Goal: Task Accomplishment & Management: Manage account settings

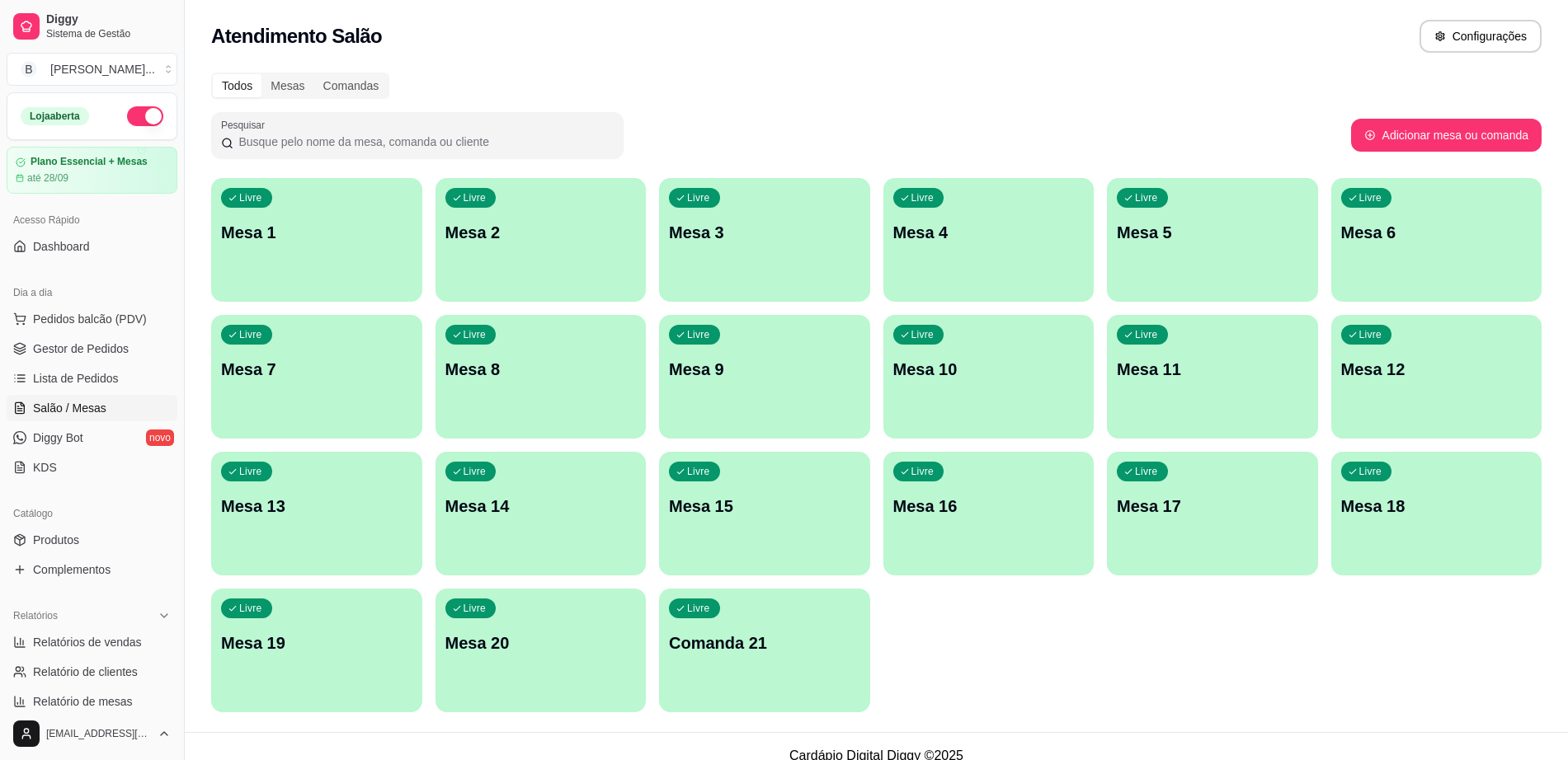
click at [1264, 244] on p "Mesa 5" at bounding box center [1212, 232] width 192 height 23
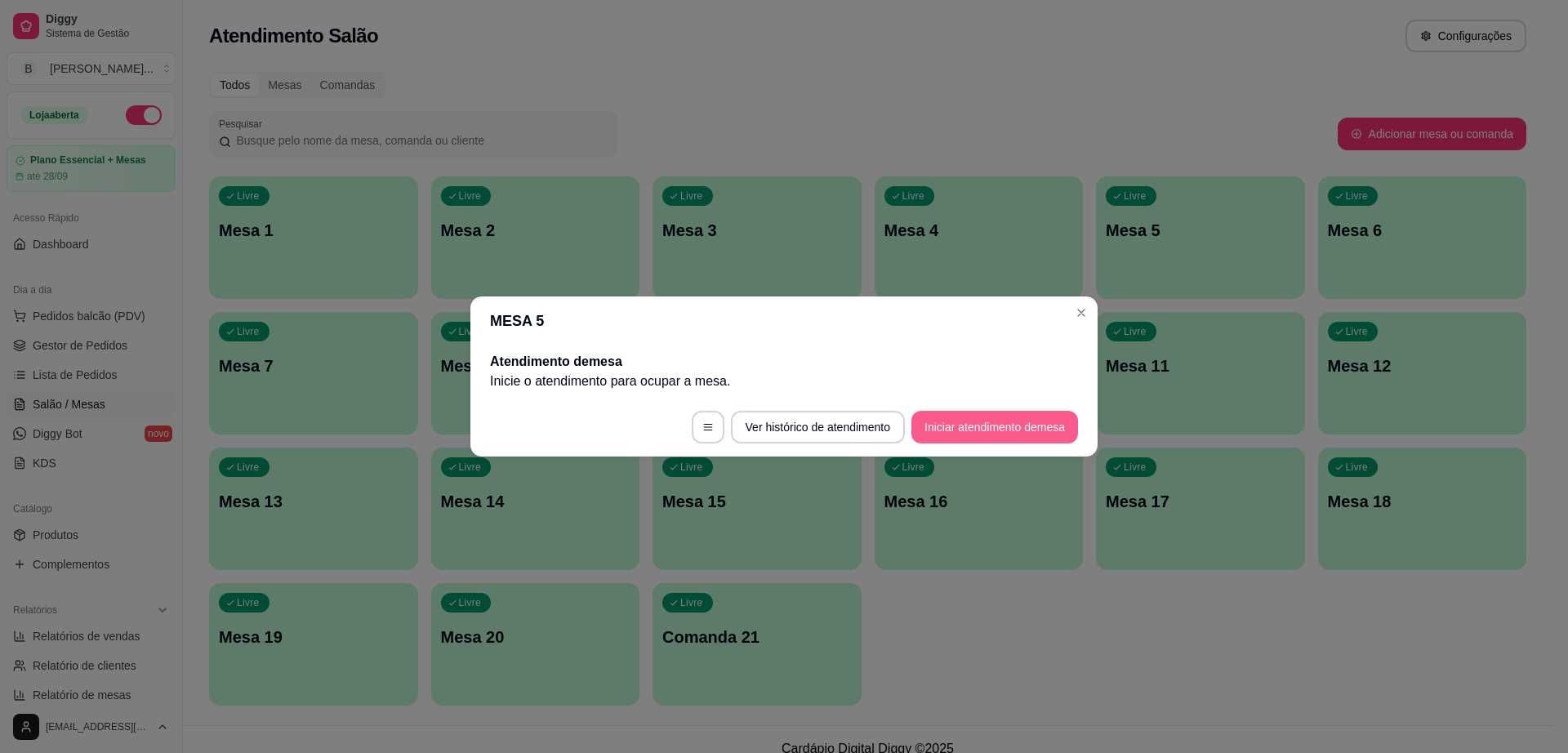
click at [968, 415] on button "Iniciar atendimento de mesa" at bounding box center [995, 427] width 167 height 32
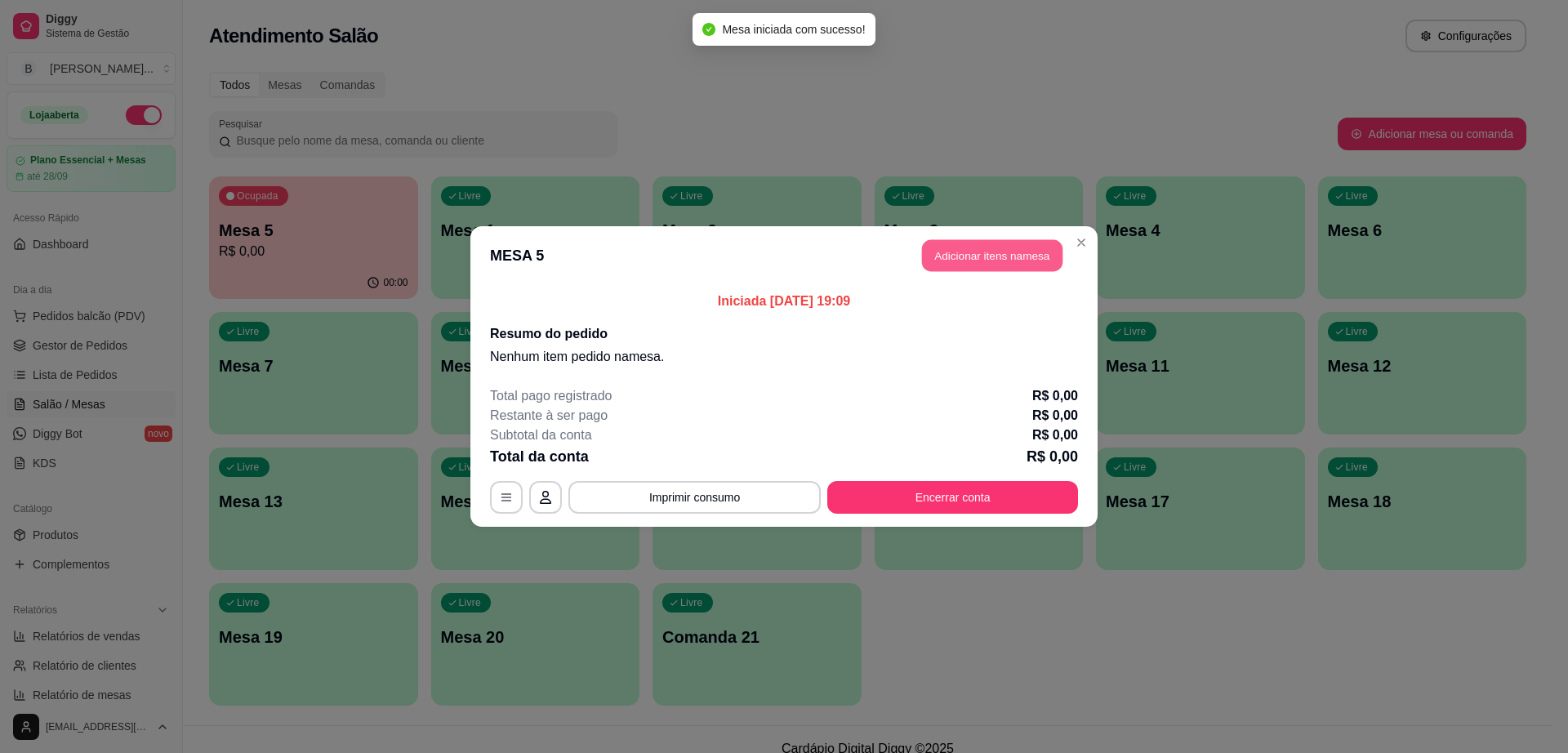
click at [947, 254] on button "Adicionar itens na mesa" at bounding box center [992, 256] width 141 height 31
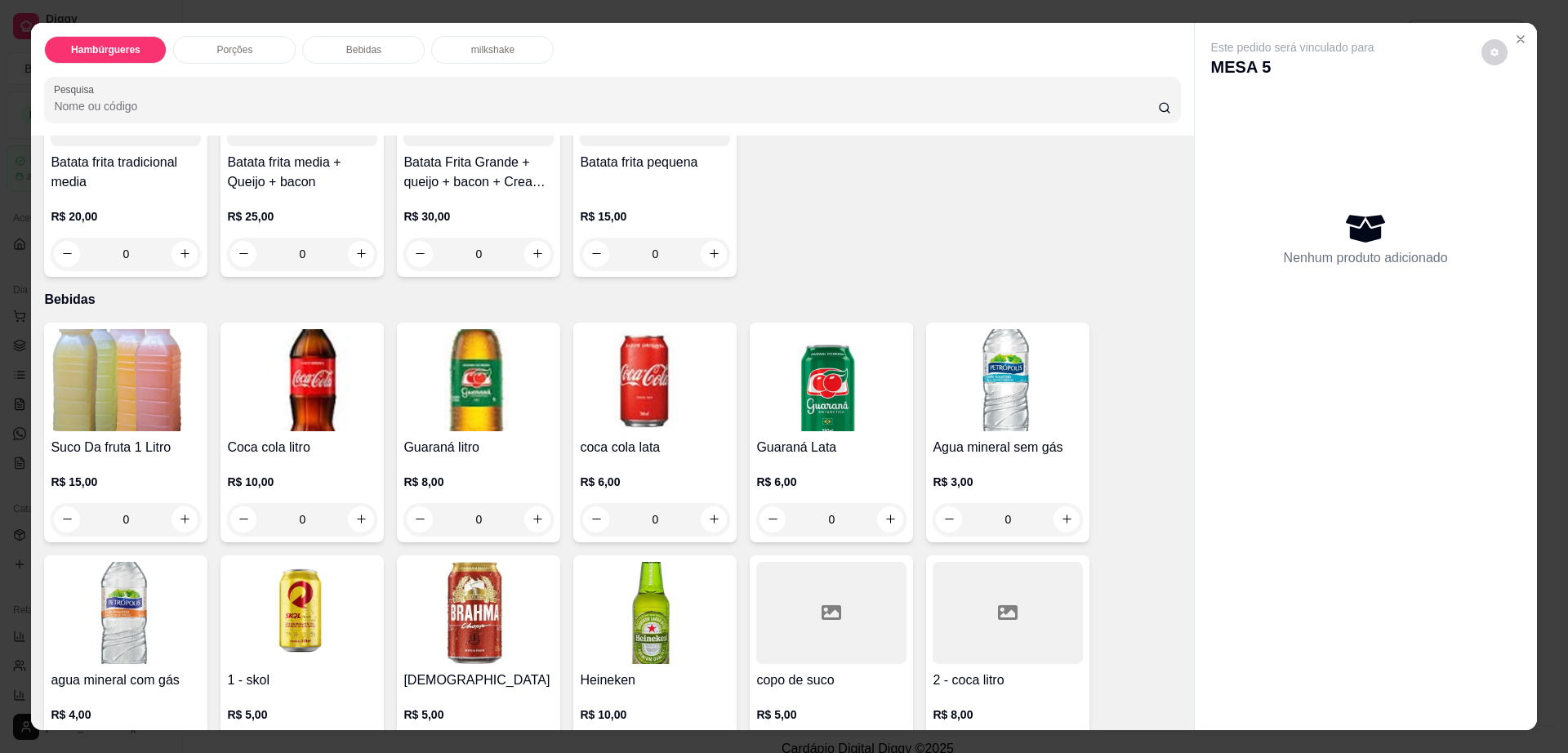
scroll to position [817, 0]
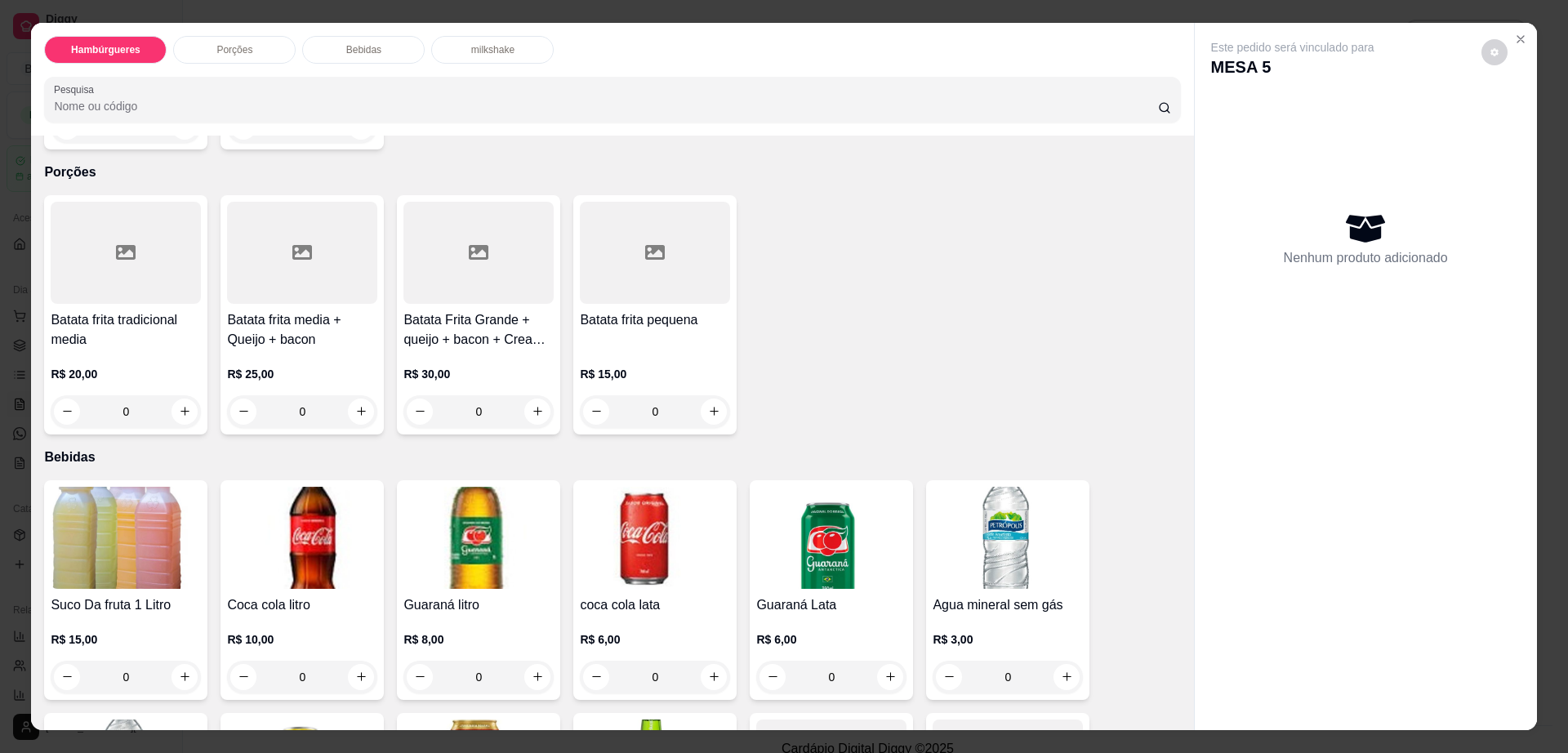
click at [590, 230] on div at bounding box center [655, 253] width 150 height 102
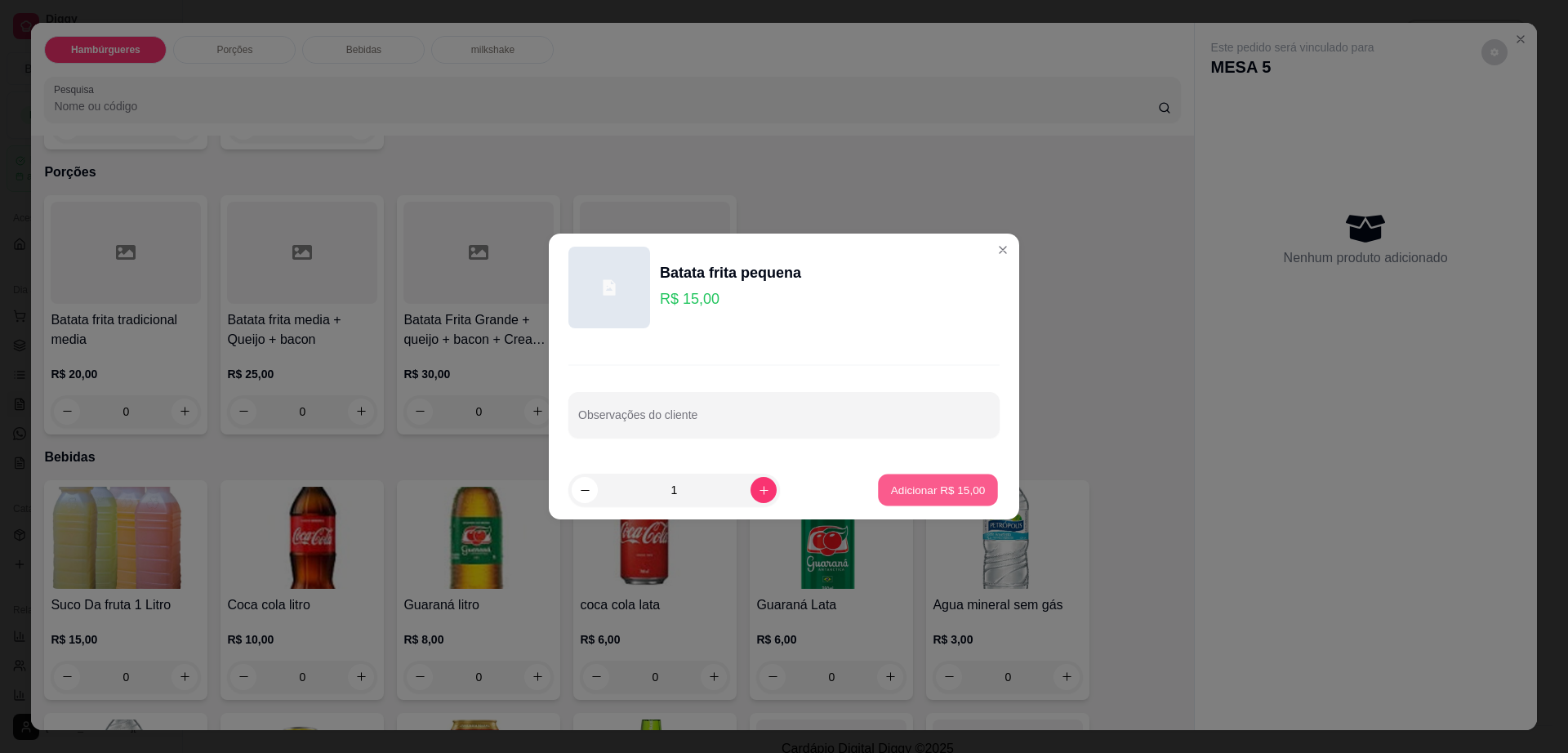
click at [905, 480] on button "Adicionar R$ 15,00" at bounding box center [937, 491] width 120 height 31
type input "1"
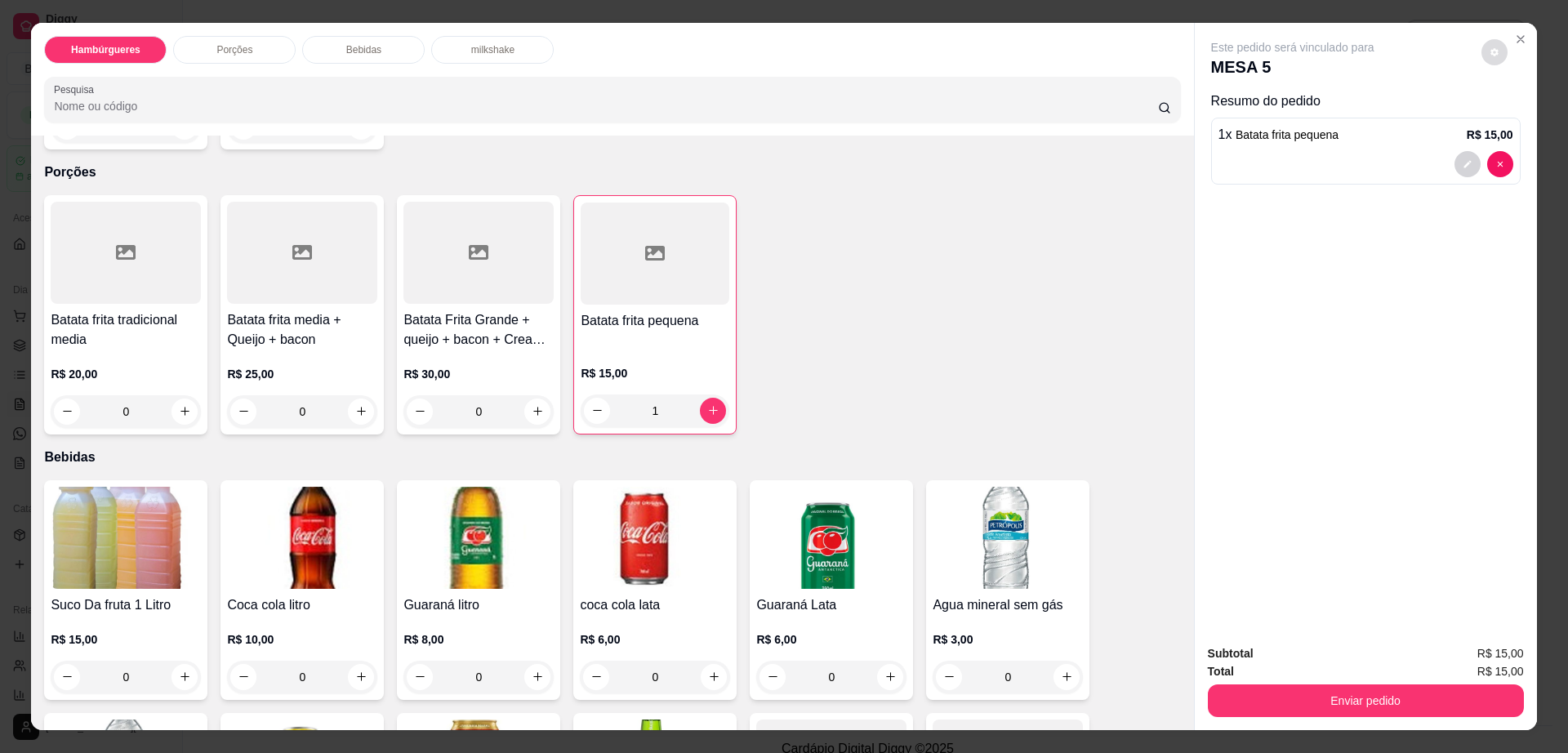
click at [1481, 52] on button "decrease-product-quantity" at bounding box center [1495, 52] width 26 height 26
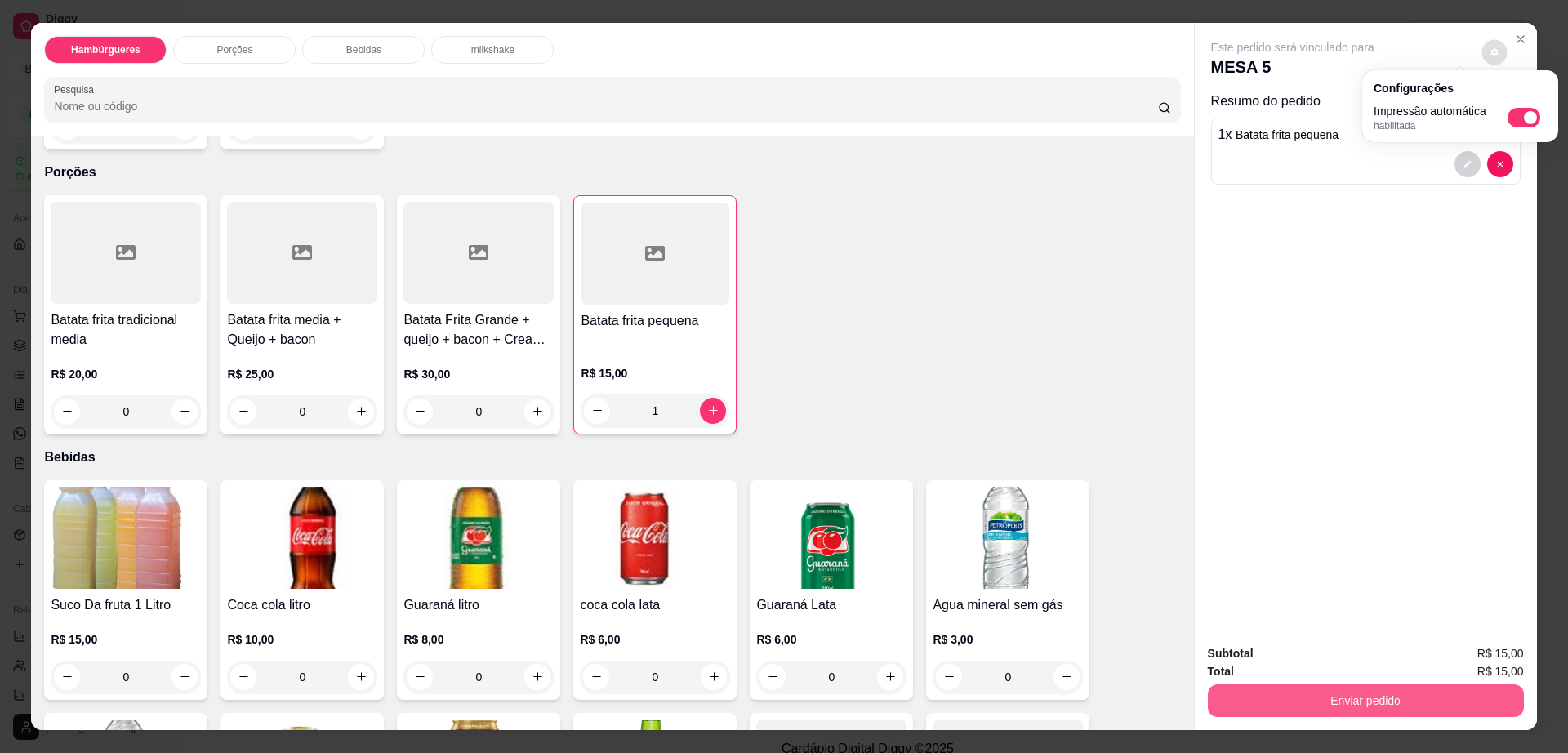
click at [1359, 694] on button "Enviar pedido" at bounding box center [1366, 701] width 316 height 32
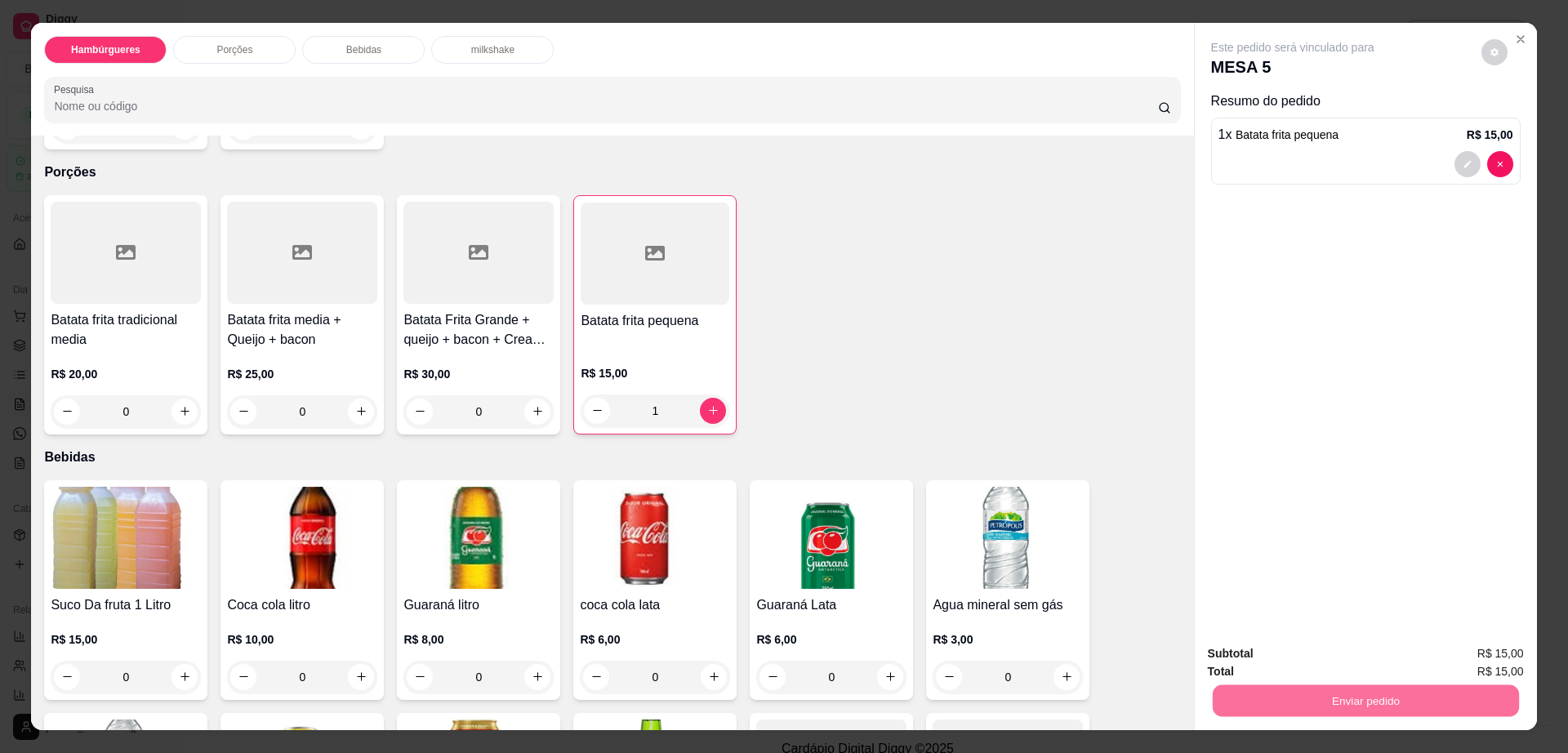
click at [1294, 658] on button "Não registrar e enviar pedido" at bounding box center [1309, 661] width 170 height 31
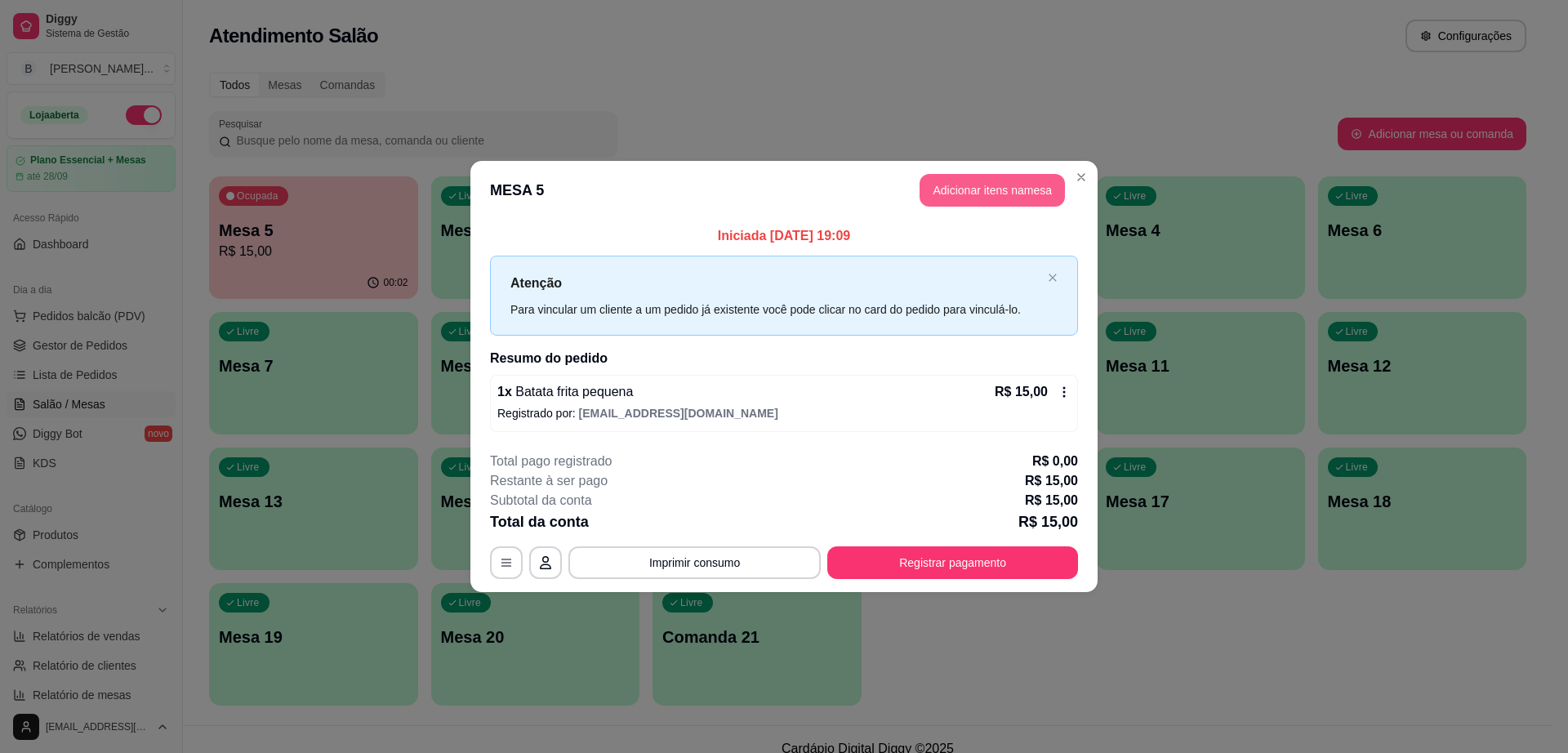
click at [971, 205] on button "Adicionar itens na mesa" at bounding box center [992, 190] width 145 height 32
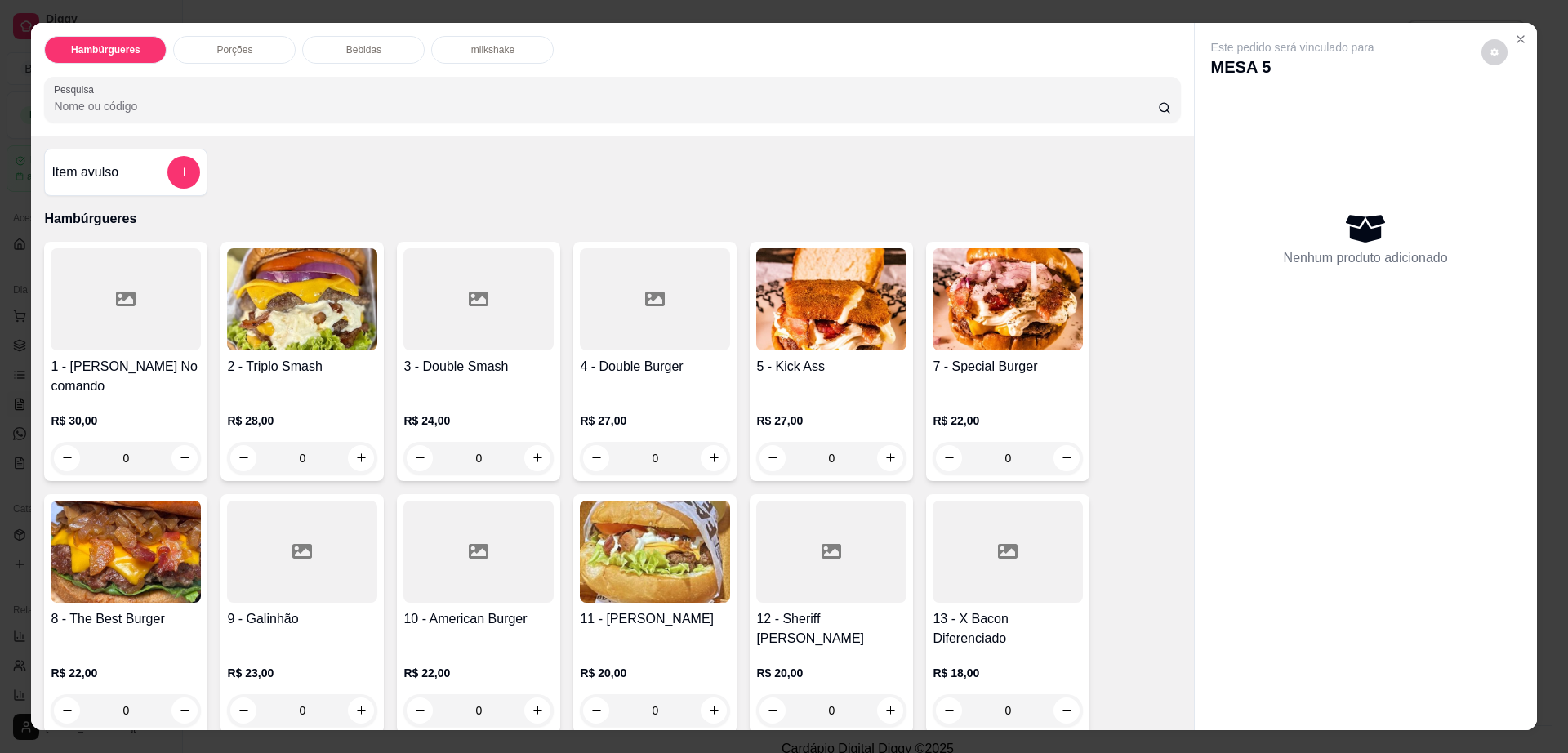
click at [592, 315] on div at bounding box center [655, 299] width 150 height 102
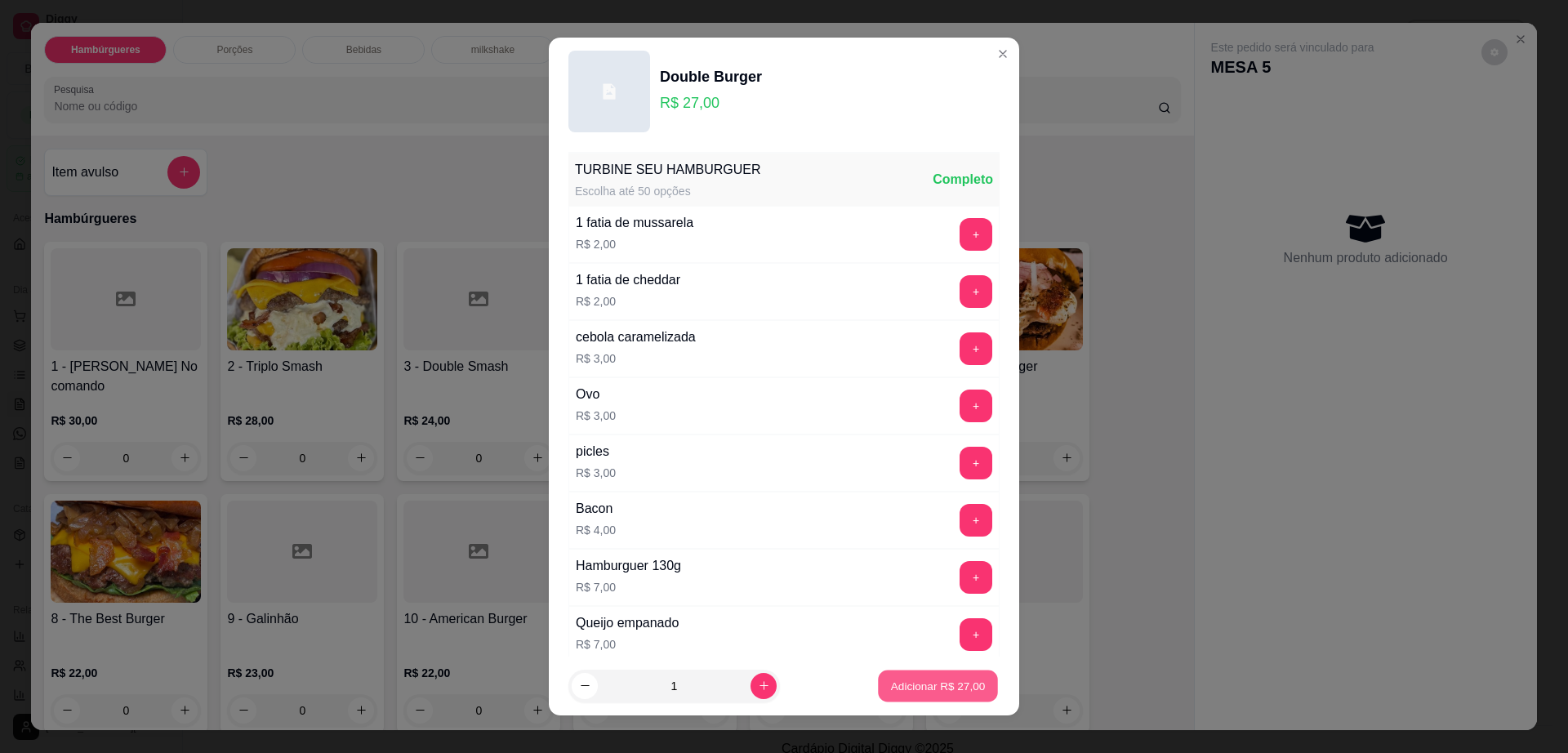
click at [926, 691] on p "Adicionar R$ 27,00" at bounding box center [938, 686] width 94 height 16
type input "1"
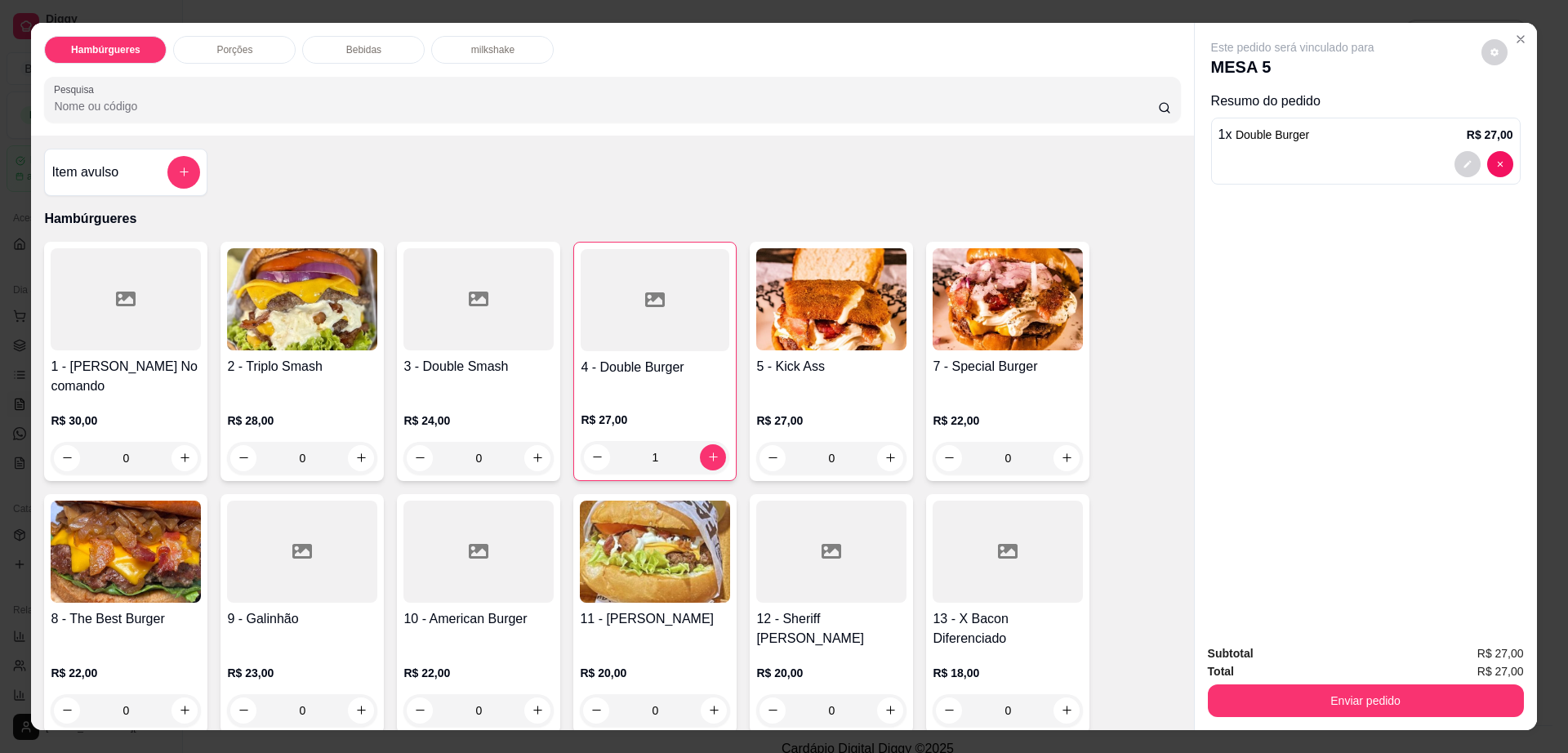
click at [820, 294] on img at bounding box center [831, 299] width 150 height 102
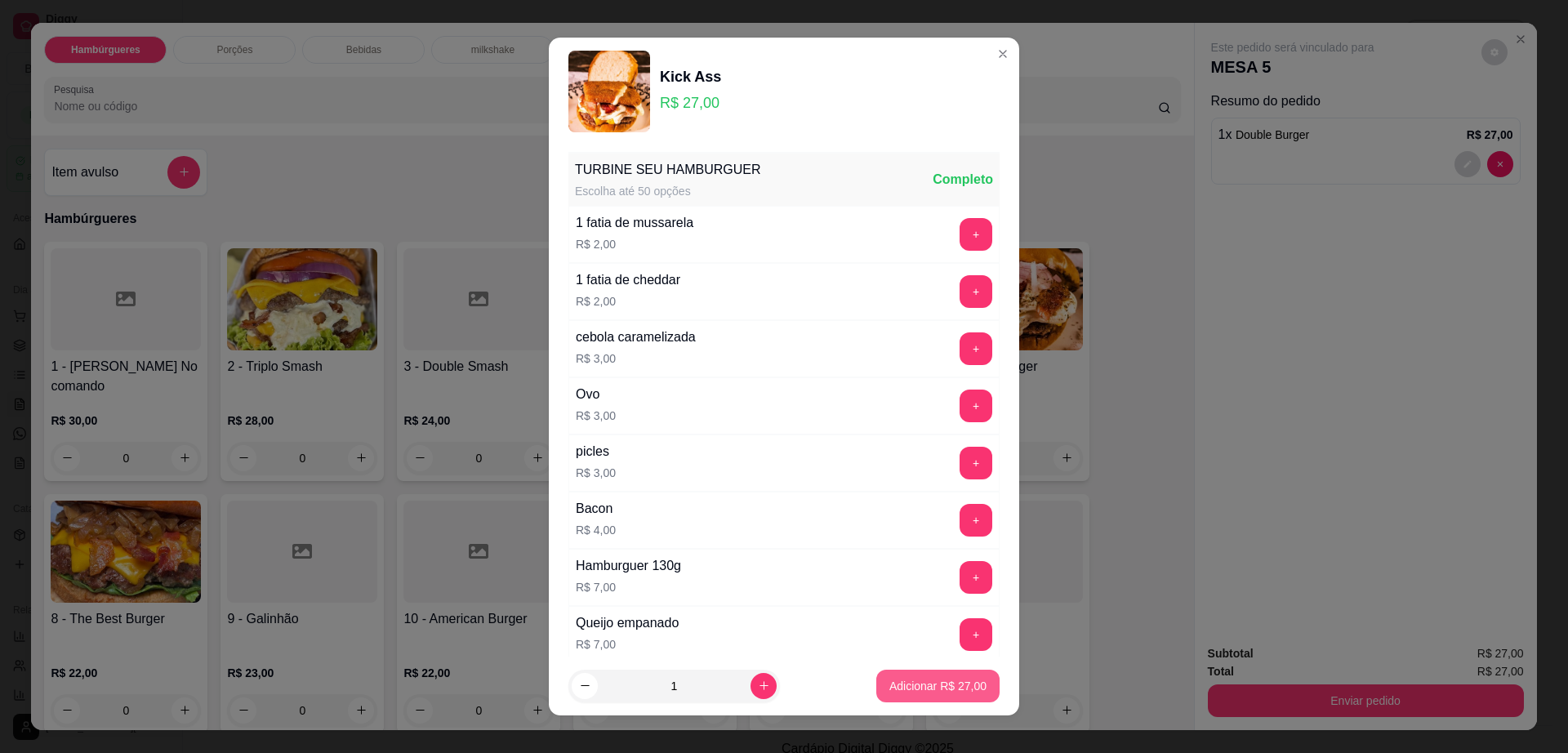
click at [912, 693] on p "Adicionar R$ 27,00" at bounding box center [937, 686] width 97 height 17
type input "1"
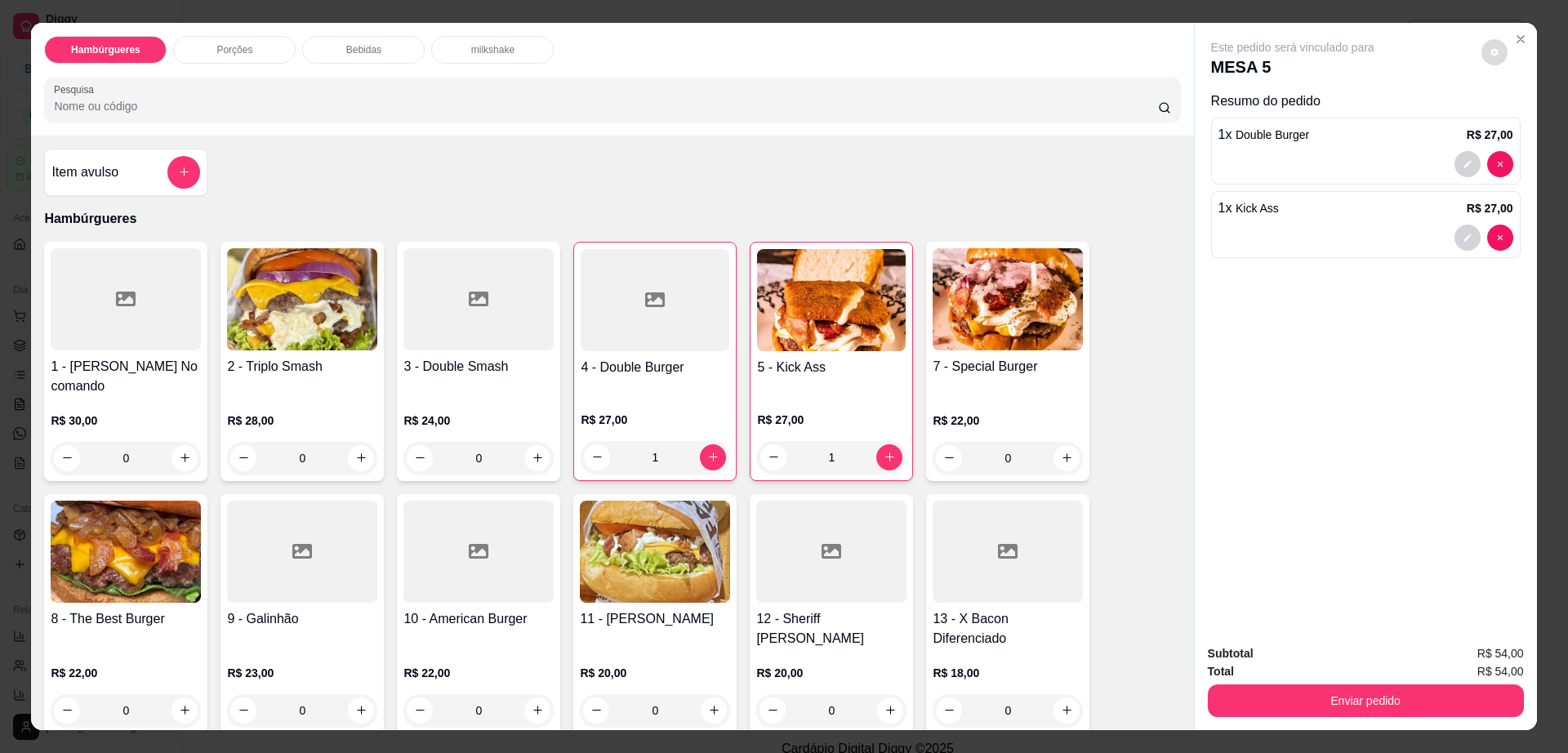
click at [1490, 52] on icon "decrease-product-quantity" at bounding box center [1494, 52] width 10 height 10
click at [1292, 217] on div "1 x Kick Ass R$ 27,00" at bounding box center [1365, 208] width 295 height 19
click at [1236, 142] on span "Double Burger" at bounding box center [1273, 135] width 73 height 13
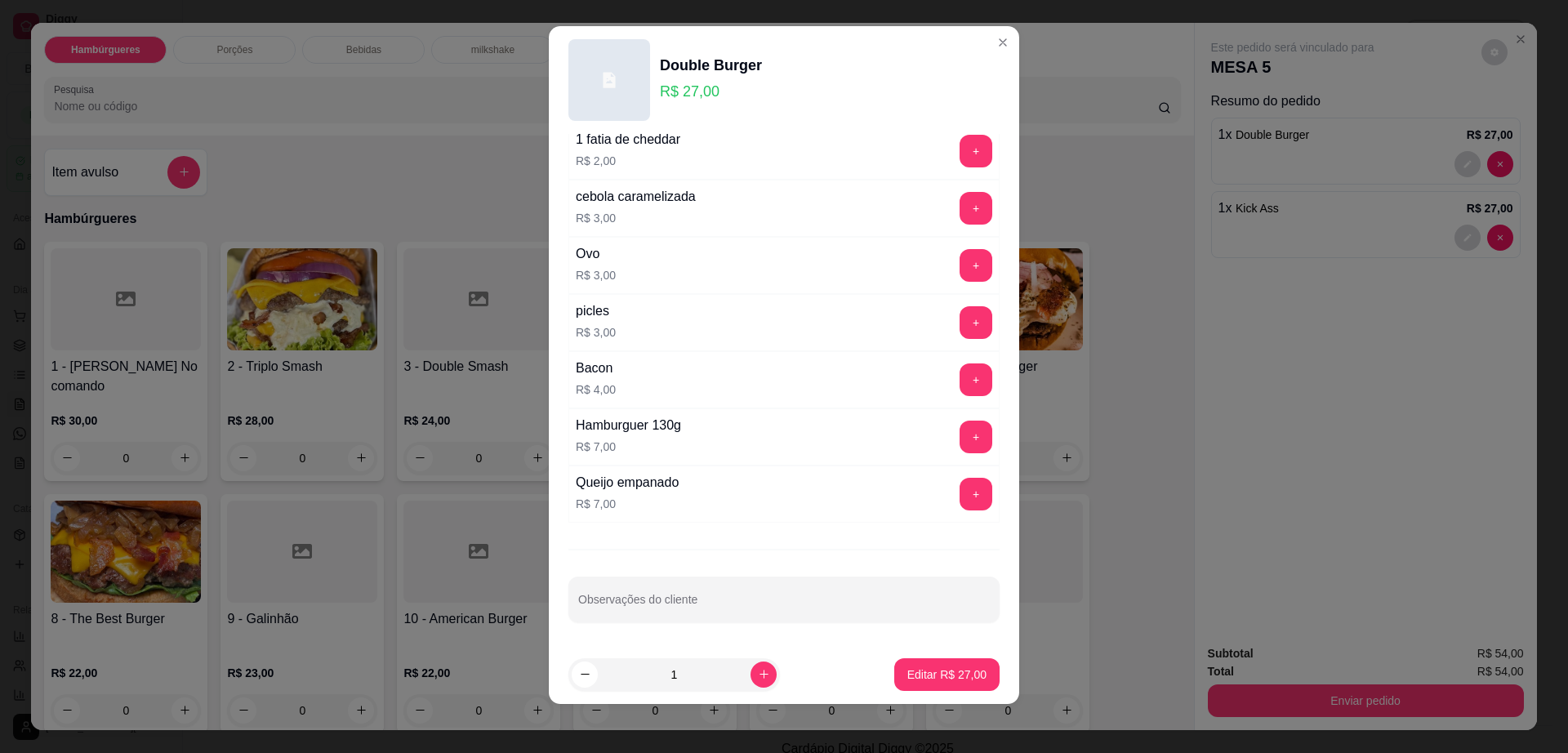
scroll to position [15, 0]
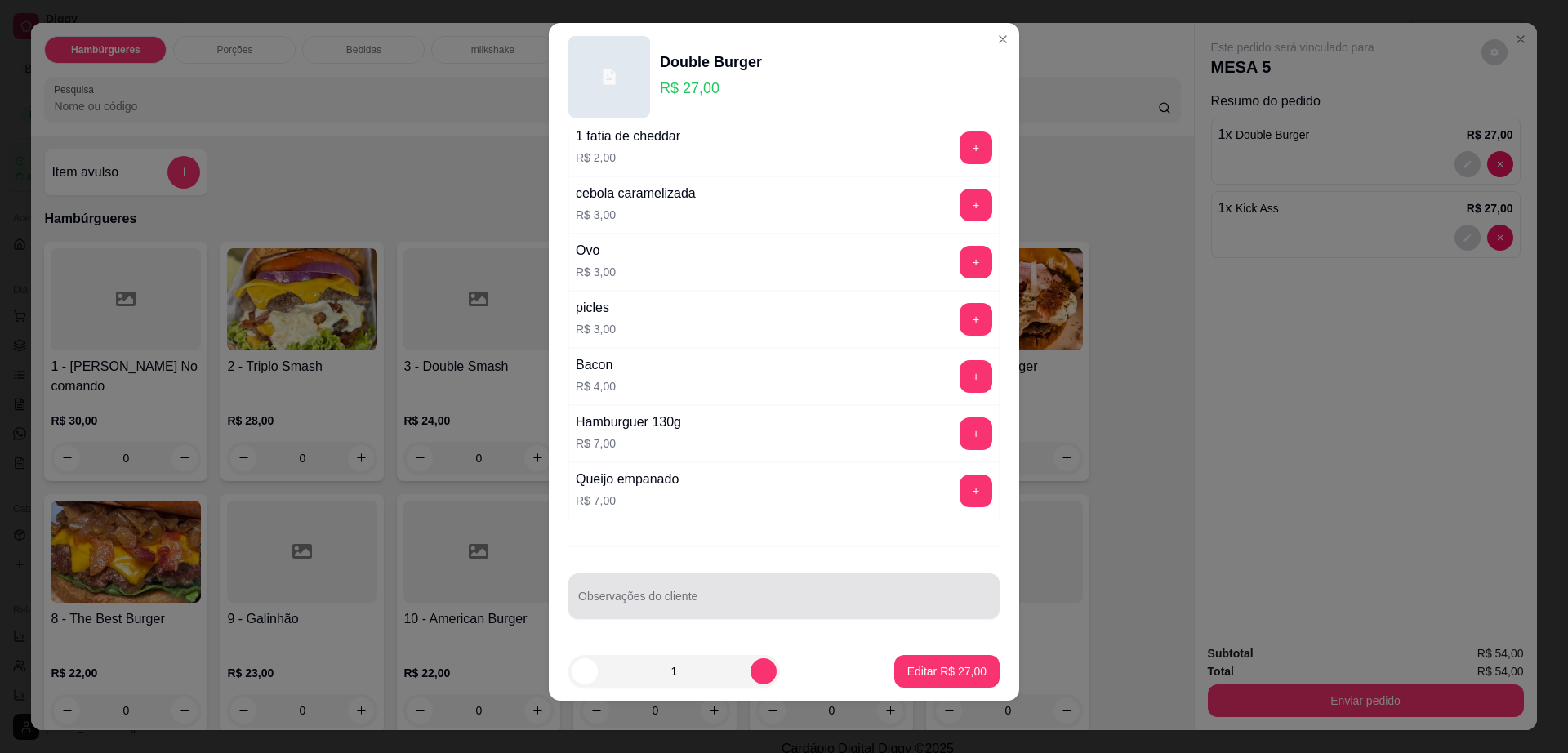
click at [640, 578] on div "Observações do cliente" at bounding box center [783, 596] width 431 height 45
click at [640, 582] on label "Observações do cliente" at bounding box center [631, 586] width 107 height 14
click at [640, 595] on input "sem" at bounding box center [783, 603] width 412 height 17
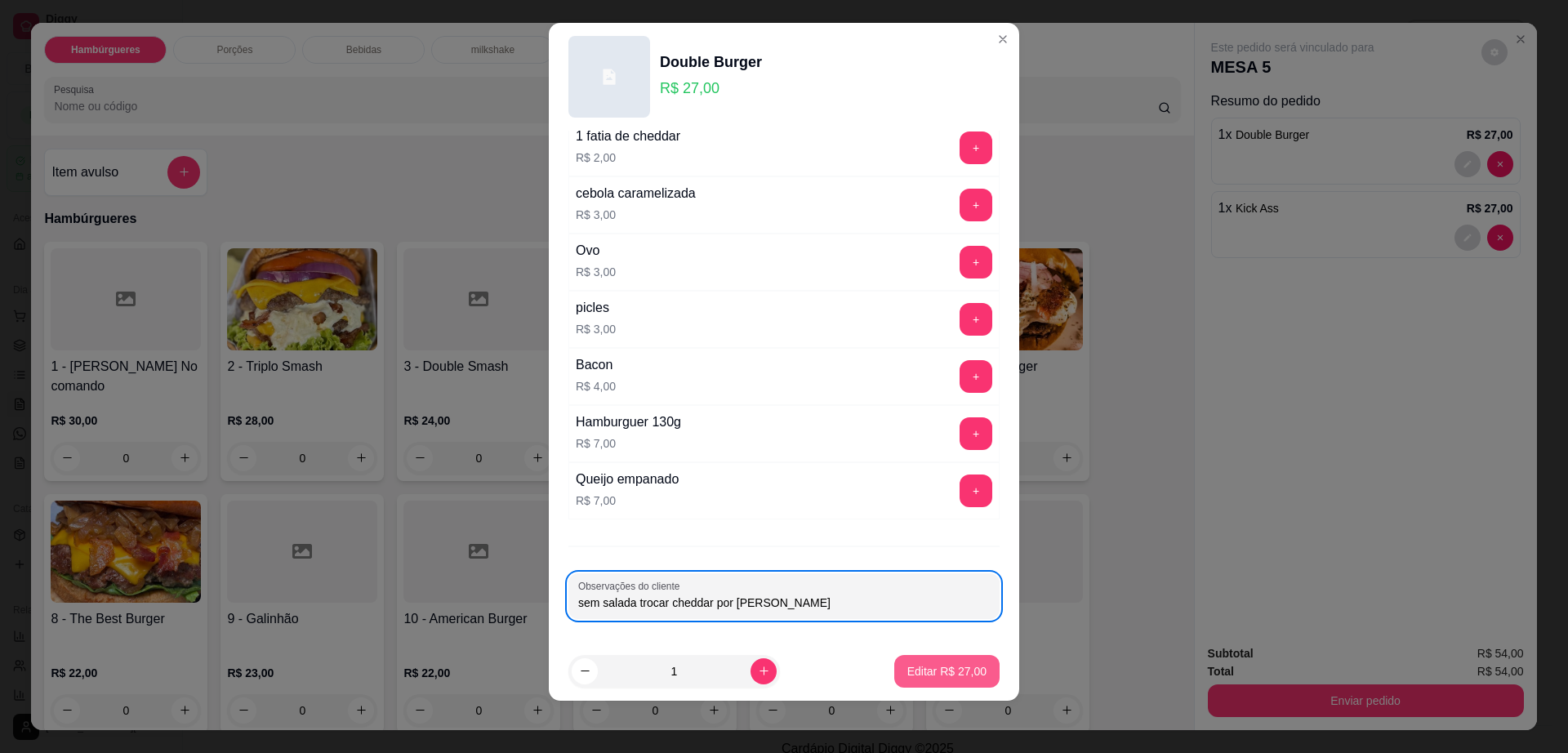
type input "sem salada trocar cheddar por [PERSON_NAME]"
click at [907, 672] on p "Editar R$ 27,00" at bounding box center [947, 672] width 80 height 17
type input "0"
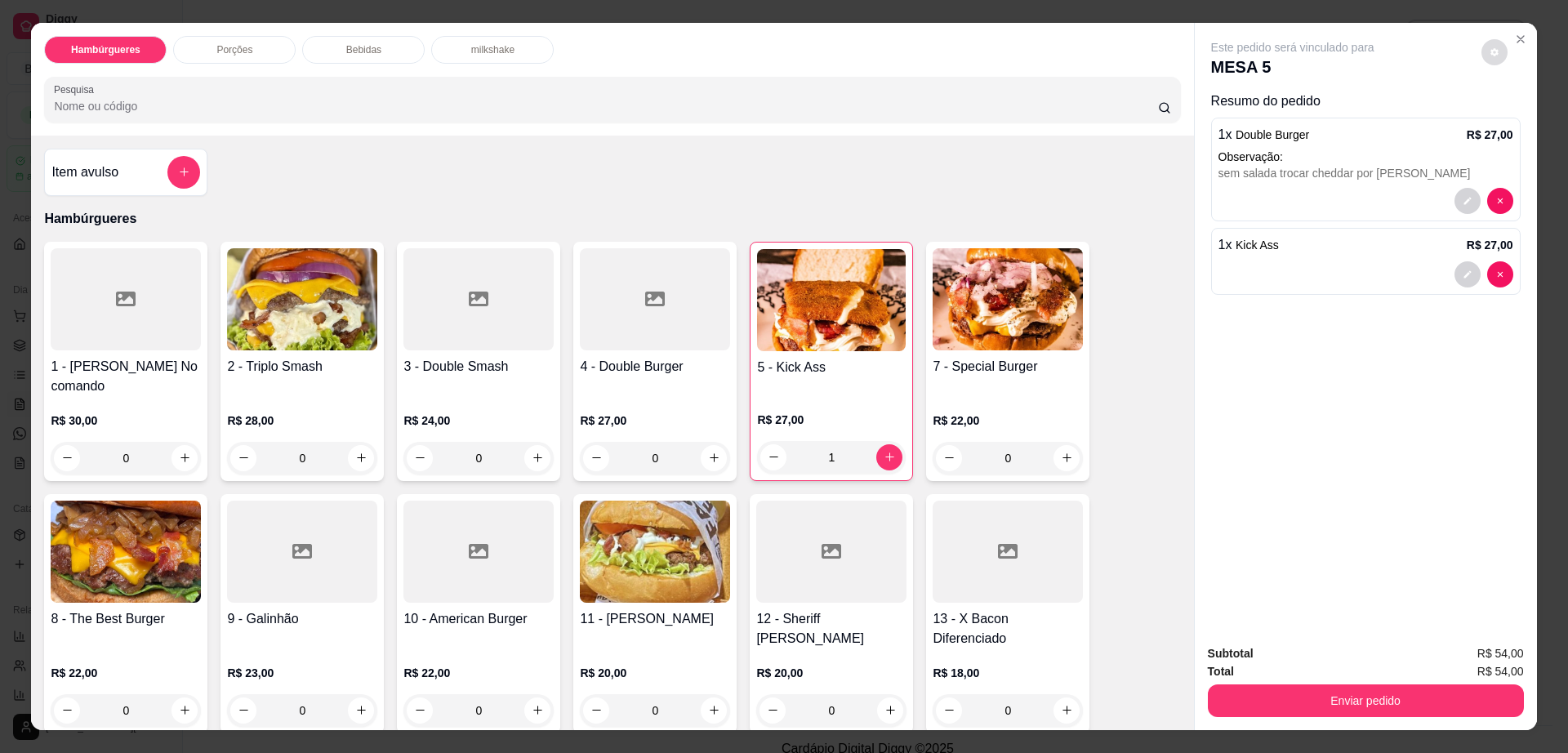
click at [1489, 47] on icon "decrease-product-quantity" at bounding box center [1494, 52] width 10 height 10
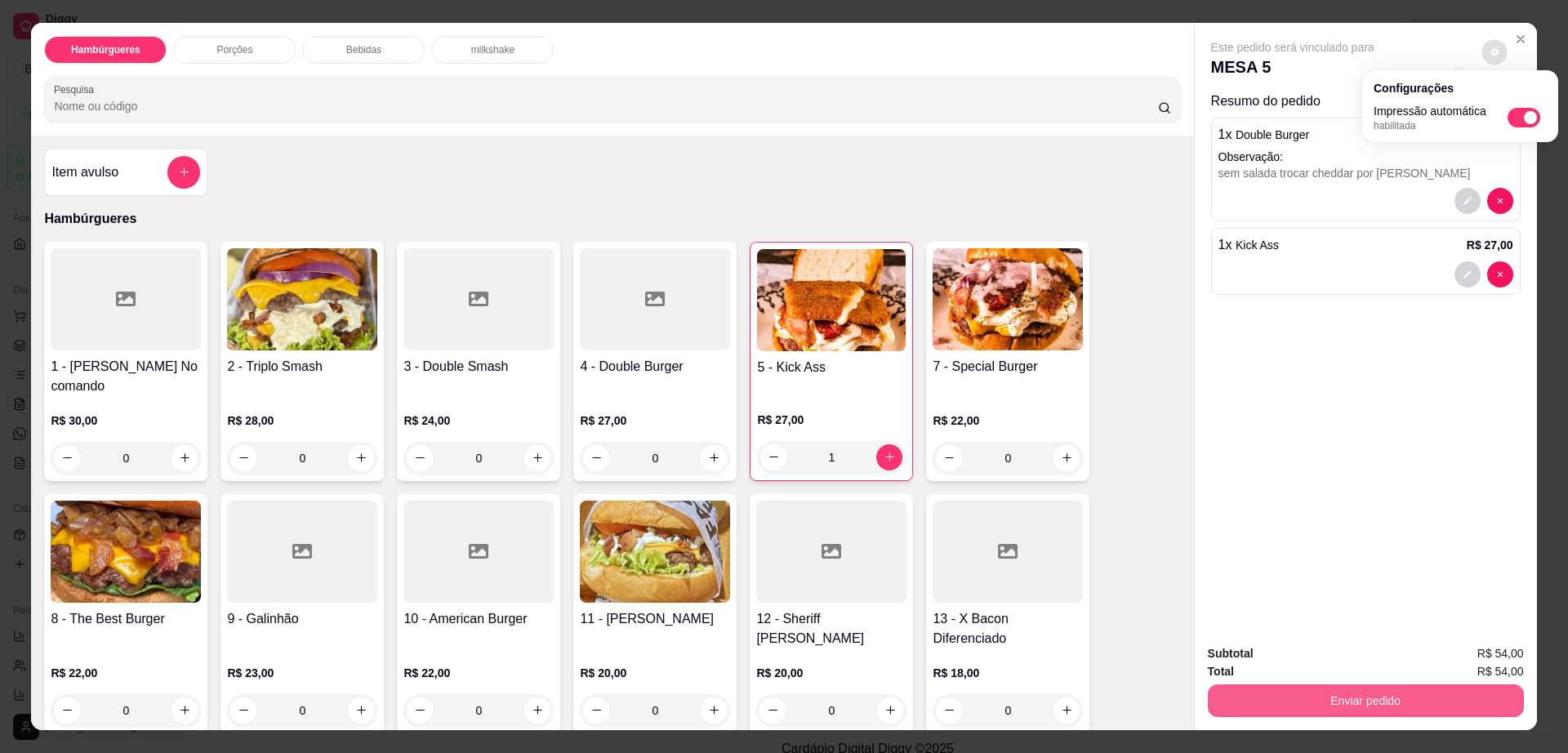
click at [1346, 694] on button "Enviar pedido" at bounding box center [1366, 701] width 316 height 32
click at [1348, 694] on button "Enviar pedido" at bounding box center [1366, 701] width 316 height 32
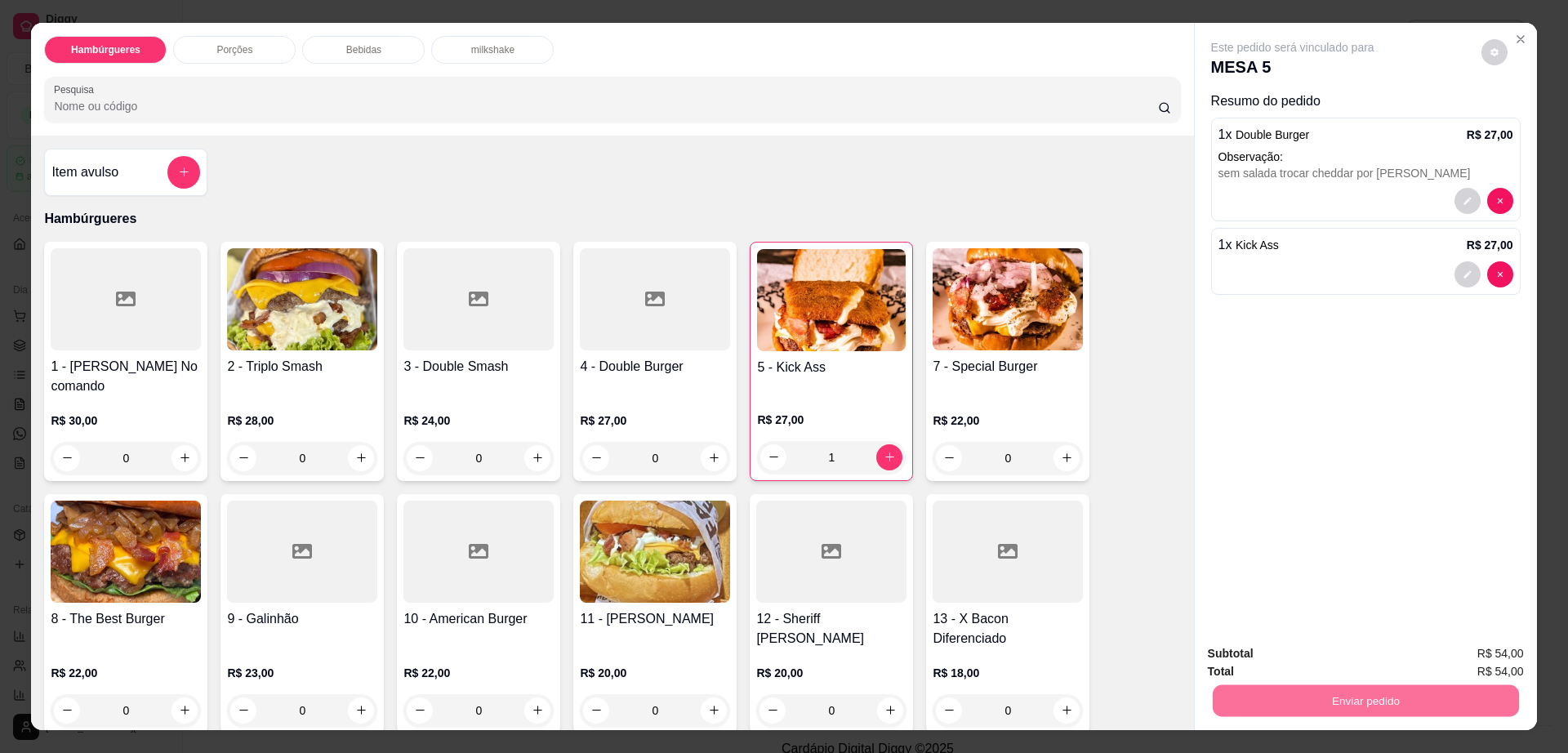
click at [1281, 659] on button "Não registrar e enviar pedido" at bounding box center [1309, 661] width 170 height 31
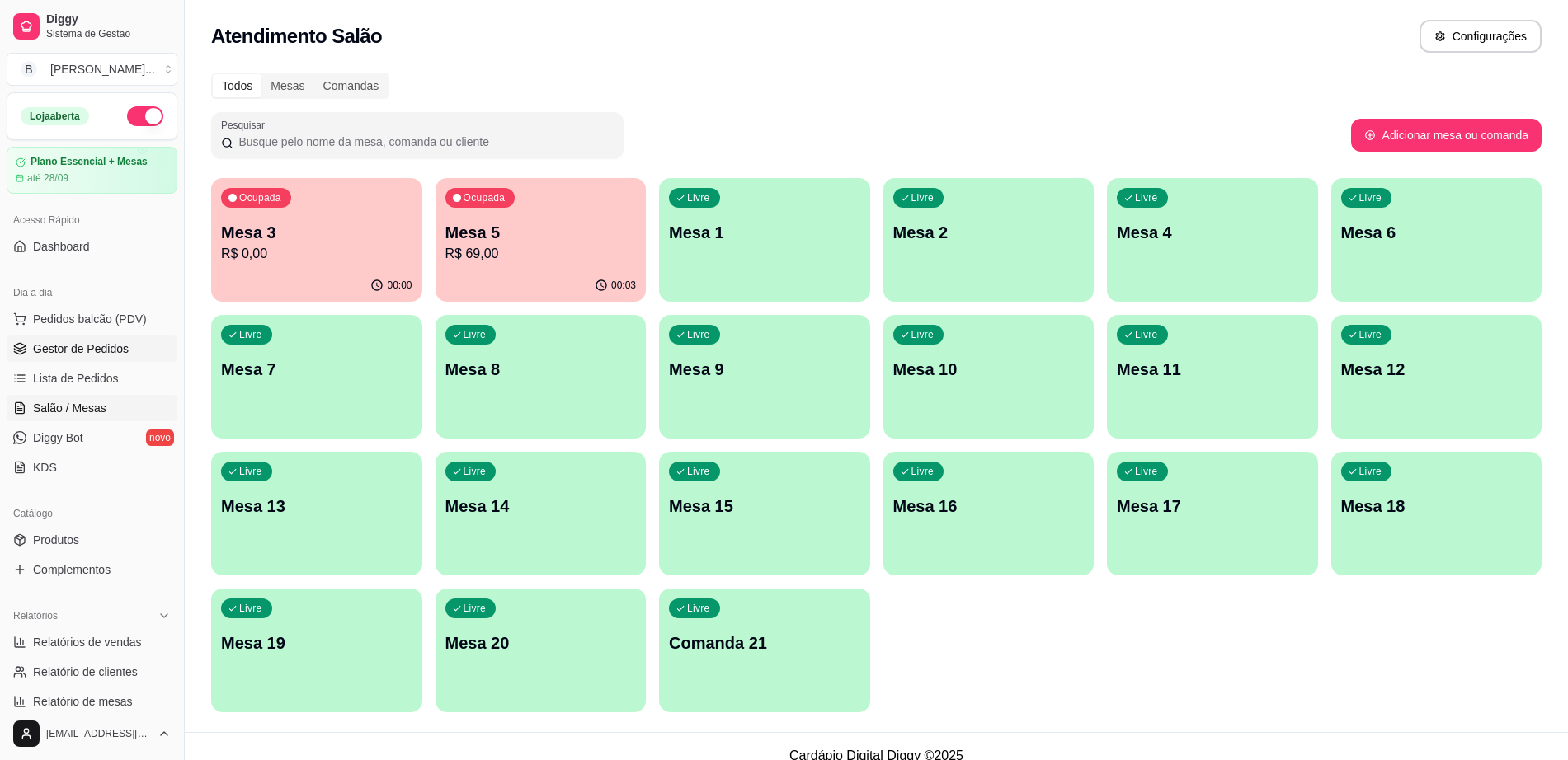
click at [74, 342] on span "Gestor de Pedidos" at bounding box center [80, 349] width 95 height 17
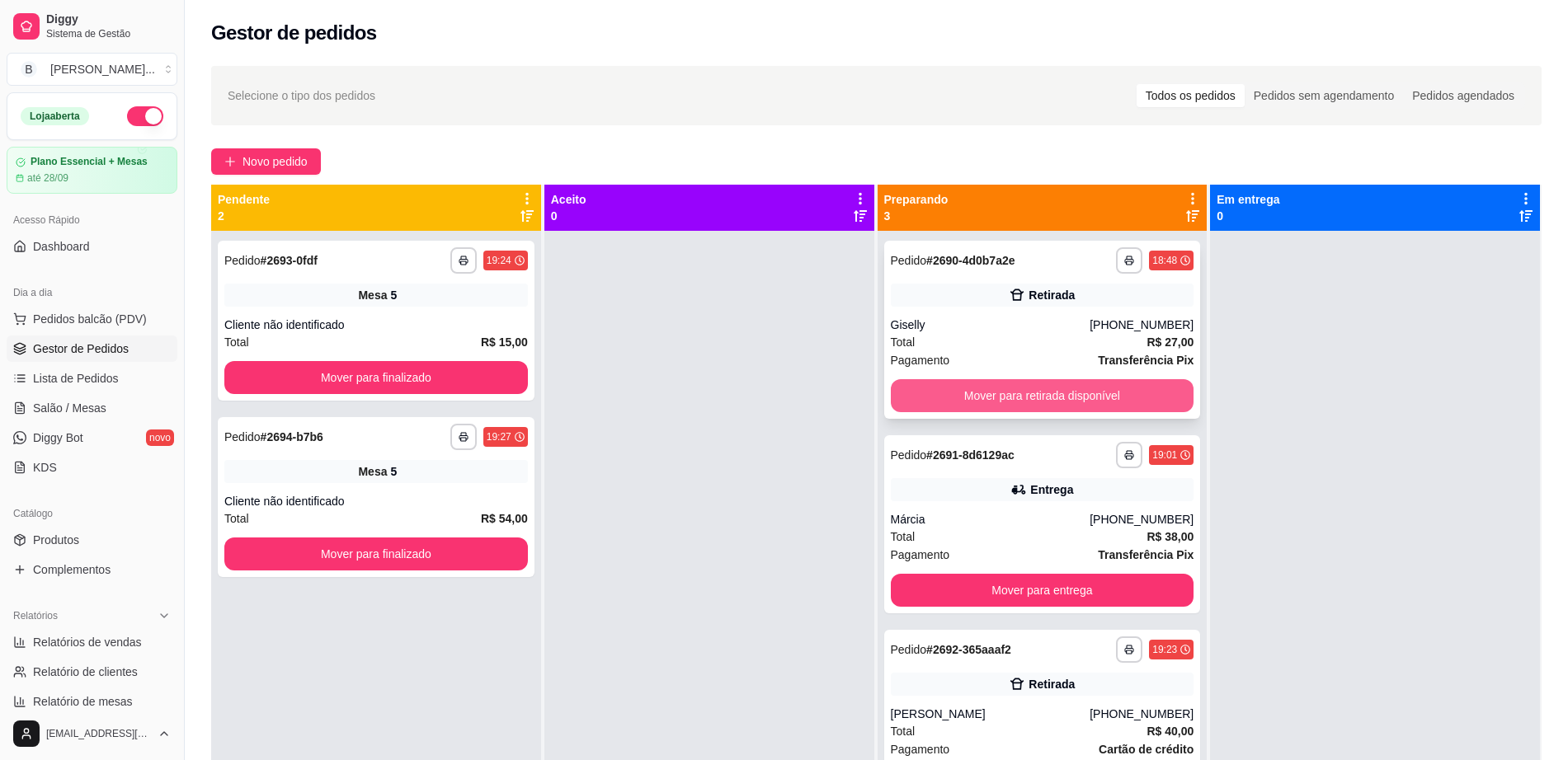
click at [1014, 390] on button "Mover para retirada disponível" at bounding box center [1043, 395] width 304 height 33
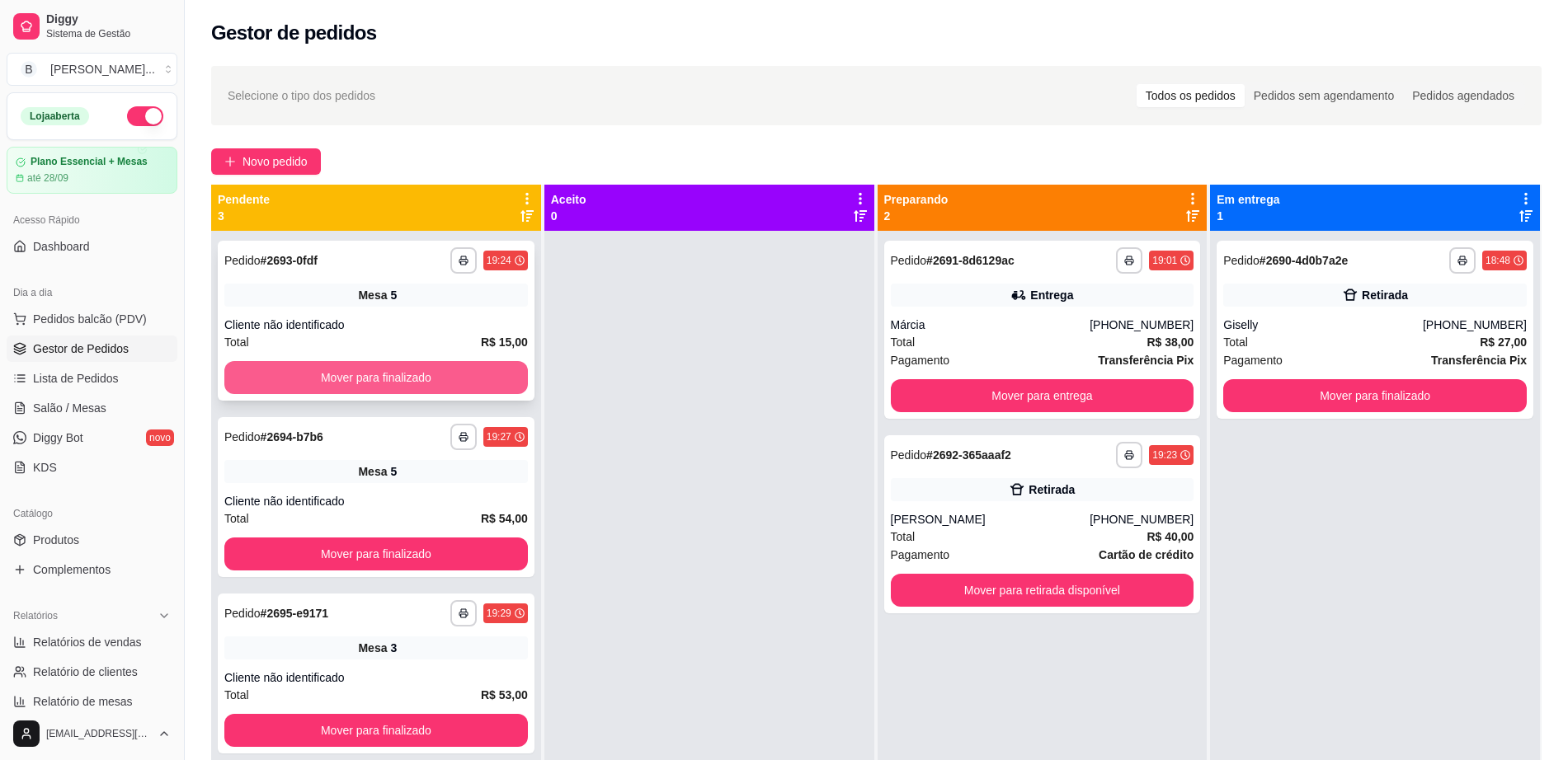
click at [362, 369] on button "Mover para finalizado" at bounding box center [376, 377] width 304 height 33
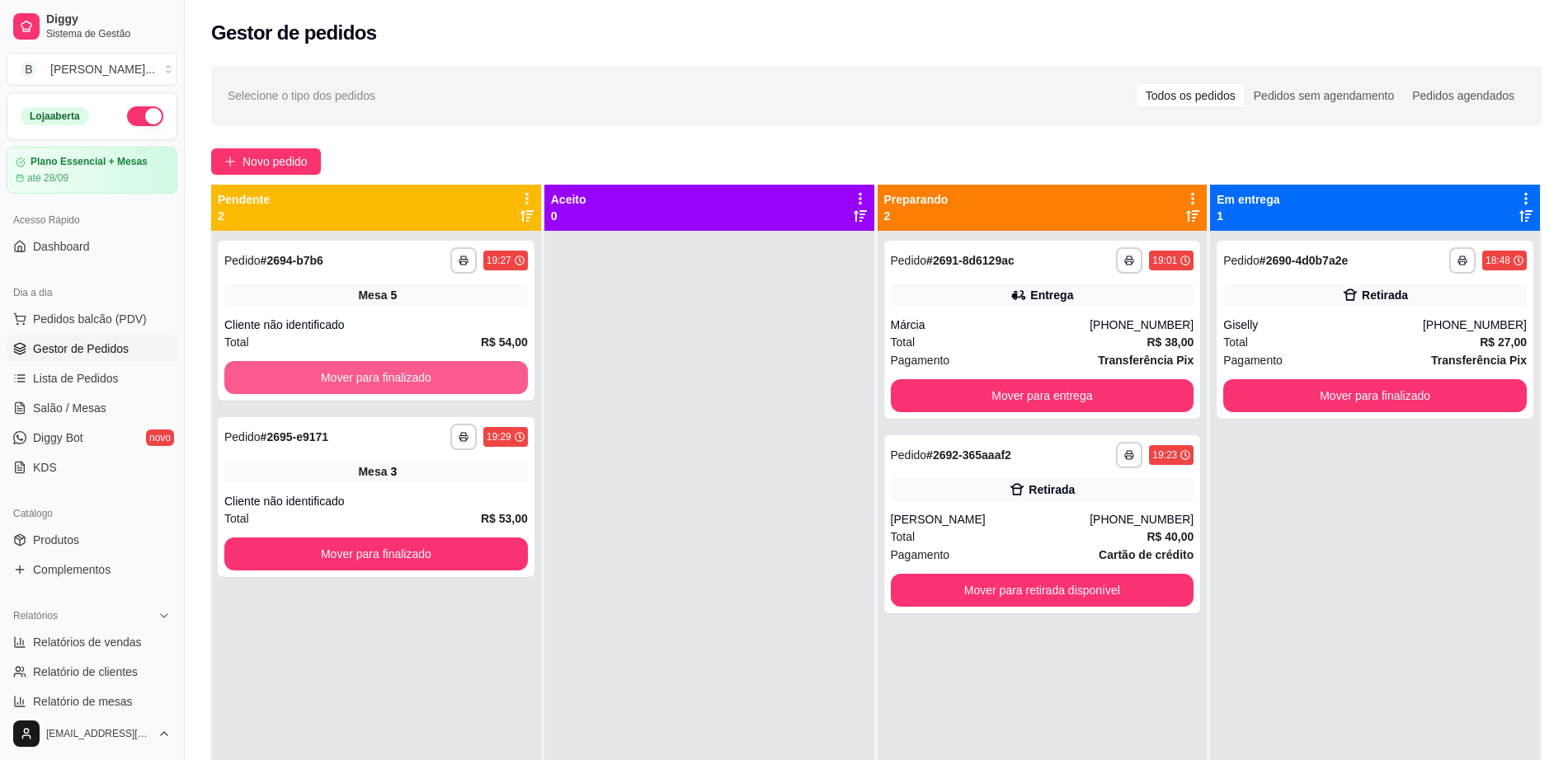
click at [361, 369] on button "Mover para finalizado" at bounding box center [376, 377] width 304 height 33
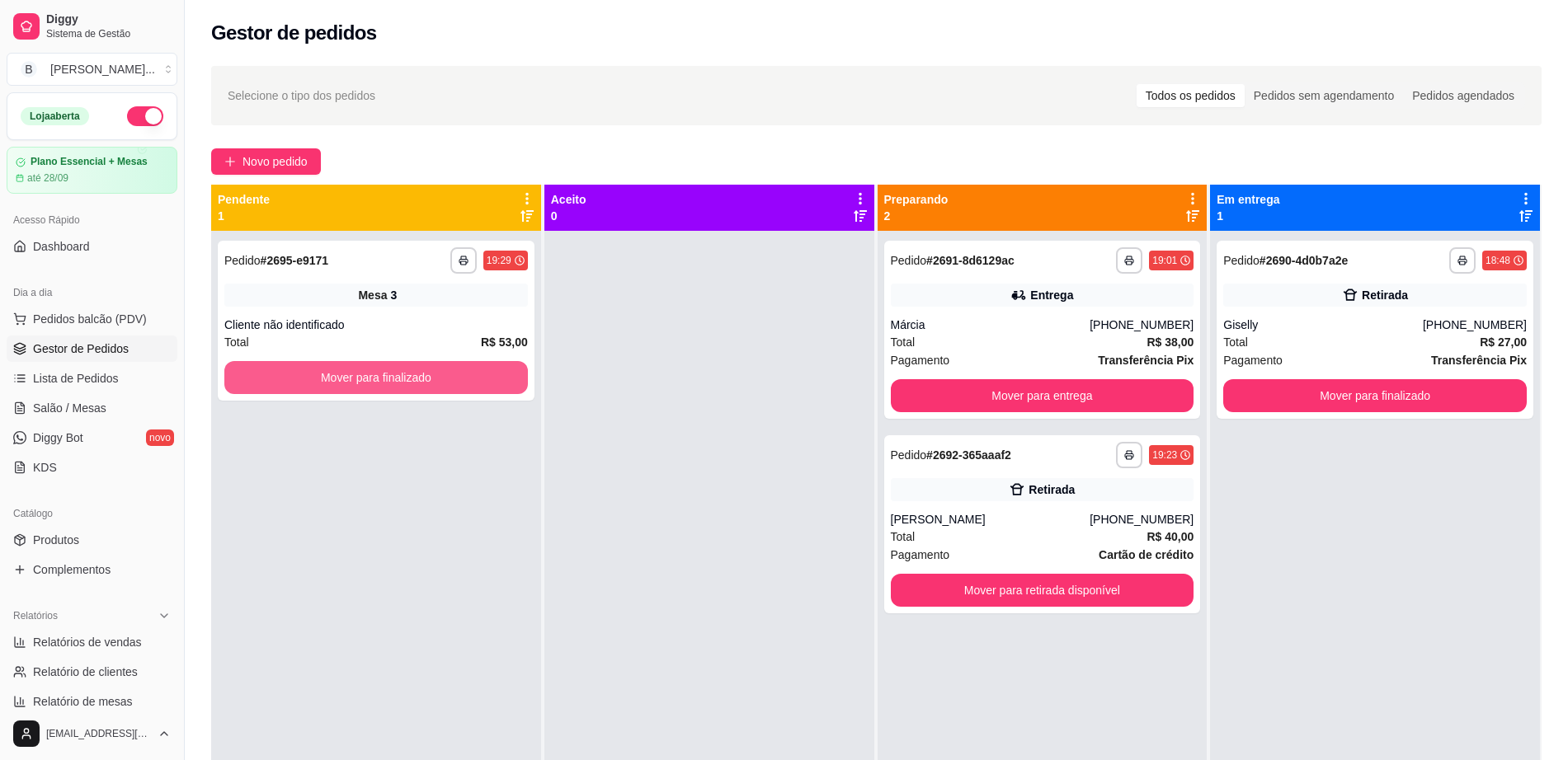
click at [361, 369] on button "Mover para finalizado" at bounding box center [376, 377] width 304 height 33
click at [354, 383] on button "Mover para finalizado" at bounding box center [377, 378] width 295 height 32
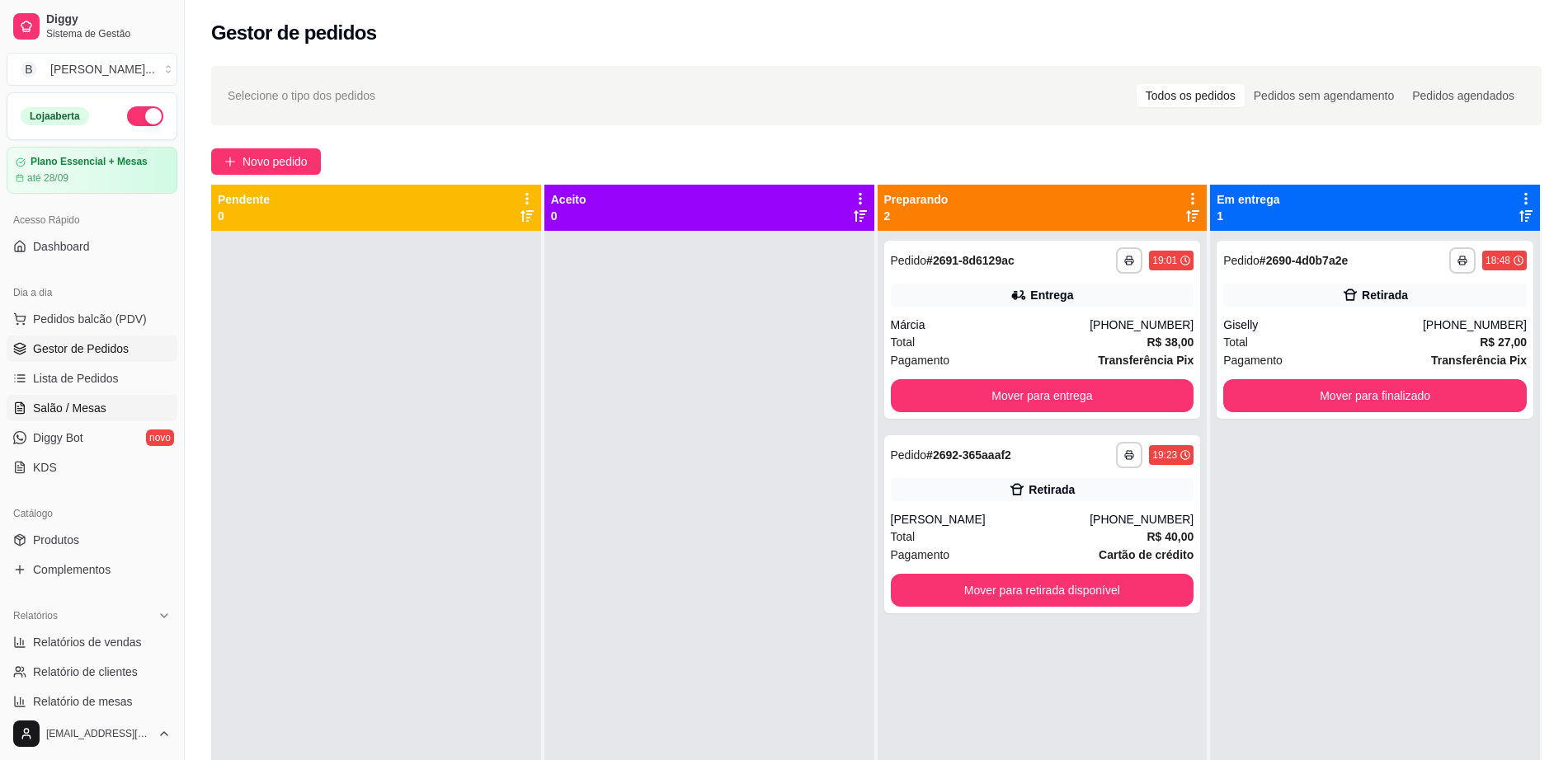
click at [107, 410] on link "Salão / Mesas" at bounding box center [91, 409] width 170 height 26
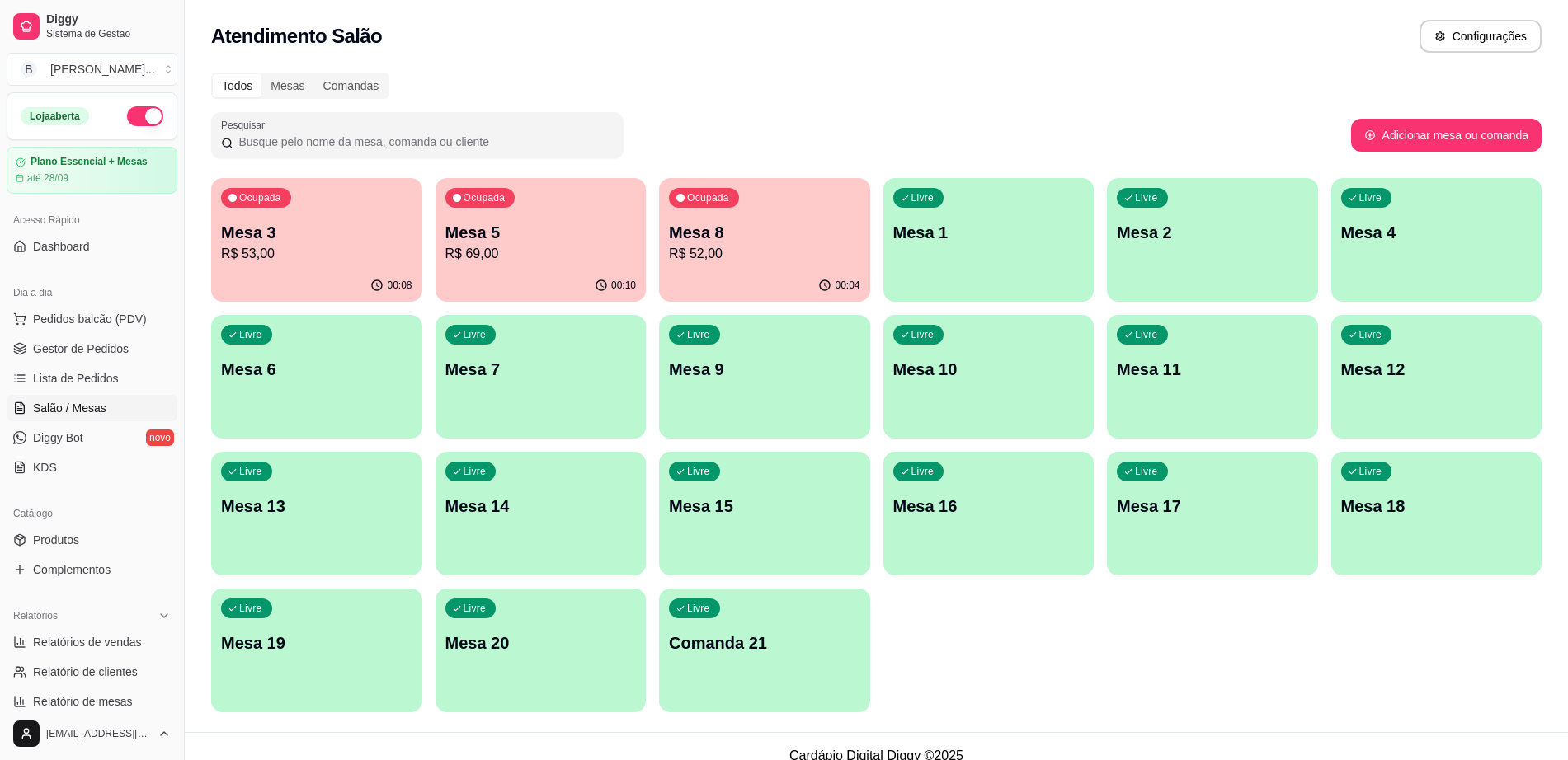
click at [471, 247] on p "R$ 69,00" at bounding box center [541, 254] width 192 height 19
click at [294, 251] on p "R$ 53,00" at bounding box center [316, 253] width 185 height 19
click at [96, 357] on link "Gestor de Pedidos" at bounding box center [91, 349] width 170 height 26
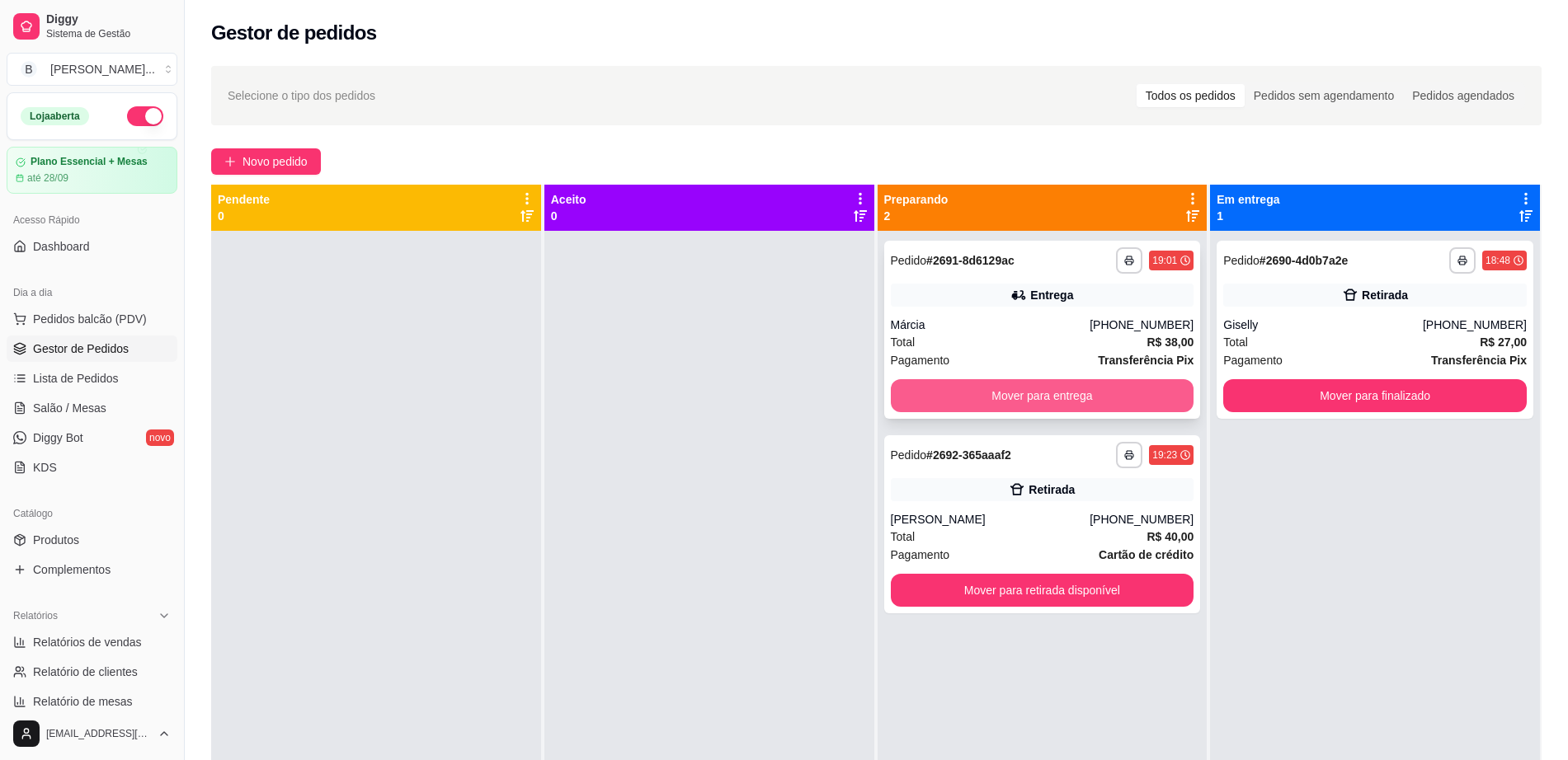
click at [995, 403] on button "Mover para entrega" at bounding box center [1043, 395] width 304 height 33
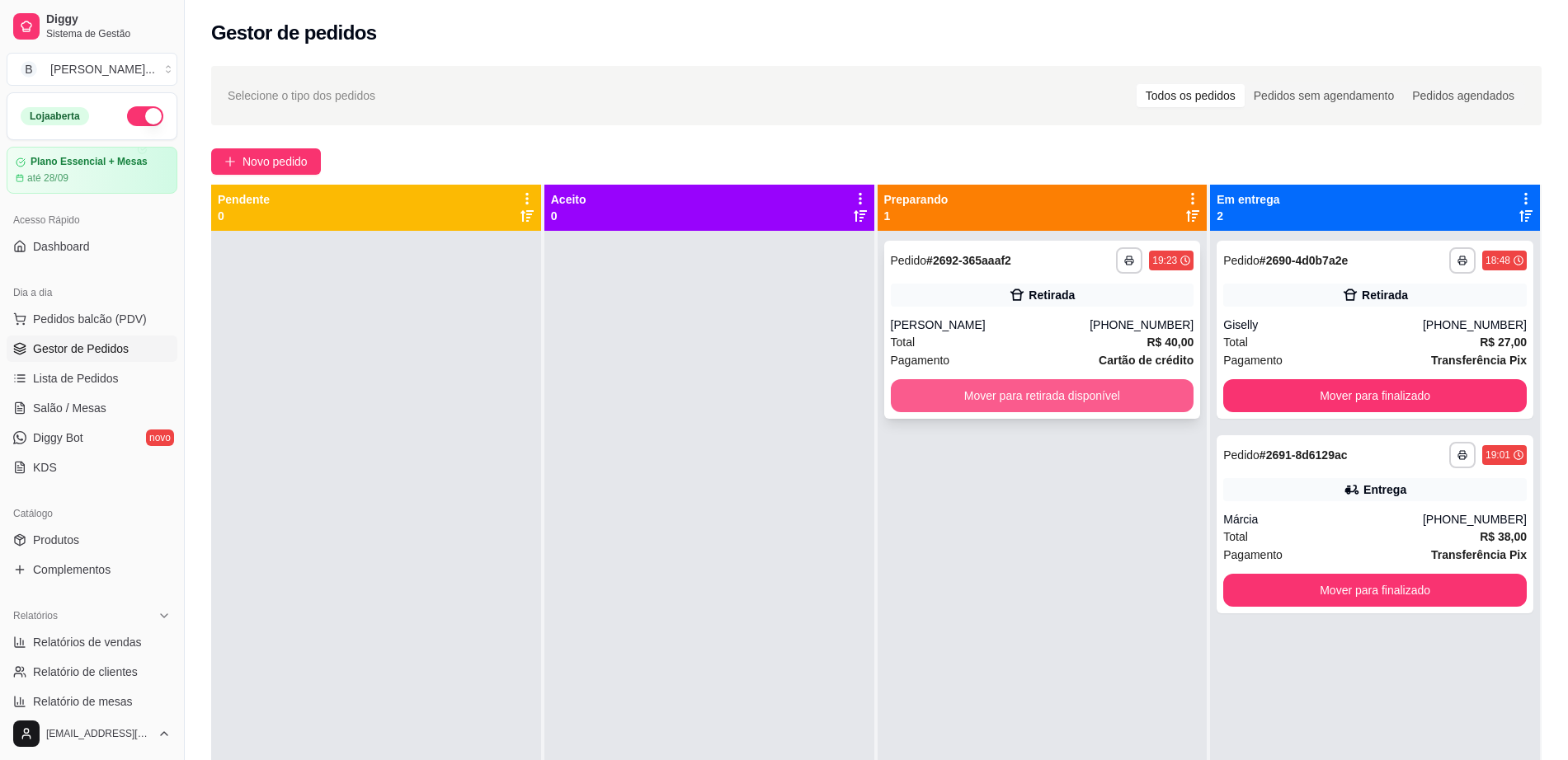
click at [1039, 400] on button "Mover para retirada disponível" at bounding box center [1043, 395] width 304 height 33
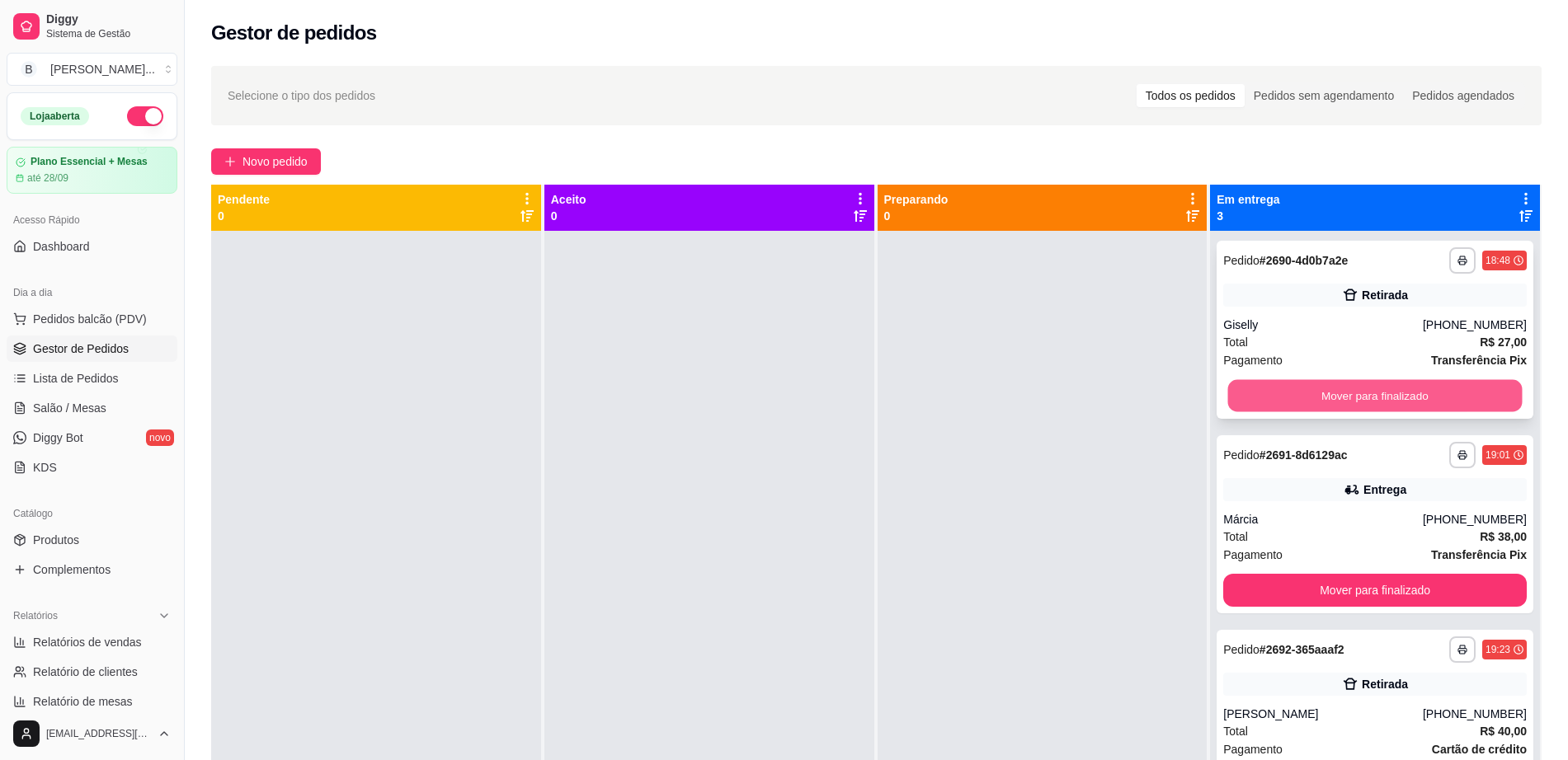
click at [1247, 384] on button "Mover para finalizado" at bounding box center [1376, 396] width 295 height 32
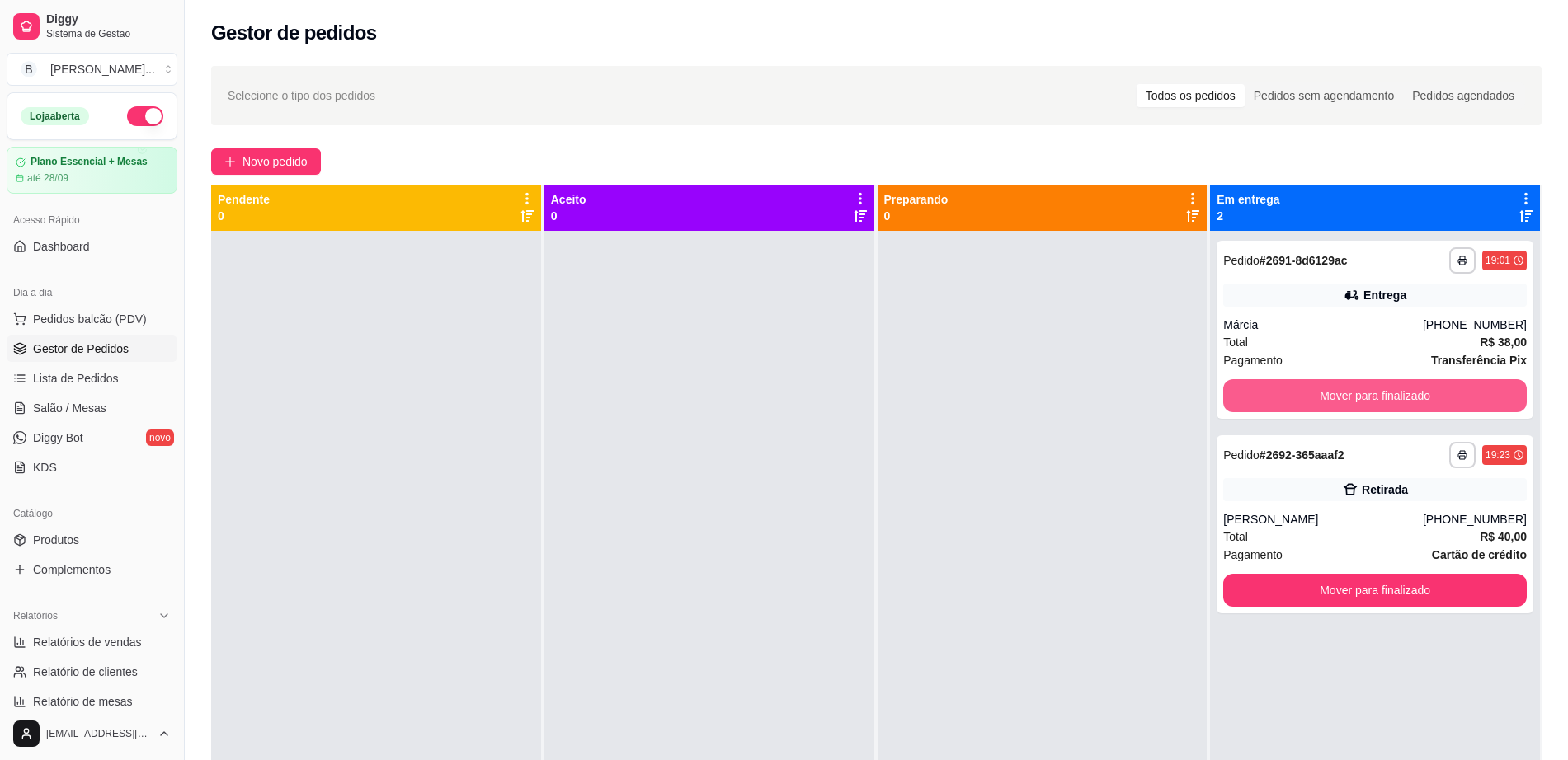
click at [1247, 384] on button "Mover para finalizado" at bounding box center [1376, 395] width 304 height 33
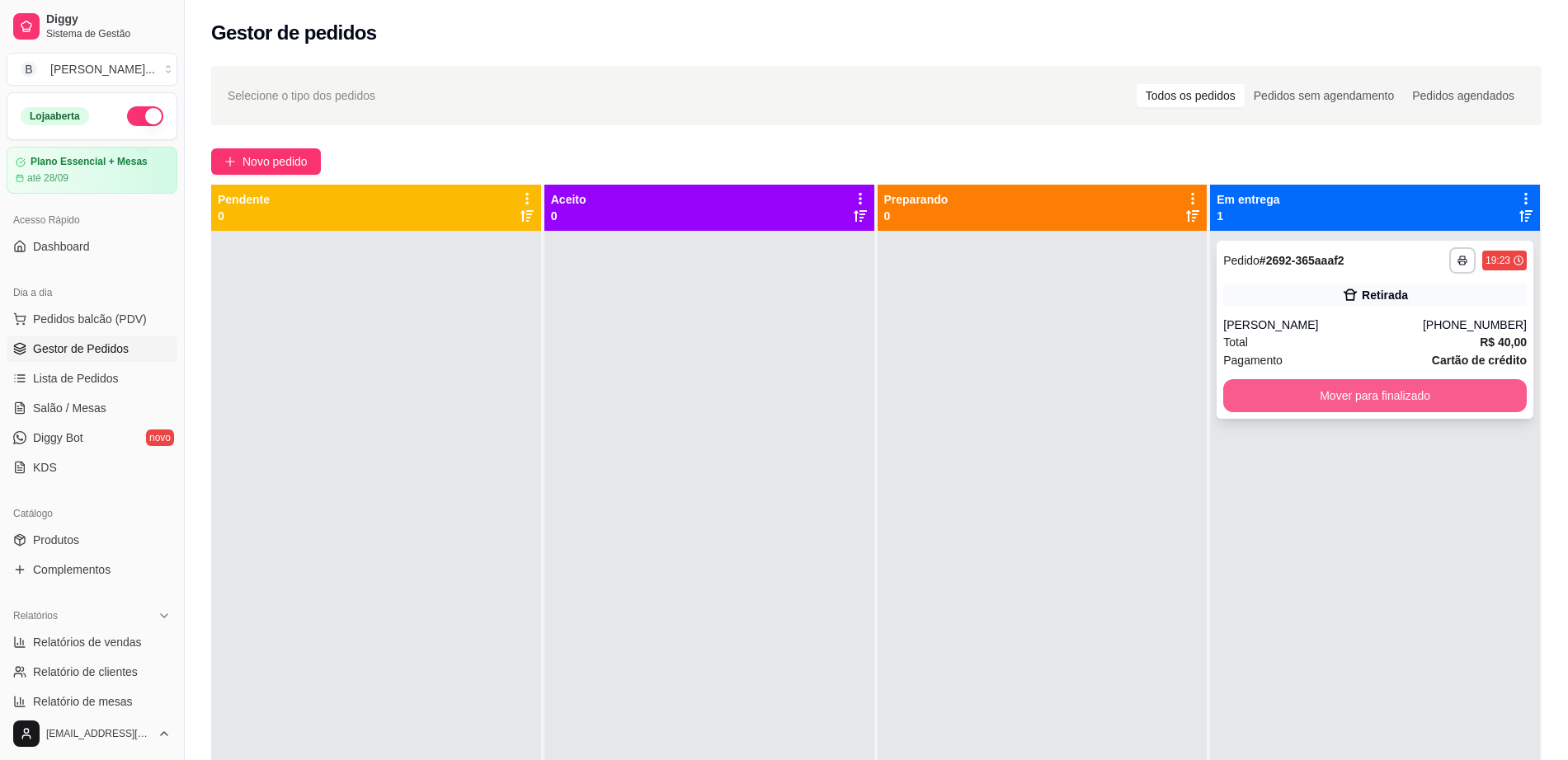
click at [1250, 409] on button "Mover para finalizado" at bounding box center [1376, 395] width 304 height 33
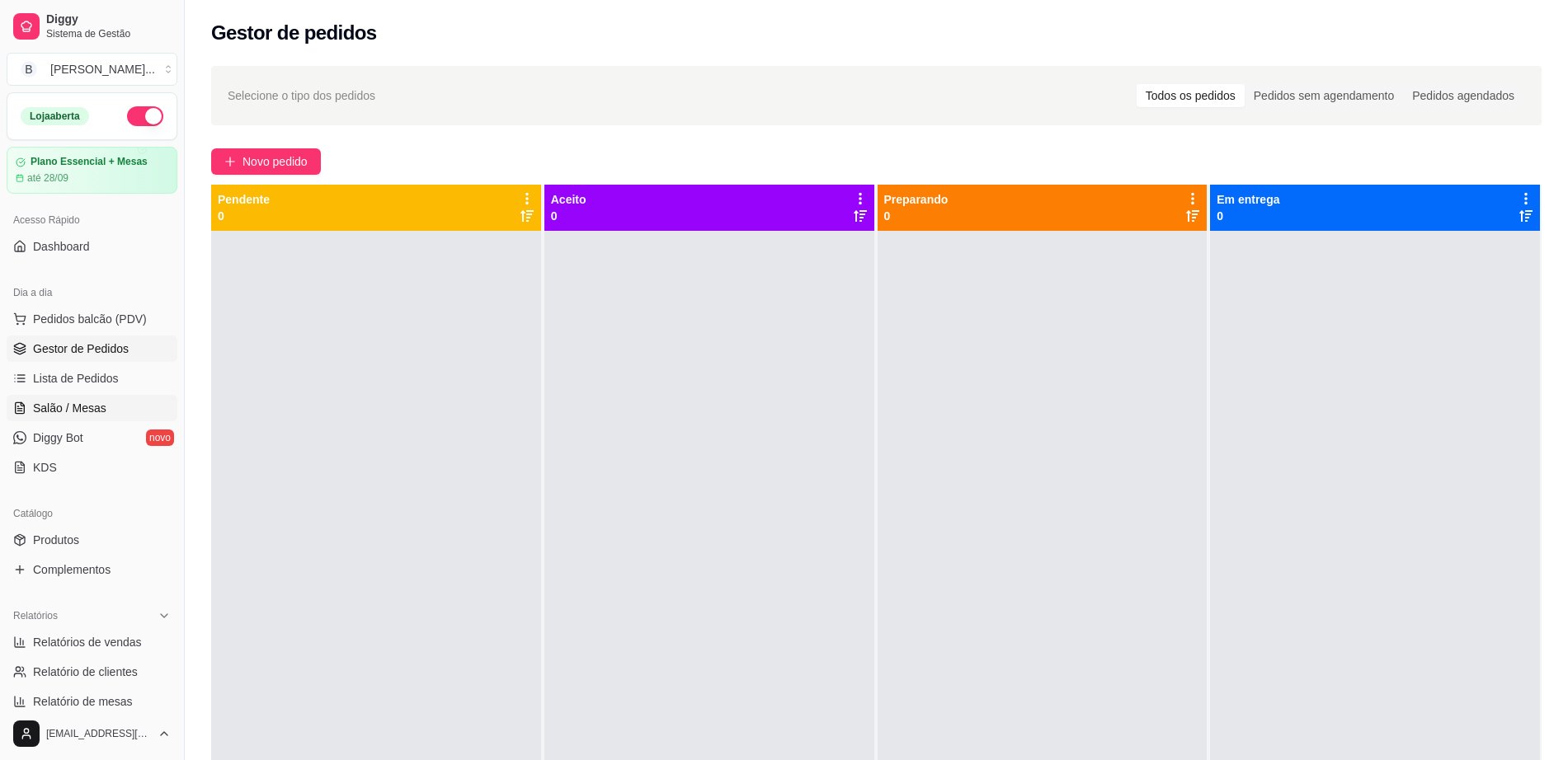
click at [69, 403] on span "Salão / Mesas" at bounding box center [69, 408] width 73 height 17
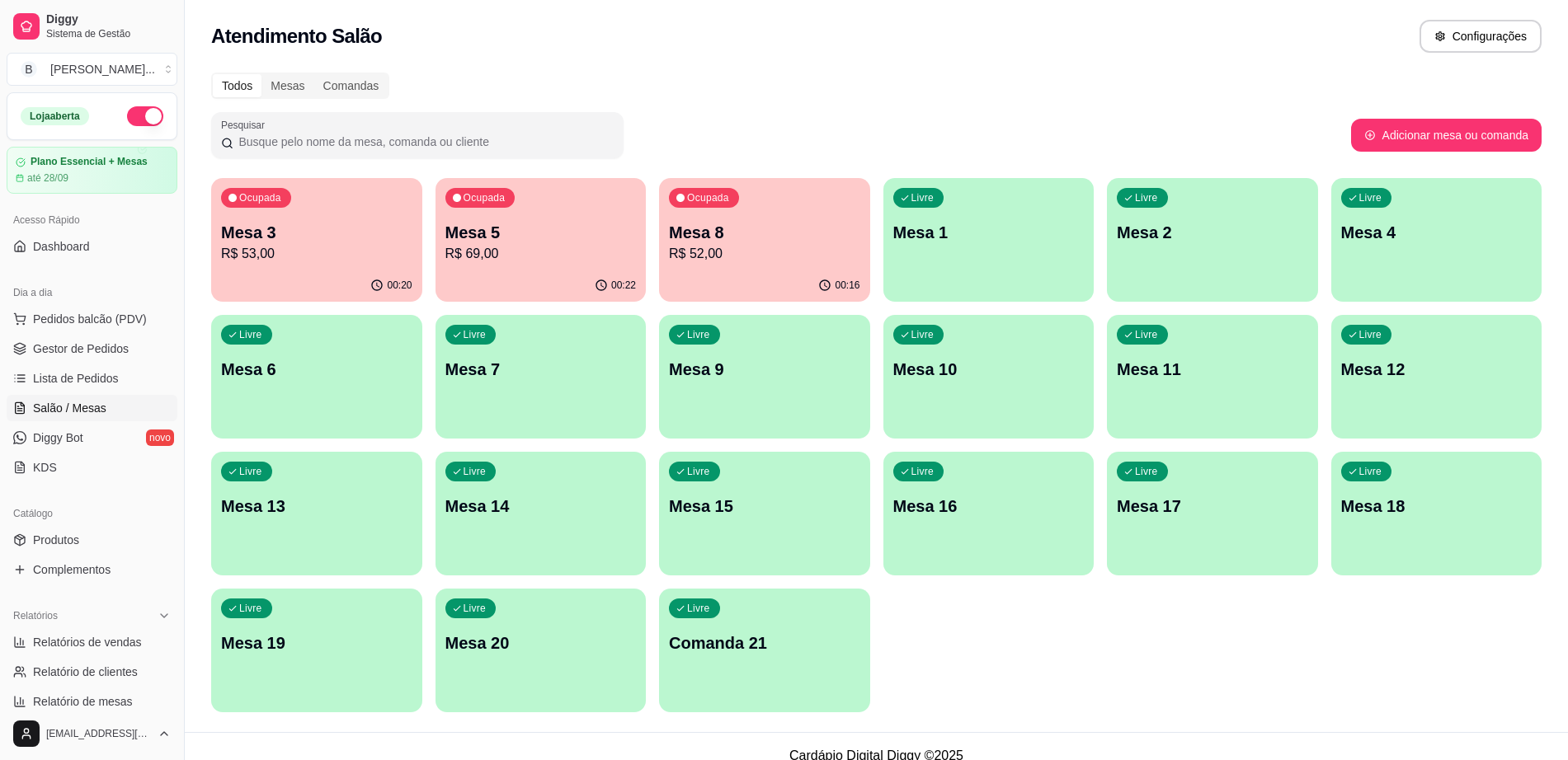
click at [1160, 245] on div "Livre Mesa 2" at bounding box center [1212, 230] width 211 height 104
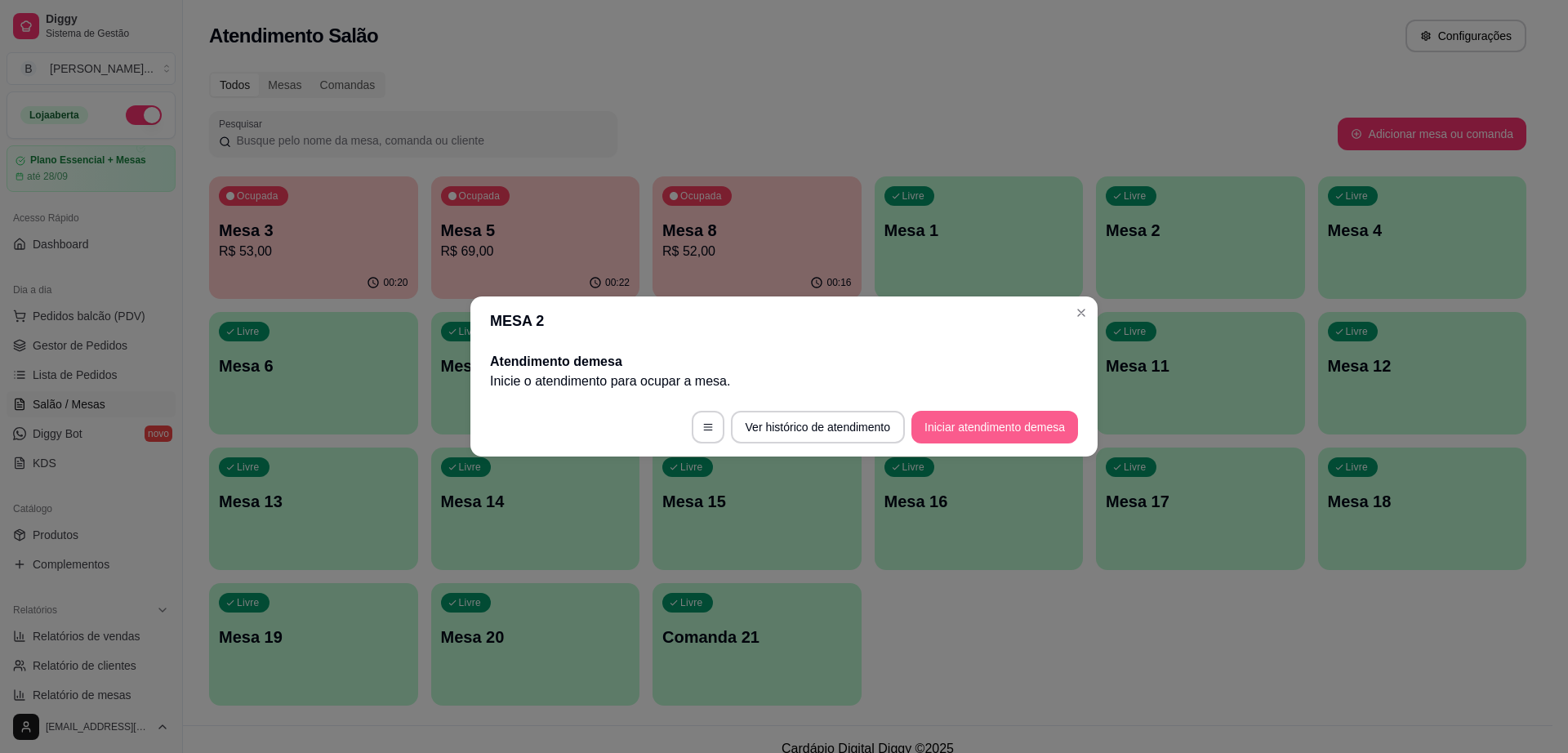
click at [1014, 429] on button "Iniciar atendimento de mesa" at bounding box center [995, 427] width 167 height 32
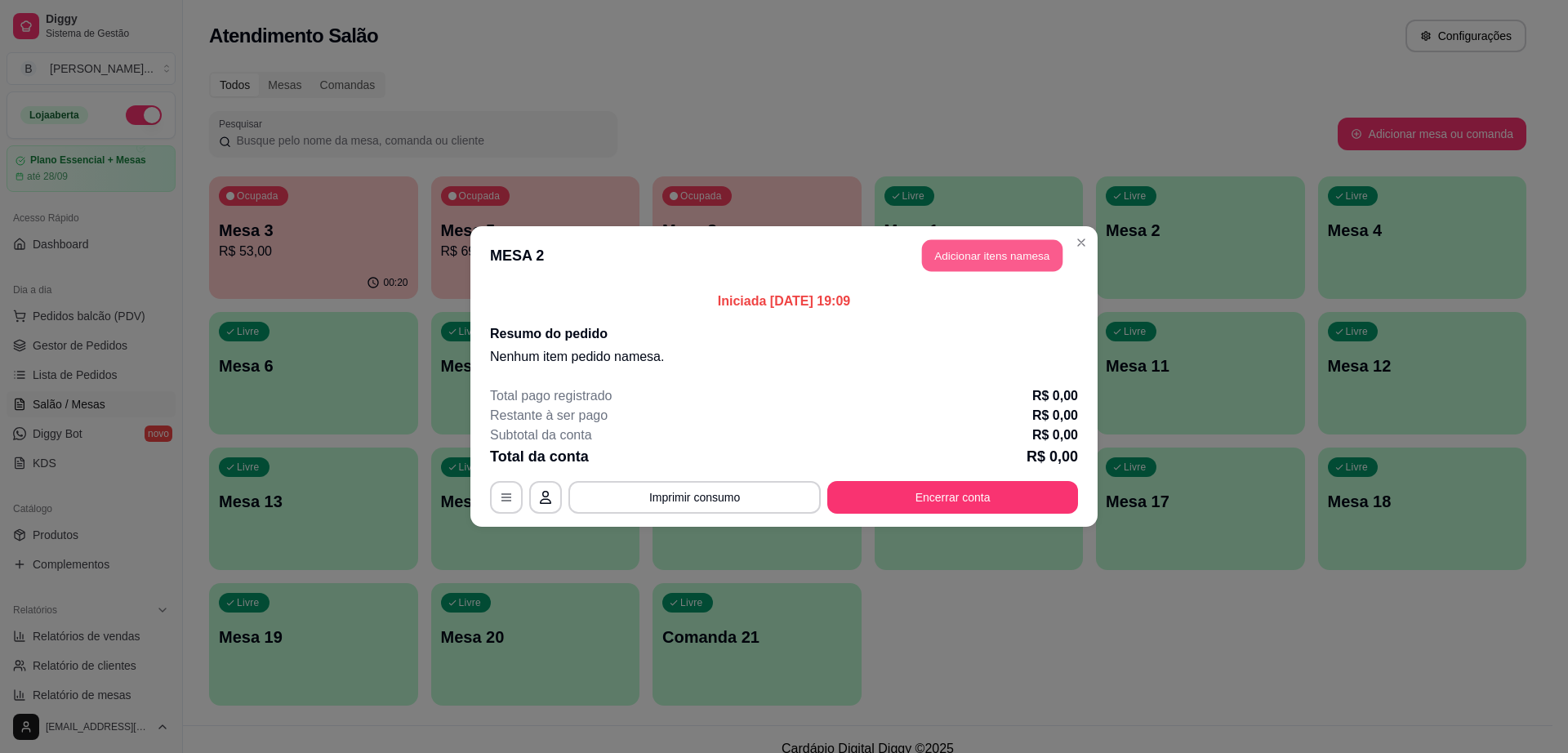
click at [988, 245] on button "Adicionar itens na mesa" at bounding box center [992, 256] width 141 height 31
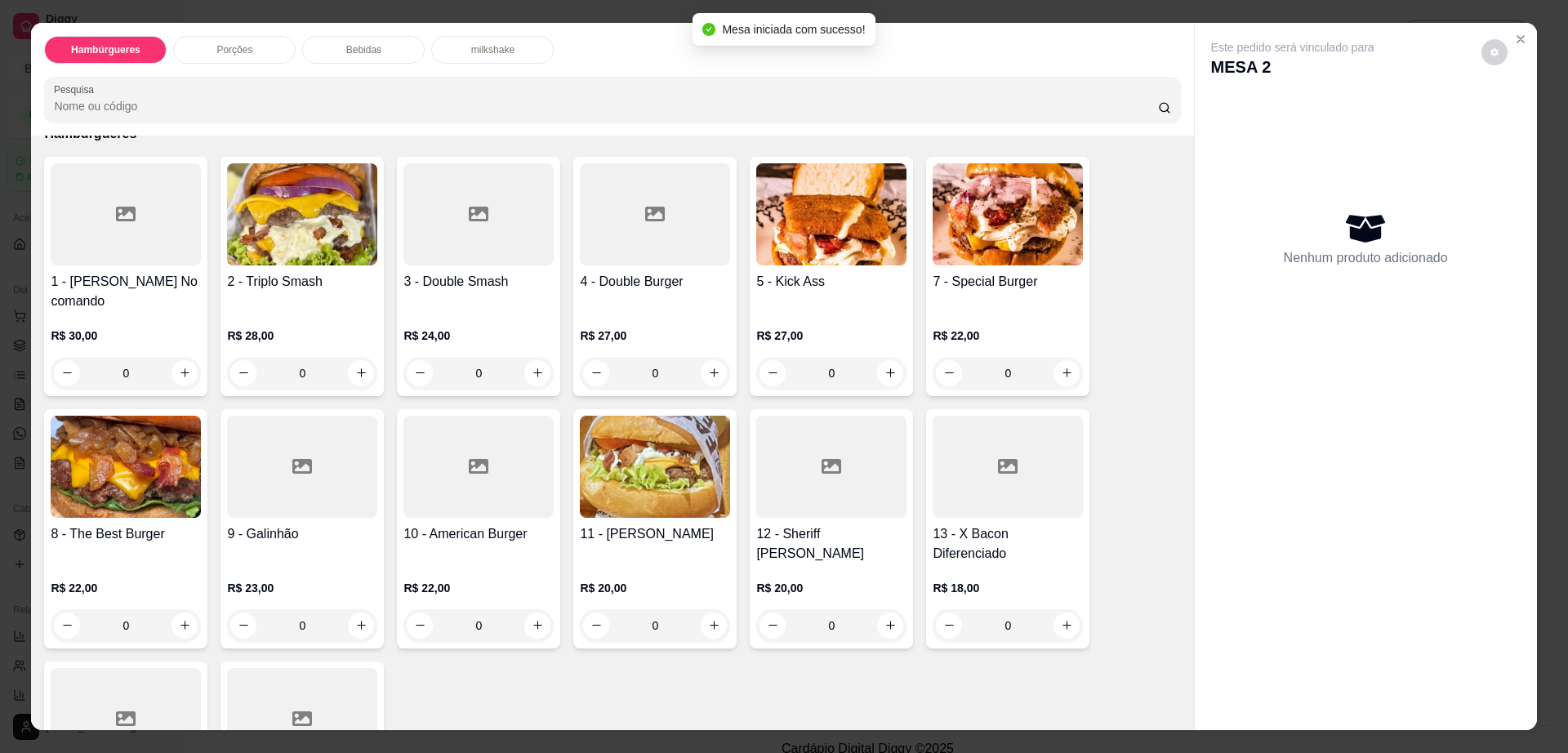
scroll to position [408, 0]
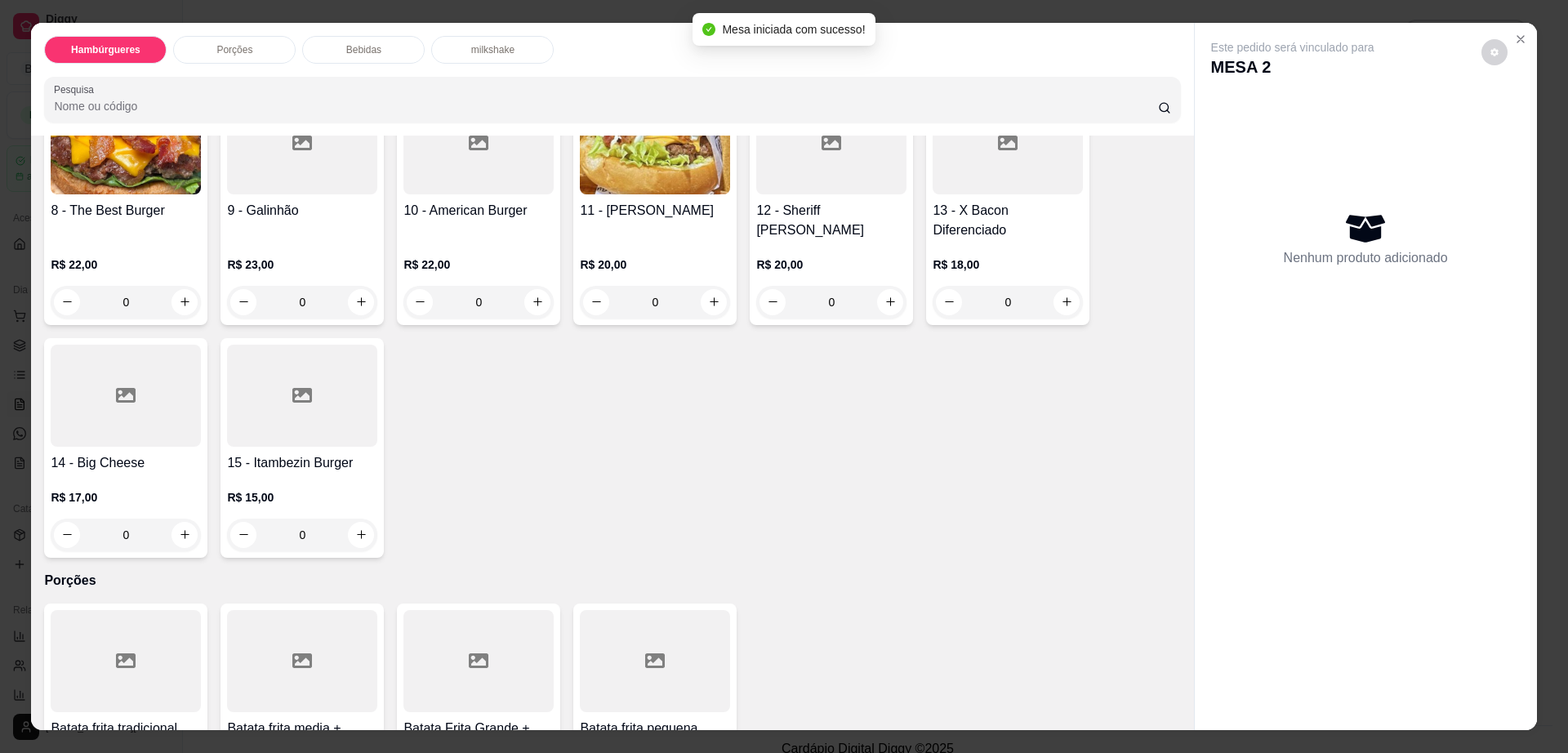
click at [103, 454] on h4 "14 - Big Cheese" at bounding box center [126, 464] width 150 height 19
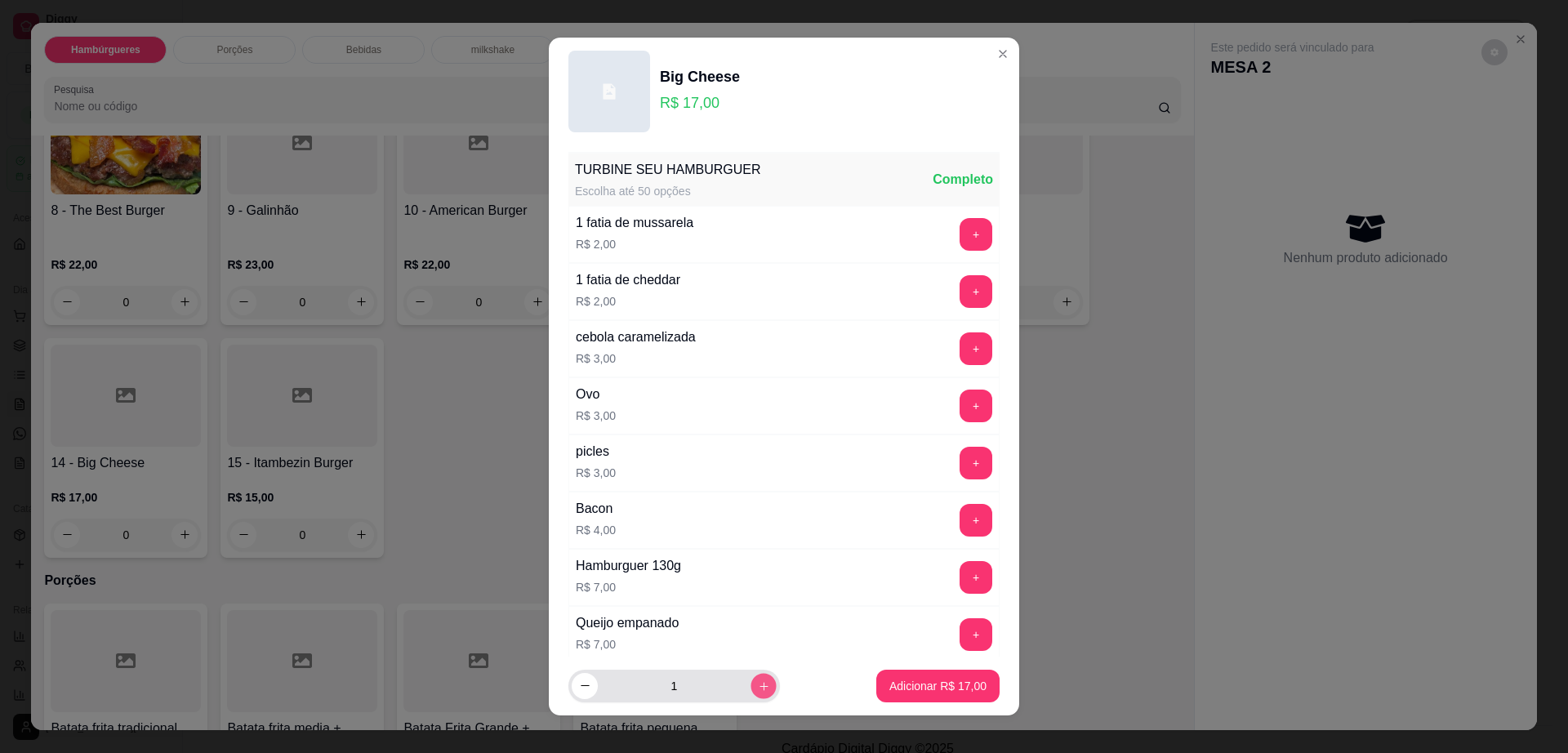
click at [758, 683] on icon "increase-product-quantity" at bounding box center [764, 687] width 12 height 12
type input "2"
click at [905, 676] on button "Adicionar R$ 34,00" at bounding box center [937, 687] width 120 height 31
type input "2"
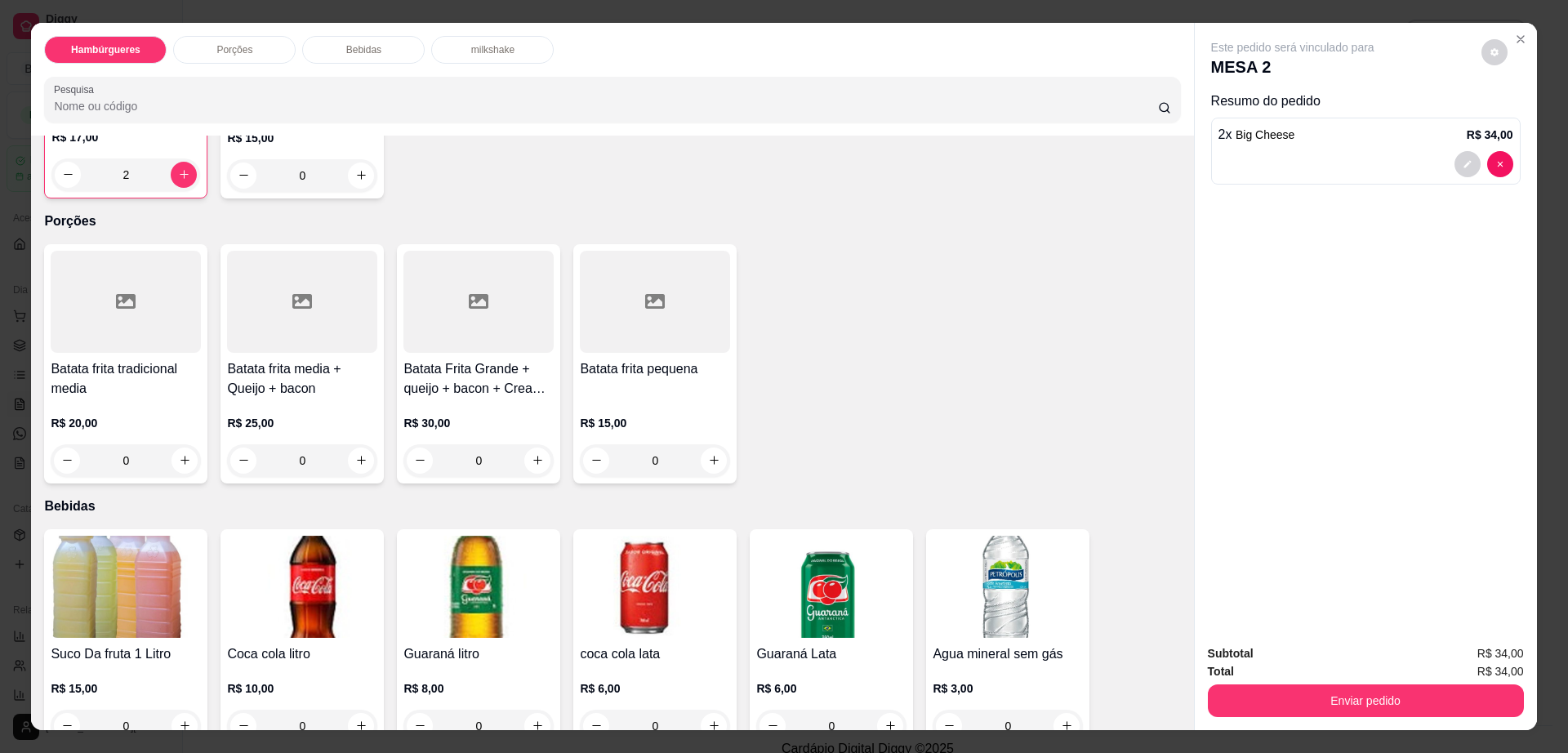
scroll to position [817, 0]
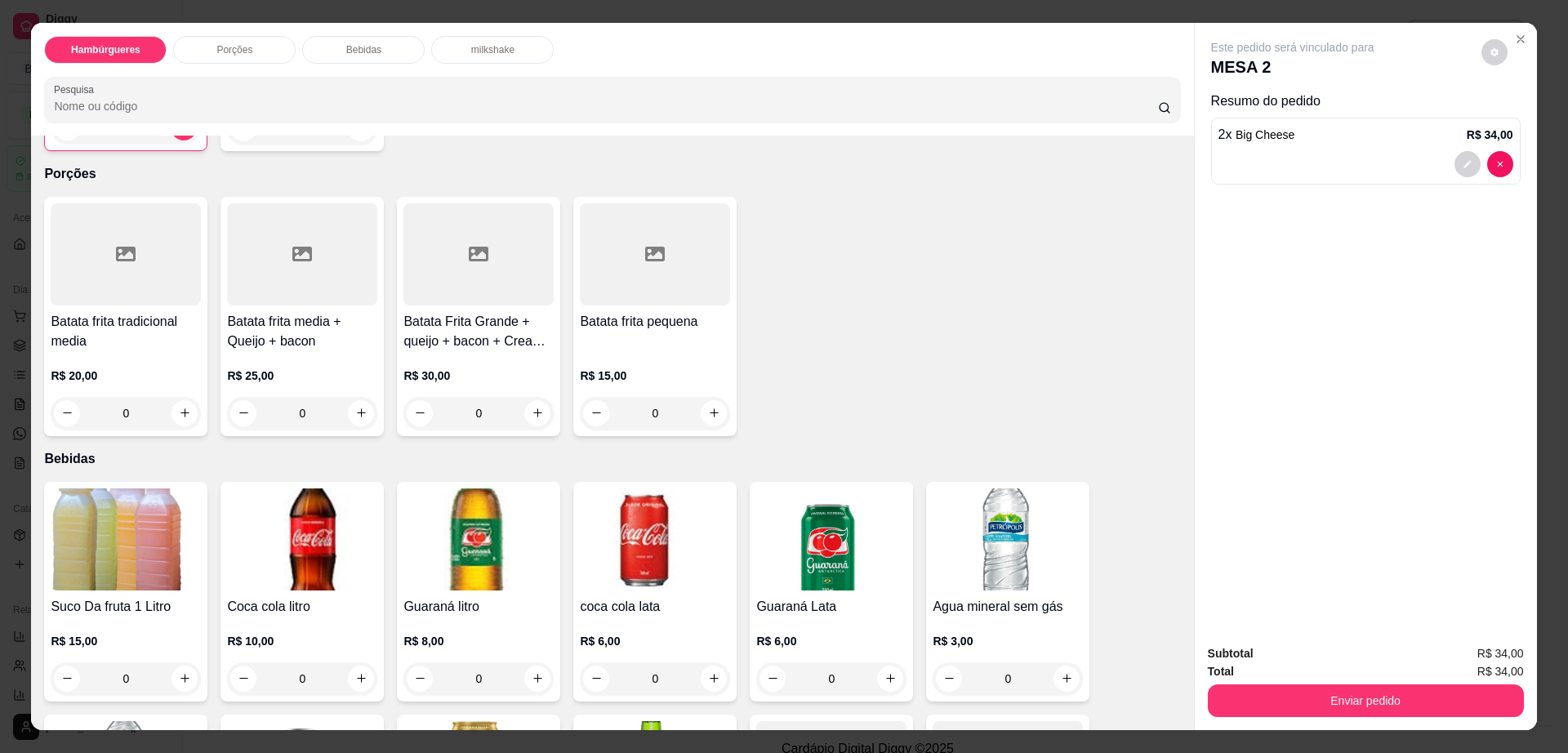
click at [191, 513] on img at bounding box center [126, 540] width 150 height 102
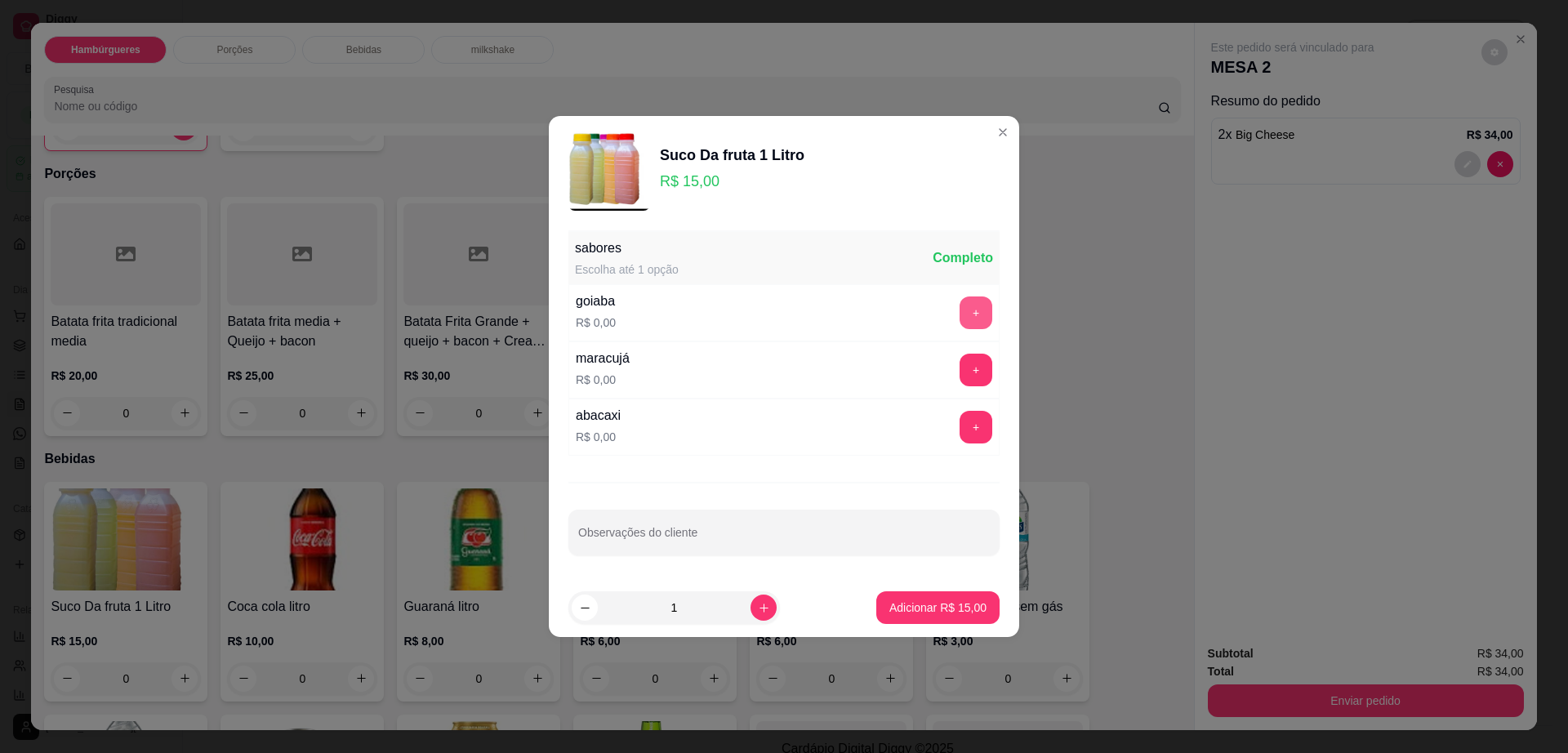
click at [971, 317] on button "+" at bounding box center [975, 312] width 32 height 32
click at [927, 608] on p "Adicionar R$ 15,00" at bounding box center [937, 608] width 97 height 17
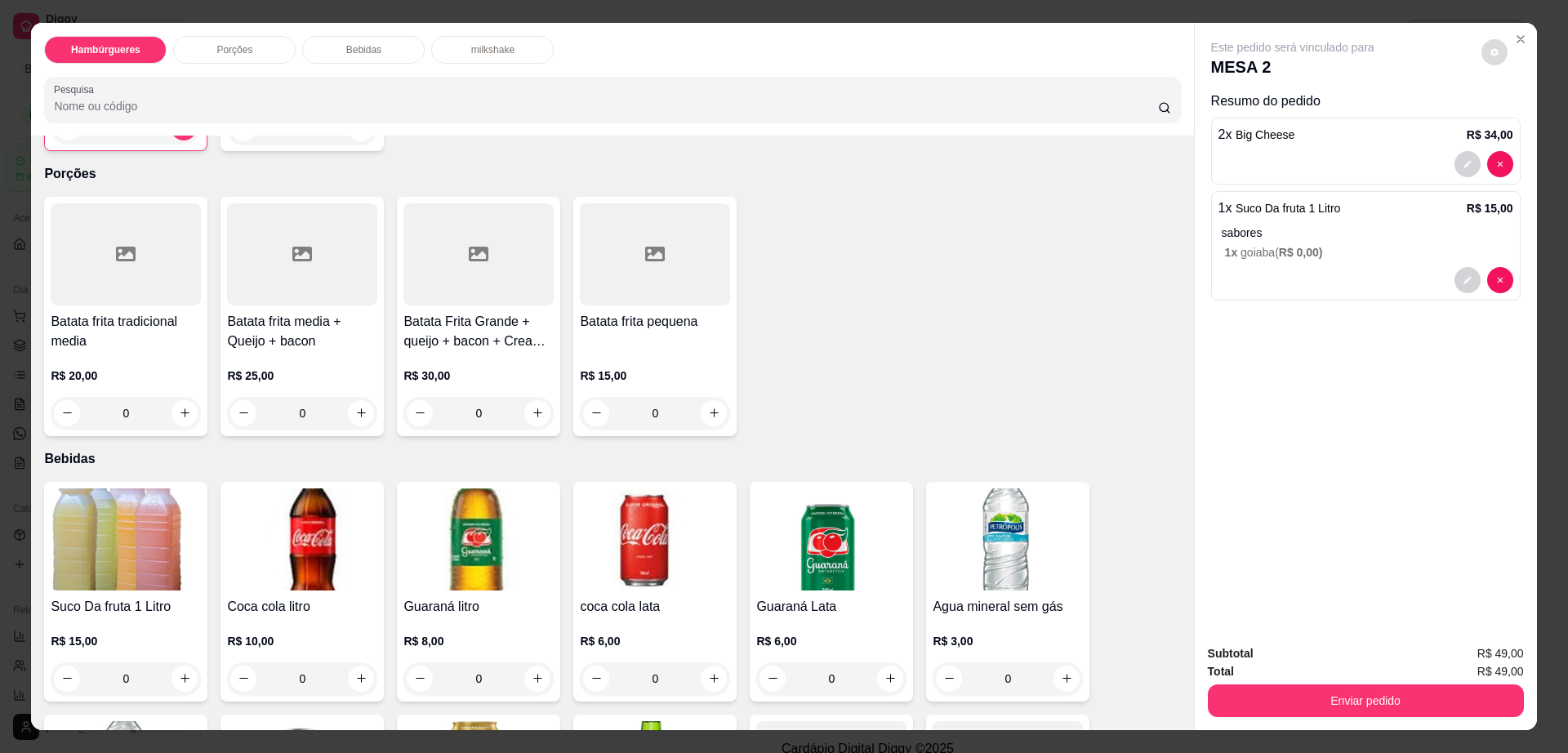
click at [1485, 45] on button "decrease-product-quantity" at bounding box center [1495, 52] width 26 height 26
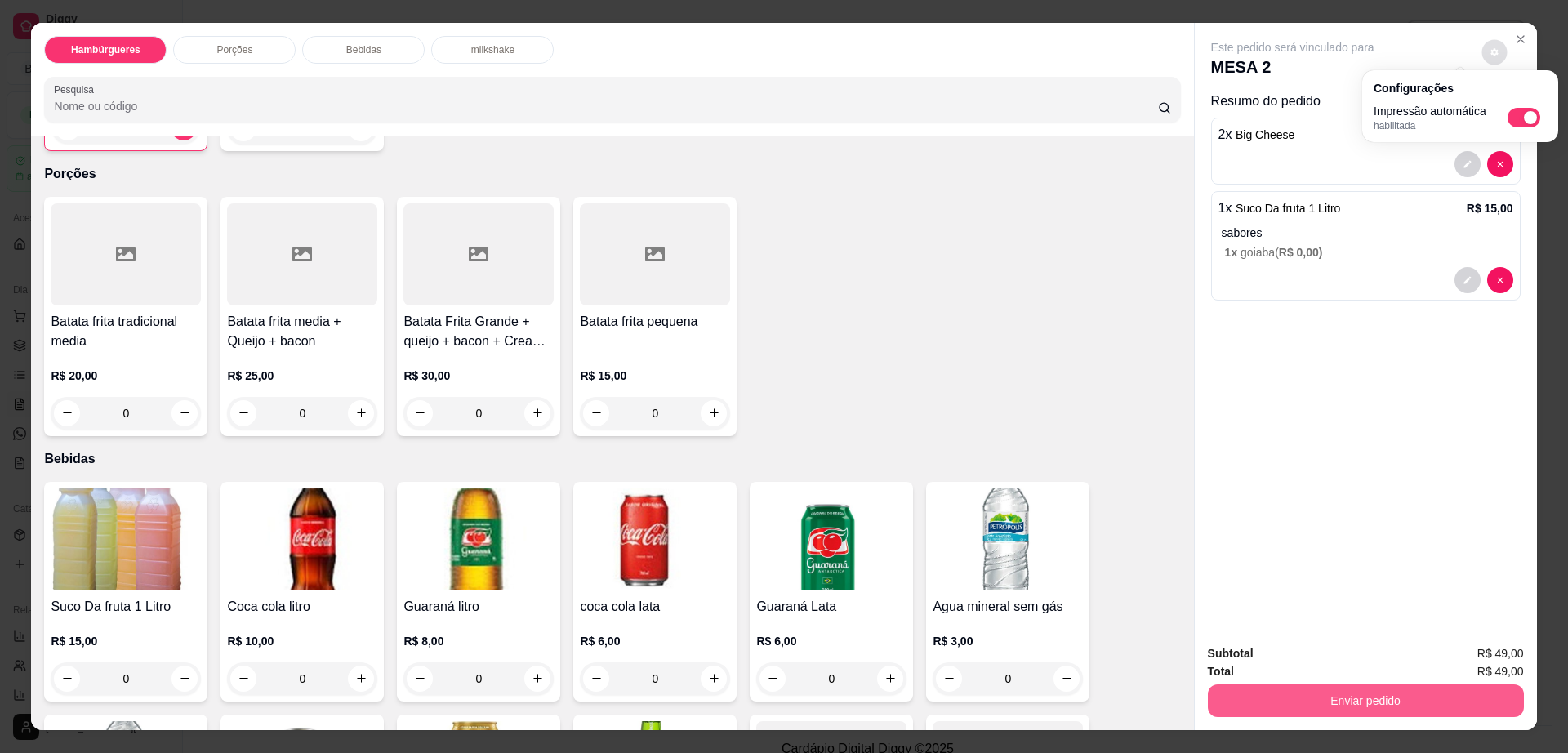
click at [1388, 704] on button "Enviar pedido" at bounding box center [1366, 701] width 316 height 32
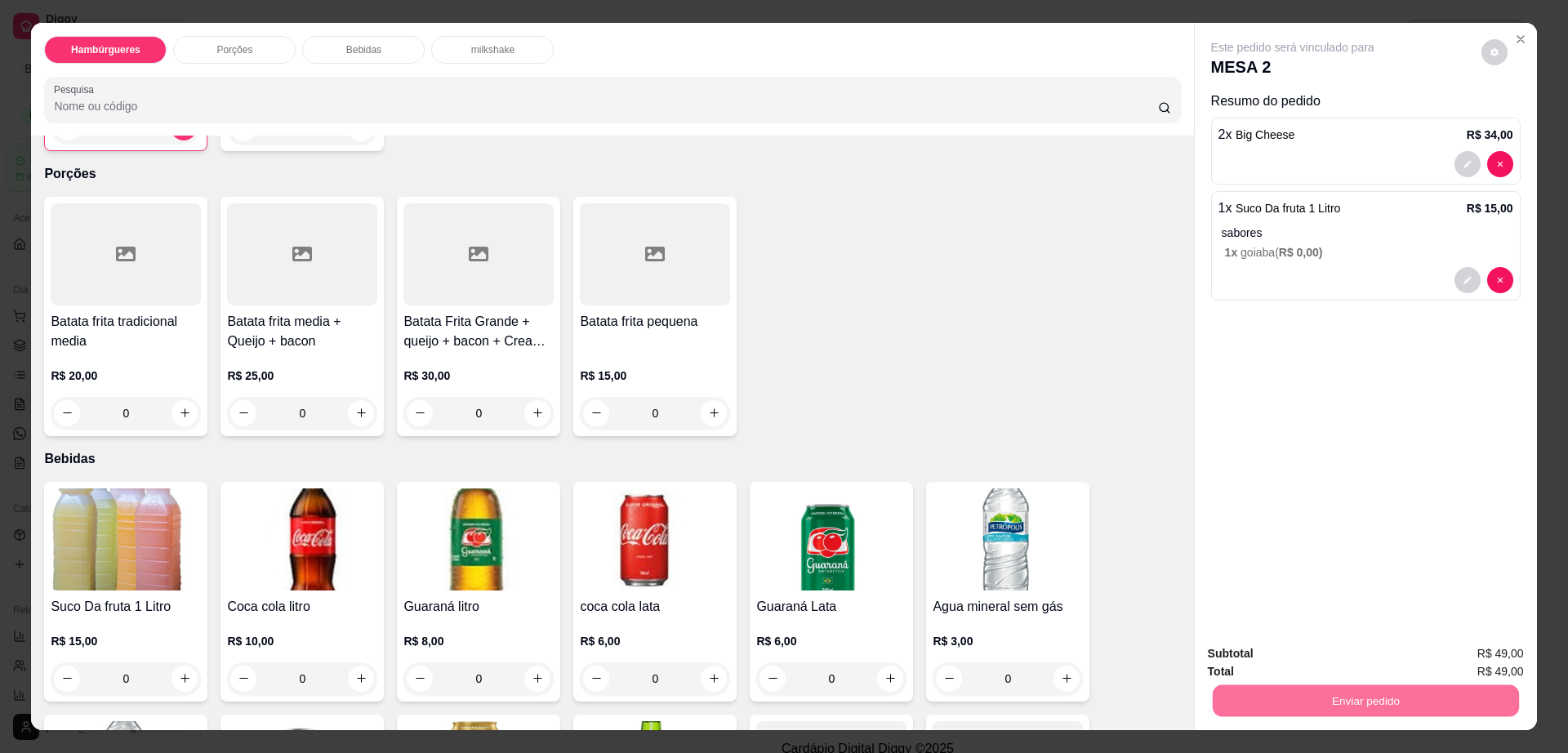
click at [1249, 654] on button "Não registrar e enviar pedido" at bounding box center [1309, 661] width 170 height 31
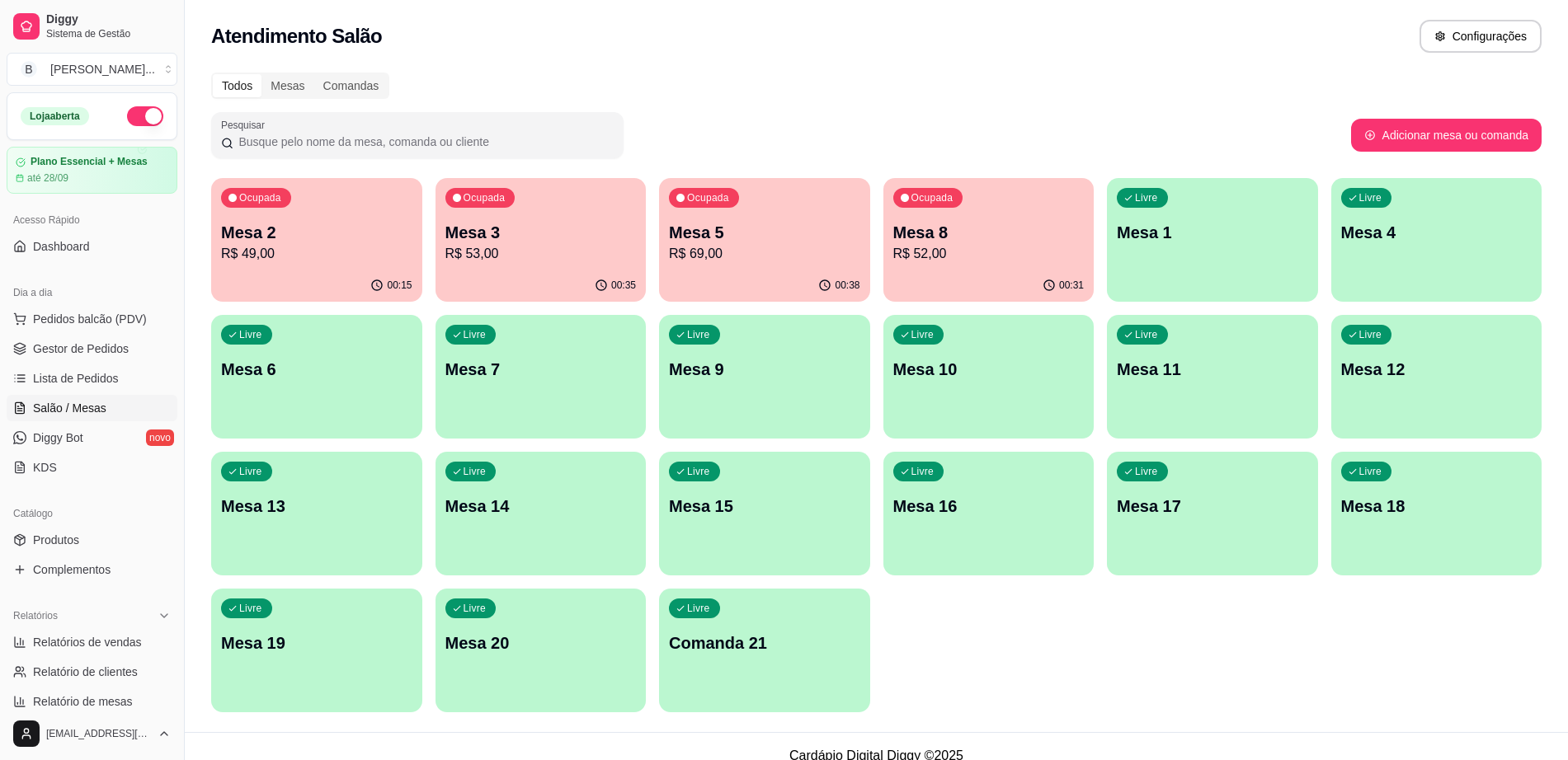
click at [710, 260] on p "R$ 69,00" at bounding box center [765, 254] width 192 height 19
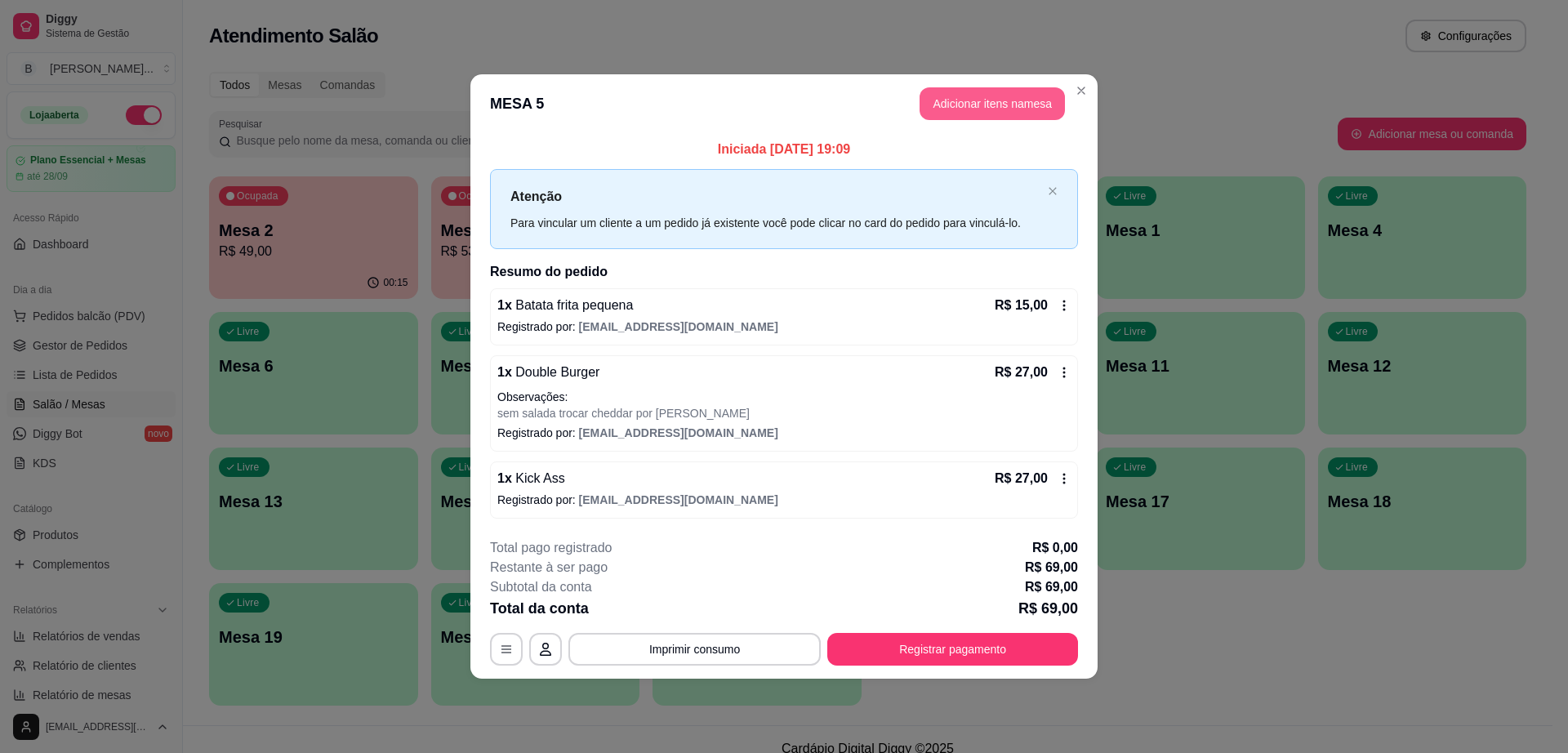
click at [943, 105] on button "Adicionar itens na mesa" at bounding box center [992, 103] width 145 height 32
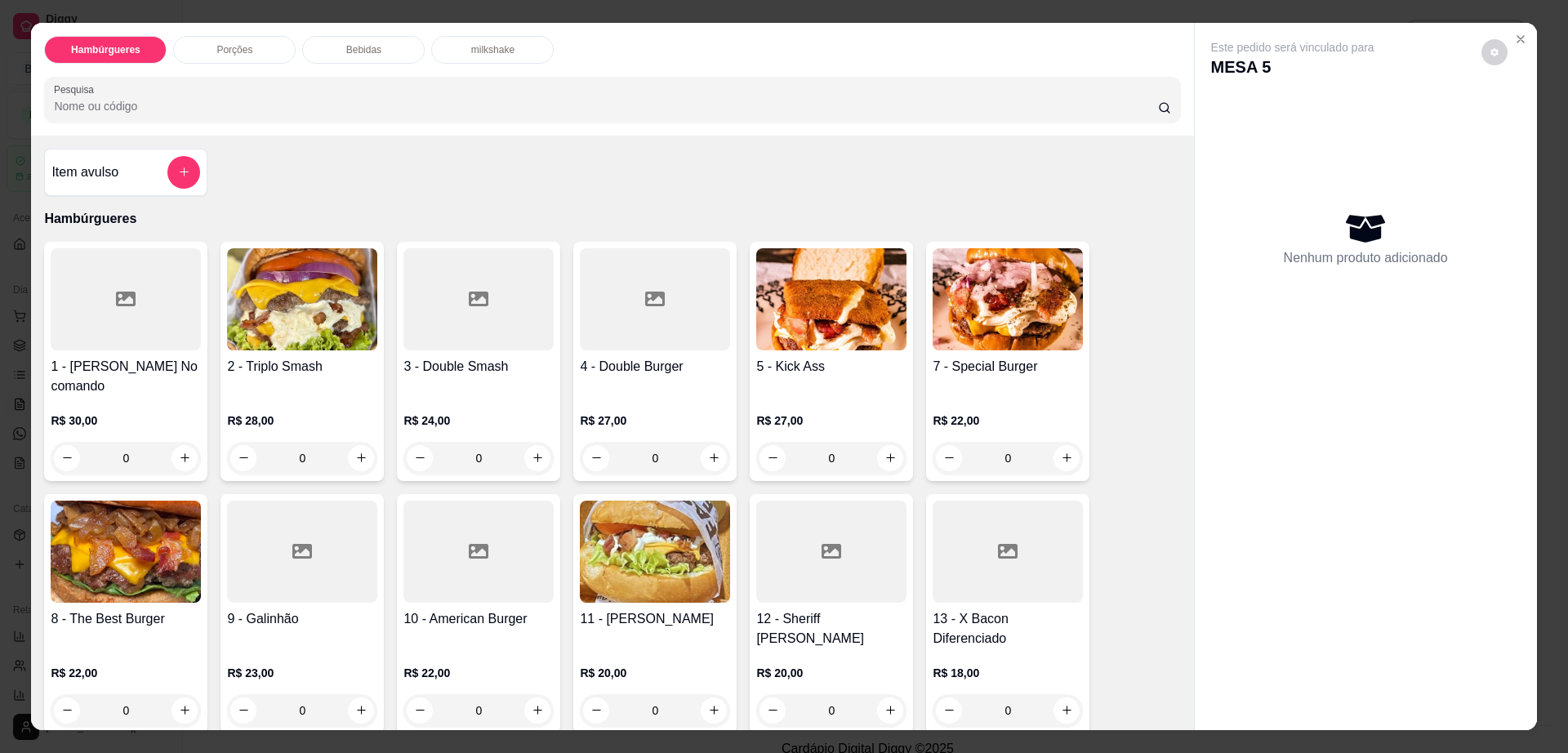
click at [346, 48] on p "Bebidas" at bounding box center [364, 50] width 35 height 13
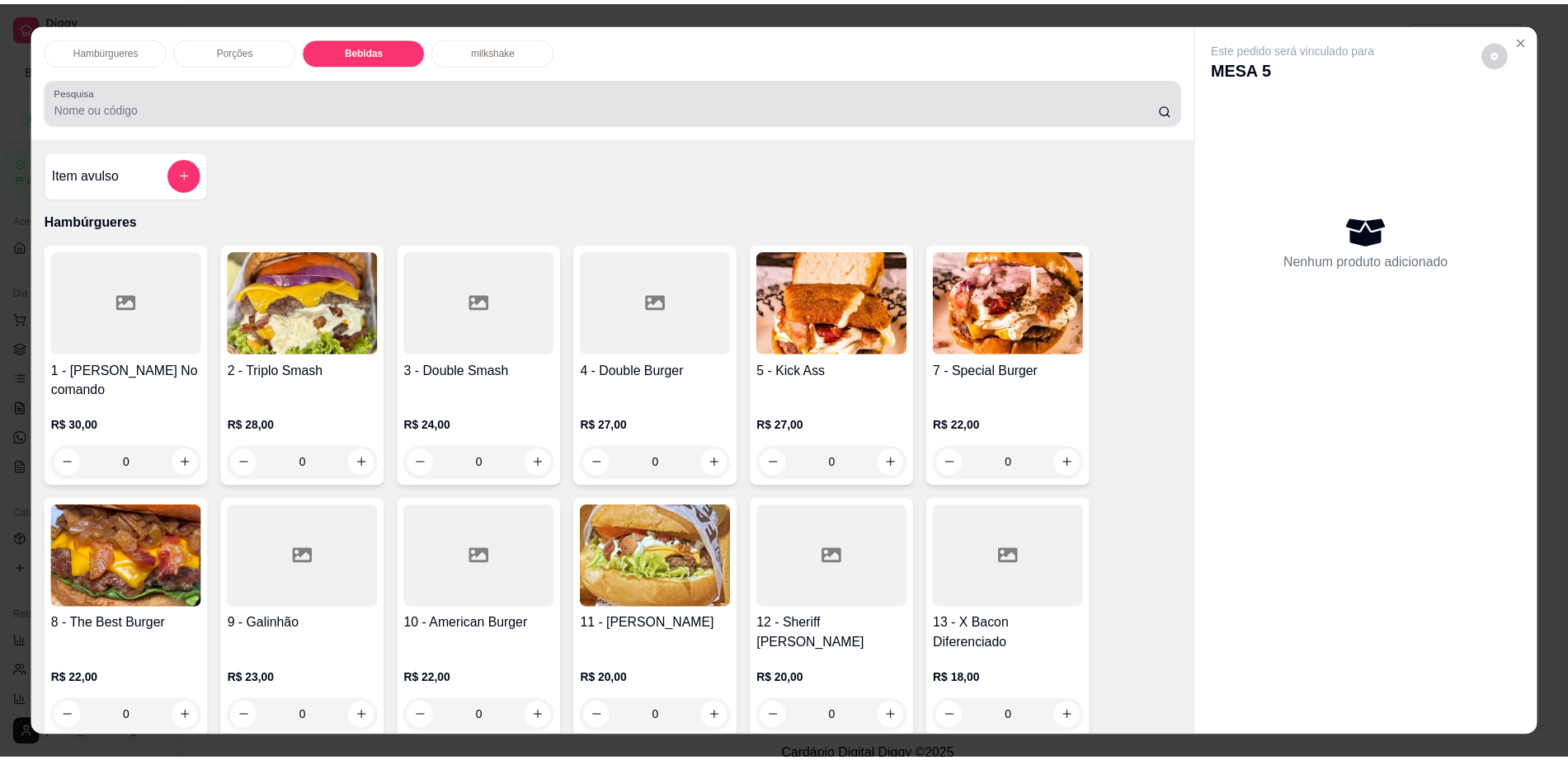
scroll to position [30, 0]
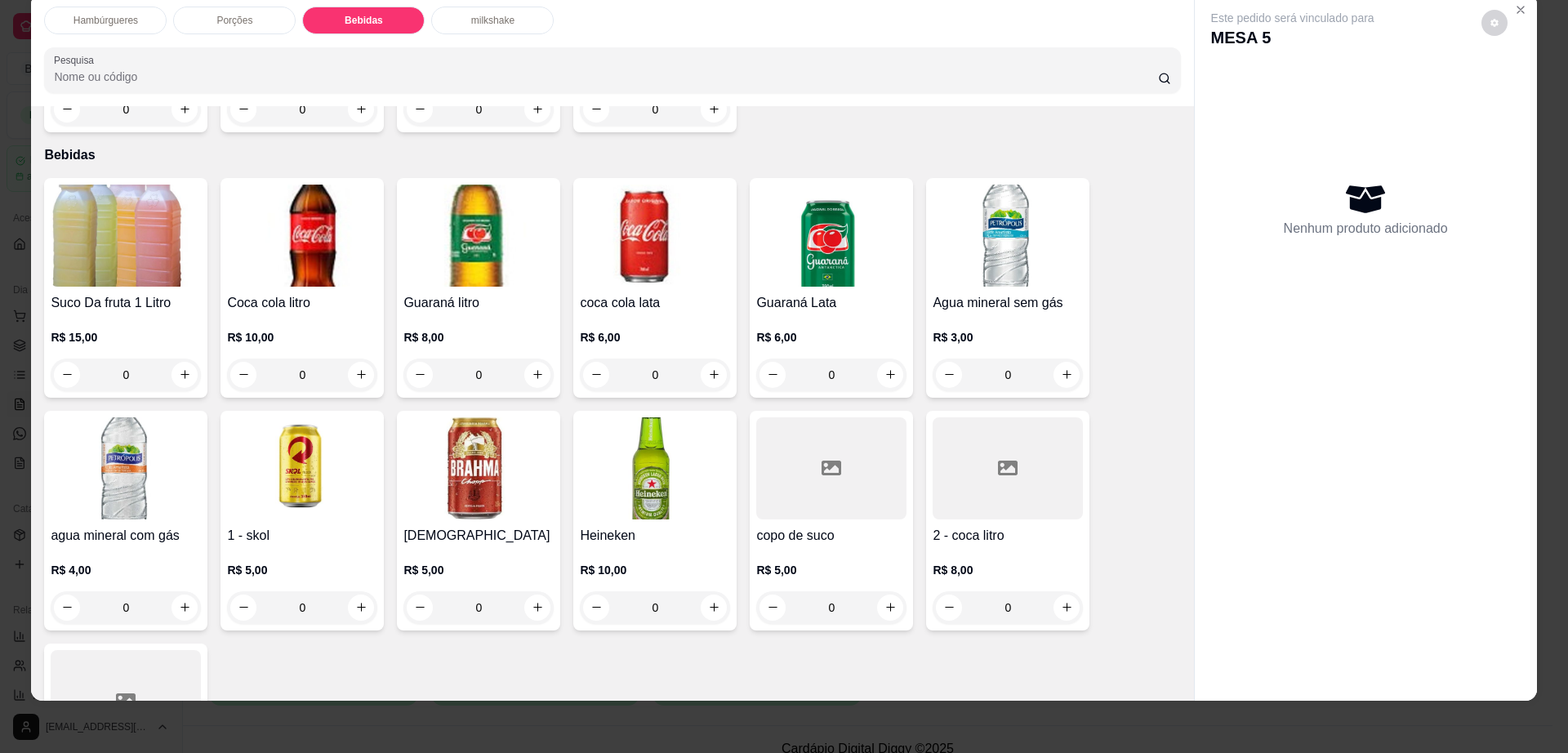
click at [947, 467] on div at bounding box center [1008, 468] width 150 height 102
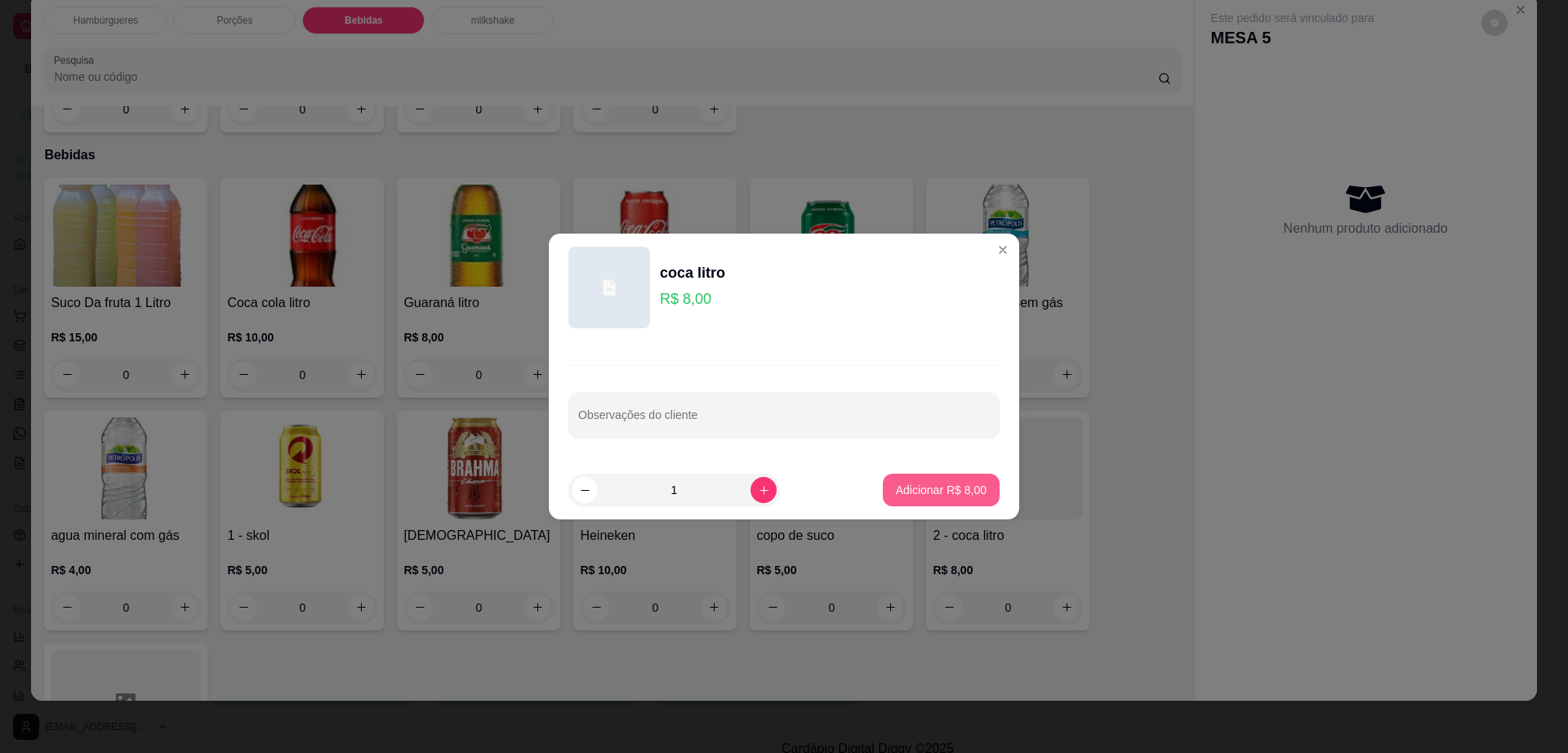
click at [963, 491] on p "Adicionar R$ 8,00" at bounding box center [941, 490] width 91 height 17
type input "1"
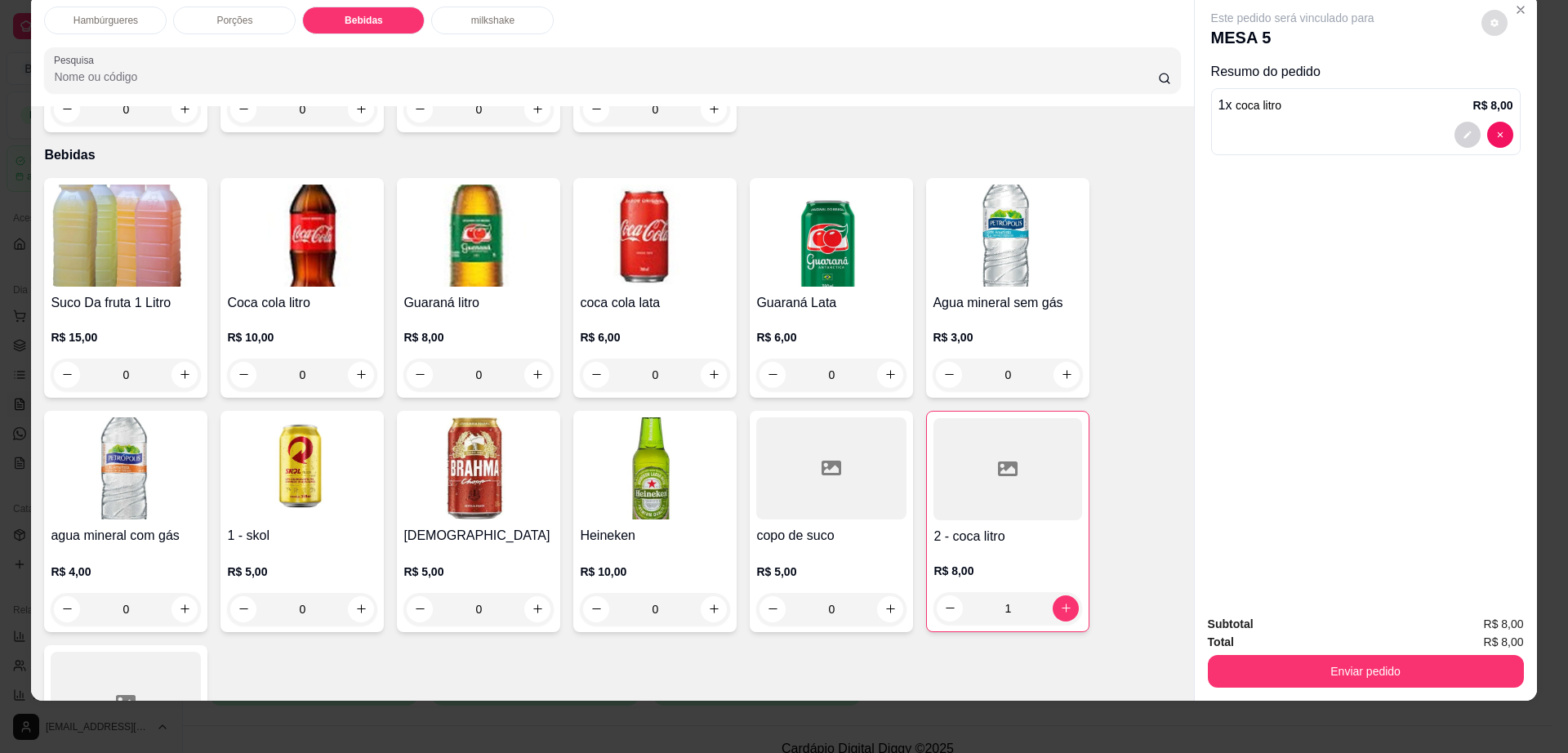
click at [1489, 19] on icon "decrease-product-quantity" at bounding box center [1494, 23] width 10 height 10
click at [1520, 87] on span "Automatic updates" at bounding box center [1523, 88] width 32 height 19
click at [1517, 88] on input "Automatic updates" at bounding box center [1512, 94] width 10 height 10
checkbox input "false"
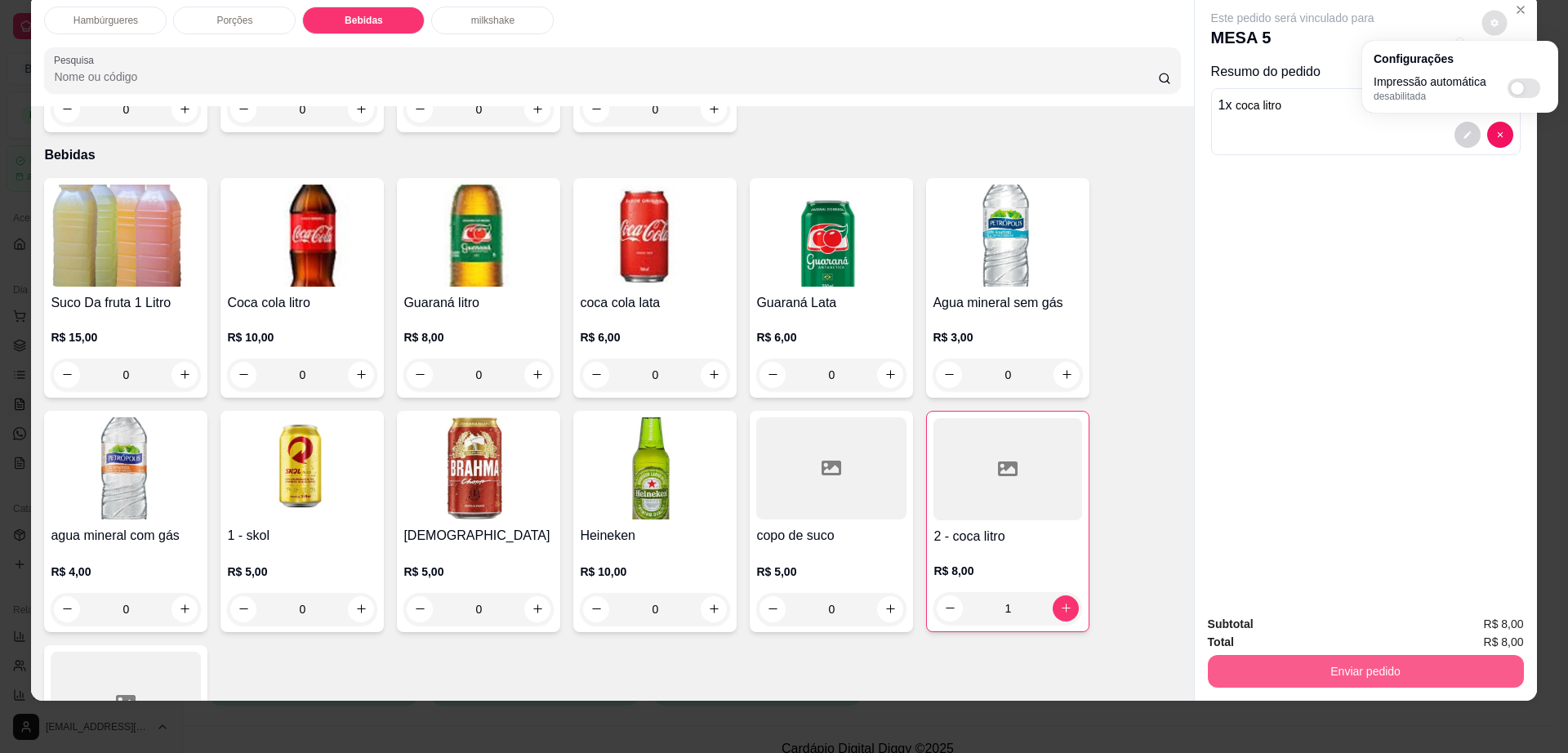
click at [1280, 673] on button "Enviar pedido" at bounding box center [1366, 671] width 316 height 32
click at [1280, 673] on button "Enviar pedido" at bounding box center [1364, 672] width 306 height 31
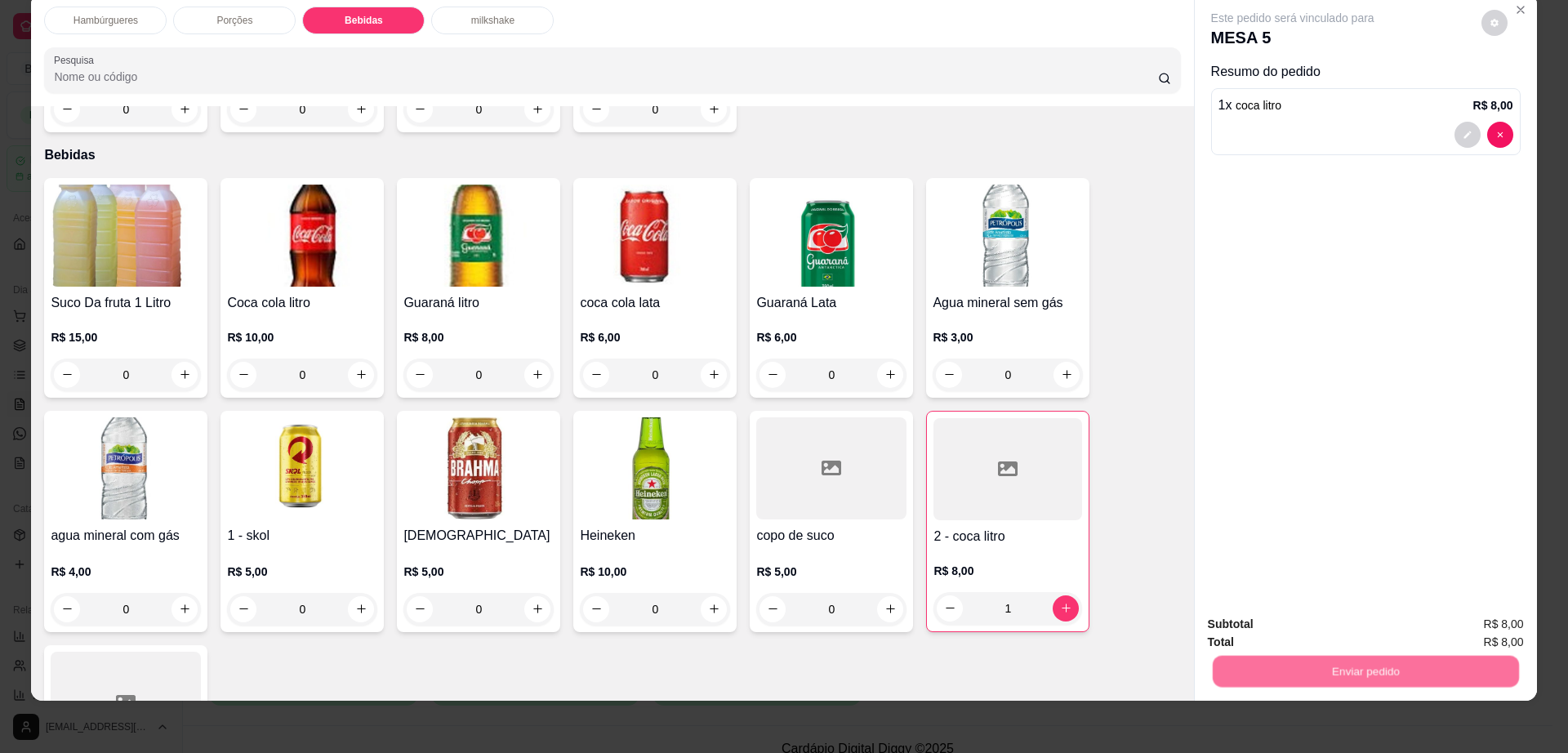
click at [1280, 633] on button "Não registrar e enviar pedido" at bounding box center [1309, 631] width 170 height 31
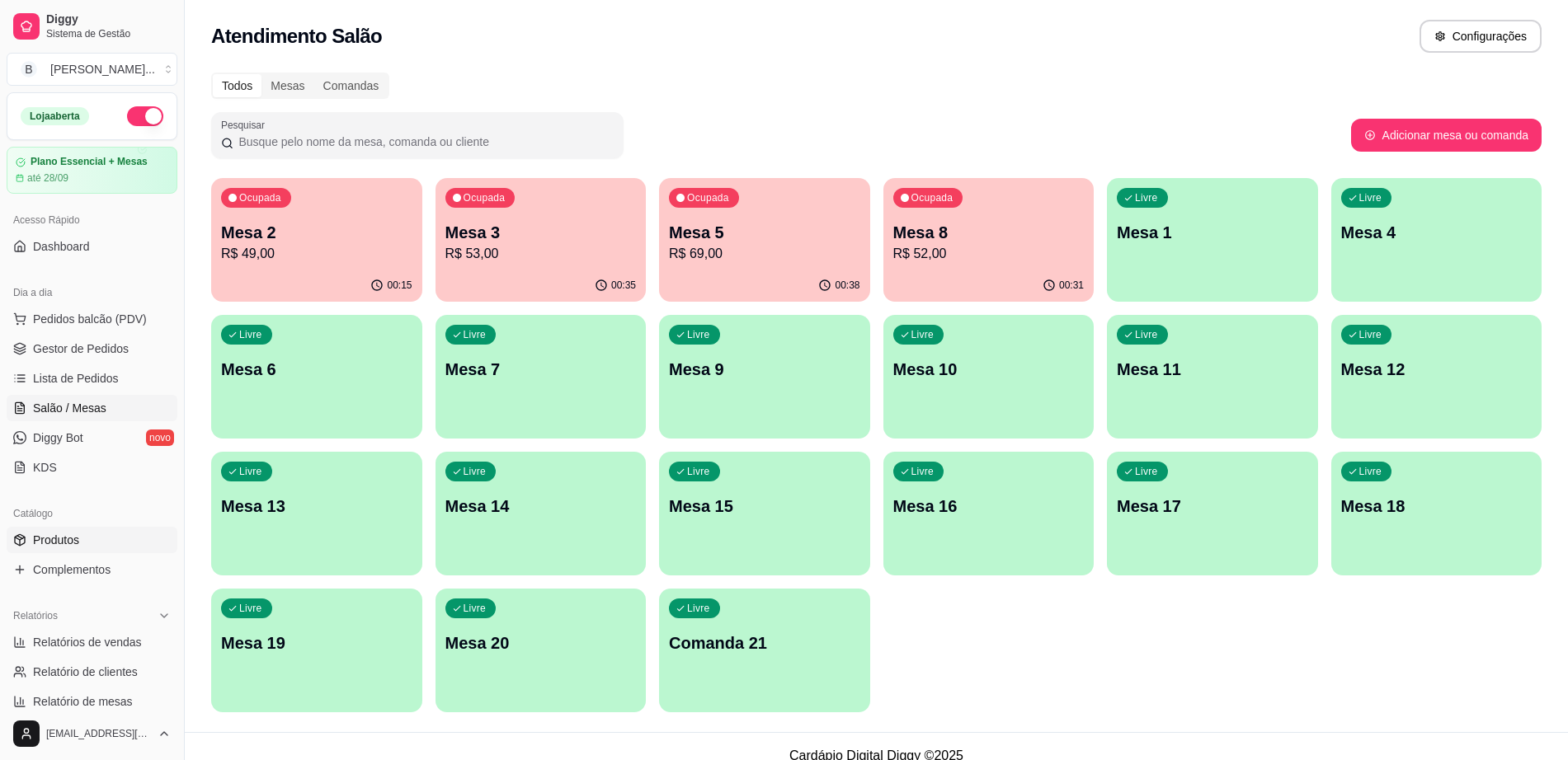
click at [94, 549] on link "Produtos" at bounding box center [91, 540] width 170 height 26
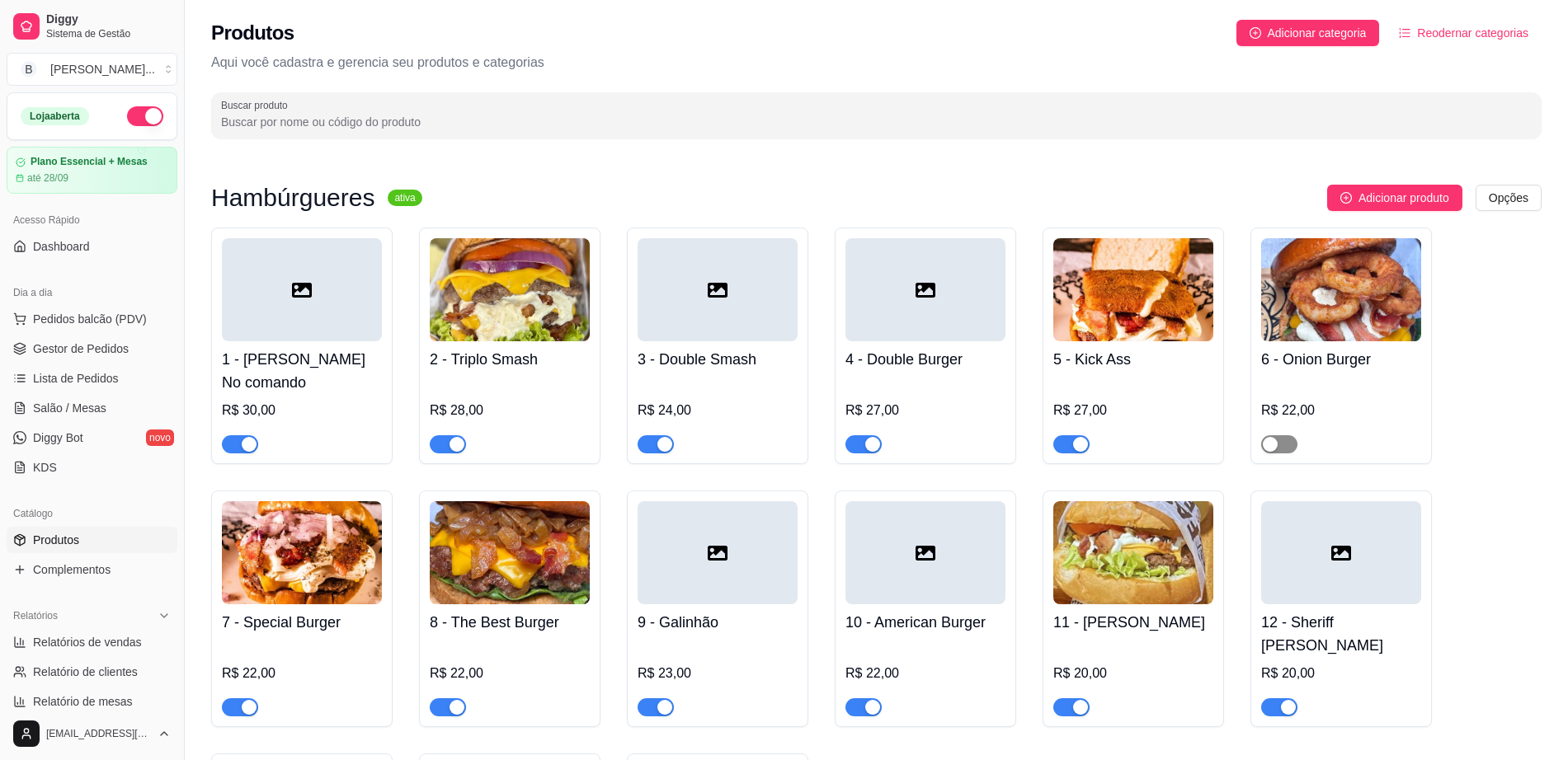
click at [1271, 437] on div "button" at bounding box center [1270, 444] width 15 height 15
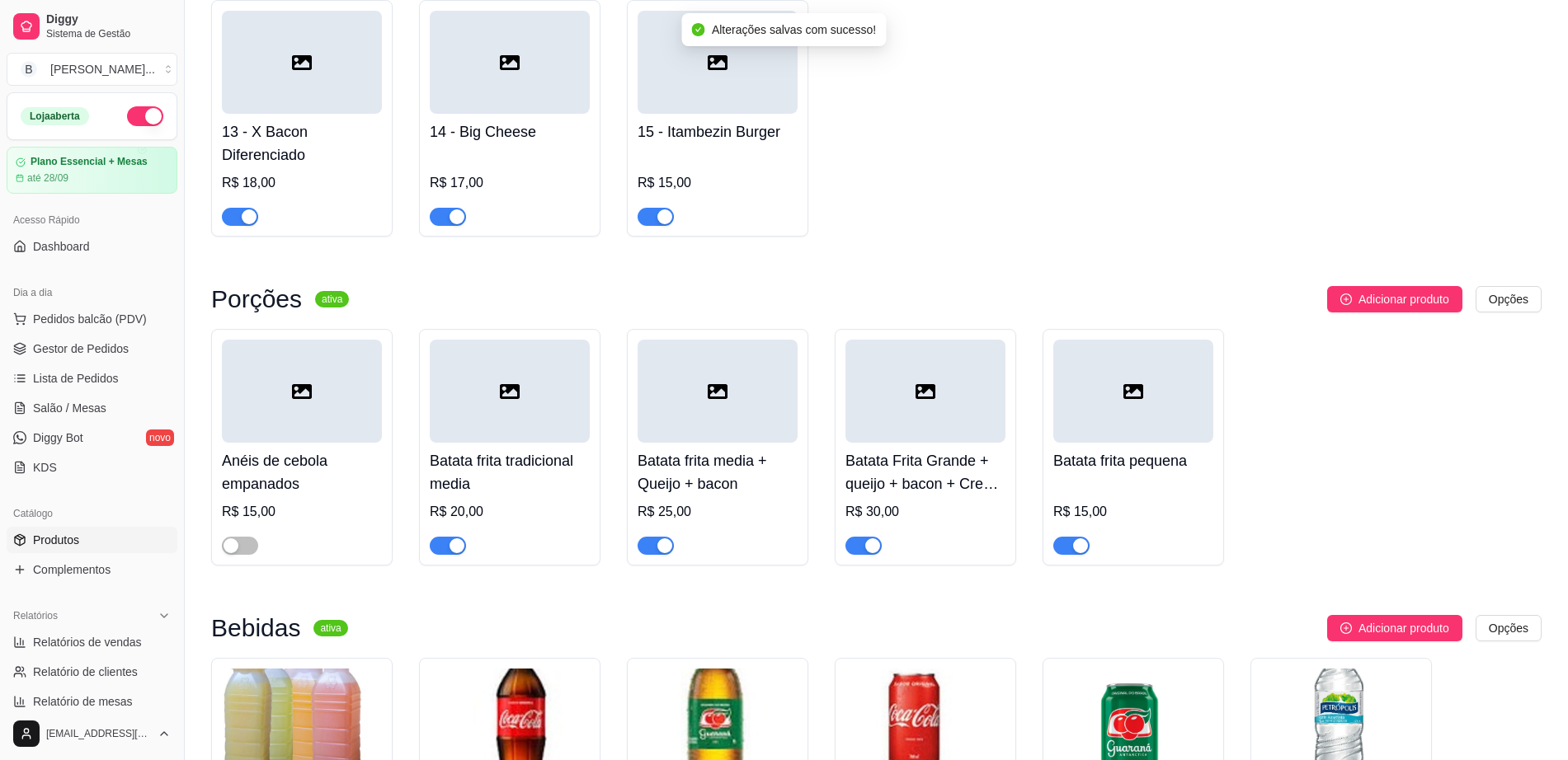
scroll to position [824, 0]
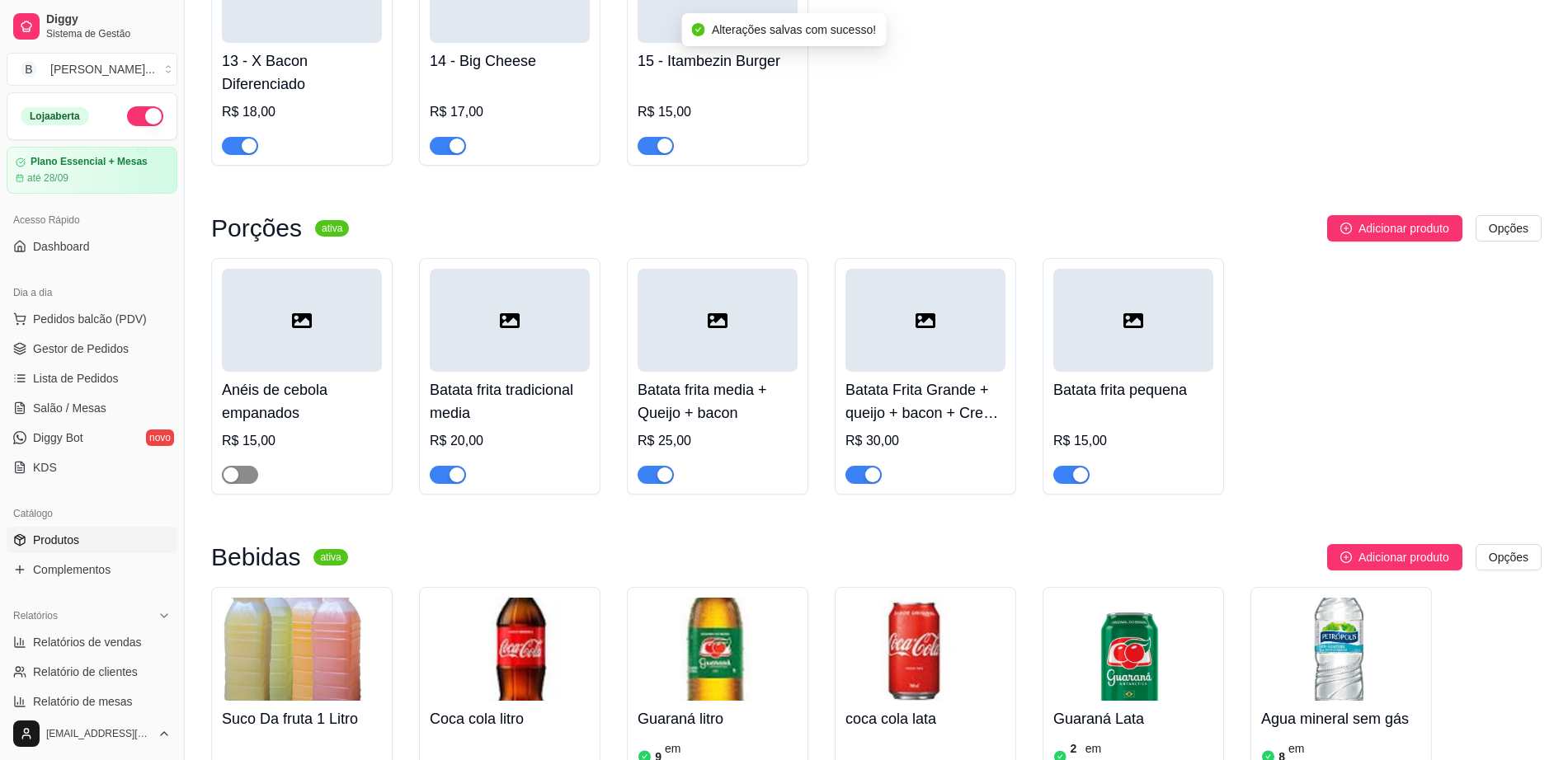
click at [246, 466] on span "button" at bounding box center [239, 475] width 36 height 19
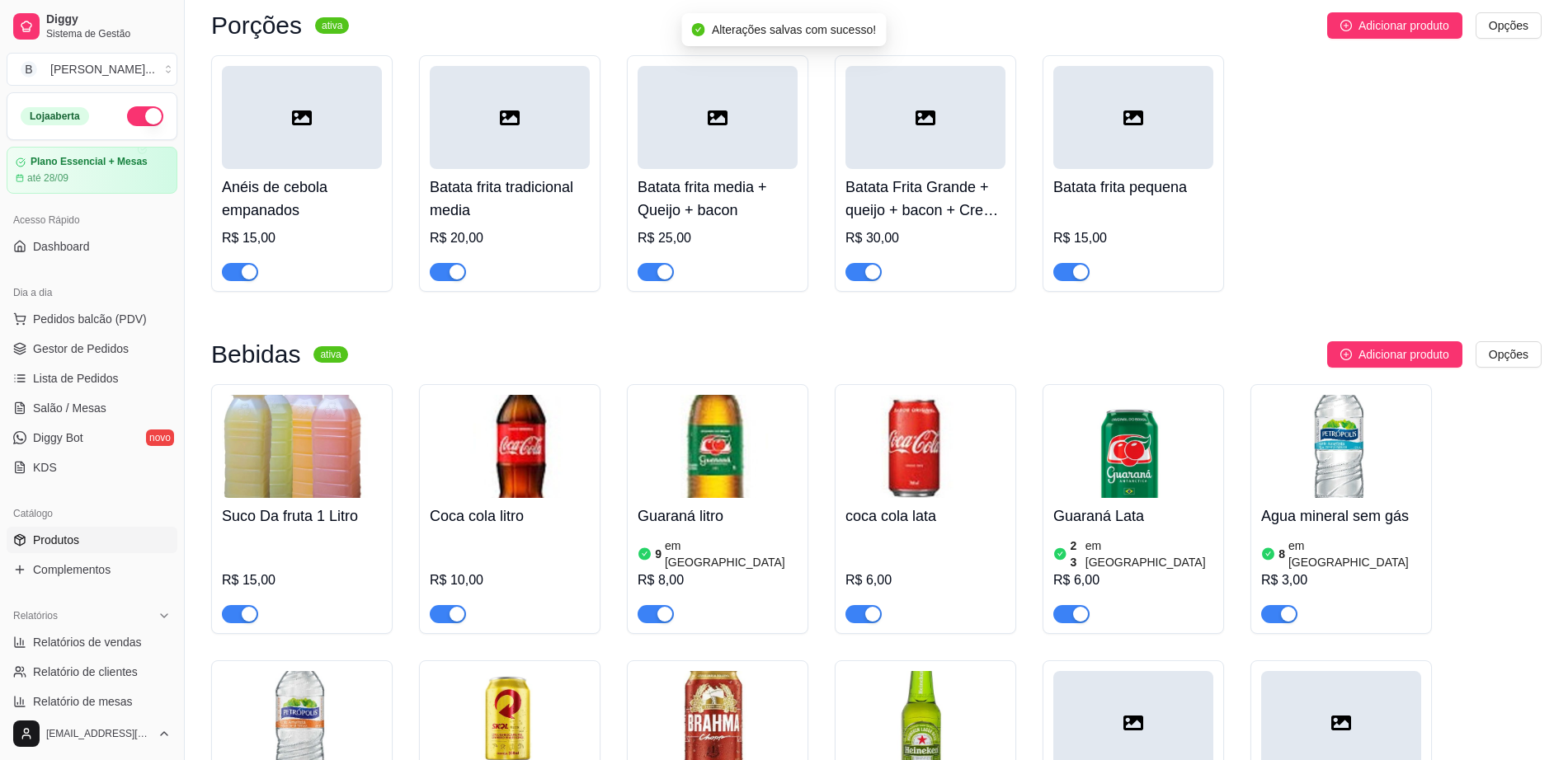
scroll to position [1031, 0]
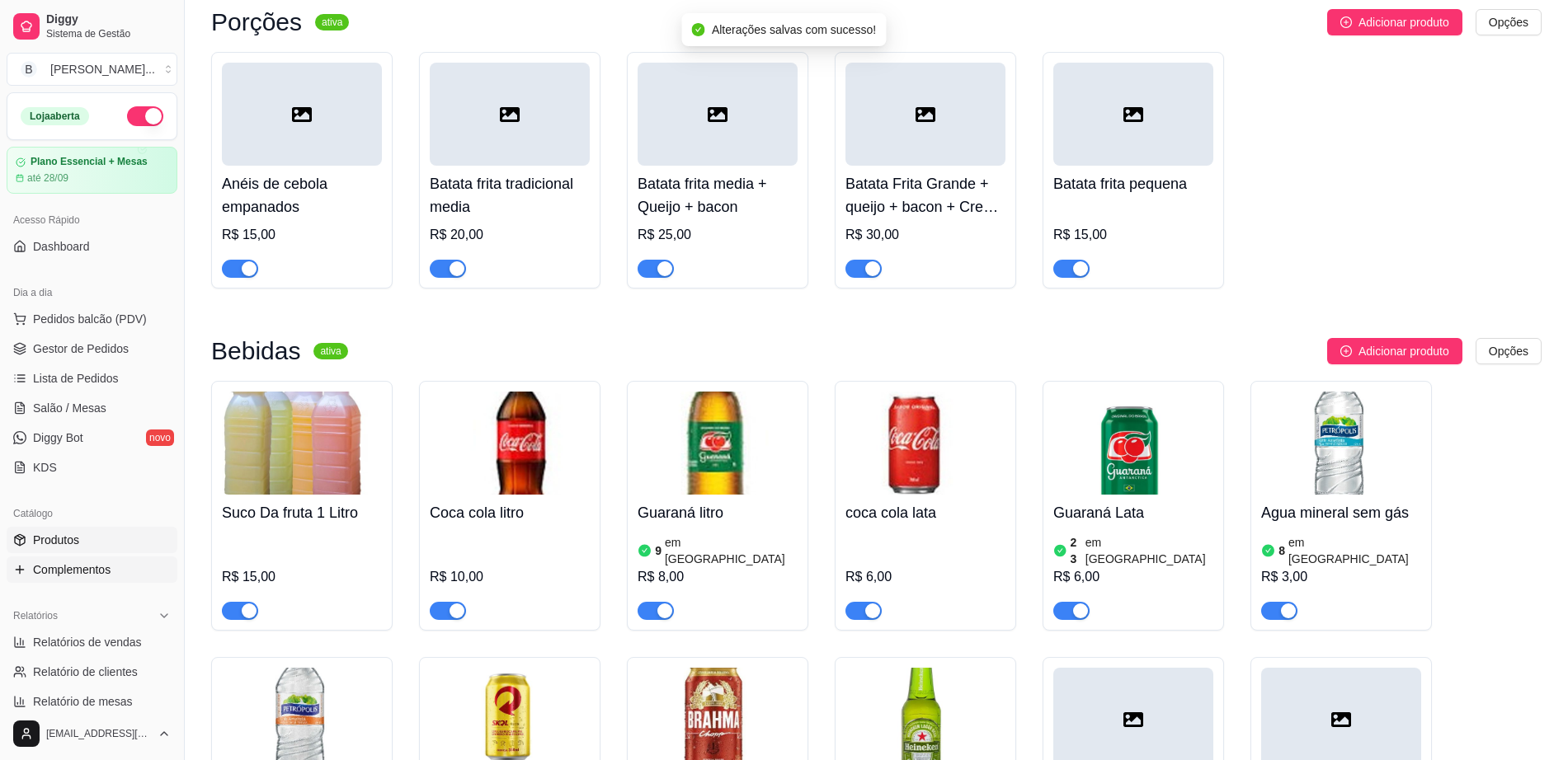
click at [94, 565] on span "Complementos" at bounding box center [72, 569] width 78 height 17
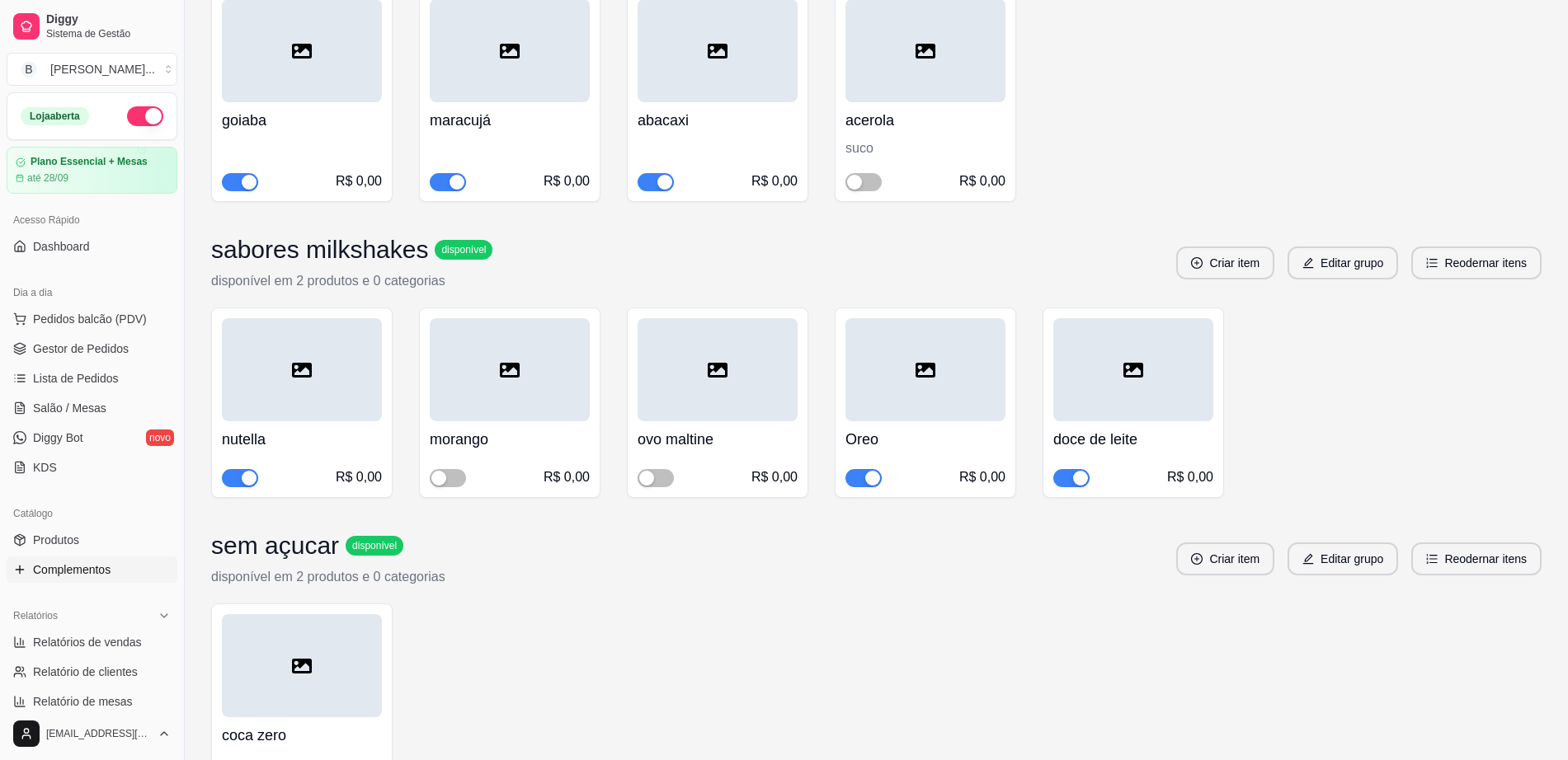
scroll to position [721, 0]
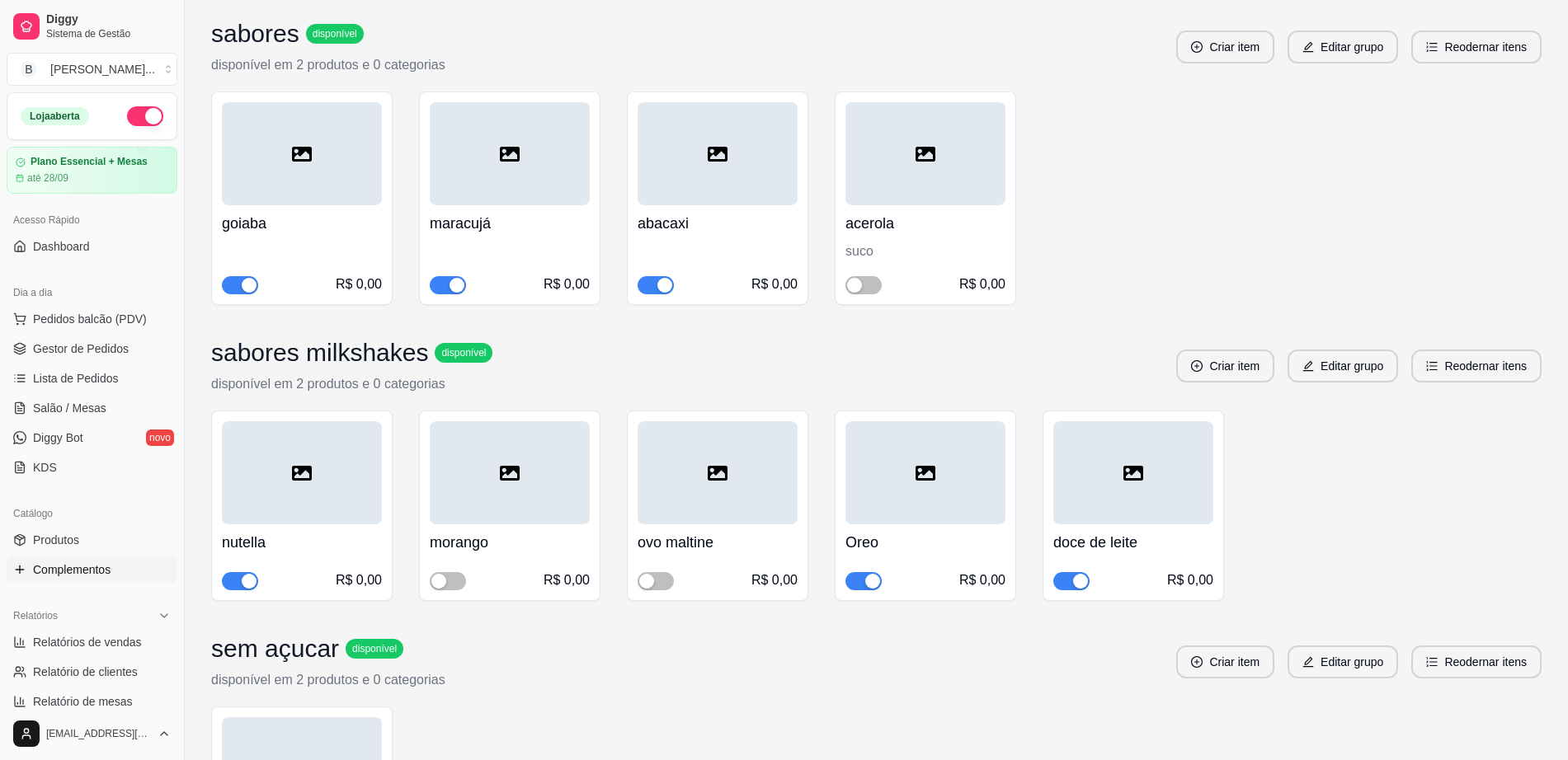
click at [665, 286] on div "button" at bounding box center [665, 285] width 15 height 15
click at [437, 282] on span "button" at bounding box center [448, 285] width 36 height 19
click at [1077, 583] on div "button" at bounding box center [1080, 581] width 15 height 15
click at [133, 345] on link "Gestor de Pedidos" at bounding box center [91, 349] width 170 height 26
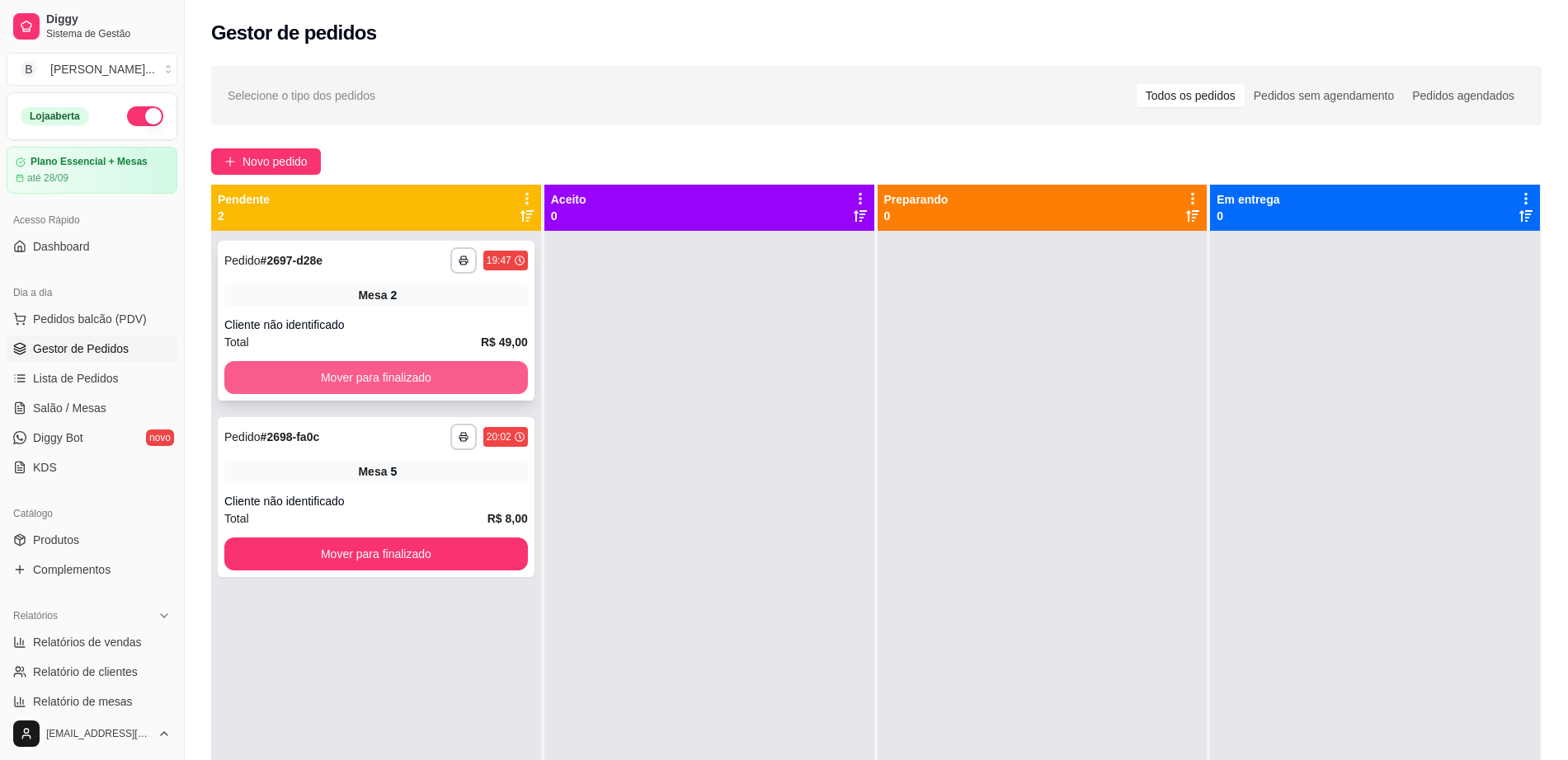
click at [459, 373] on button "Mover para finalizado" at bounding box center [376, 377] width 304 height 33
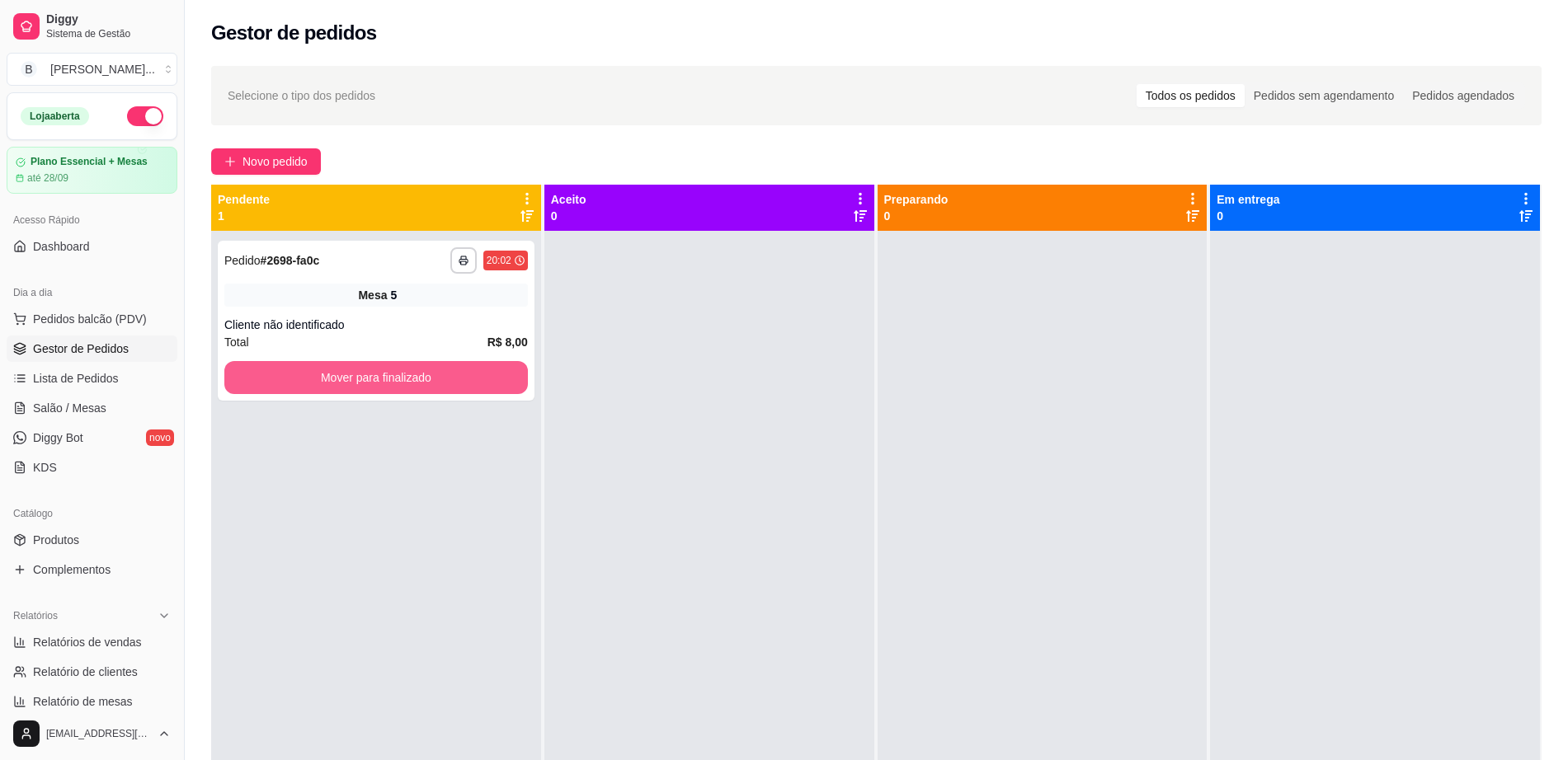
click at [459, 373] on button "Mover para finalizado" at bounding box center [376, 377] width 304 height 33
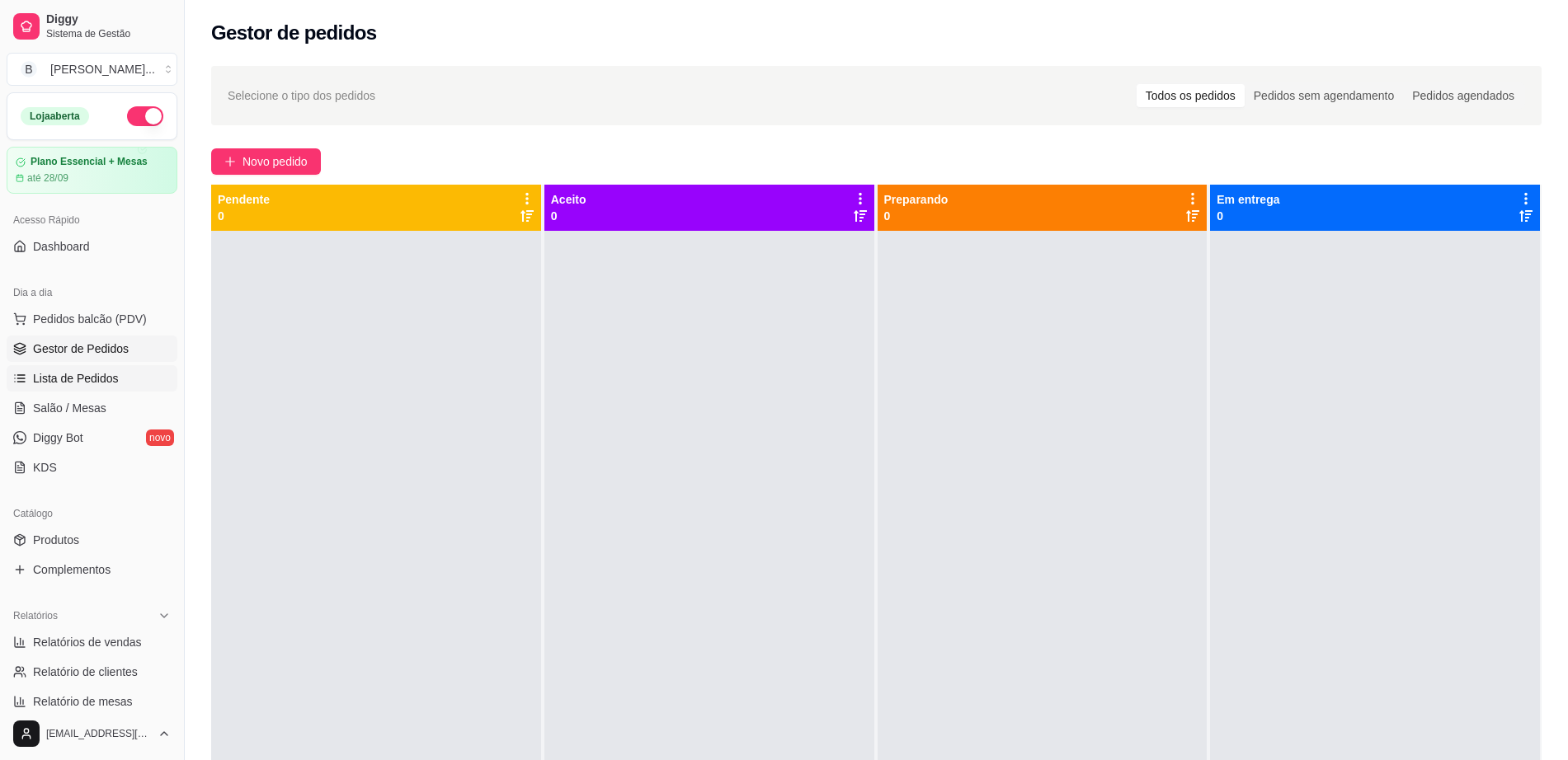
click at [102, 391] on link "Lista de Pedidos" at bounding box center [91, 379] width 170 height 26
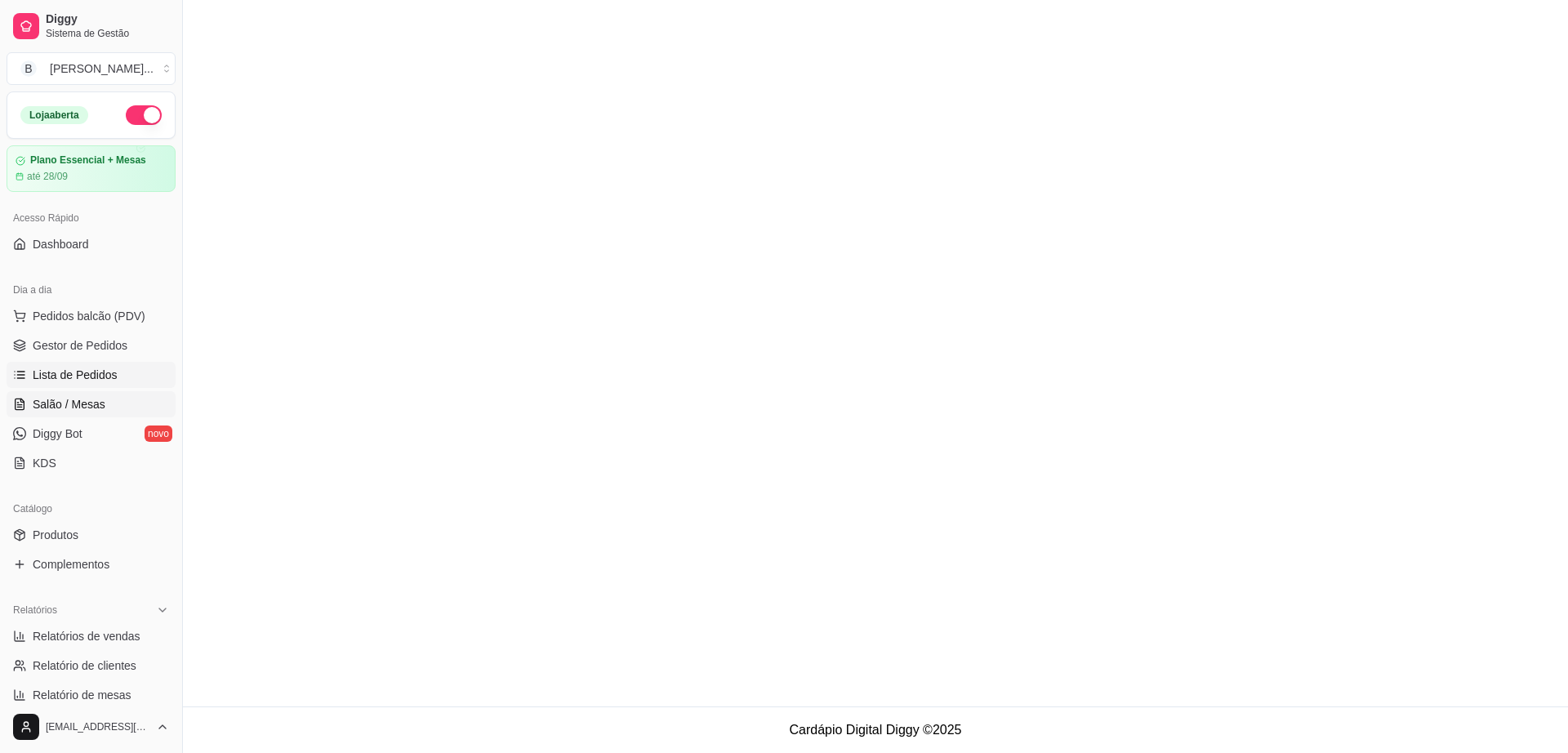
click at [112, 394] on link "Salão / Mesas" at bounding box center [90, 405] width 169 height 26
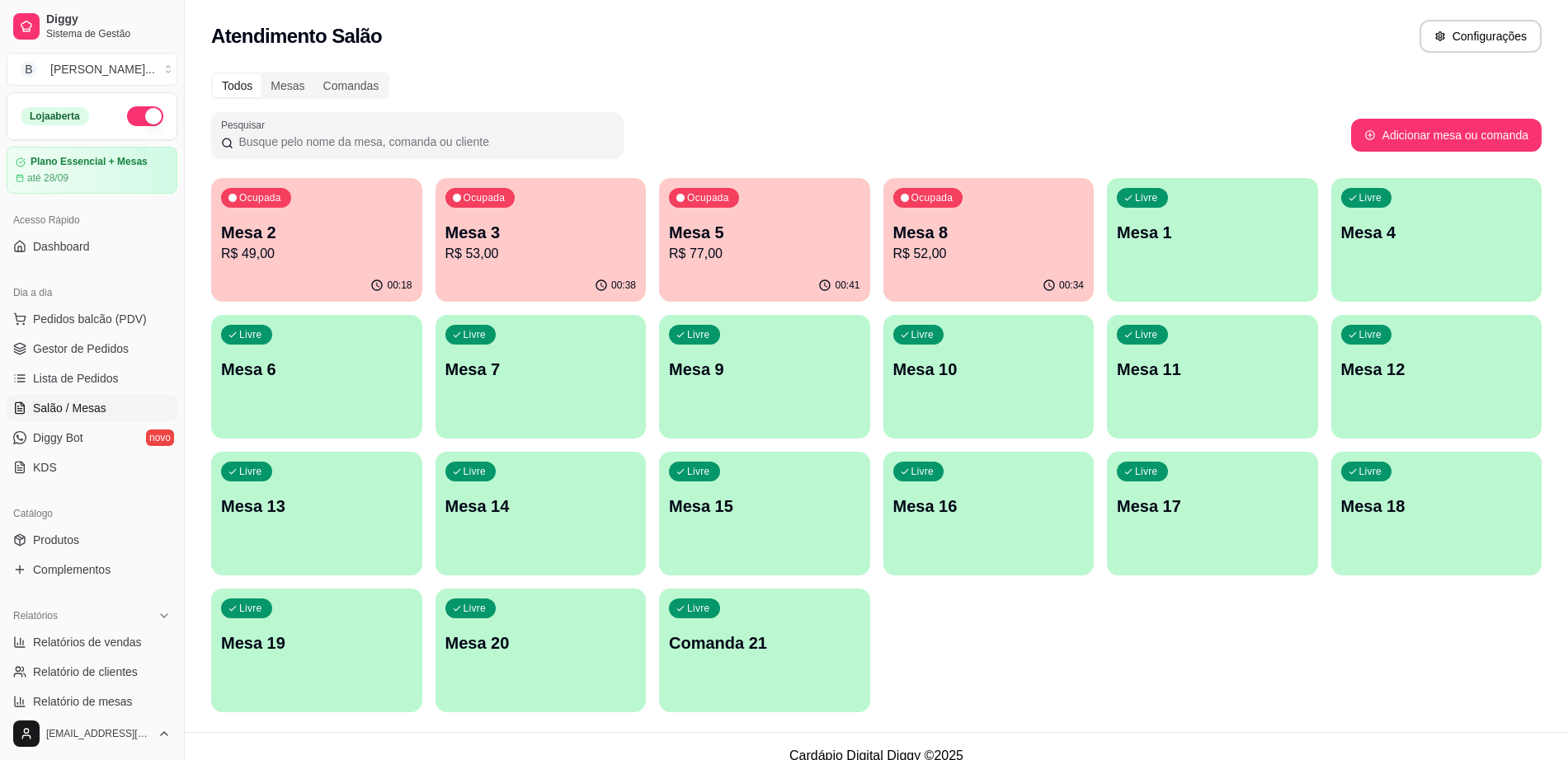
click at [585, 254] on p "R$ 53,00" at bounding box center [541, 254] width 192 height 19
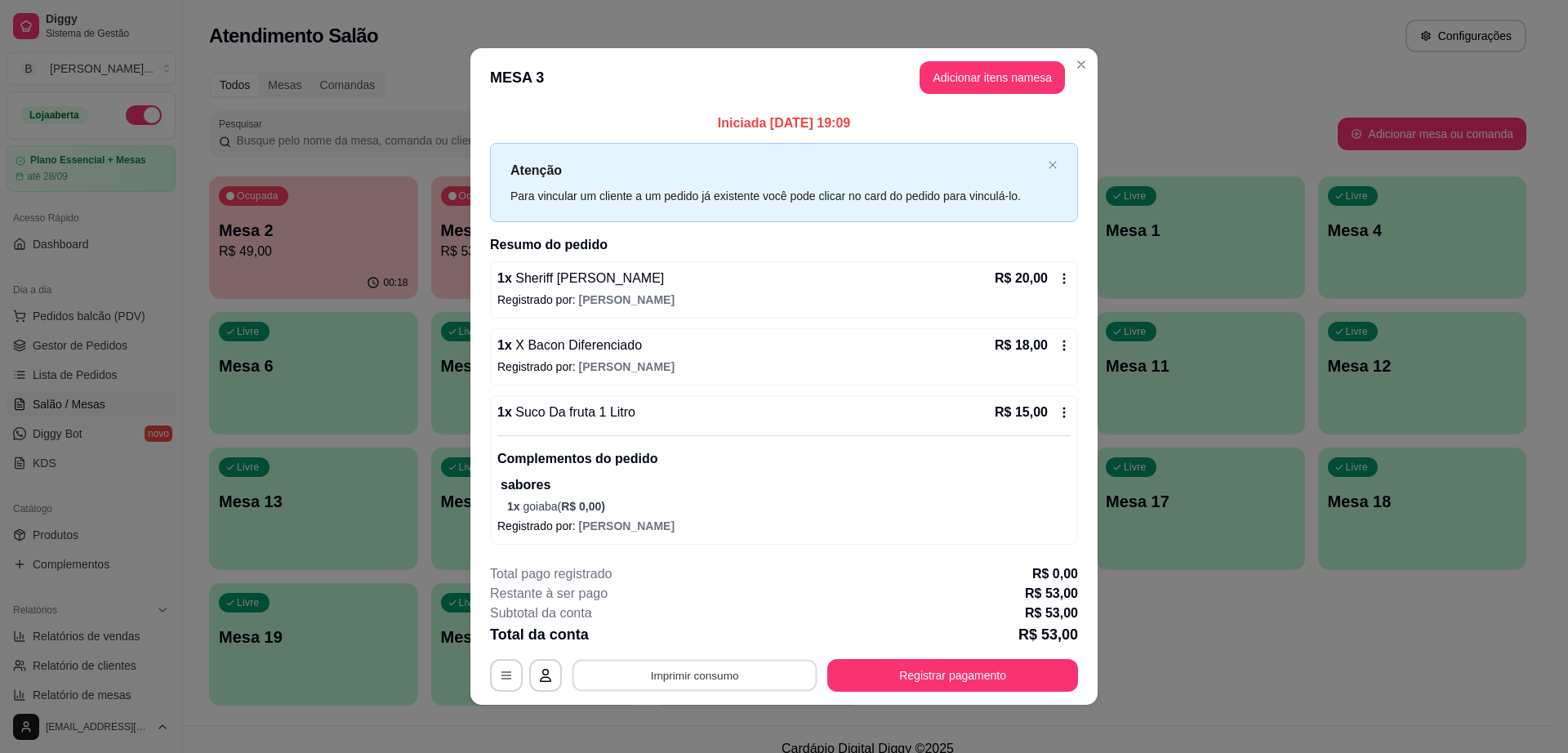
click at [741, 681] on button "Imprimir consumo" at bounding box center [695, 676] width 245 height 31
click at [694, 630] on button "Impressora" at bounding box center [691, 638] width 114 height 25
click at [988, 671] on button "Registrar pagamento" at bounding box center [952, 675] width 251 height 32
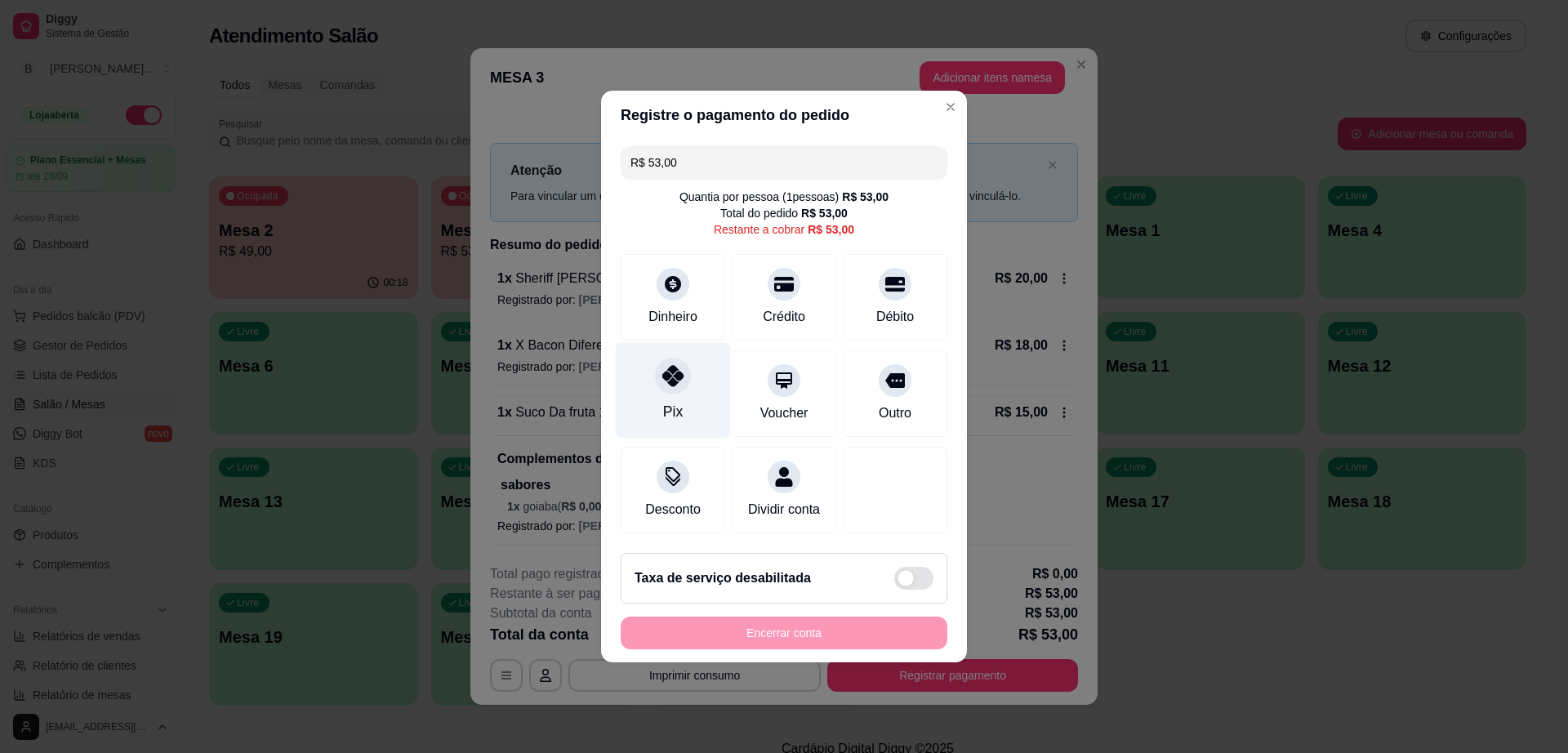
click at [698, 404] on div "Pix" at bounding box center [673, 390] width 115 height 95
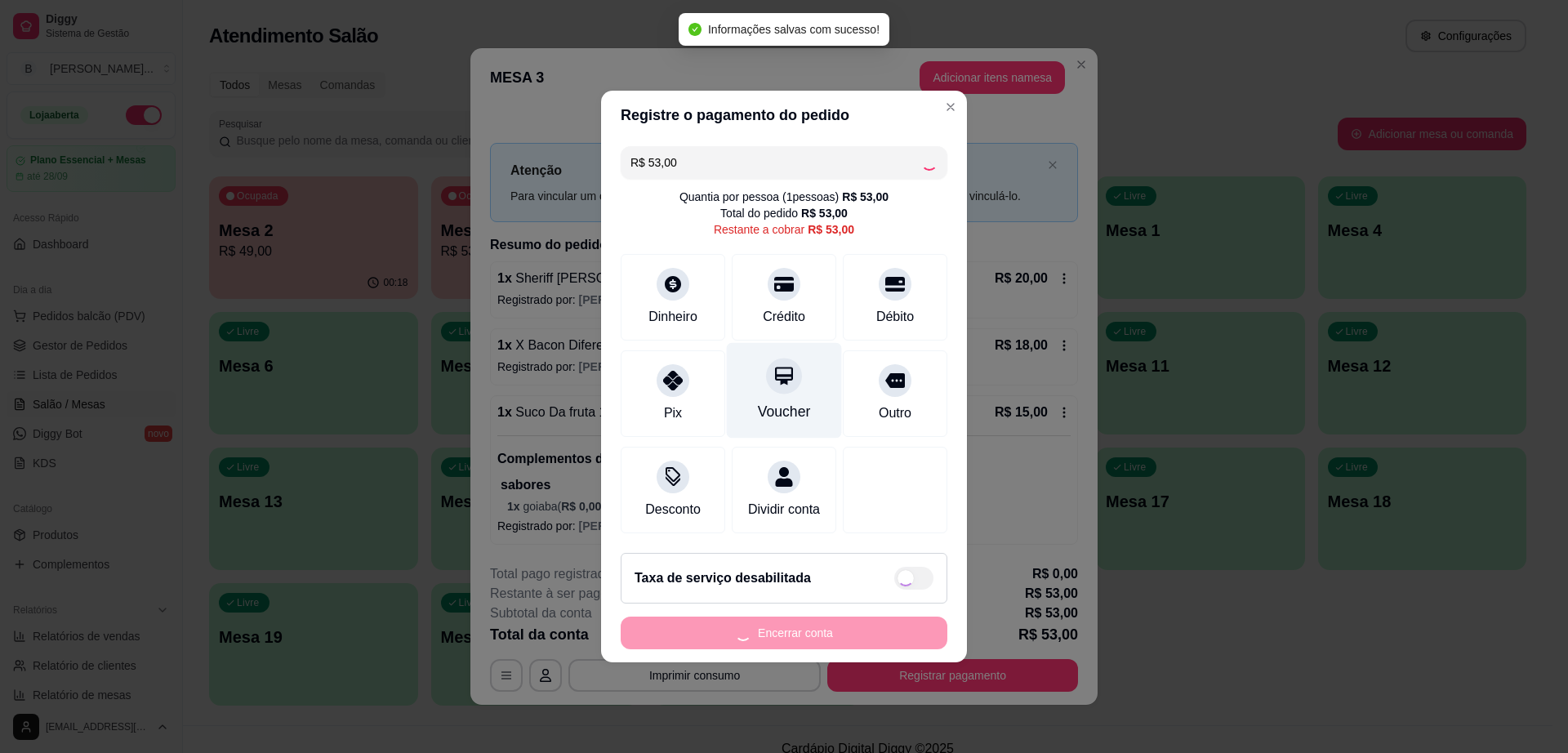
type input "R$ 0,00"
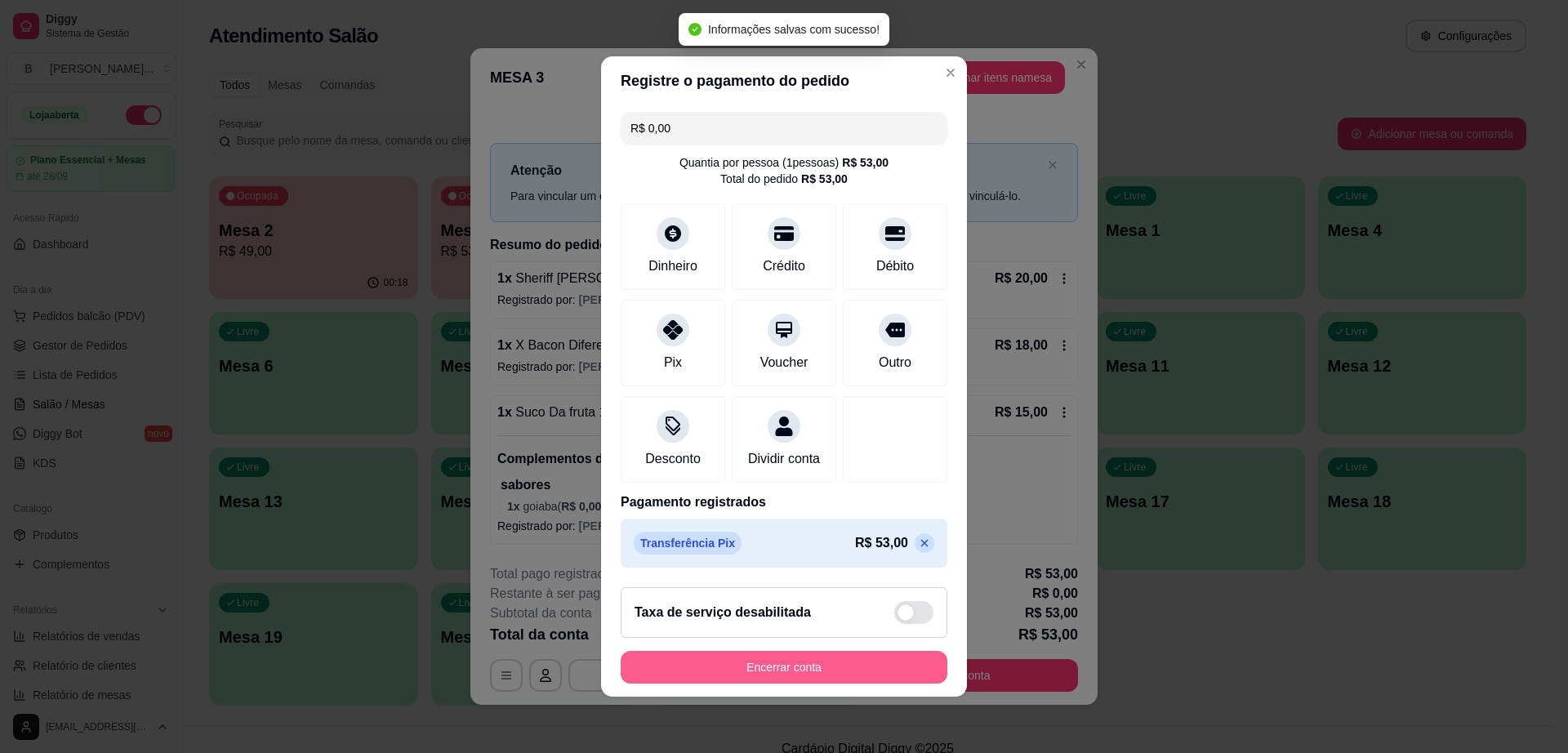
click at [853, 669] on button "Encerrar conta" at bounding box center [784, 667] width 327 height 32
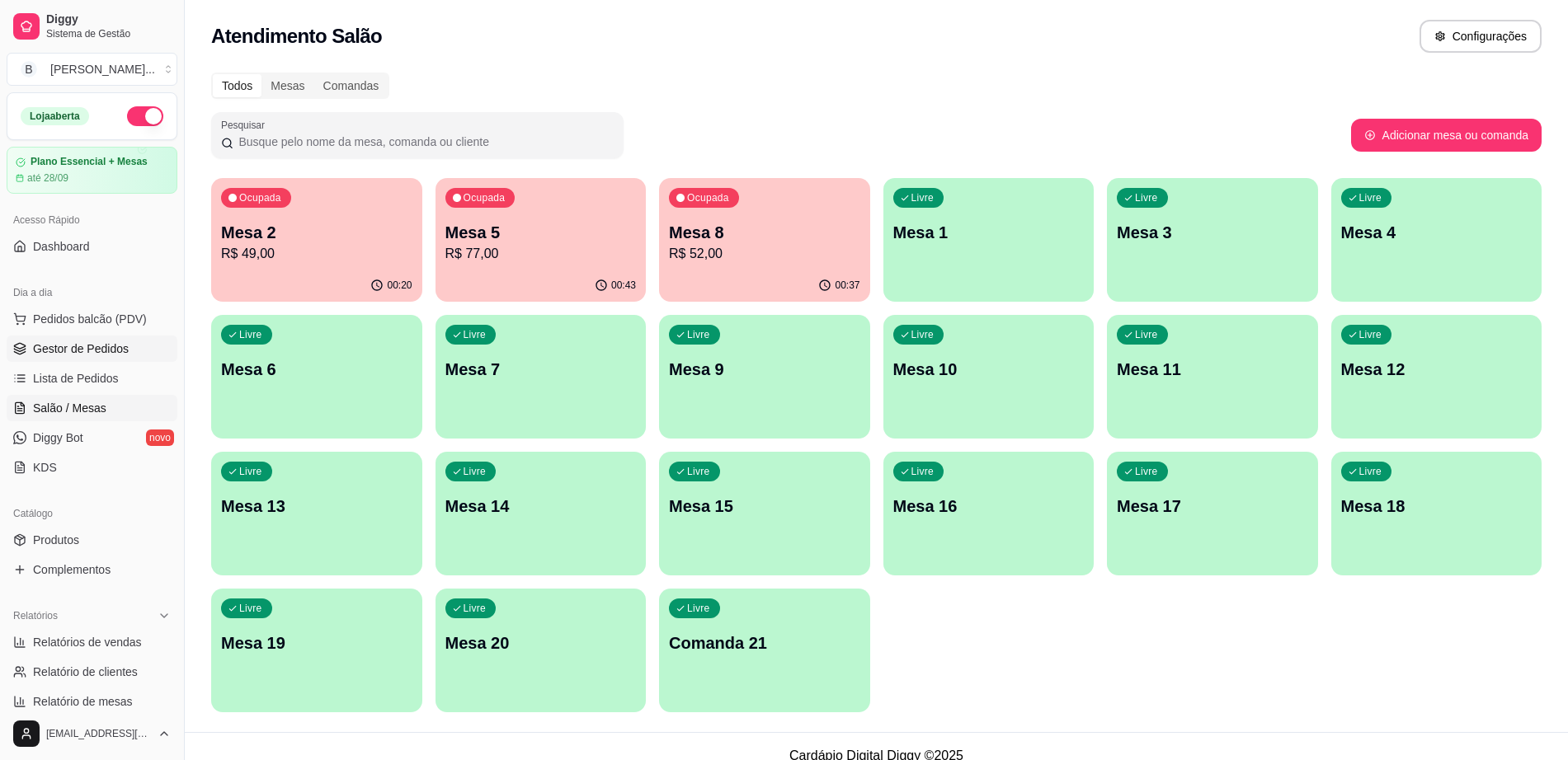
click at [124, 346] on span "Gestor de Pedidos" at bounding box center [80, 349] width 95 height 17
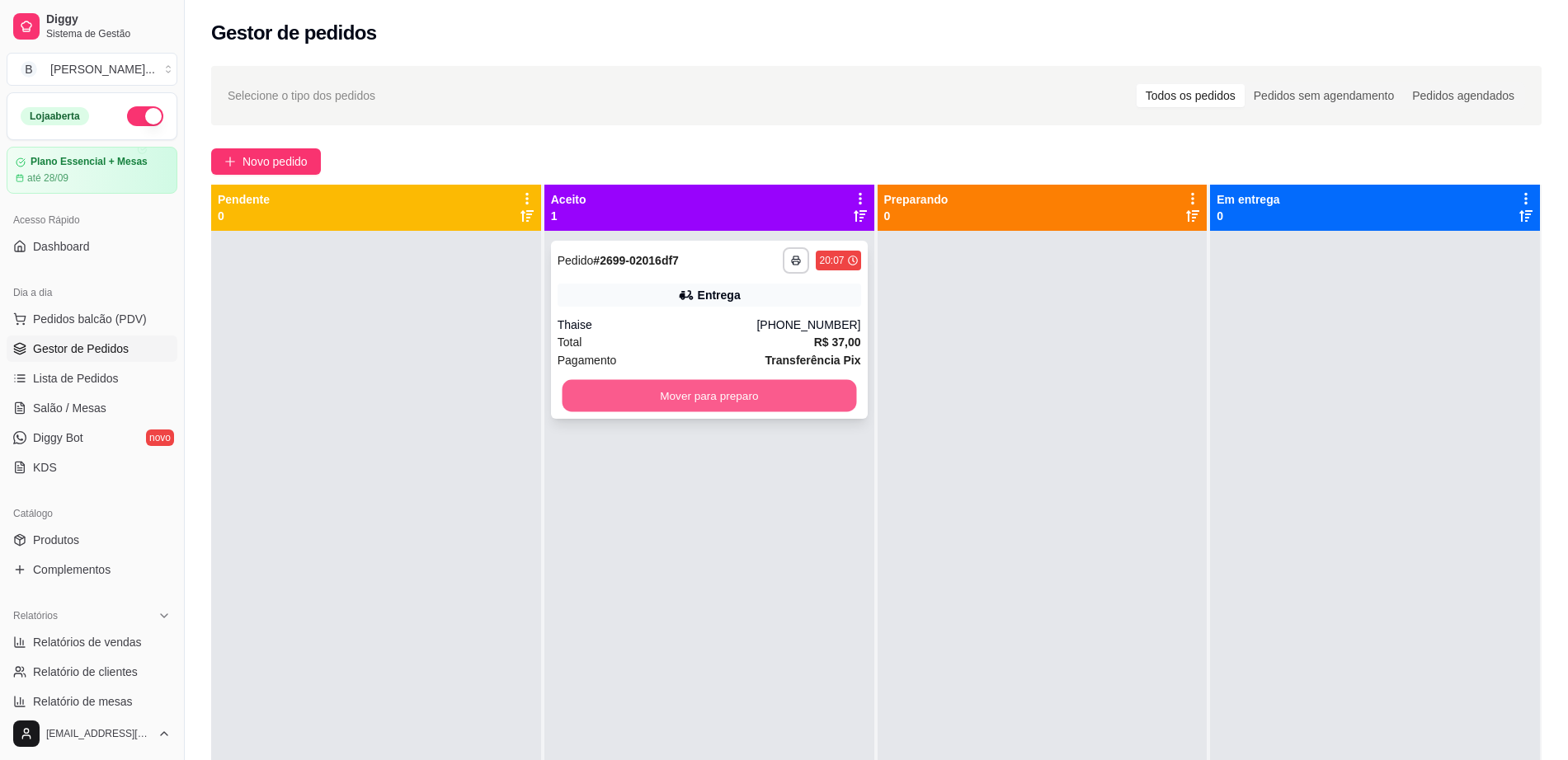
click at [623, 397] on button "Mover para preparo" at bounding box center [709, 396] width 295 height 32
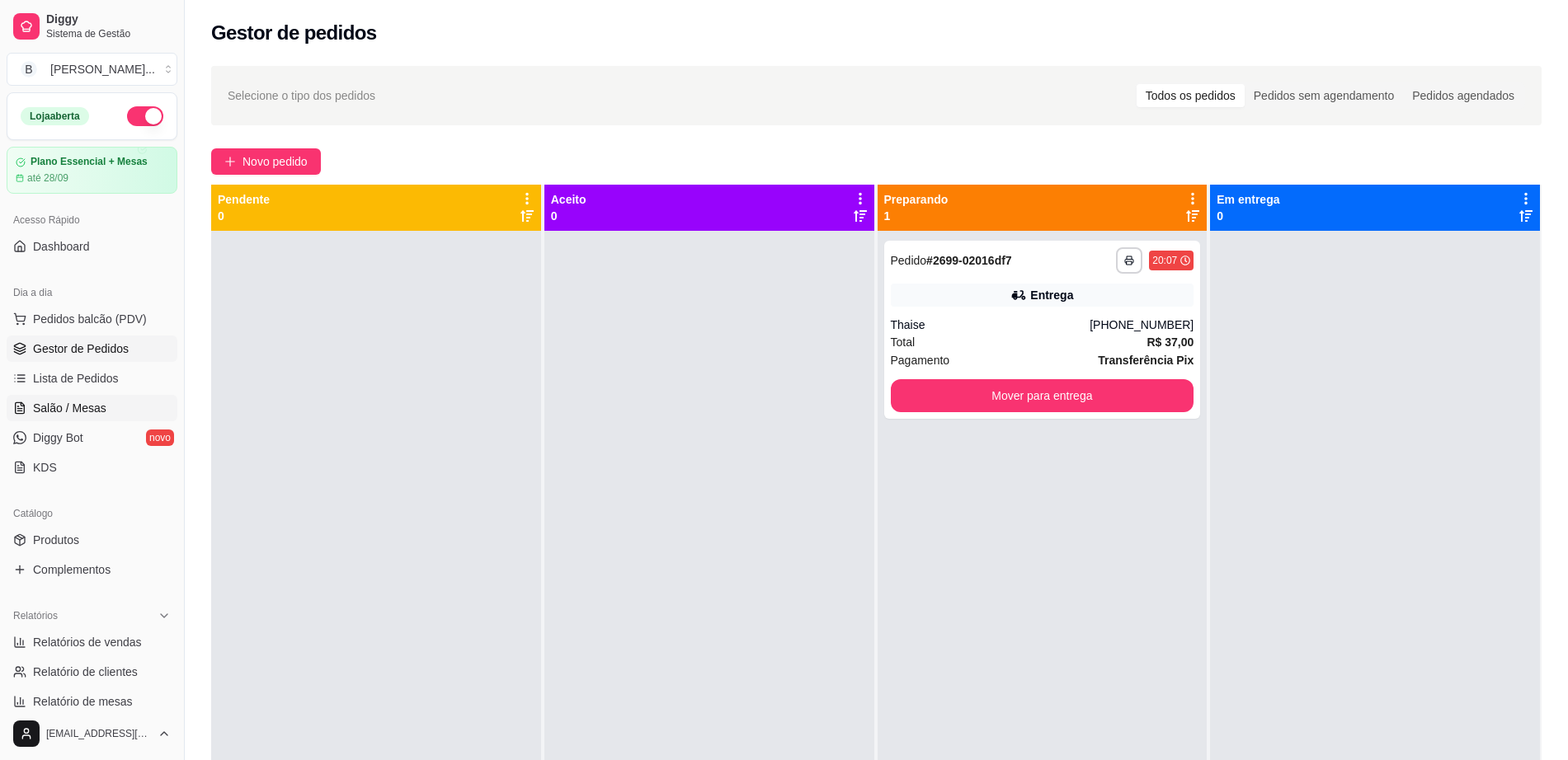
click at [95, 397] on link "Salão / Mesas" at bounding box center [91, 409] width 170 height 26
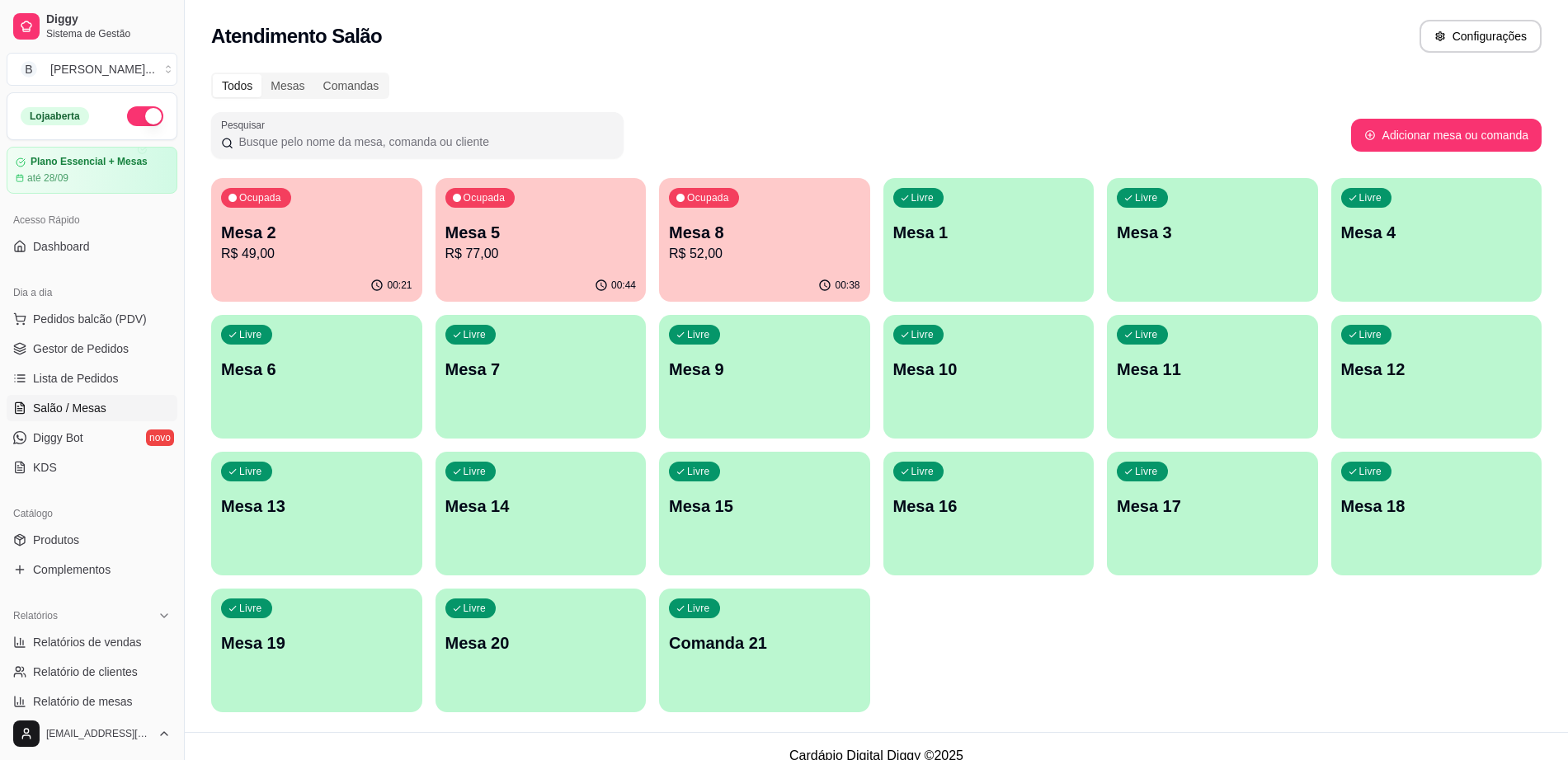
click at [787, 268] on div "Ocupada Mesa 8 R$ 52,00" at bounding box center [764, 224] width 211 height 92
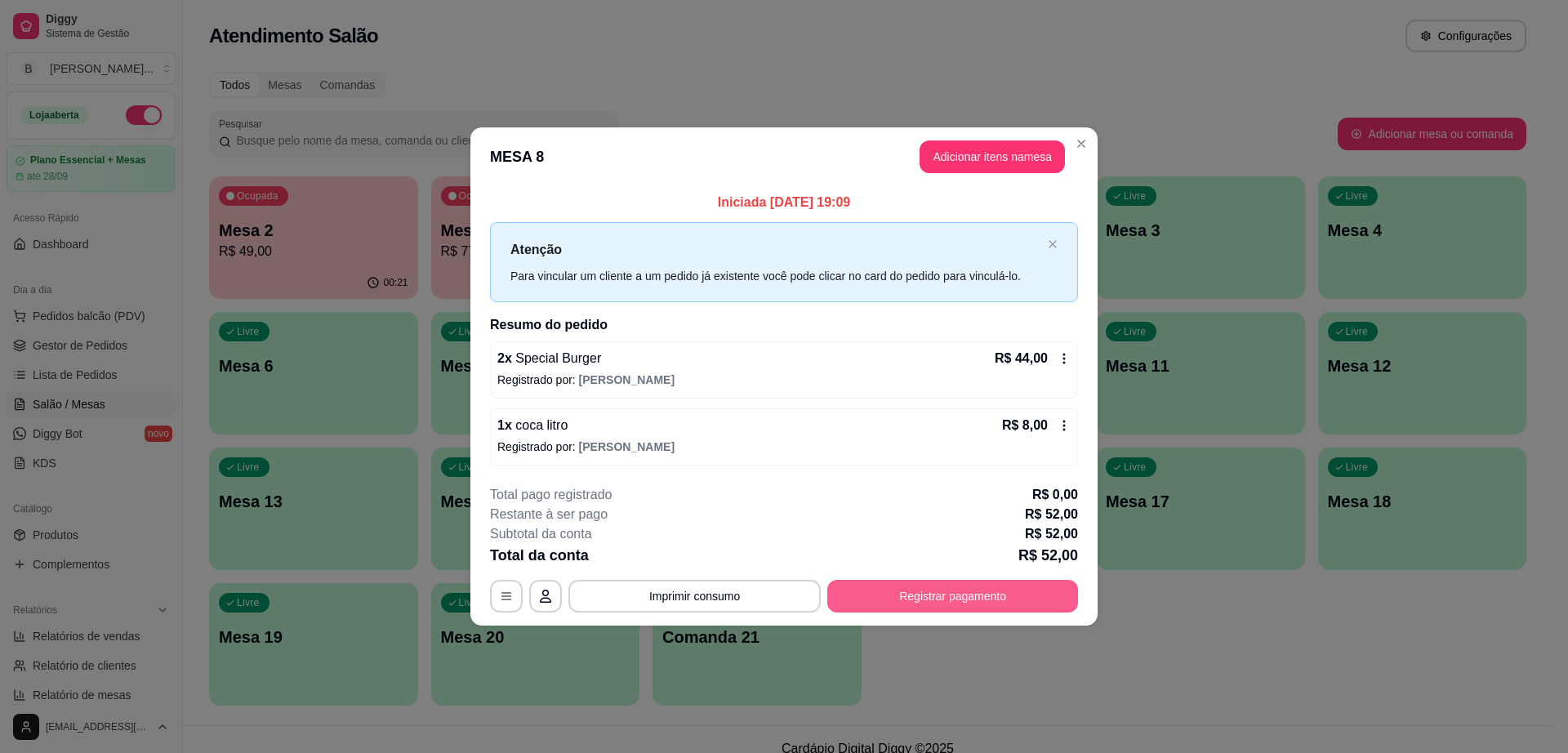
click at [891, 594] on button "Registrar pagamento" at bounding box center [952, 596] width 251 height 32
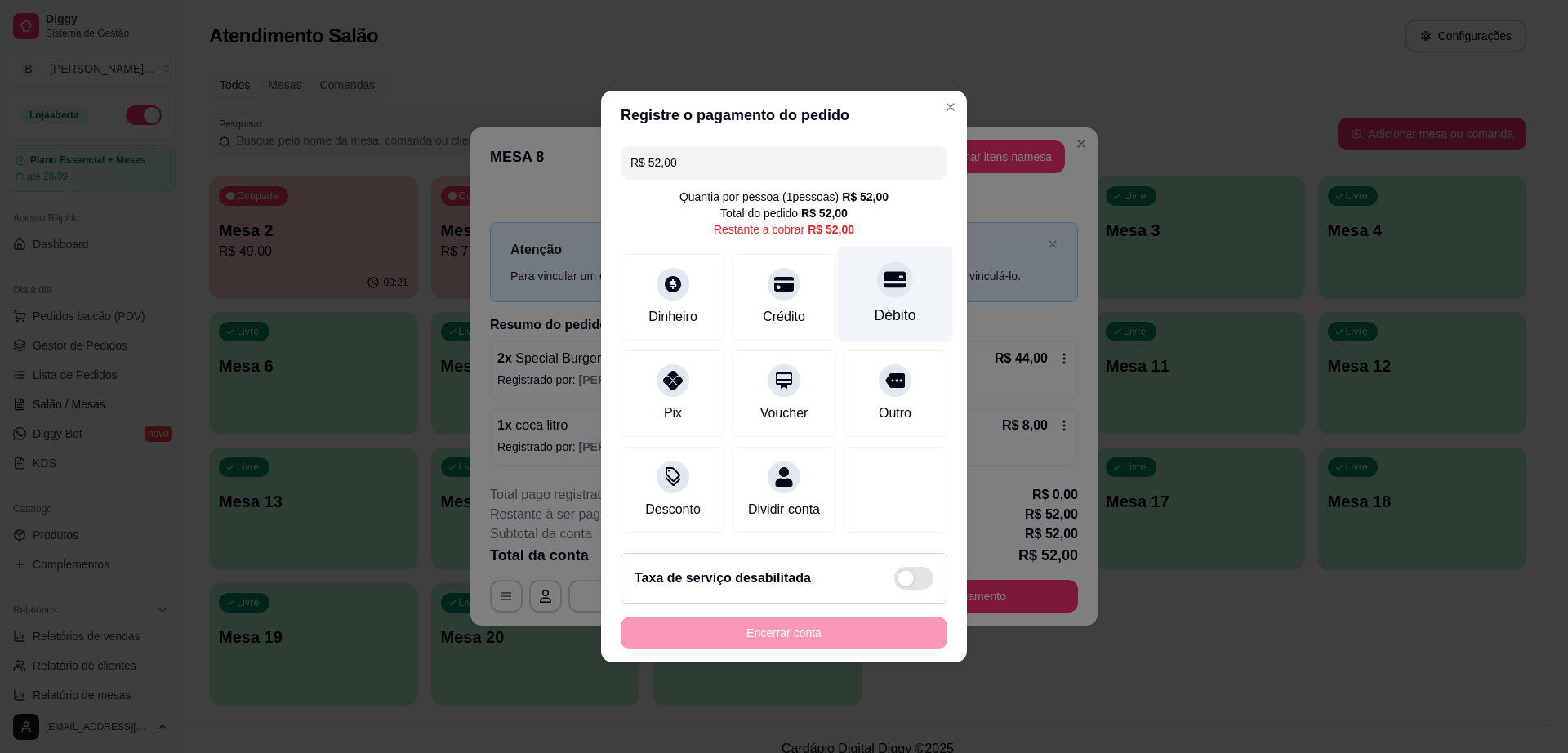
click at [877, 282] on div at bounding box center [894, 279] width 36 height 36
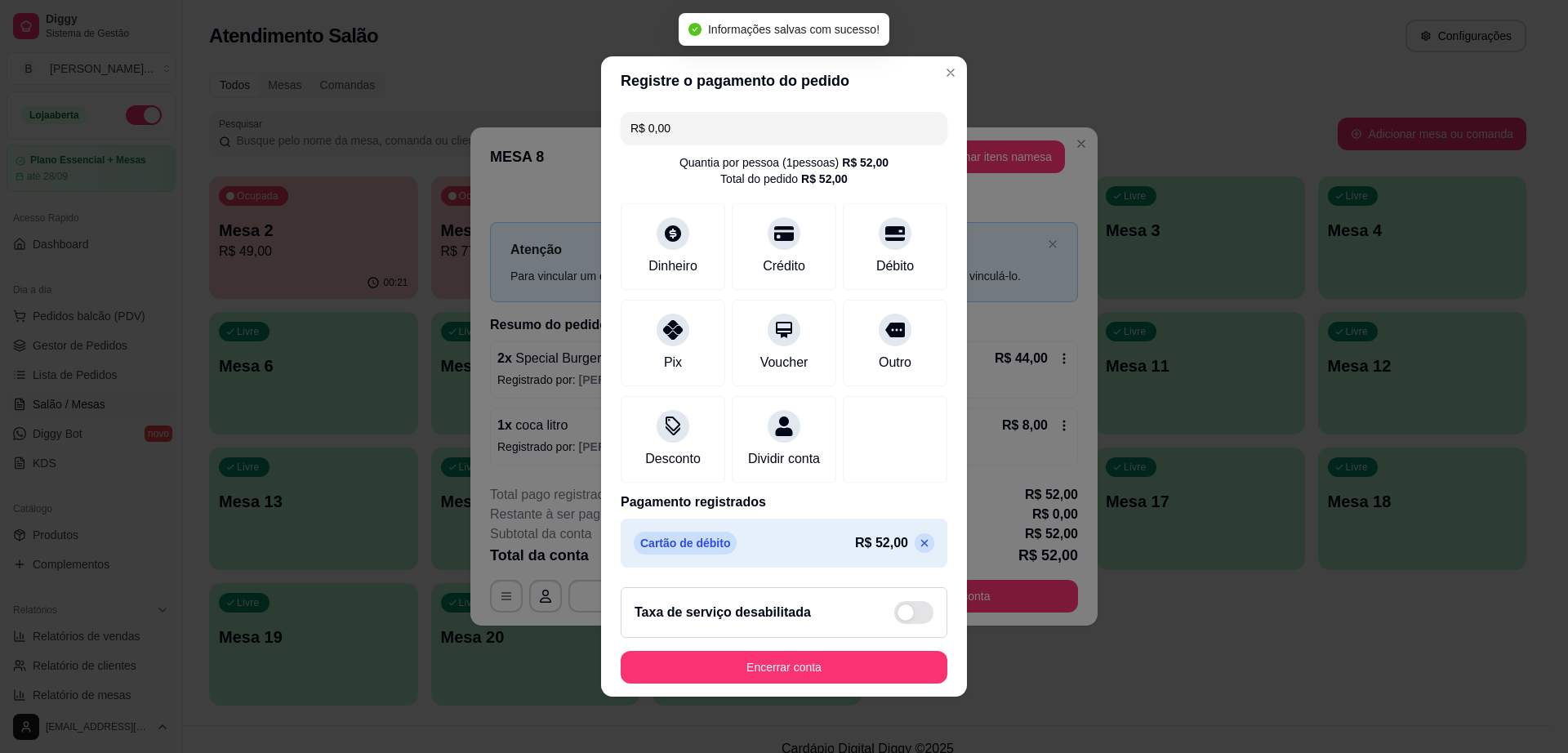
type input "R$ 0,00"
click at [885, 678] on button "Encerrar conta" at bounding box center [784, 667] width 327 height 32
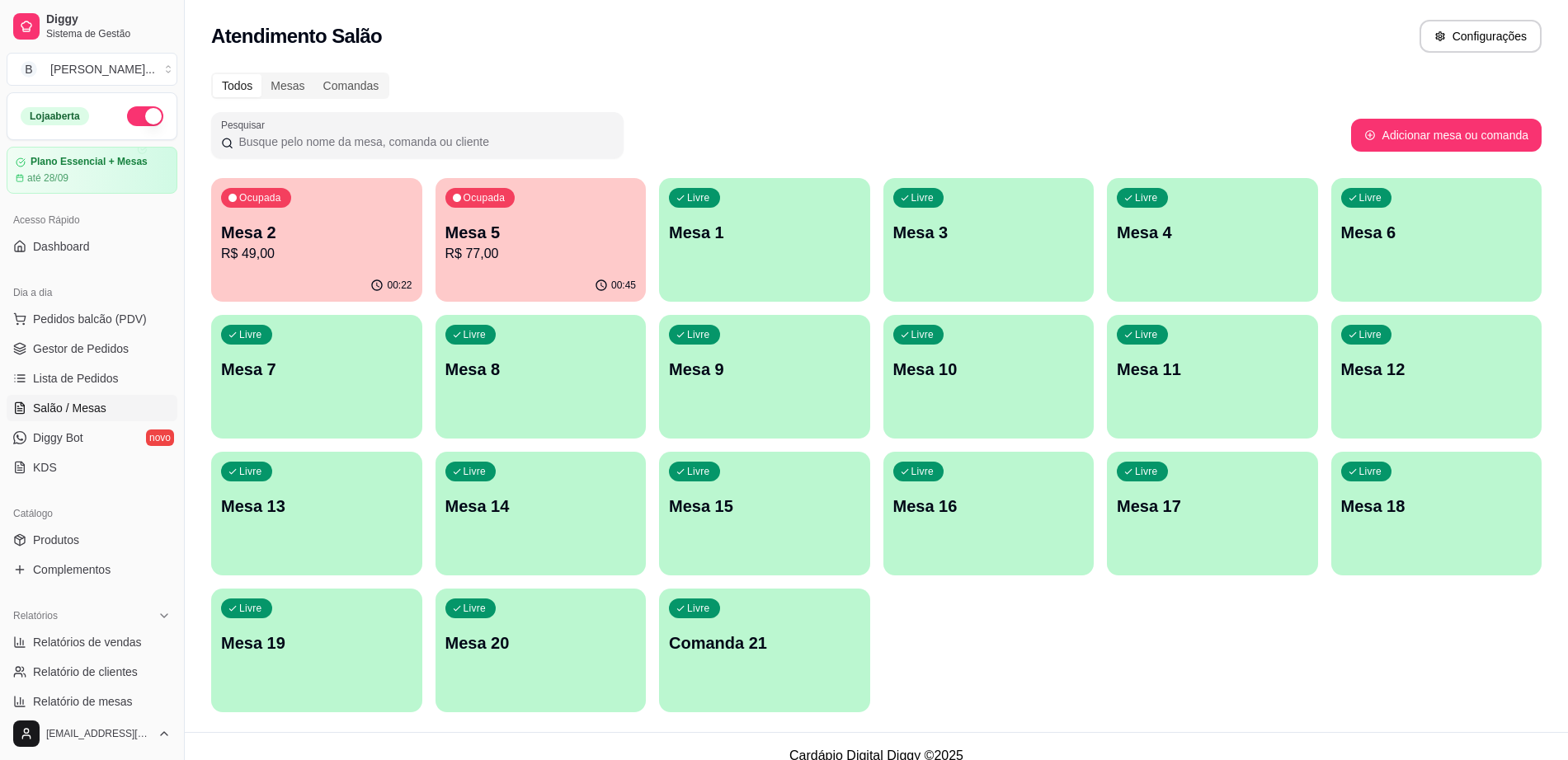
click at [548, 218] on div "Ocupada Mesa 5 R$ 77,00" at bounding box center [540, 224] width 211 height 92
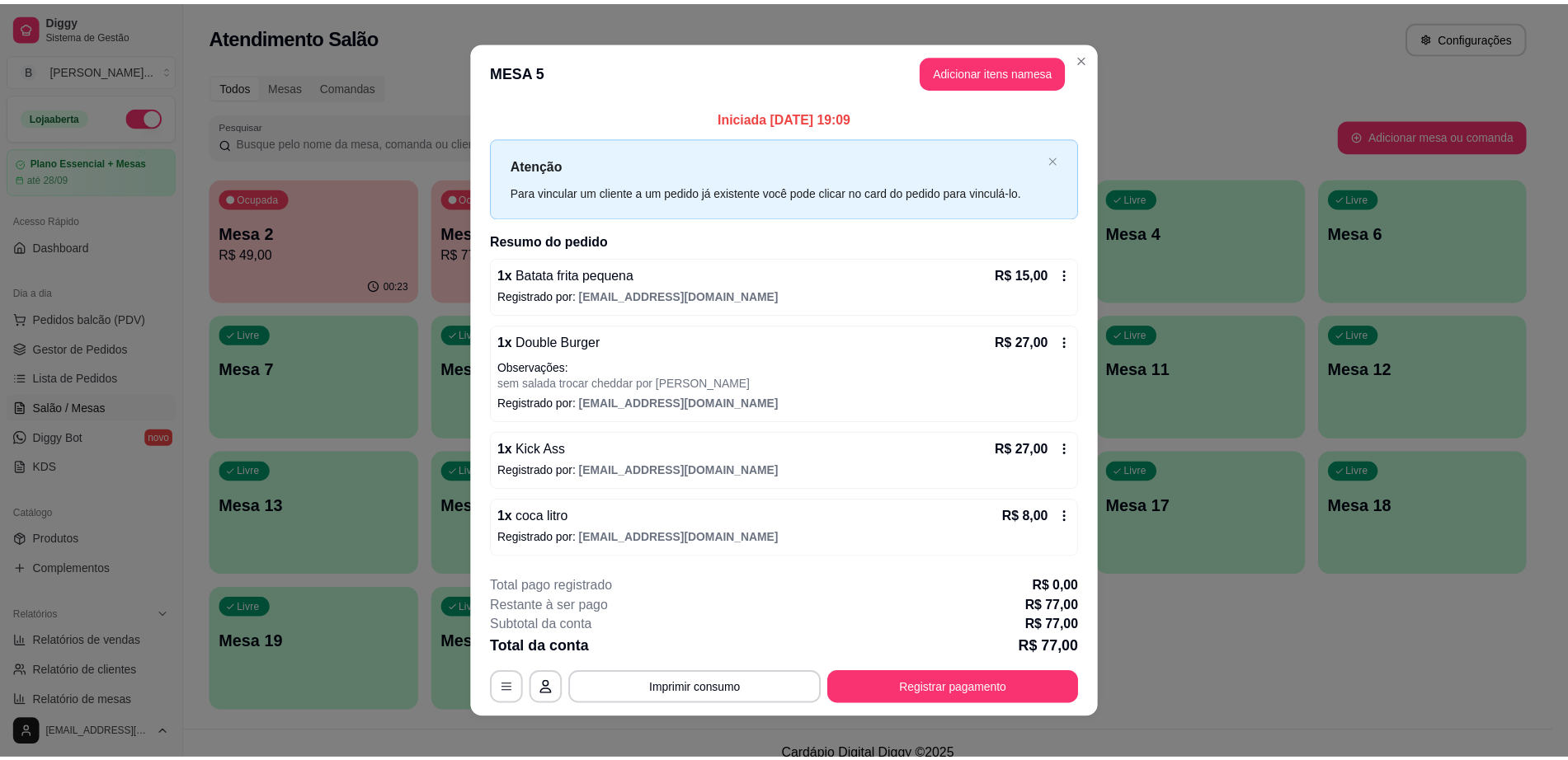
scroll to position [11, 0]
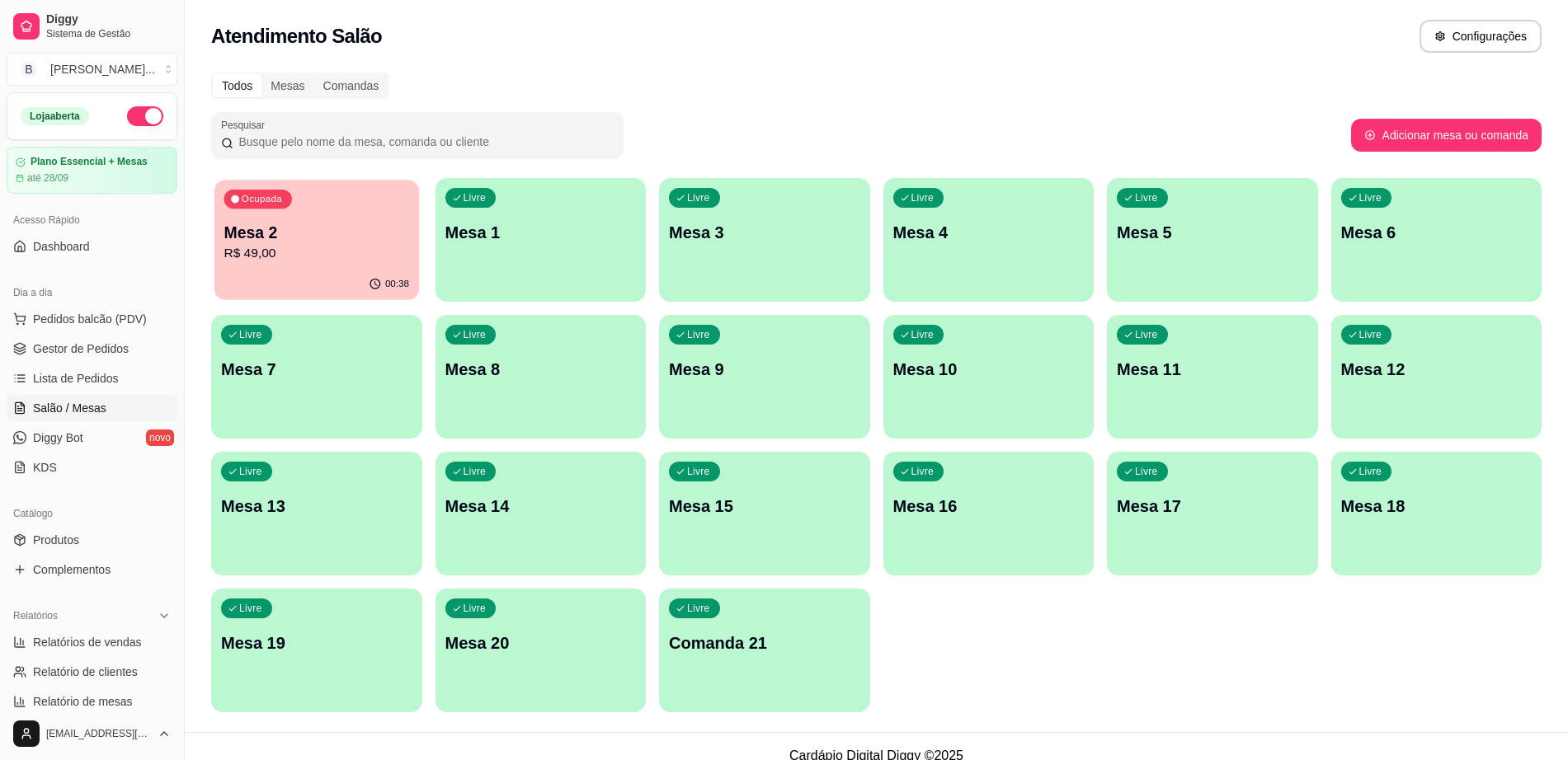
click at [266, 267] on div "Ocupada Mesa 2 R$ 49,00" at bounding box center [317, 224] width 205 height 89
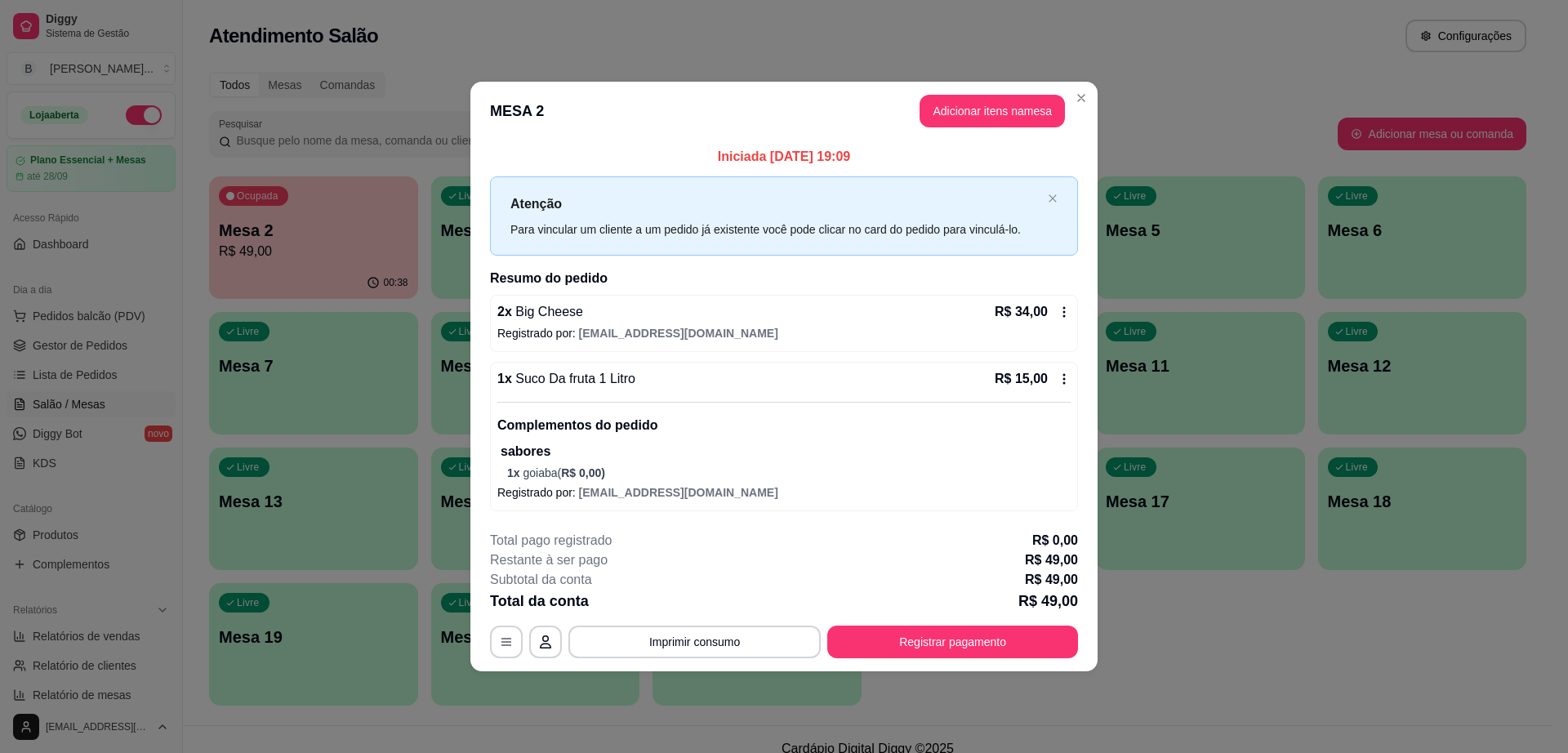
click at [864, 307] on div "2 x Big Cheese R$ 34,00" at bounding box center [784, 312] width 573 height 19
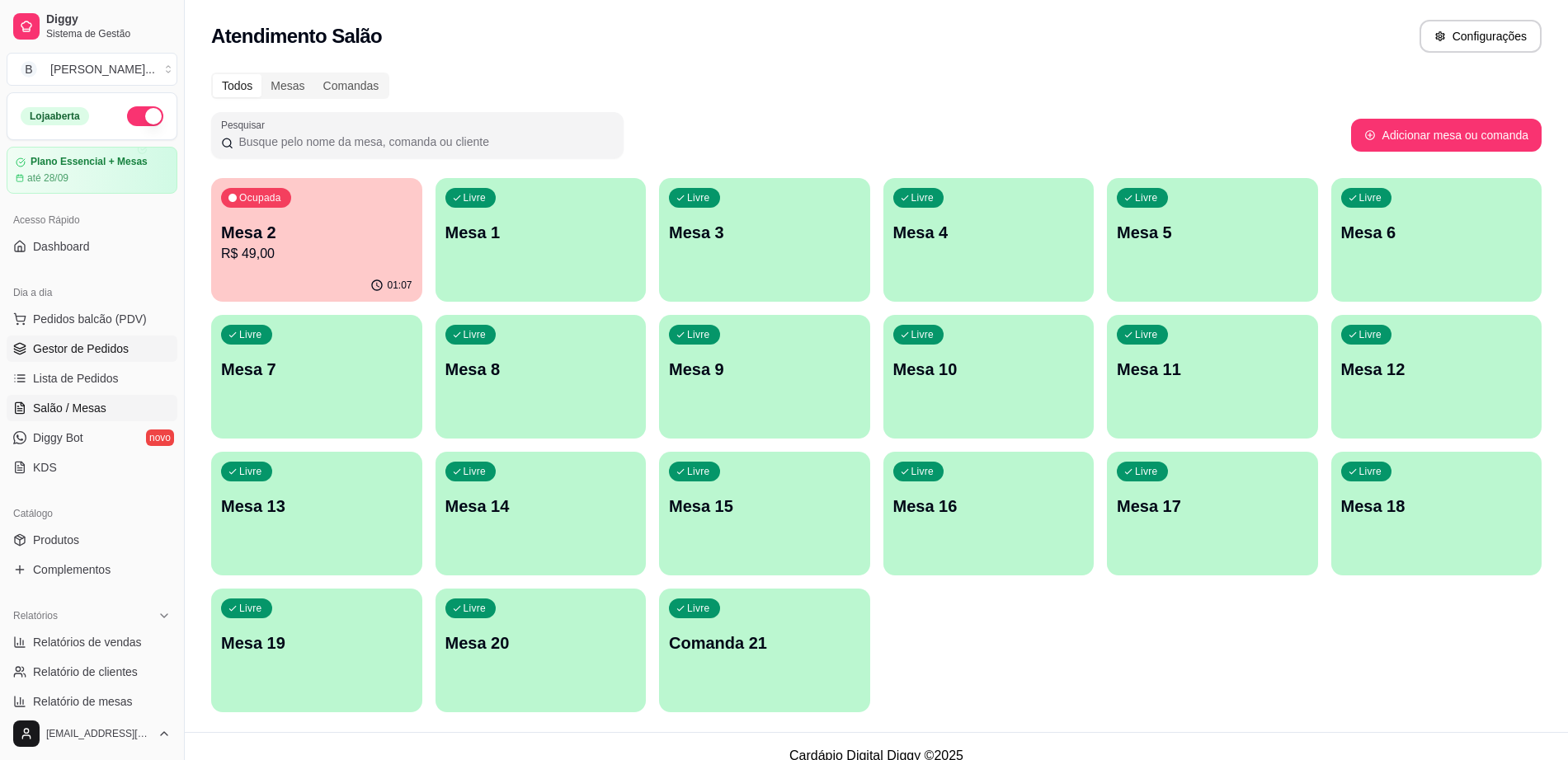
click at [72, 349] on span "Gestor de Pedidos" at bounding box center [80, 349] width 95 height 17
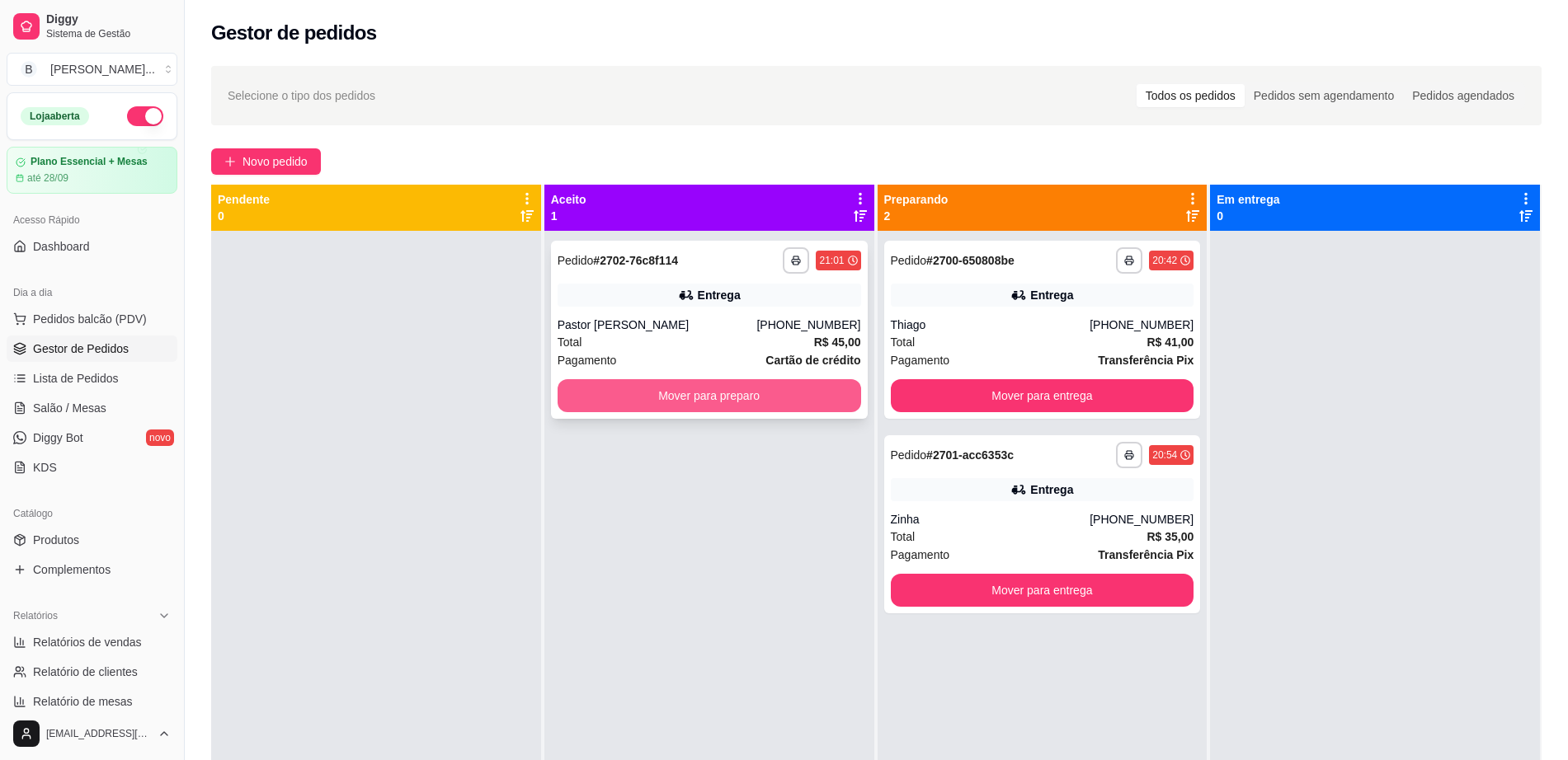
click at [653, 402] on button "Mover para preparo" at bounding box center [710, 395] width 304 height 33
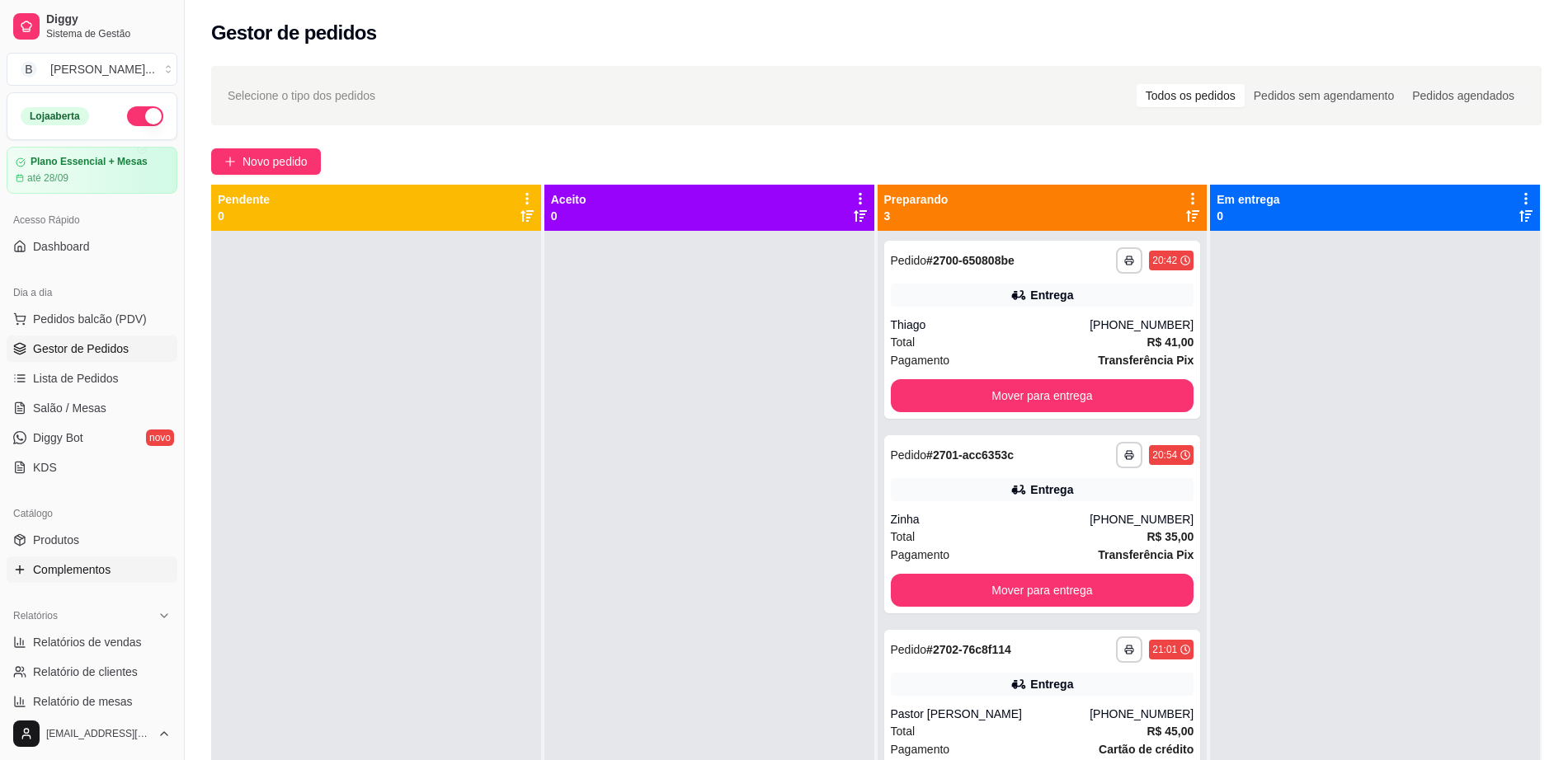
click at [105, 570] on span "Complementos" at bounding box center [72, 569] width 78 height 17
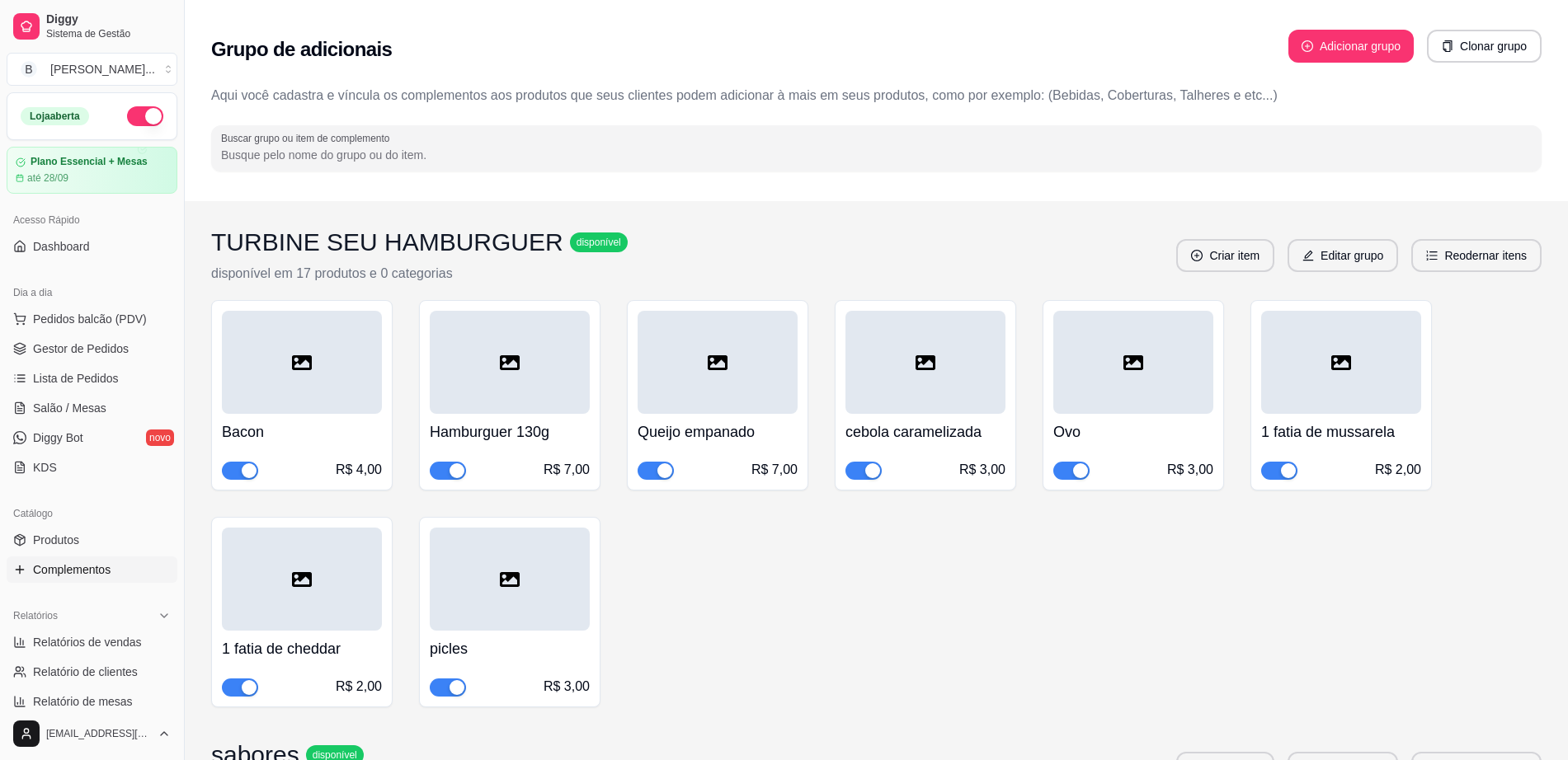
click at [115, 524] on div "Catálogo" at bounding box center [91, 514] width 170 height 26
click at [101, 536] on link "Produtos" at bounding box center [91, 540] width 170 height 26
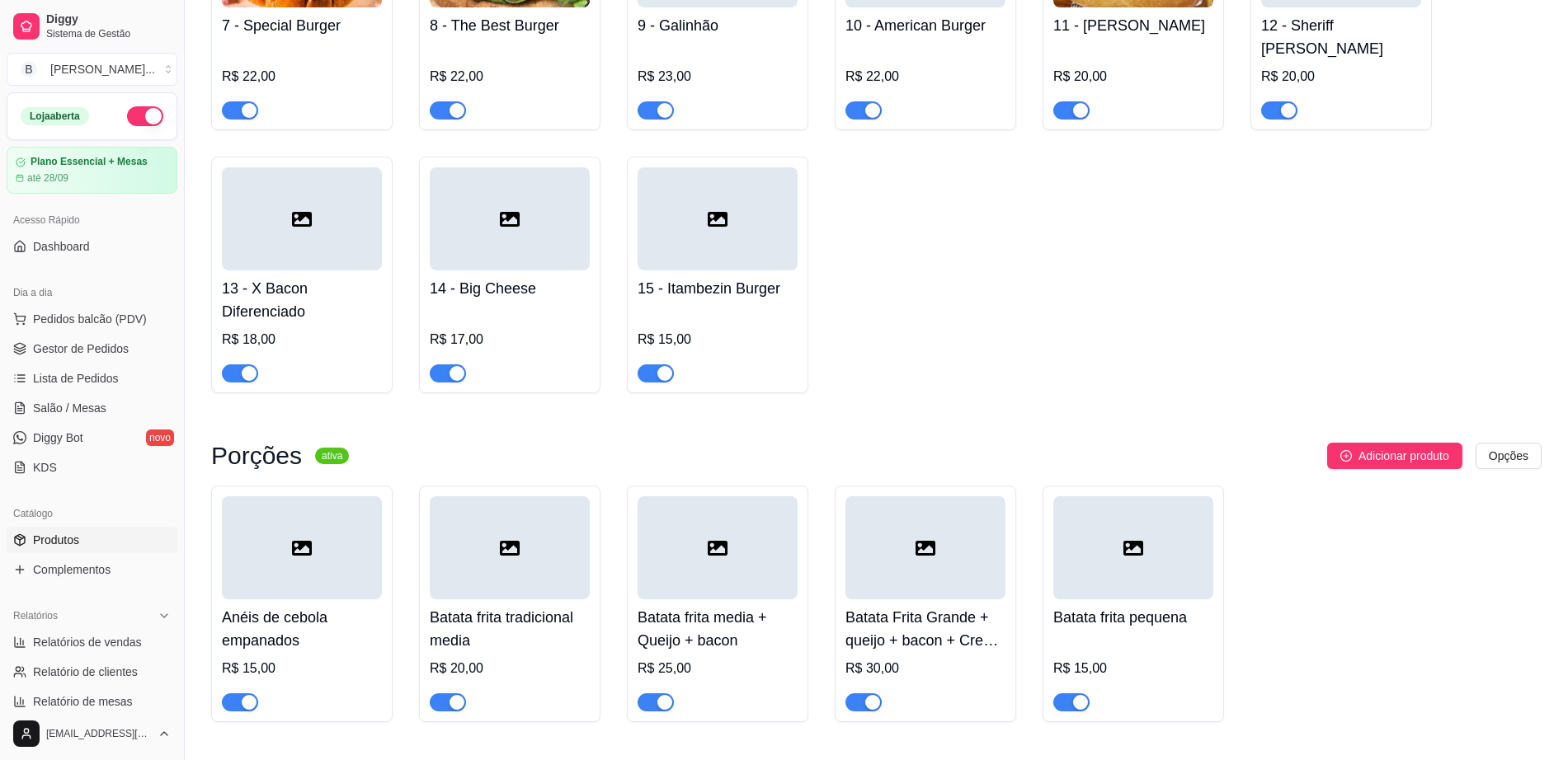
scroll to position [619, 0]
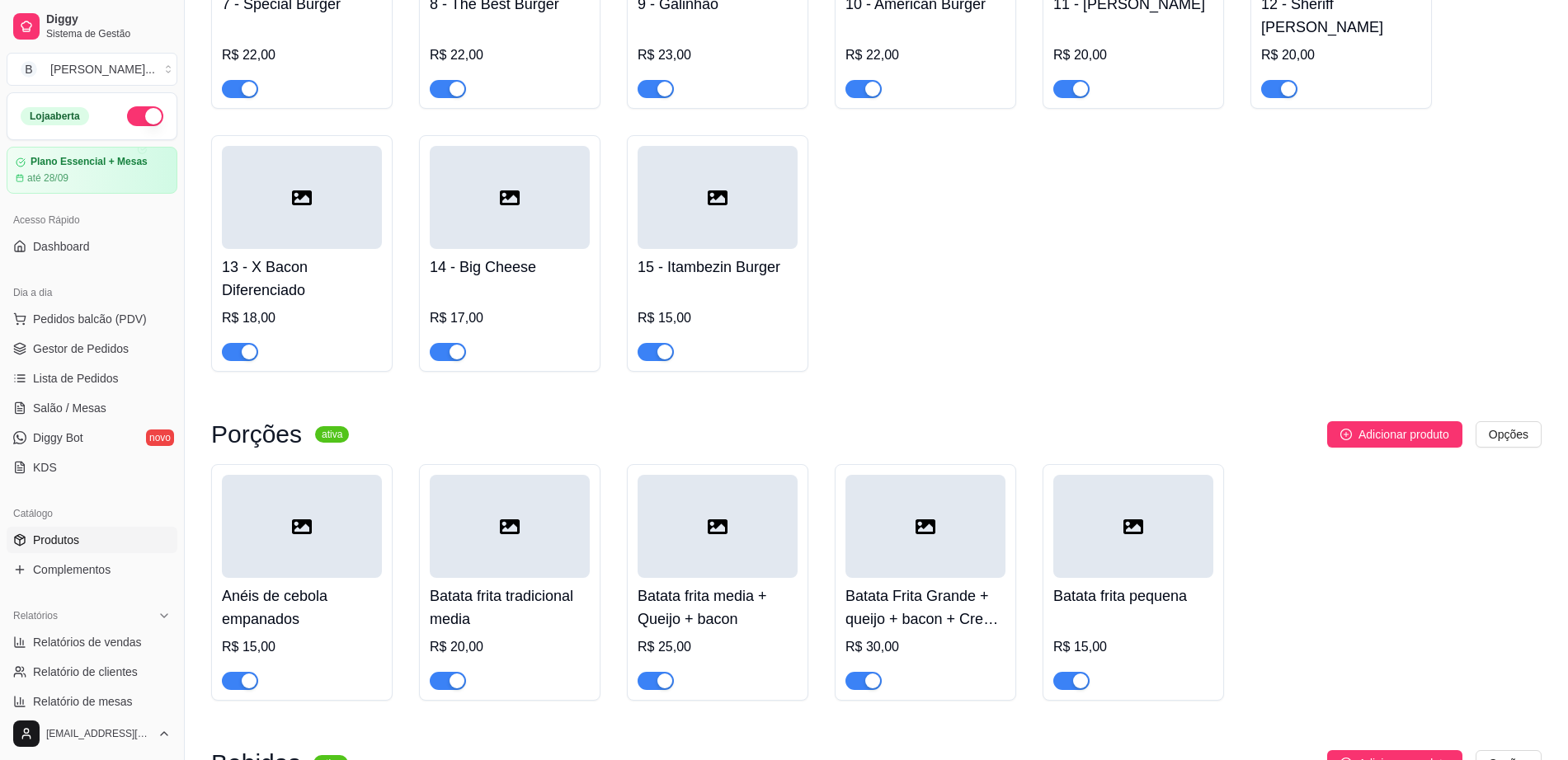
click at [237, 672] on span "button" at bounding box center [239, 681] width 36 height 19
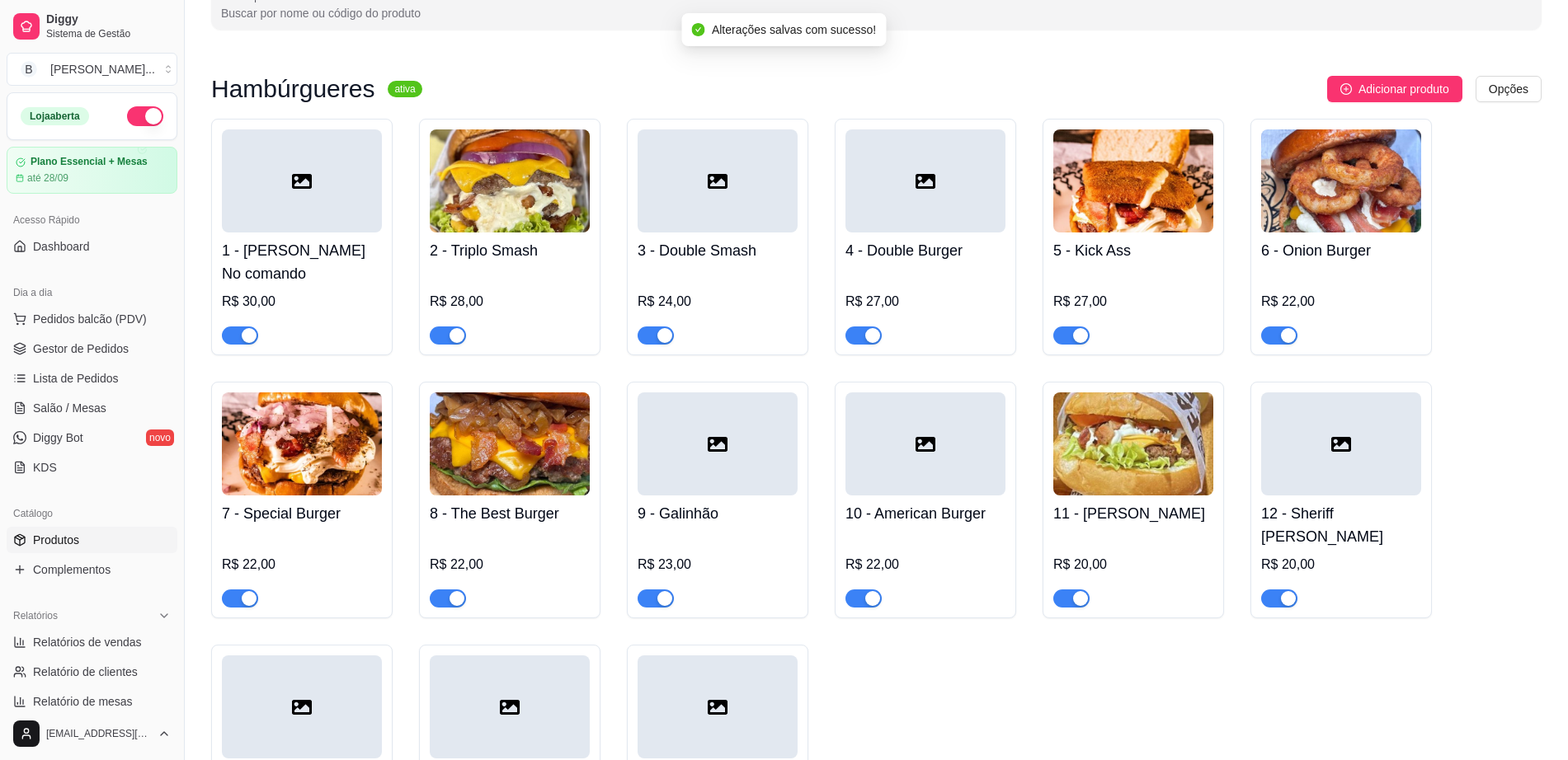
scroll to position [103, 0]
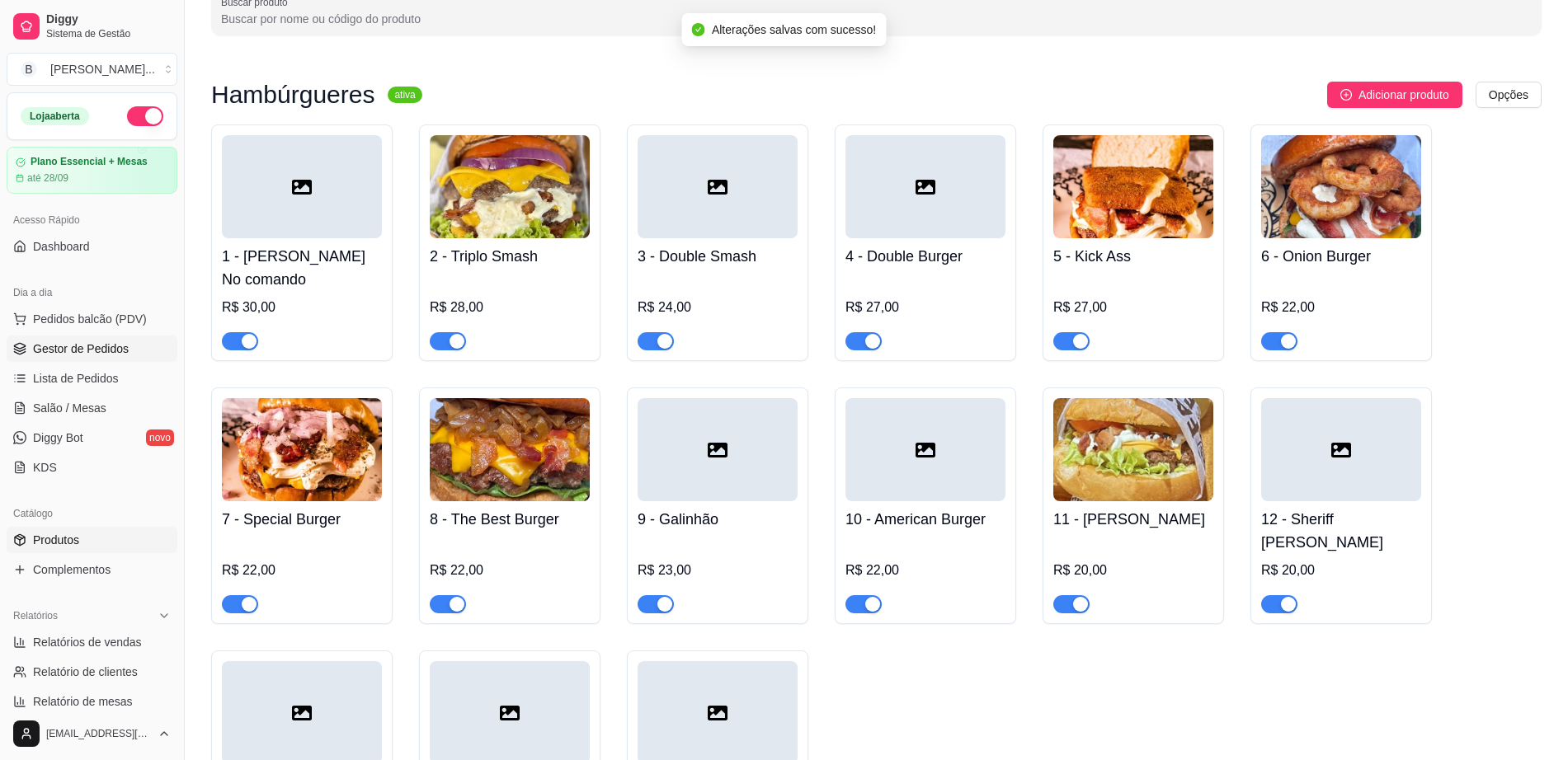
click at [120, 341] on span "Gestor de Pedidos" at bounding box center [80, 349] width 95 height 17
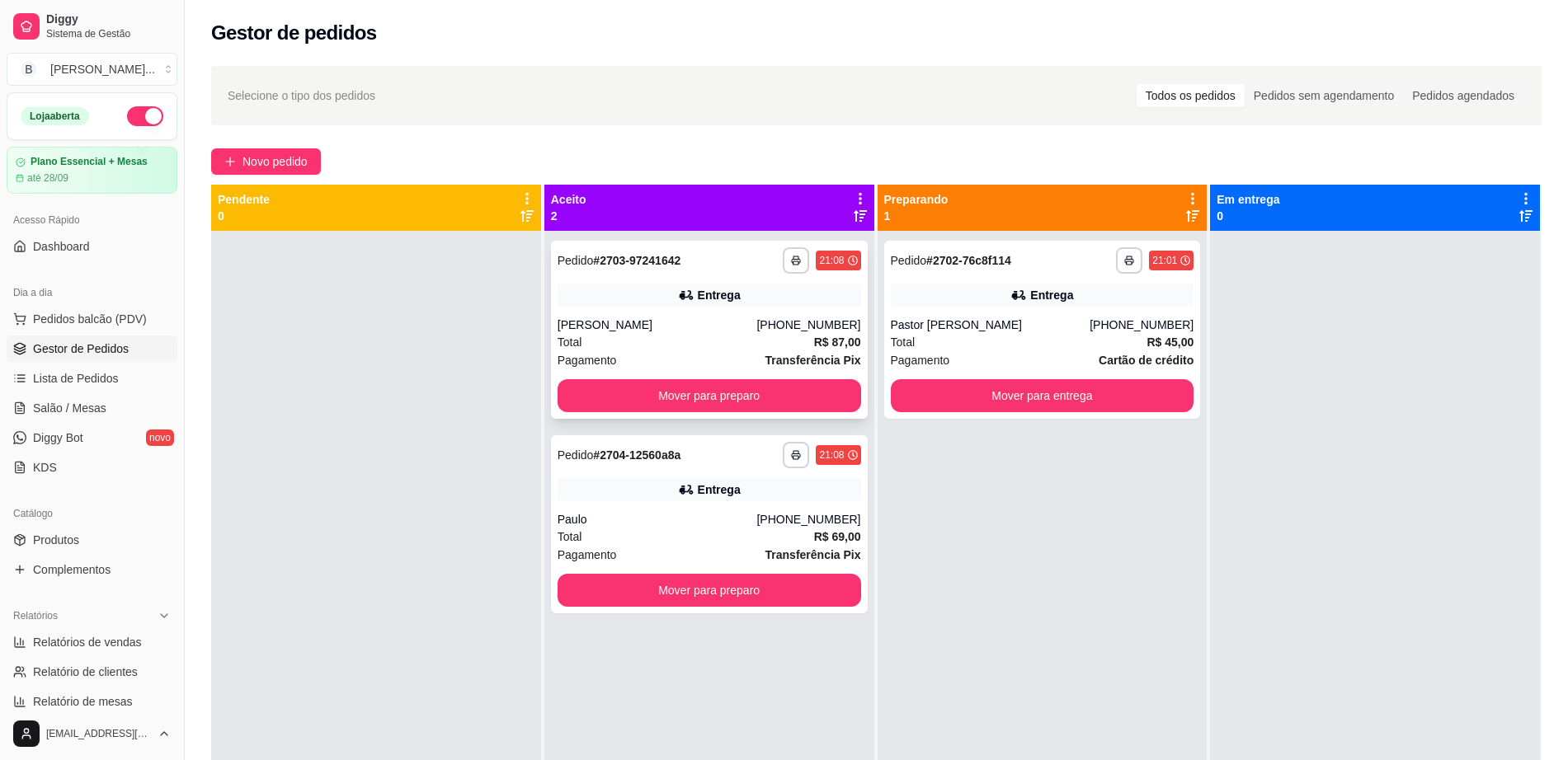
click at [739, 330] on div "[PERSON_NAME]" at bounding box center [658, 325] width 200 height 17
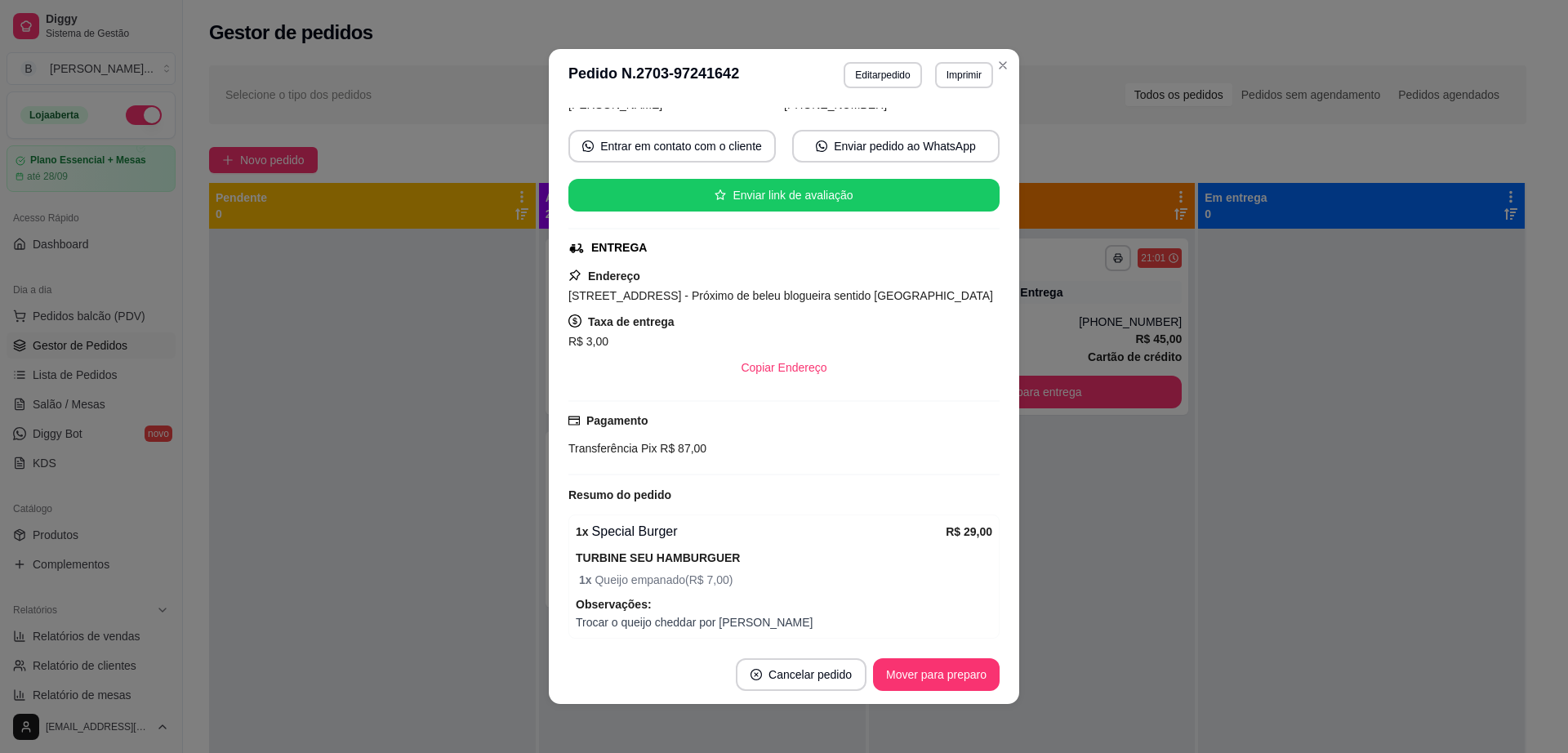
scroll to position [205, 0]
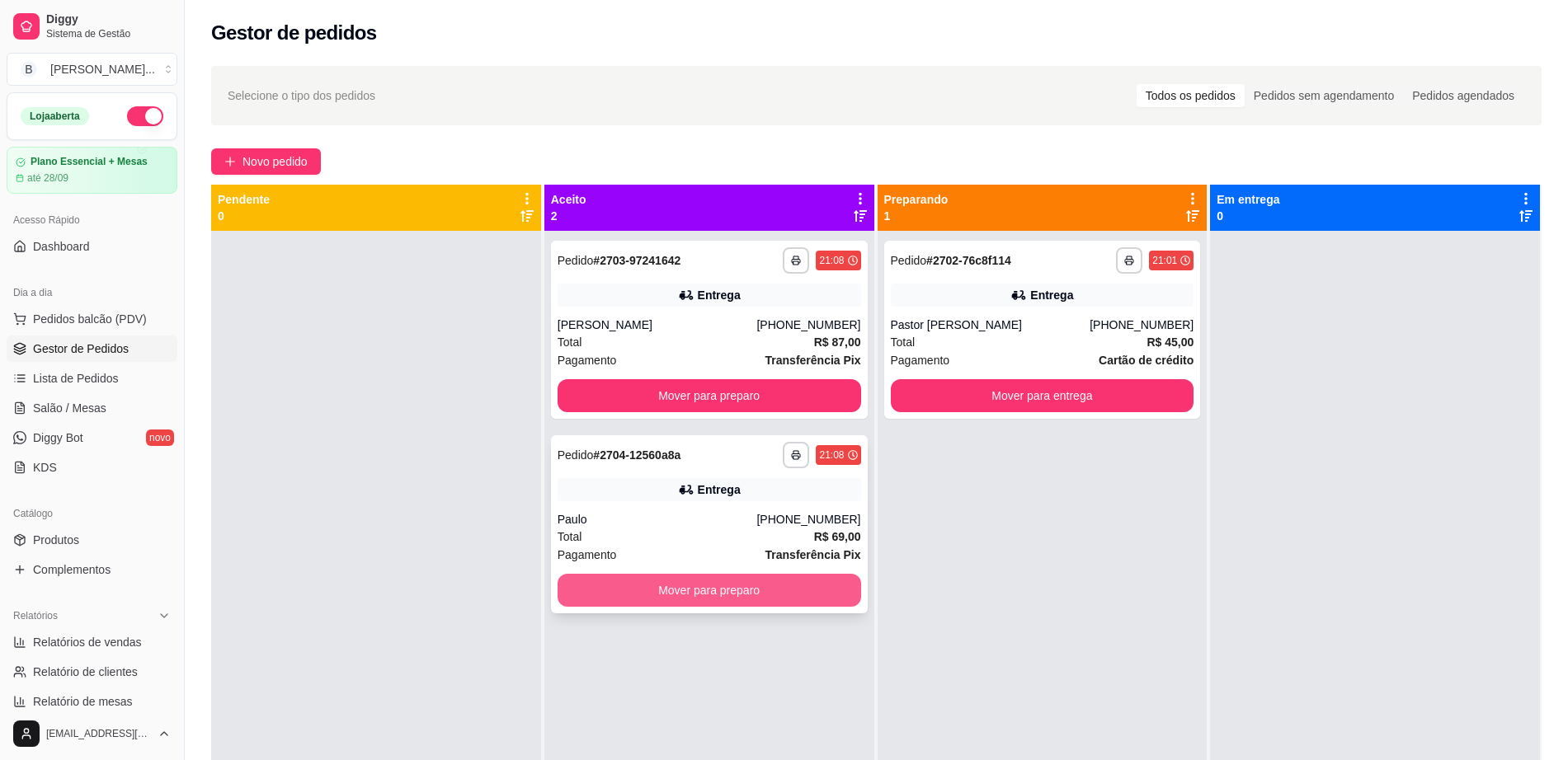
click at [747, 591] on button "Mover para preparo" at bounding box center [710, 590] width 304 height 33
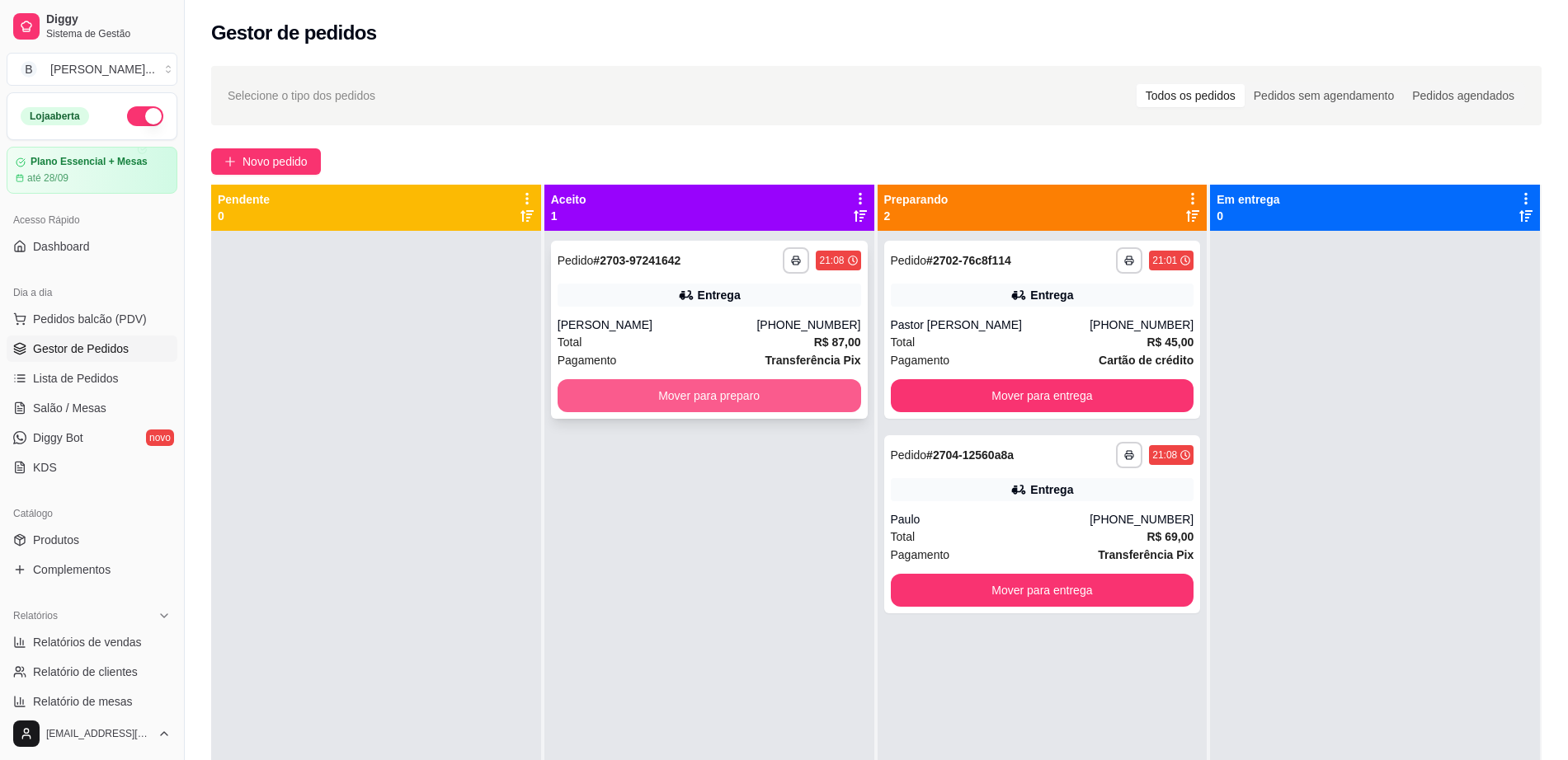
click at [750, 401] on button "Mover para preparo" at bounding box center [710, 395] width 304 height 33
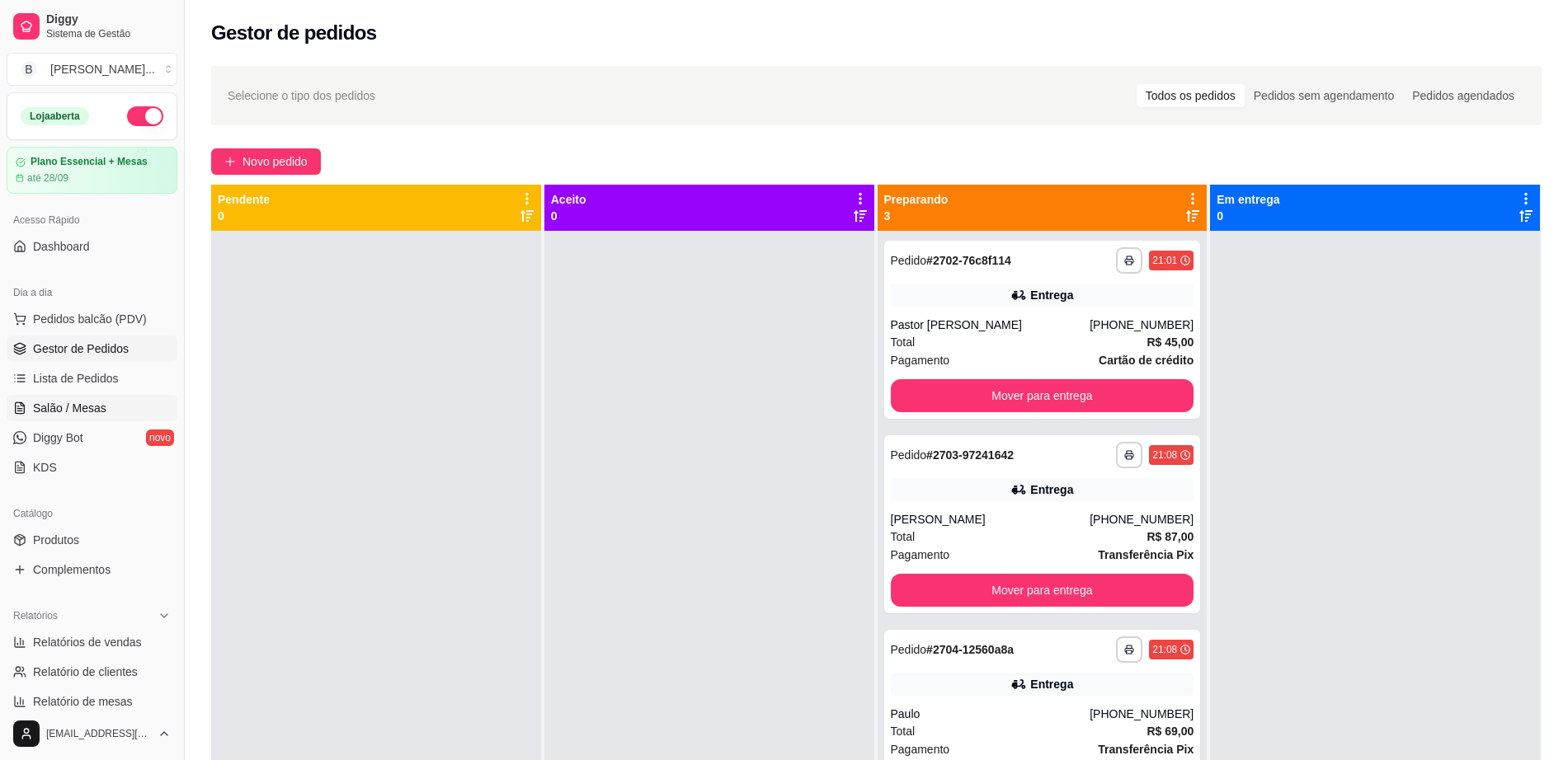
click at [88, 409] on span "Salão / Mesas" at bounding box center [69, 408] width 73 height 17
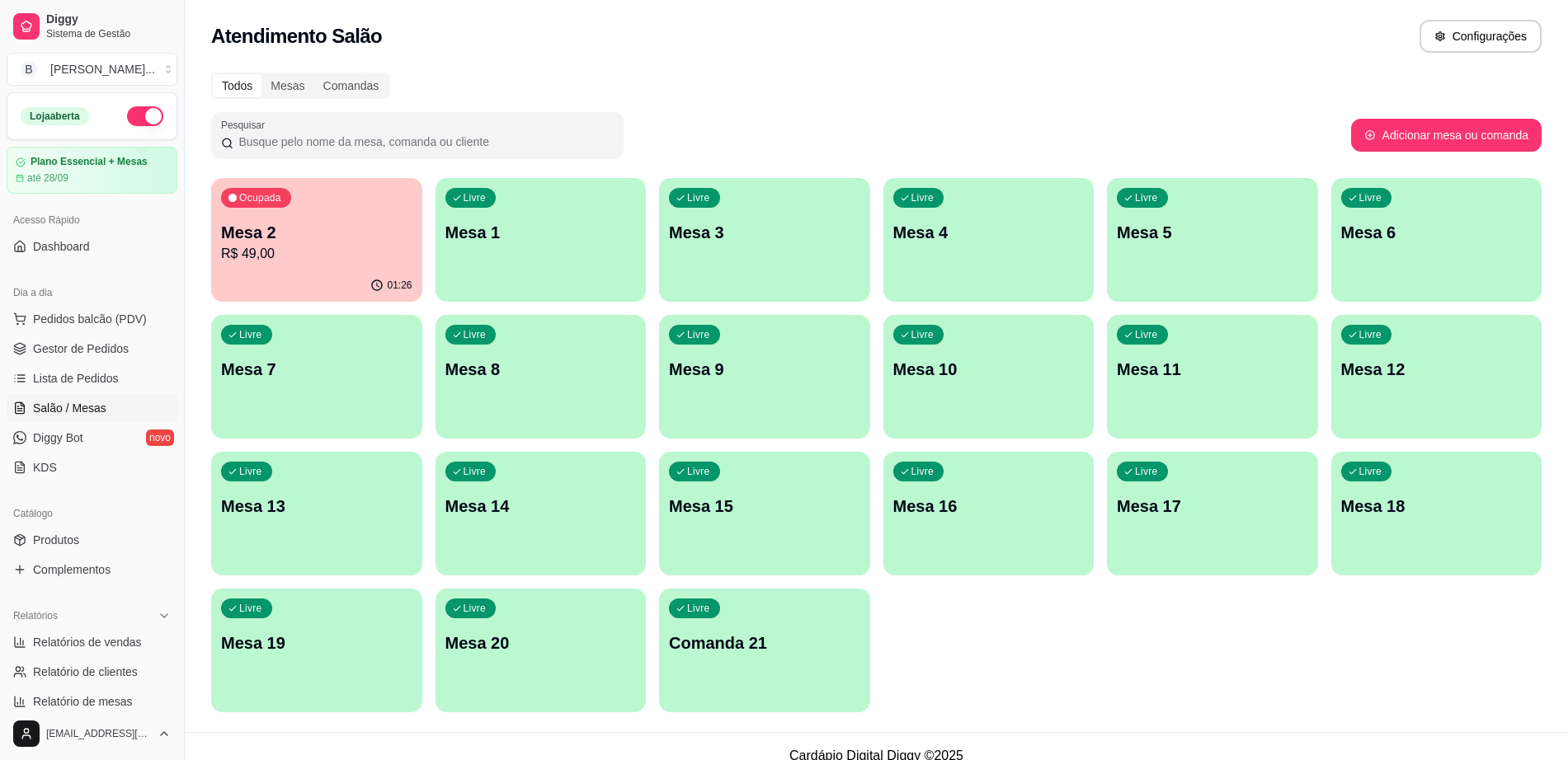
click at [293, 250] on p "R$ 49,00" at bounding box center [316, 254] width 192 height 19
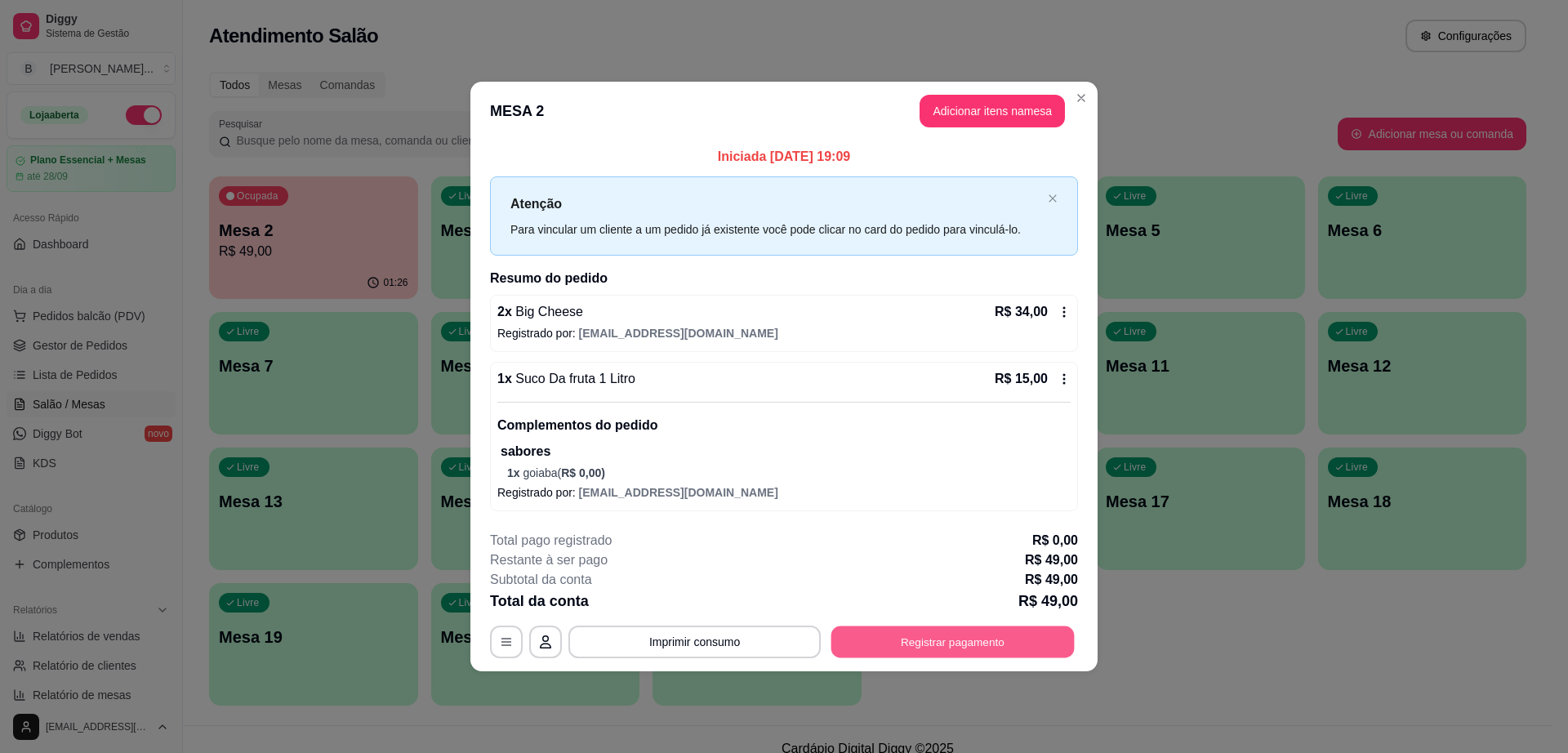
click at [996, 638] on button "Registrar pagamento" at bounding box center [953, 643] width 243 height 31
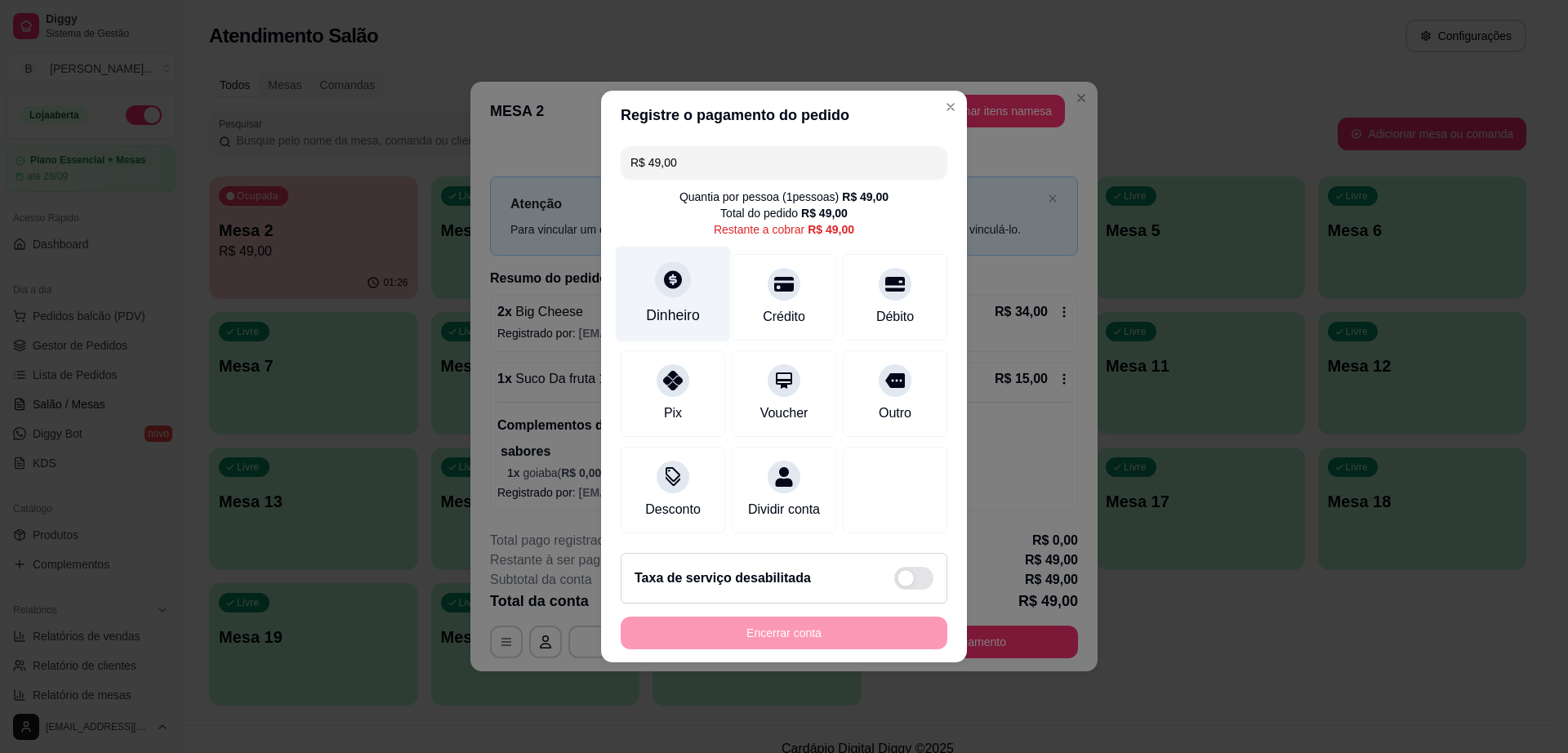
click at [670, 279] on icon at bounding box center [673, 279] width 18 height 18
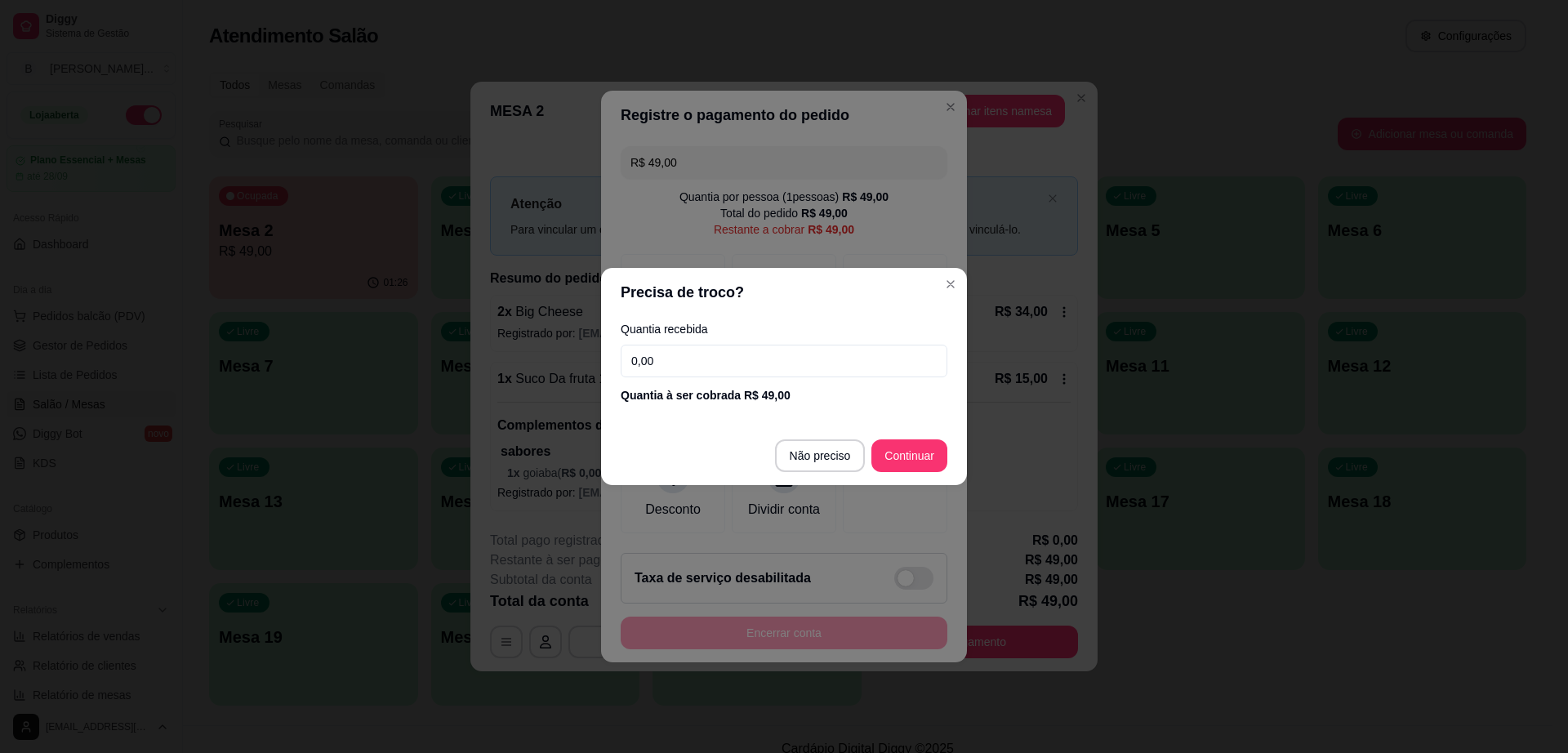
click at [734, 357] on input "0,00" at bounding box center [784, 360] width 327 height 32
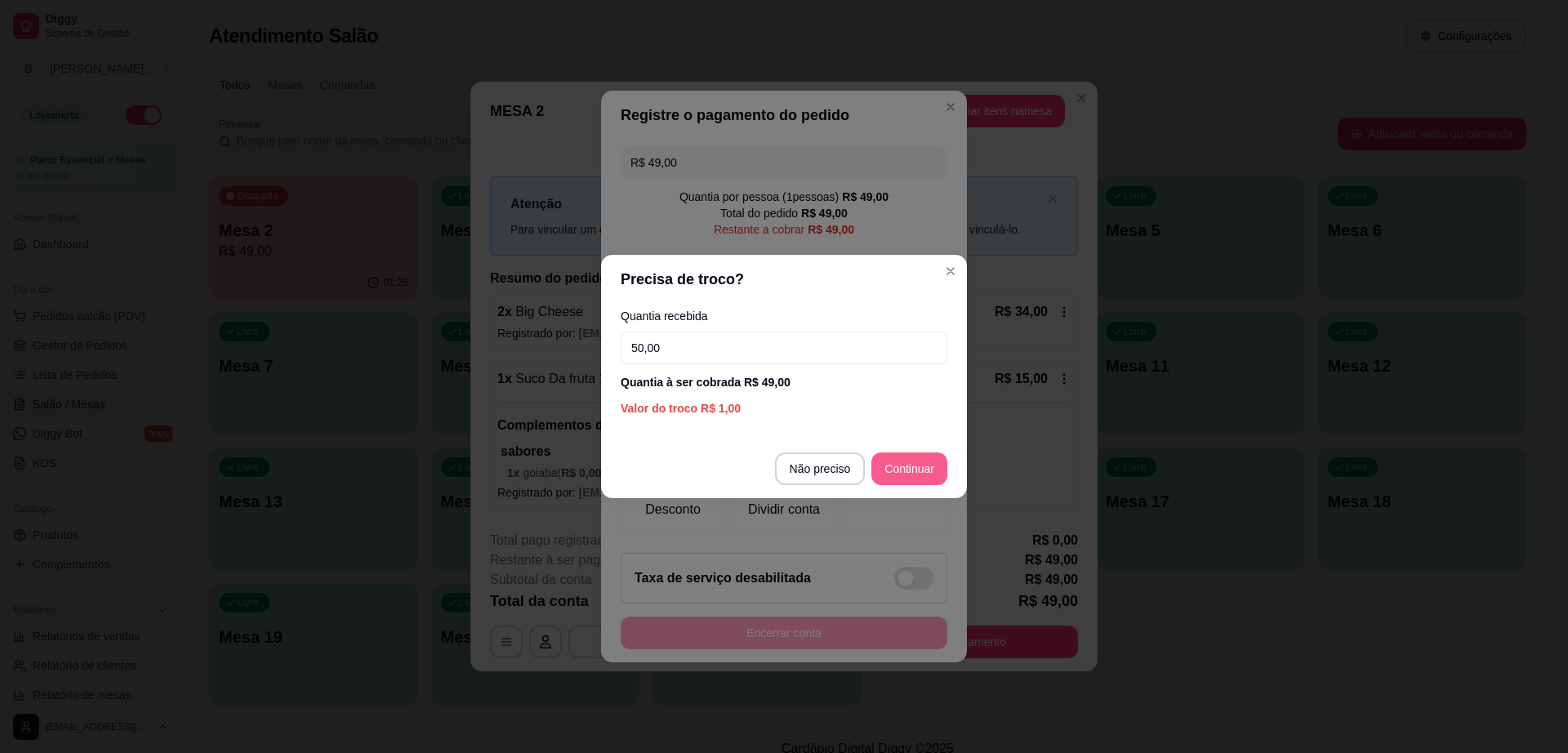
type input "50,00"
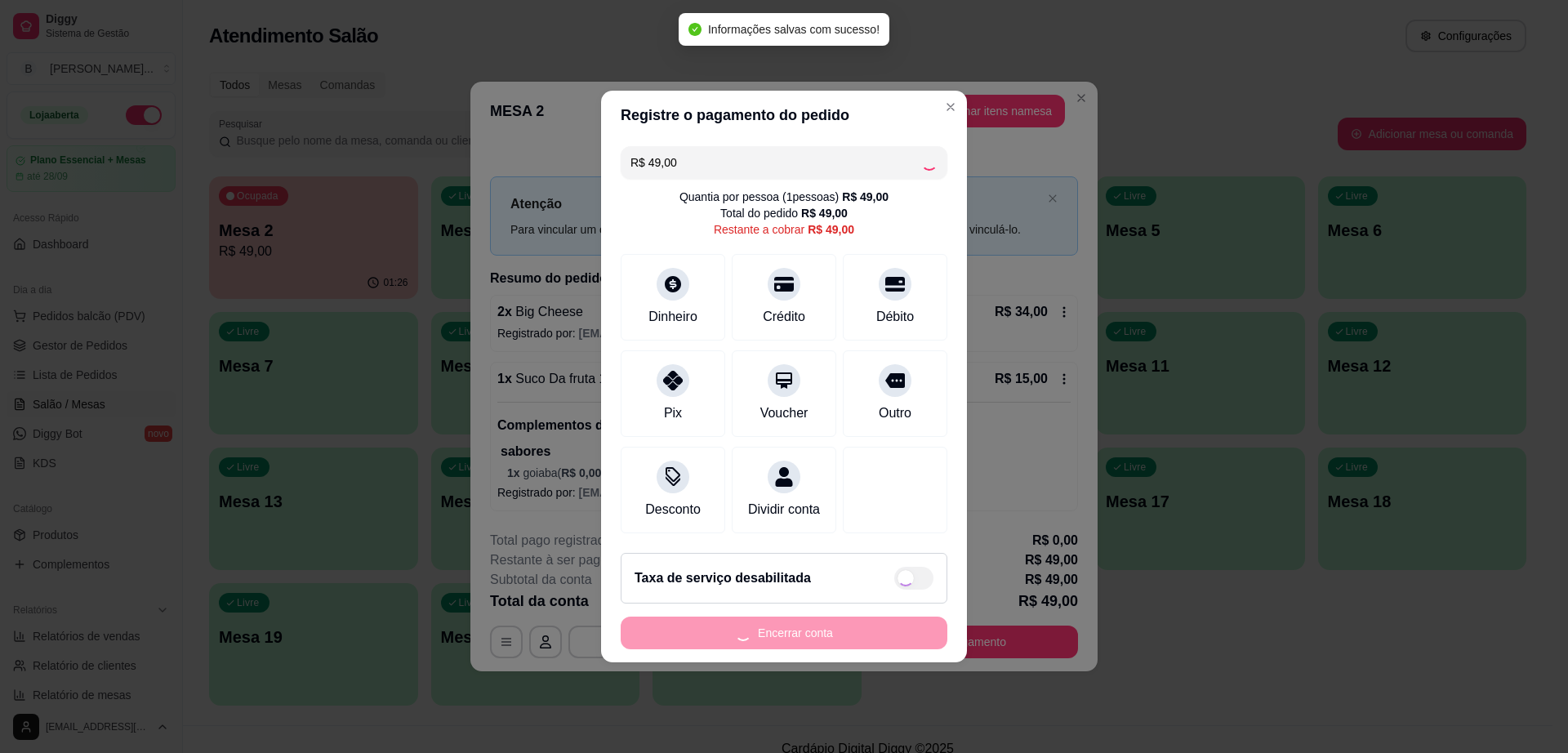
type input "R$ 0,00"
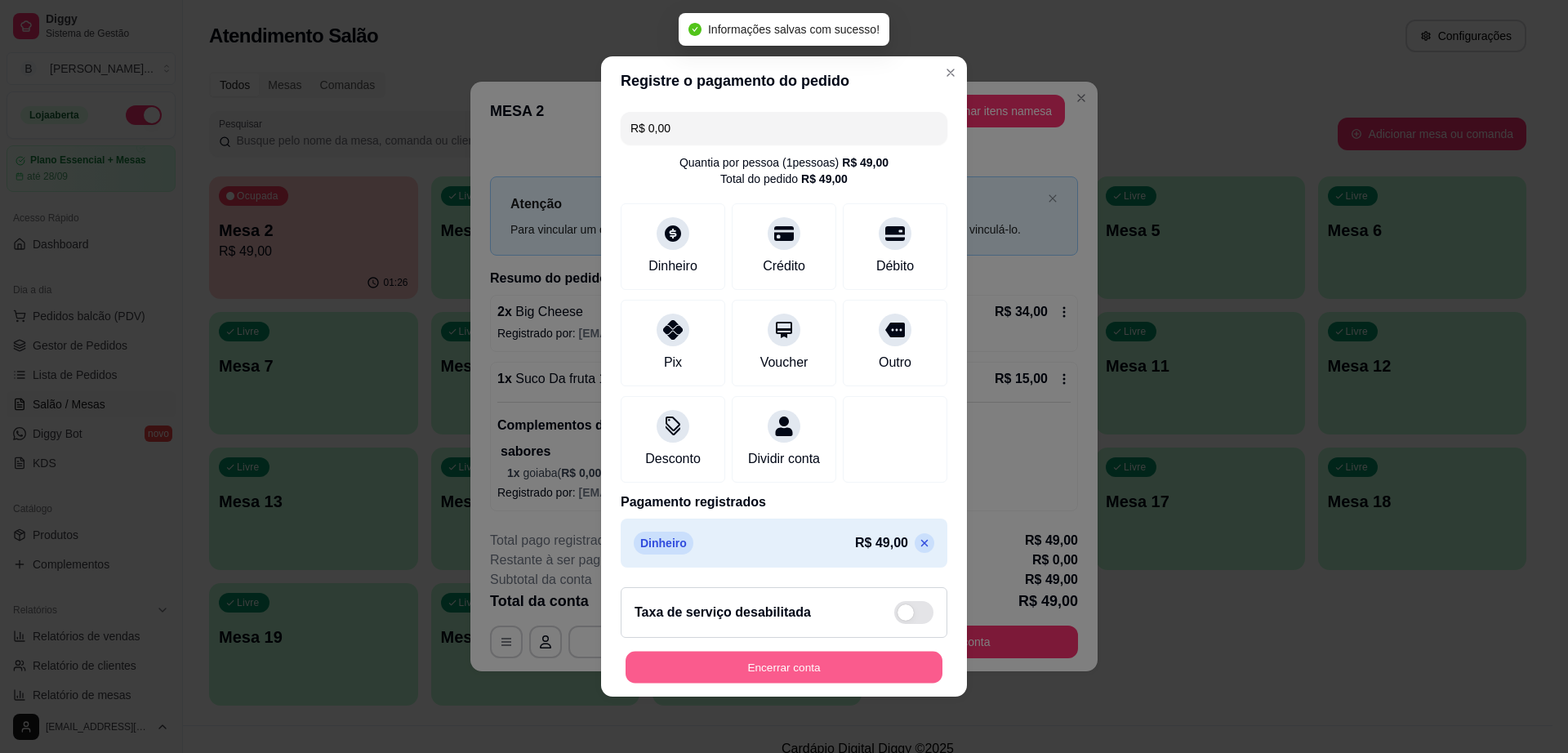
click at [878, 679] on button "Encerrar conta" at bounding box center [784, 668] width 316 height 31
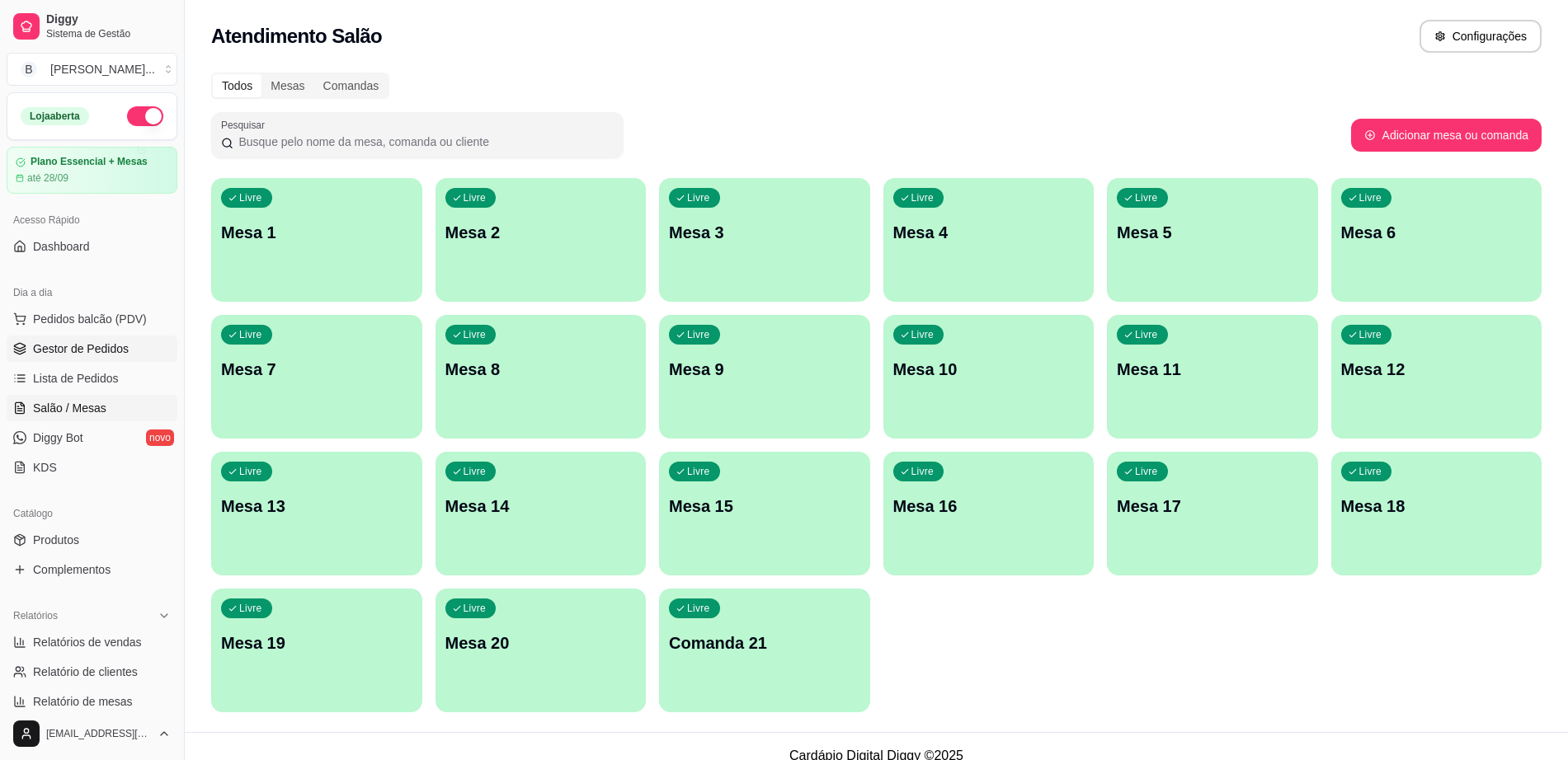
click at [97, 351] on span "Gestor de Pedidos" at bounding box center [80, 349] width 95 height 17
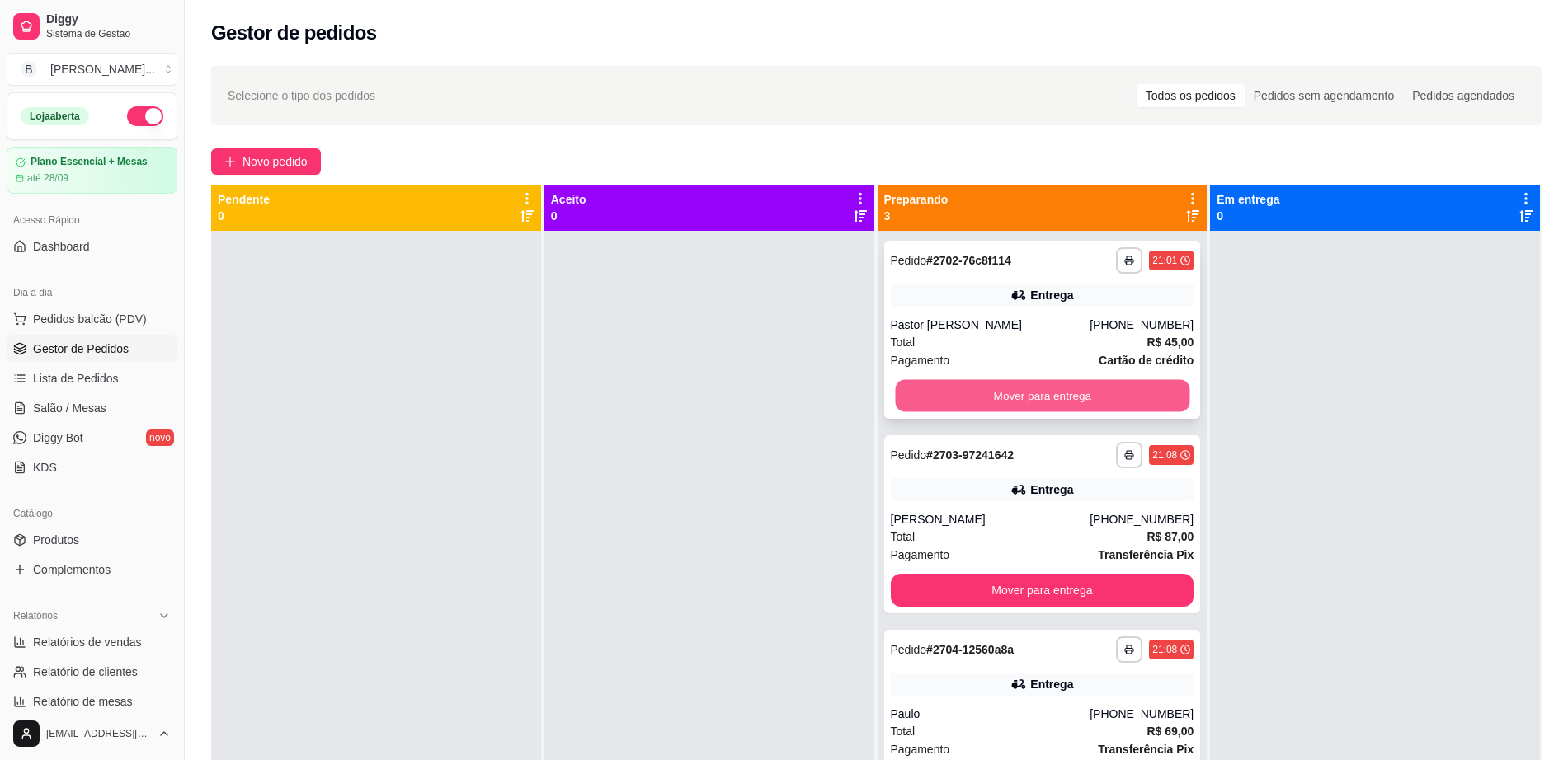
click at [923, 387] on button "Mover para entrega" at bounding box center [1043, 396] width 295 height 32
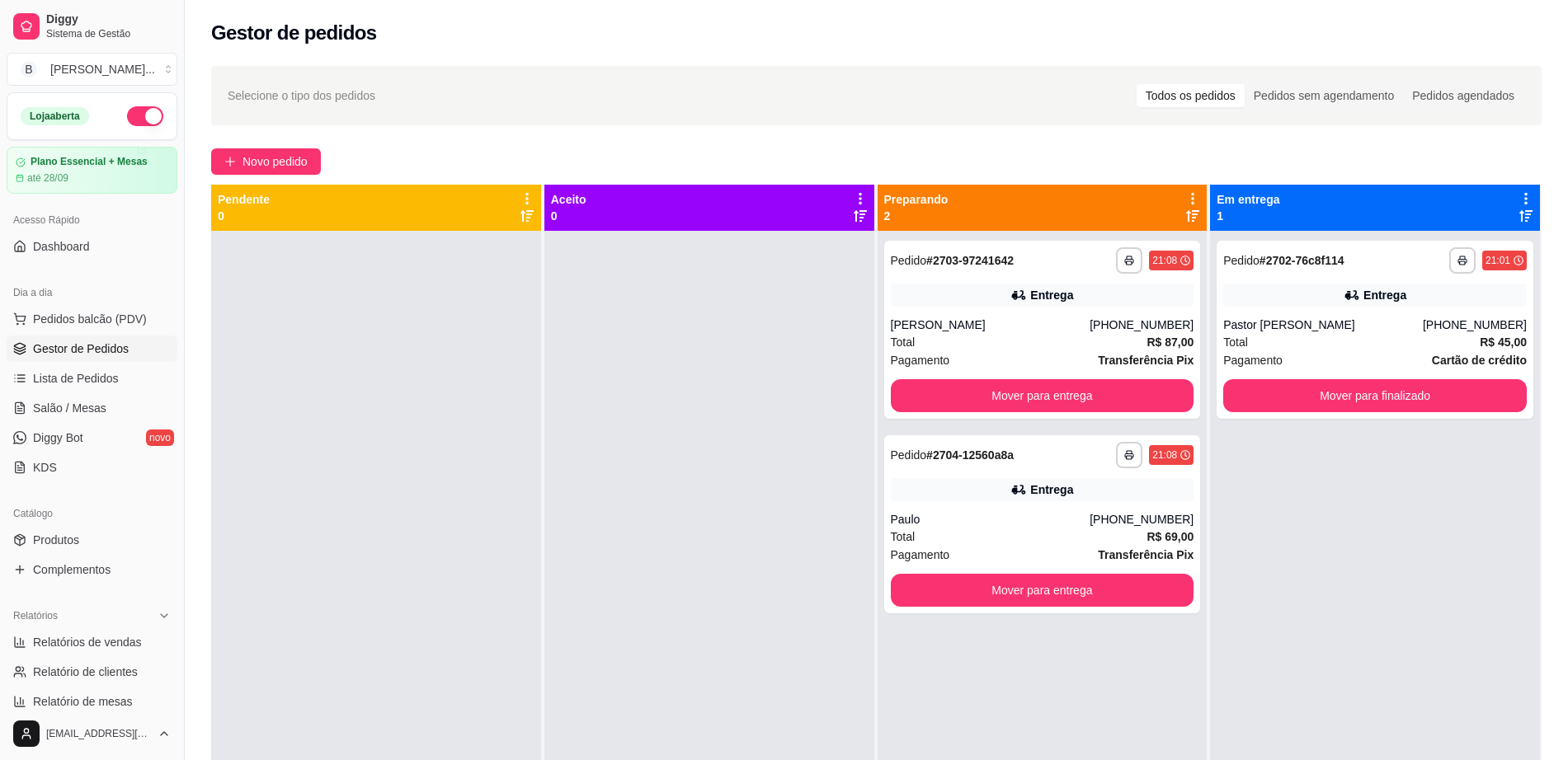
click at [605, 408] on div at bounding box center [710, 611] width 330 height 760
click at [1432, 394] on button "Mover para finalizado" at bounding box center [1376, 395] width 304 height 33
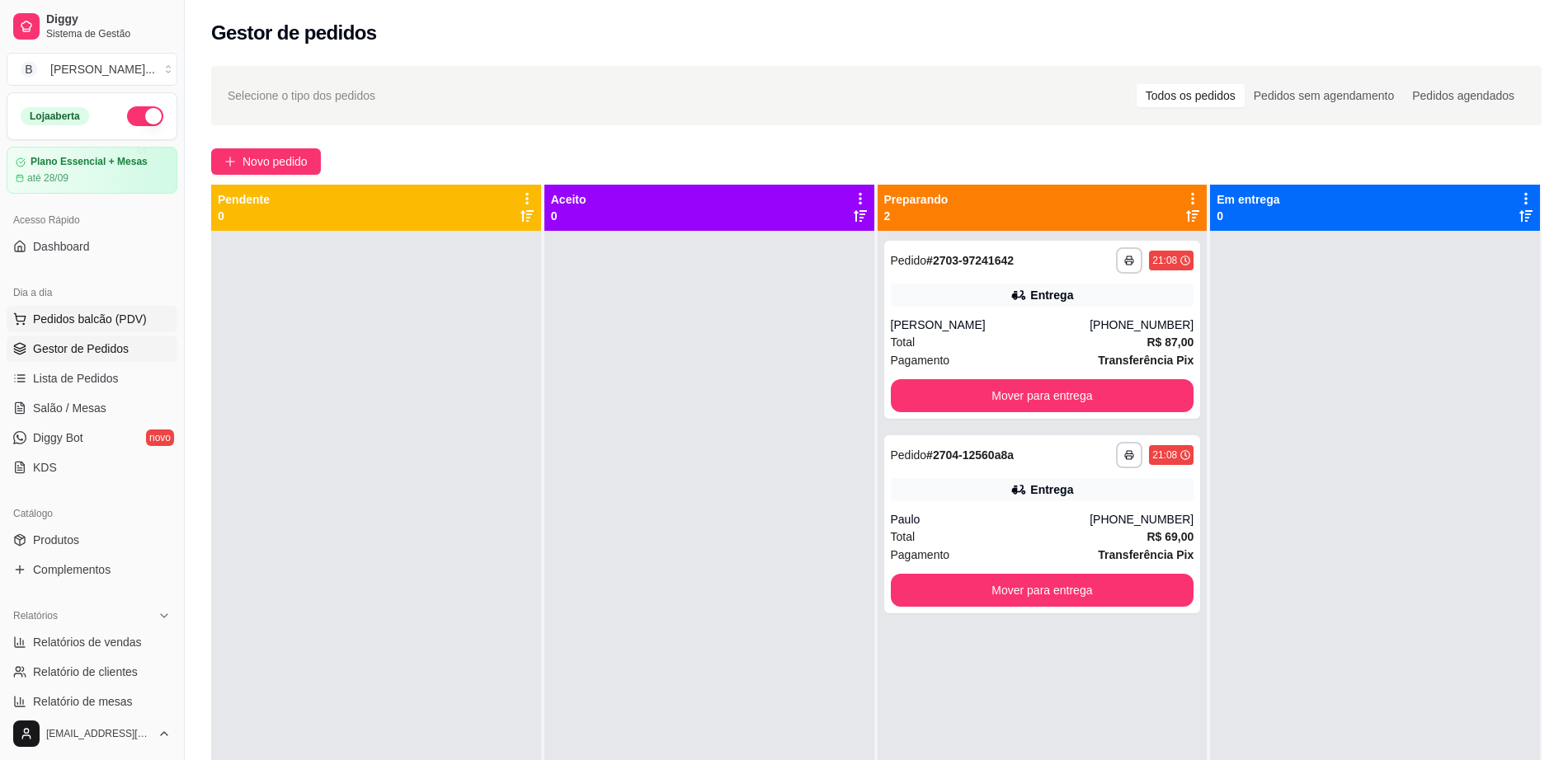
click at [131, 312] on span "Pedidos balcão (PDV)" at bounding box center [89, 319] width 114 height 17
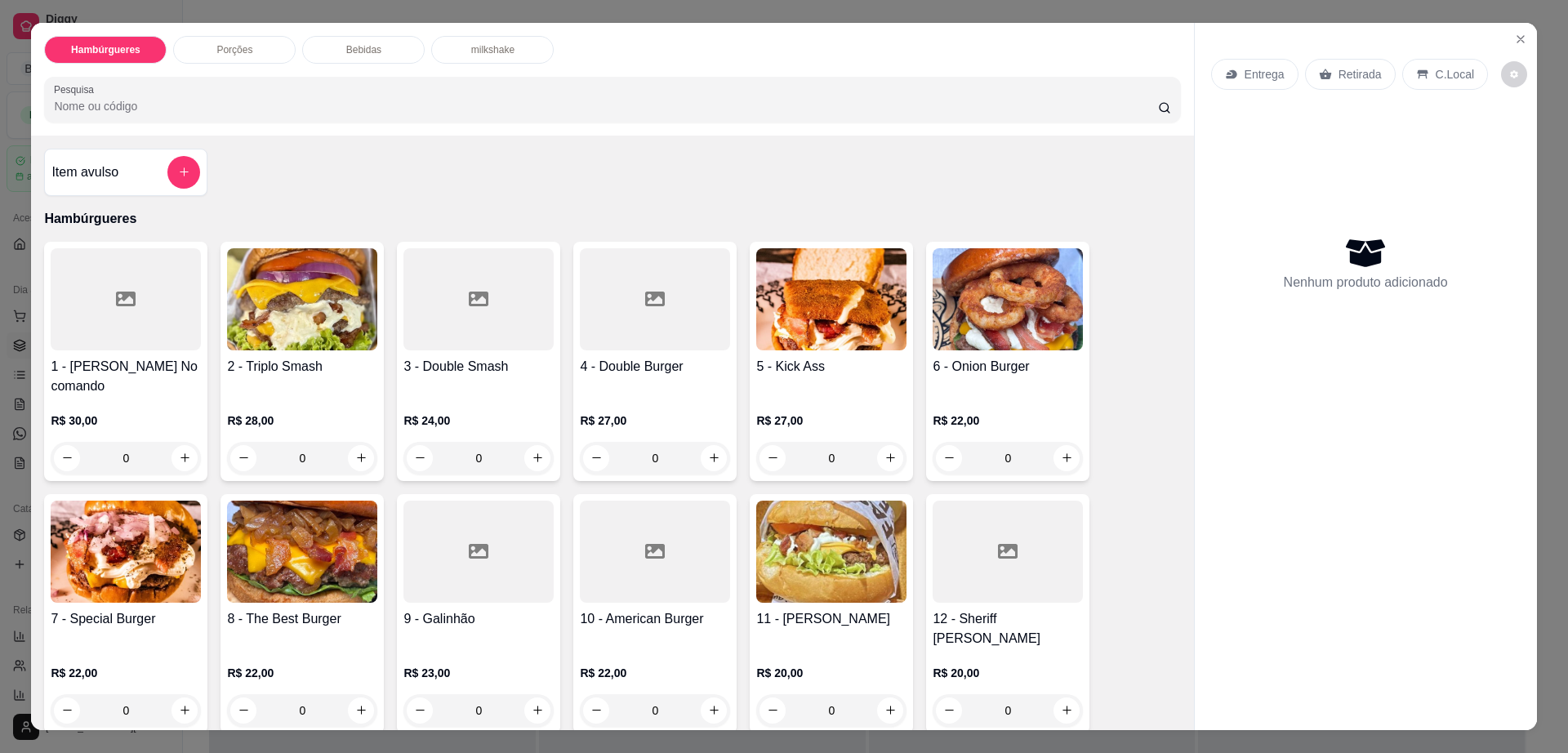
click at [814, 363] on h4 "5 - Kick Ass" at bounding box center [831, 366] width 150 height 19
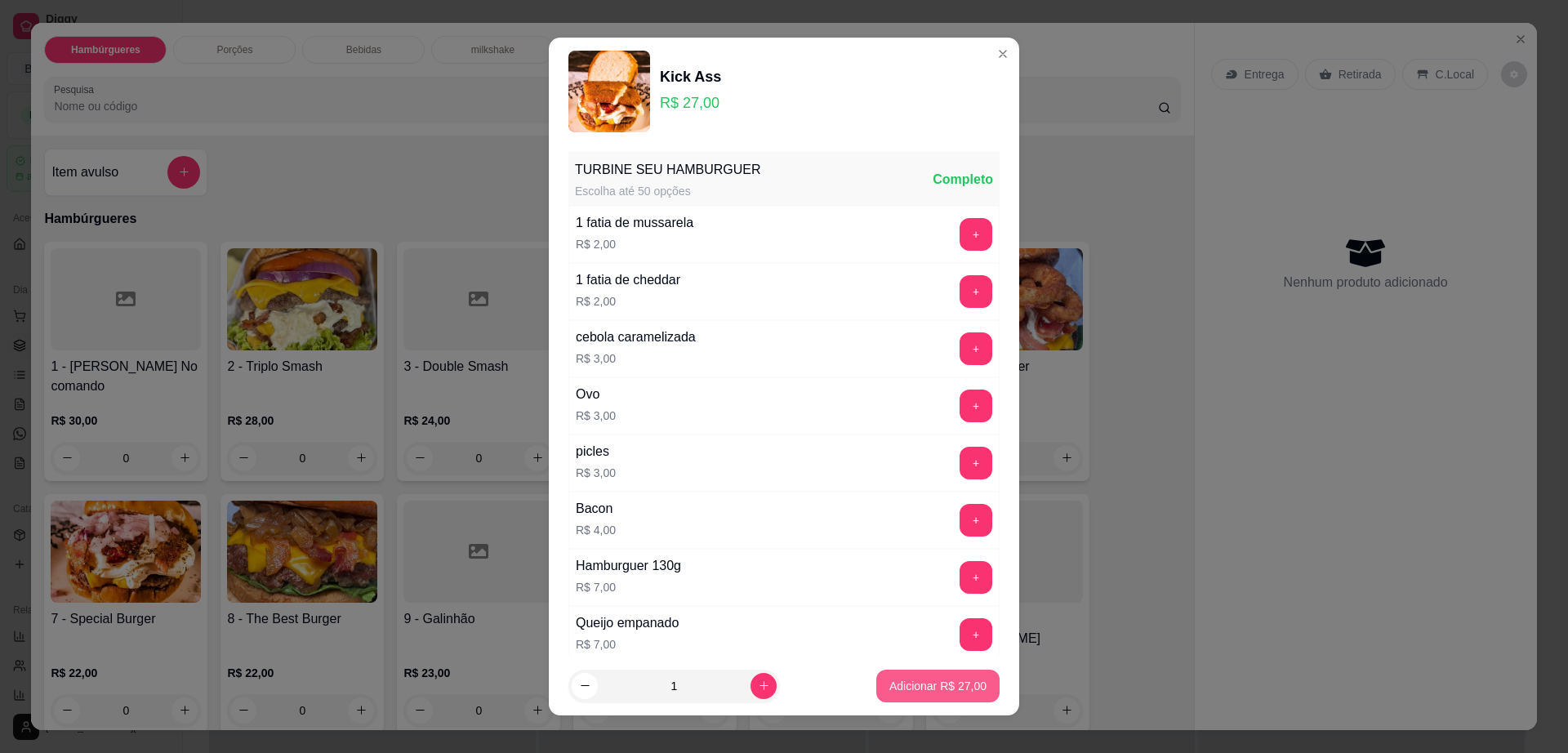
click at [916, 675] on button "Adicionar R$ 27,00" at bounding box center [937, 686] width 123 height 32
type input "1"
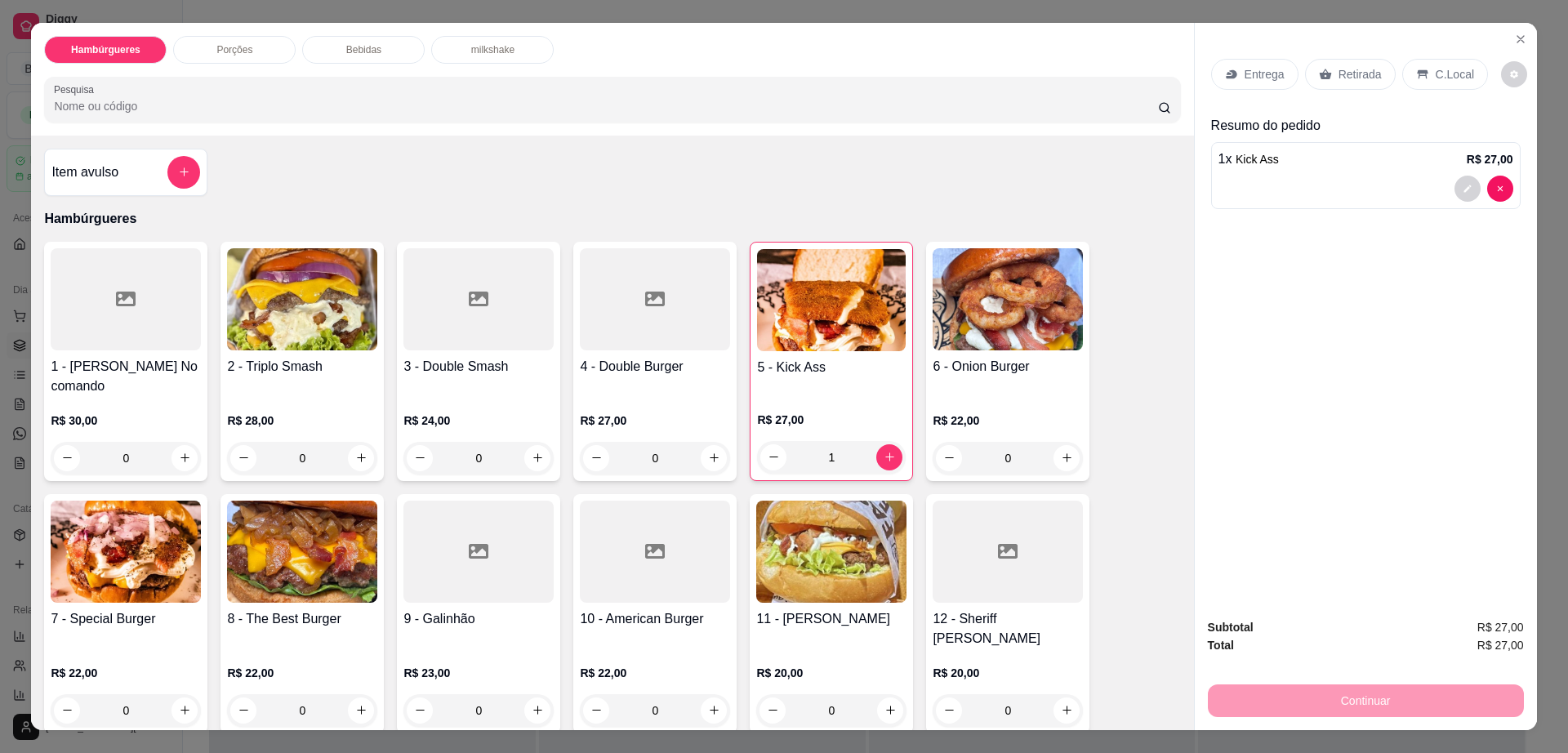
click at [1325, 72] on div "Retirada" at bounding box center [1350, 74] width 91 height 31
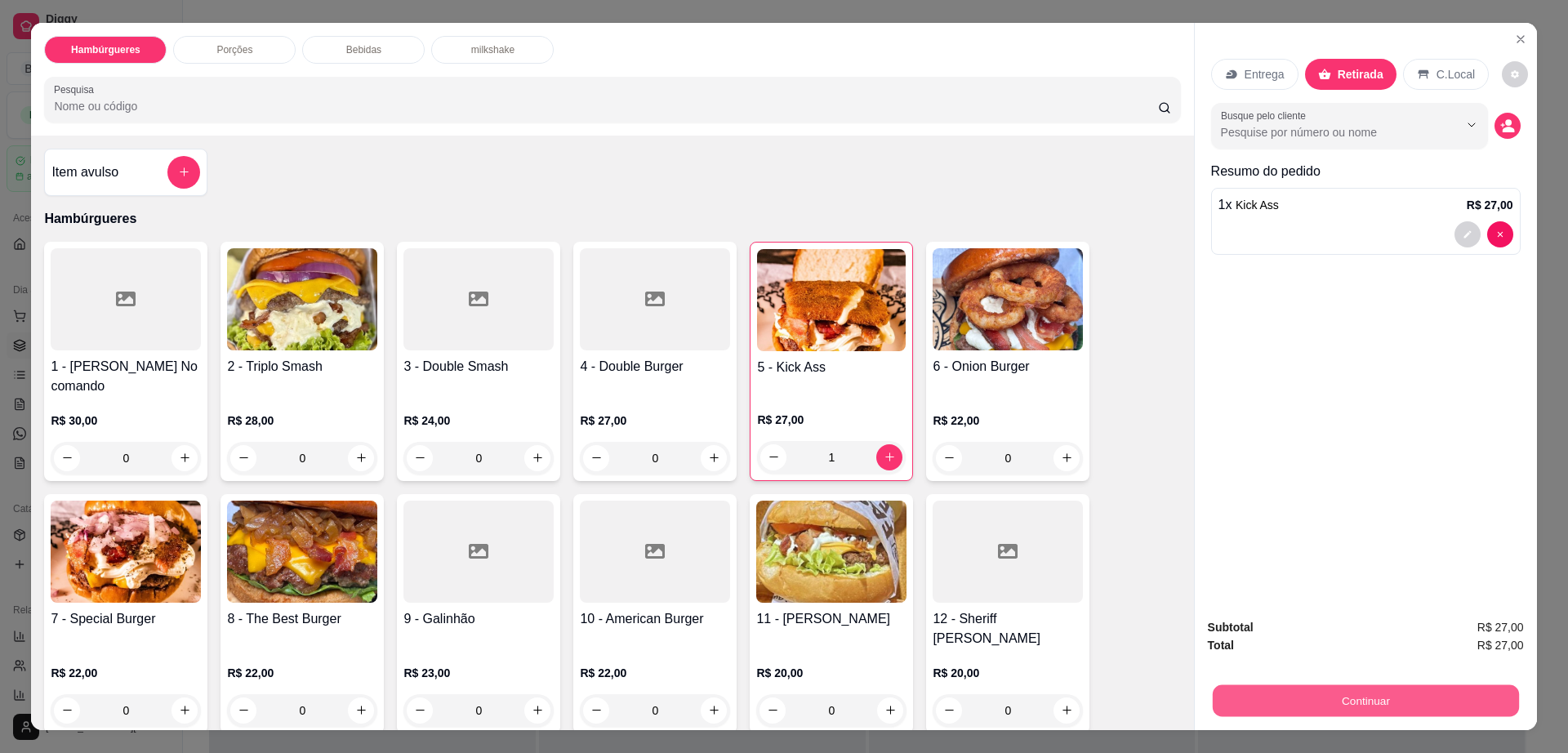
click at [1337, 701] on button "Continuar" at bounding box center [1364, 701] width 306 height 31
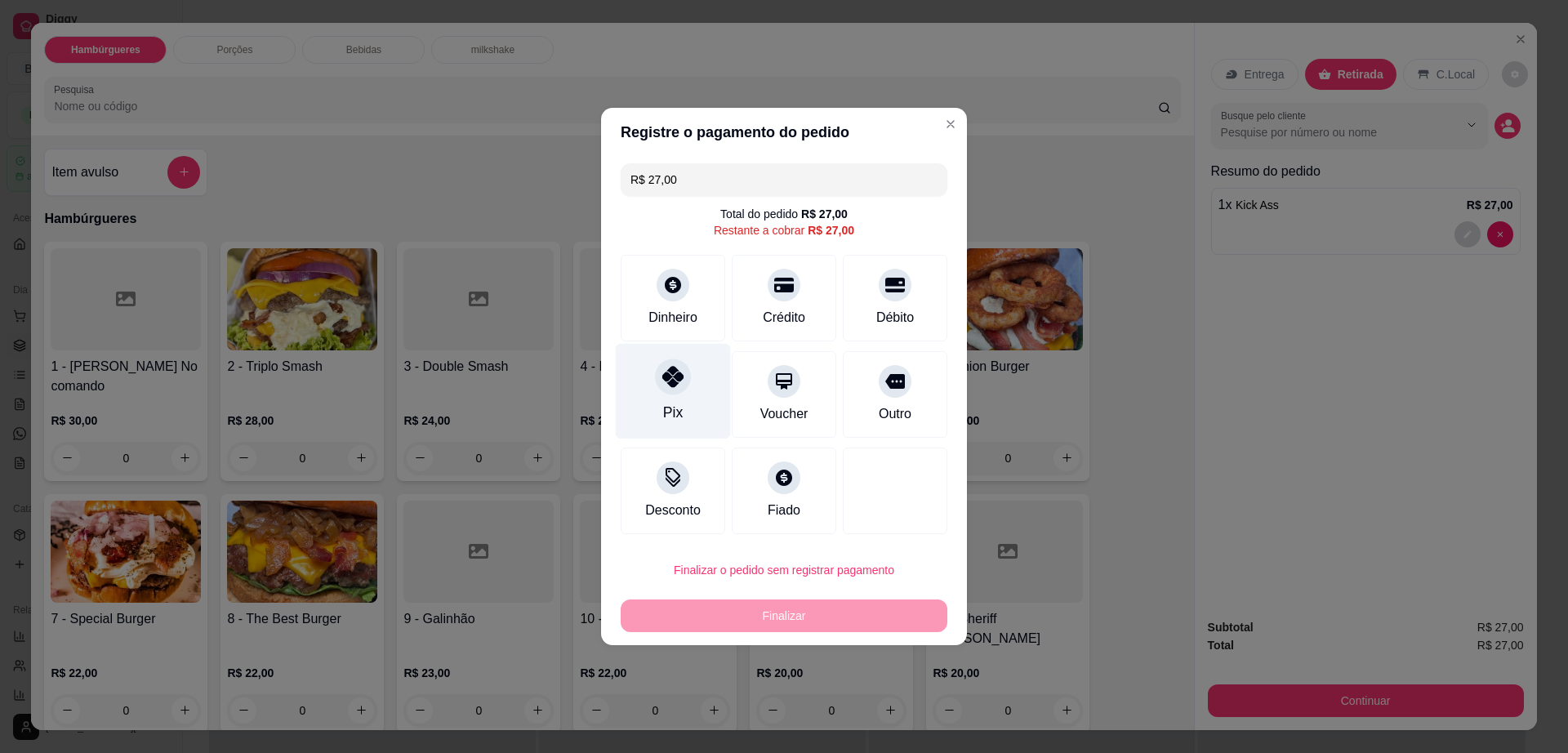
click at [642, 378] on div "Pix" at bounding box center [673, 391] width 115 height 95
type input "R$ 0,00"
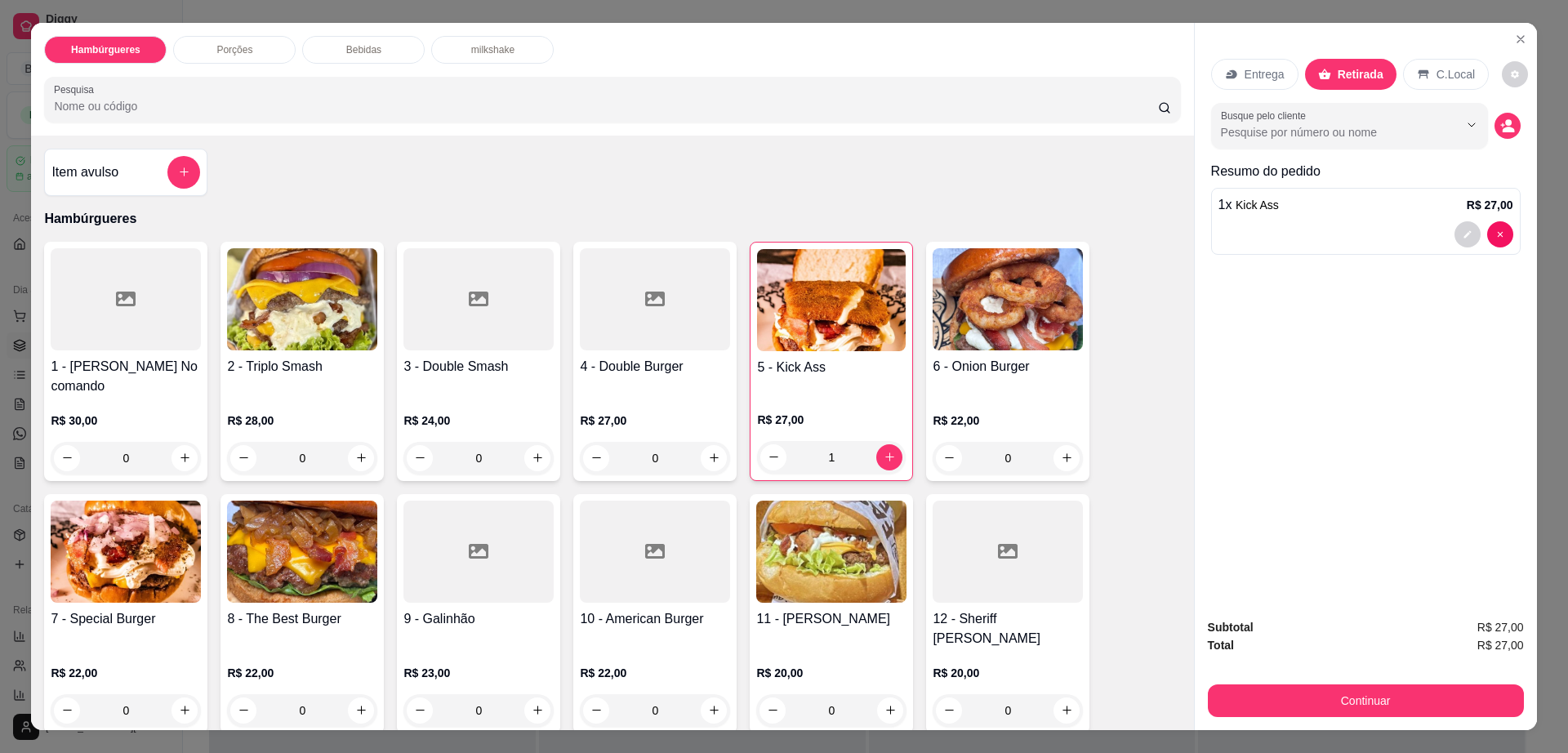
click at [360, 40] on div "Bebidas" at bounding box center [364, 50] width 122 height 28
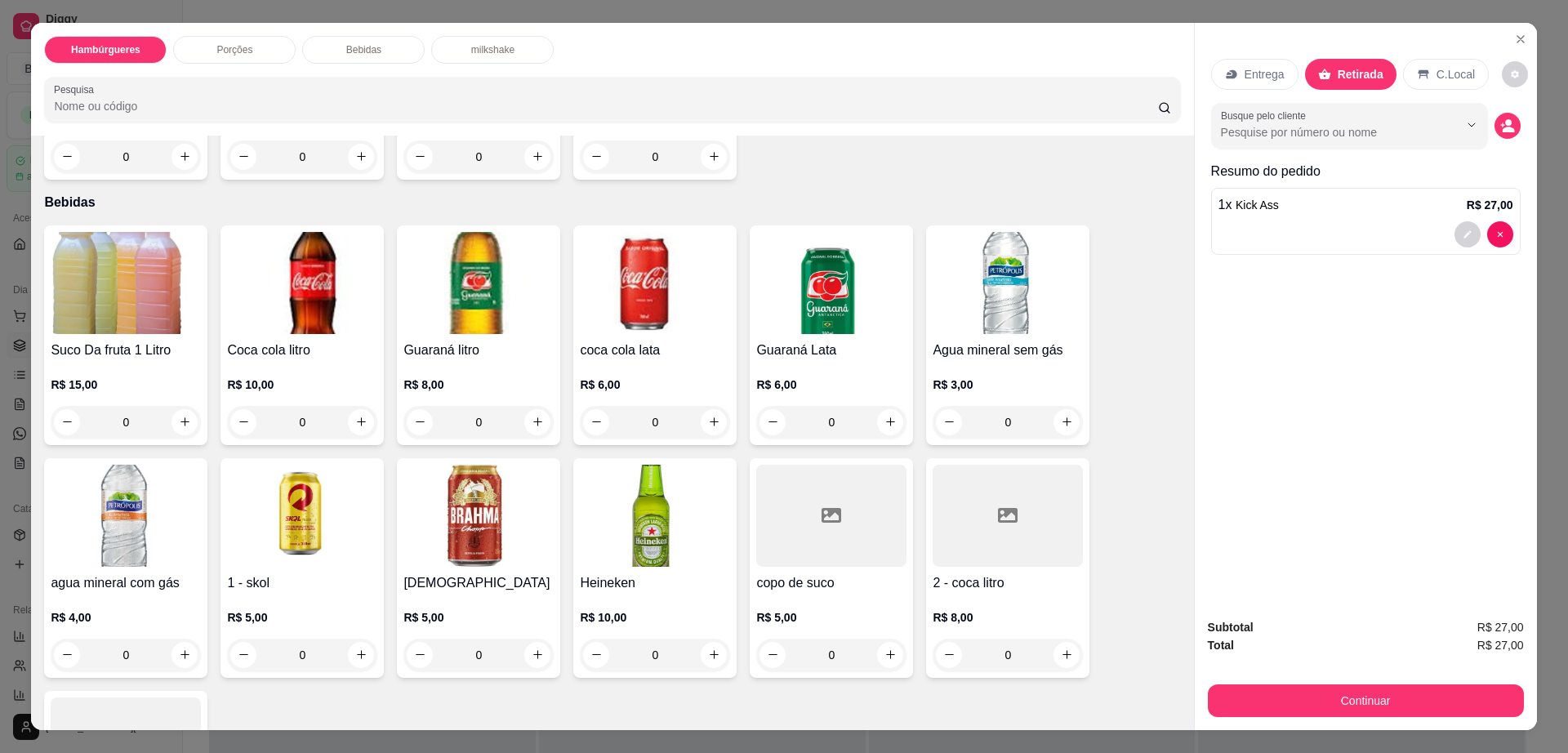
scroll to position [30, 0]
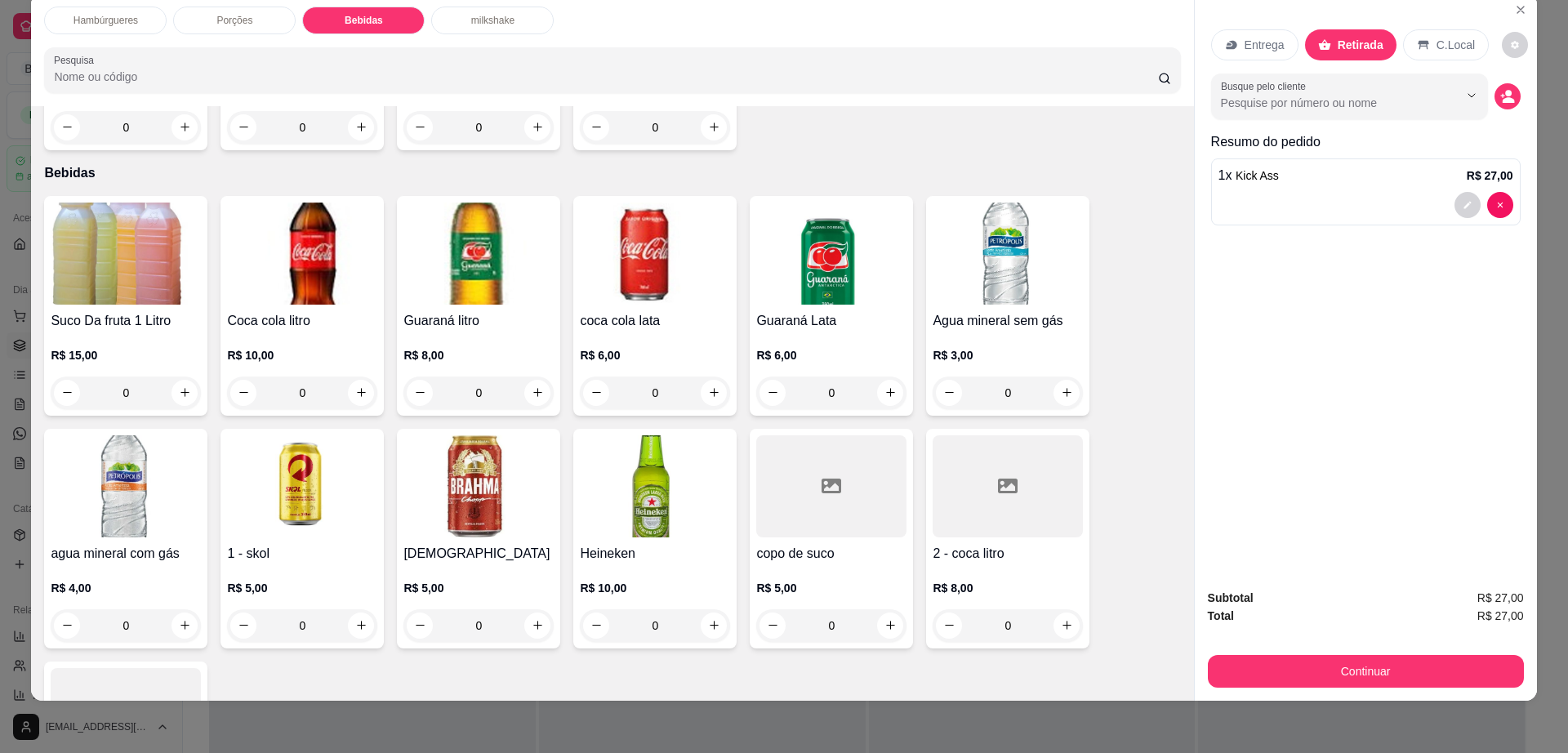
click at [815, 464] on div at bounding box center [831, 486] width 150 height 102
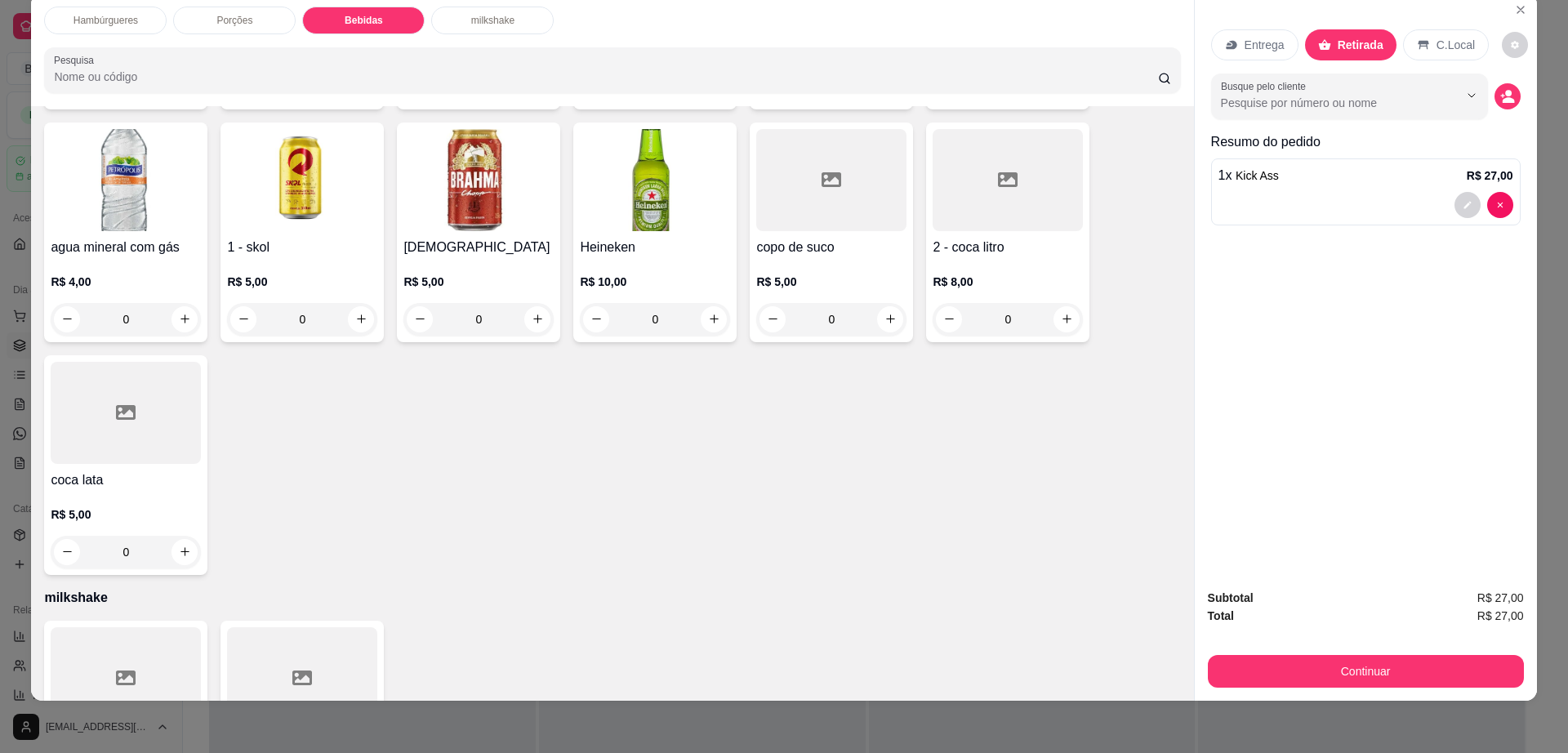
click at [95, 362] on div at bounding box center [126, 413] width 150 height 102
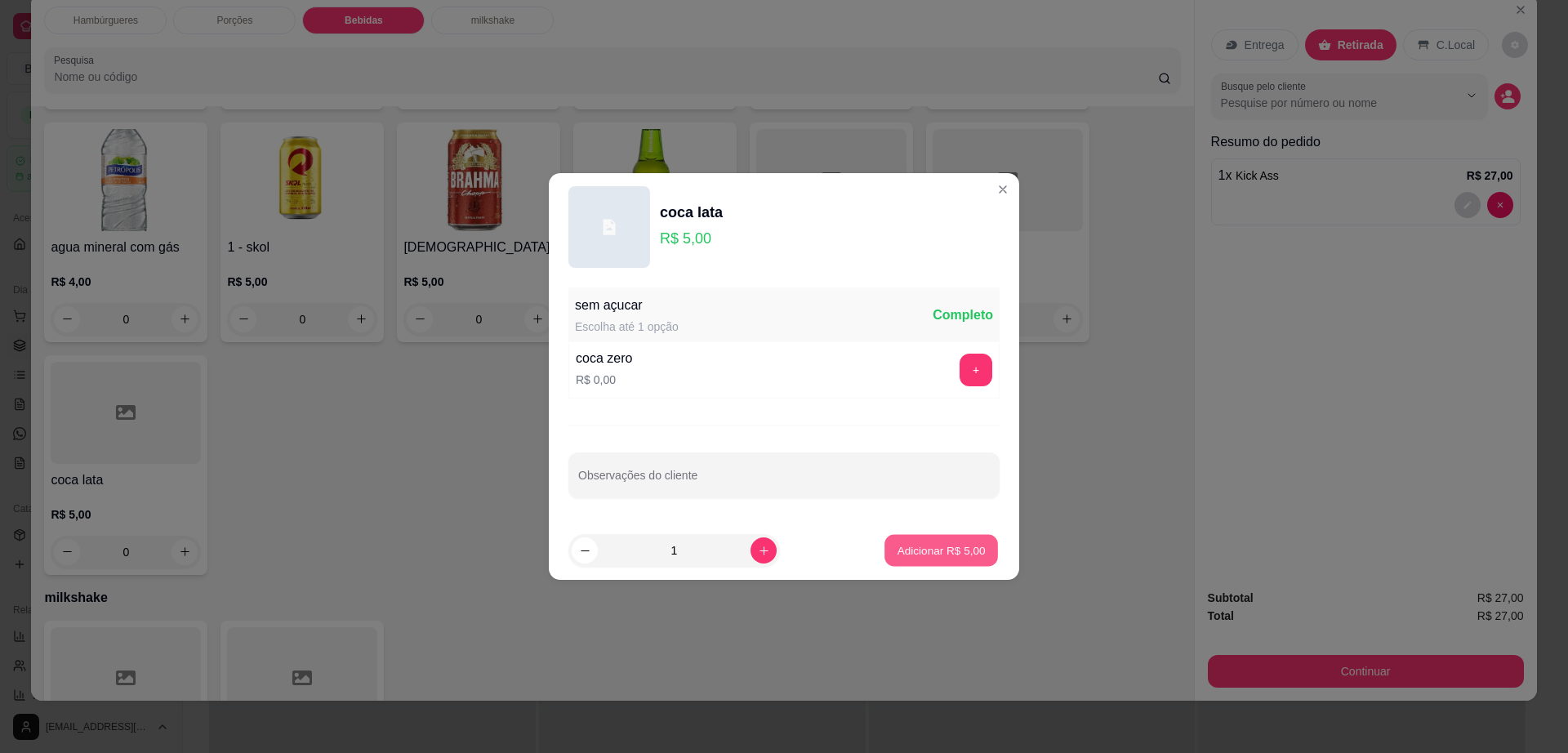
click at [931, 547] on p "Adicionar R$ 5,00" at bounding box center [940, 550] width 88 height 16
type input "1"
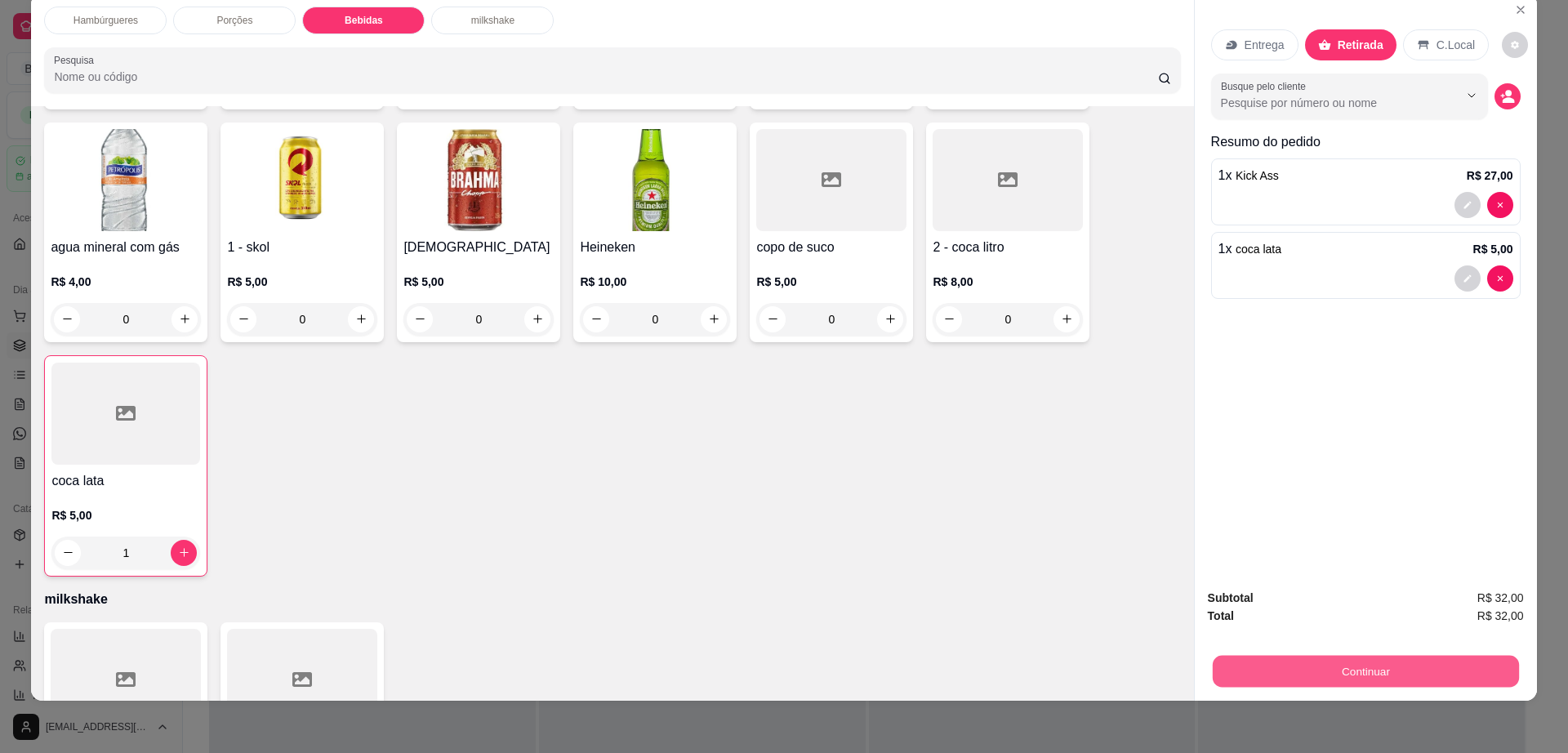
click at [1284, 667] on button "Continuar" at bounding box center [1364, 672] width 306 height 31
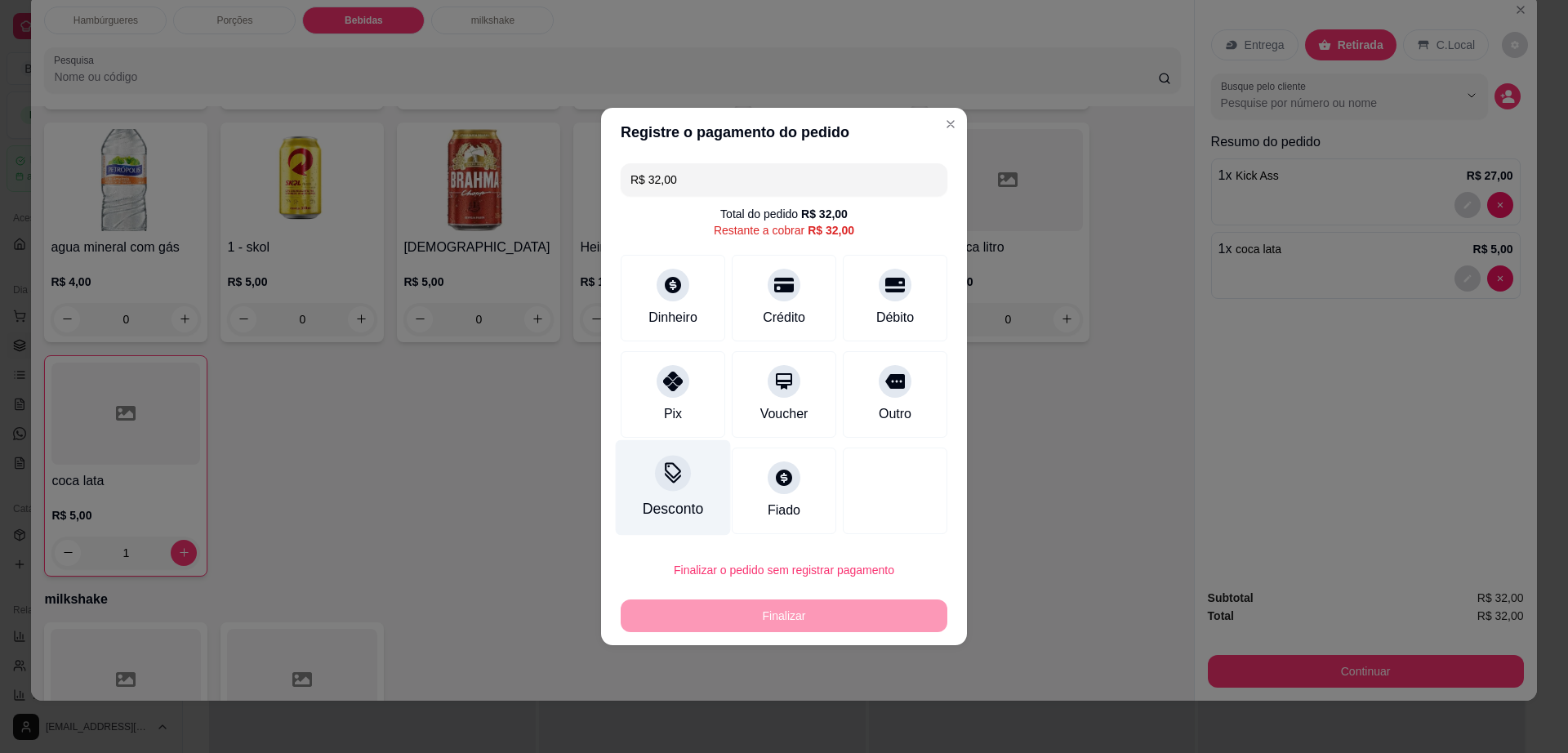
click at [654, 466] on div "Desconto" at bounding box center [673, 488] width 115 height 95
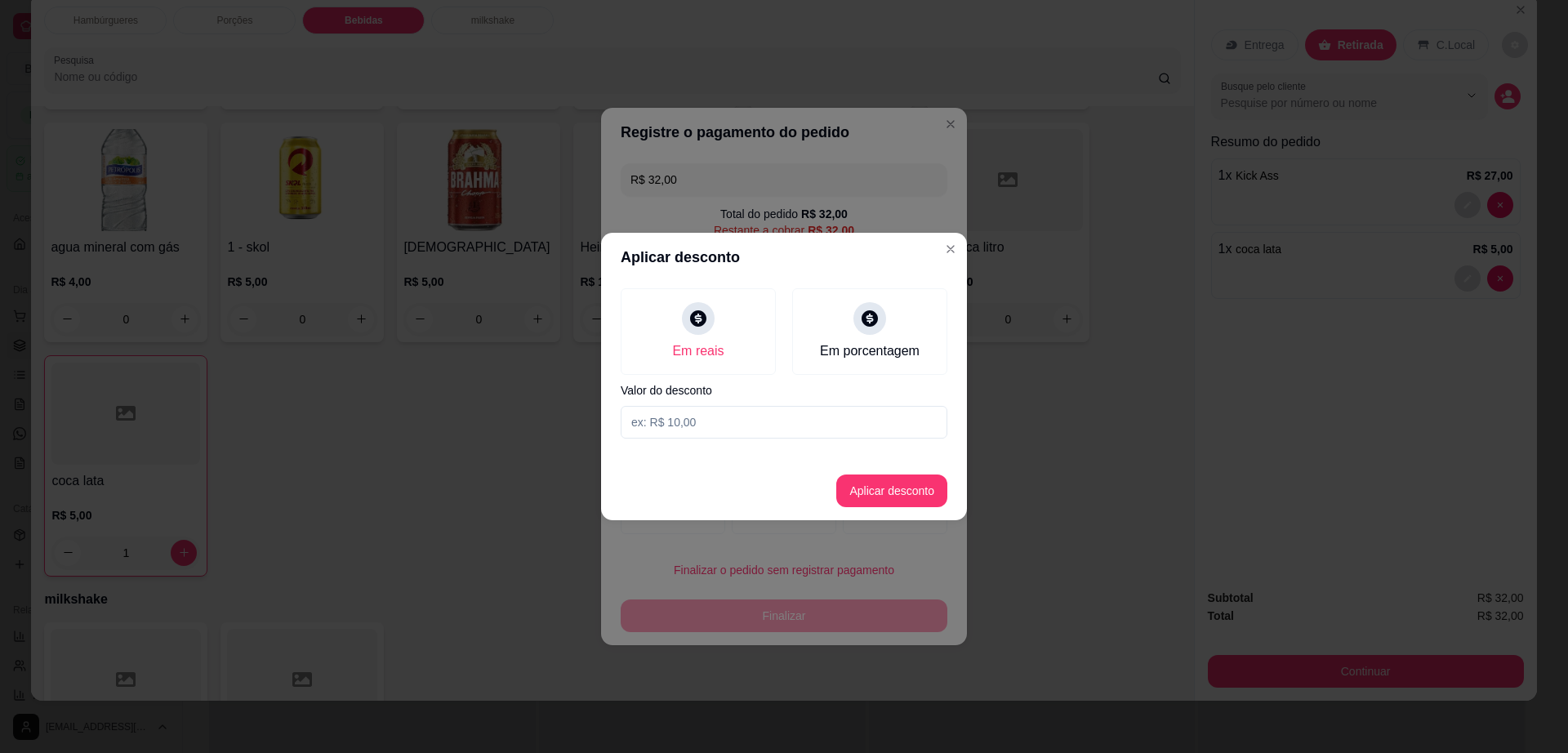
click at [693, 431] on input at bounding box center [784, 422] width 327 height 32
type input "1,00"
click at [888, 487] on button "Aplicar desconto" at bounding box center [892, 491] width 111 height 32
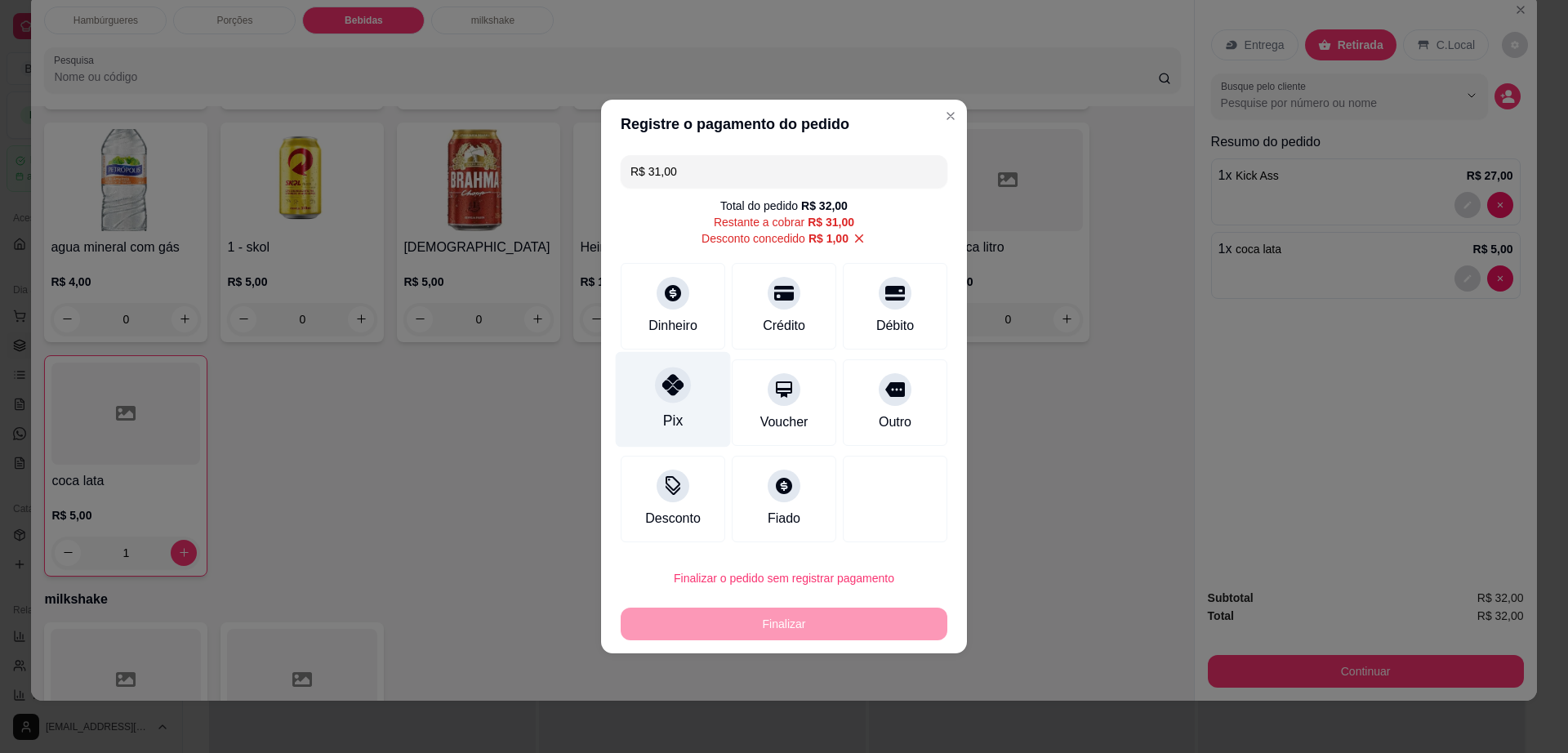
click at [652, 394] on div "Pix" at bounding box center [673, 400] width 115 height 95
type input "R$ 0,00"
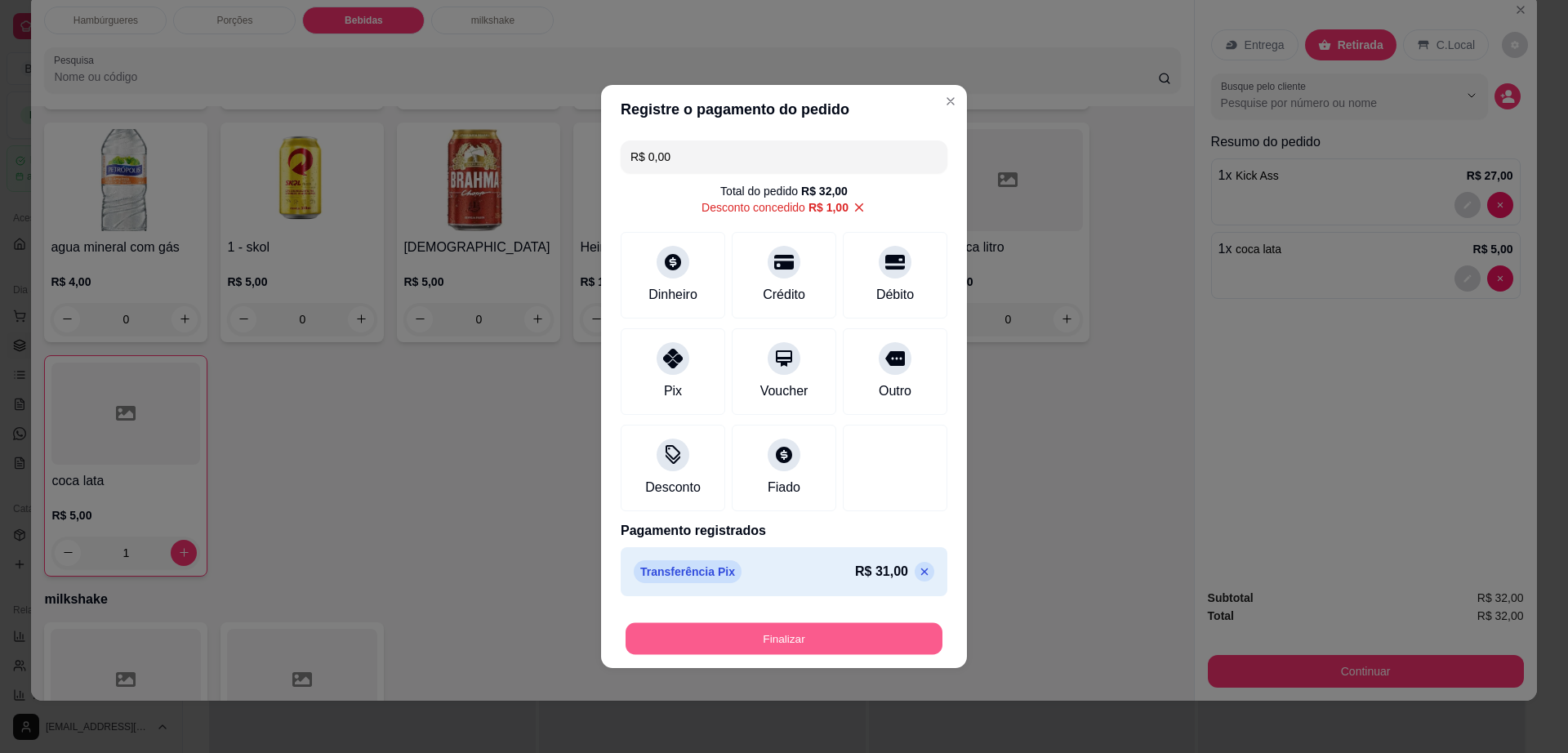
click at [767, 630] on button "Finalizar" at bounding box center [784, 639] width 316 height 31
type input "0"
type input "-R$ 32,00"
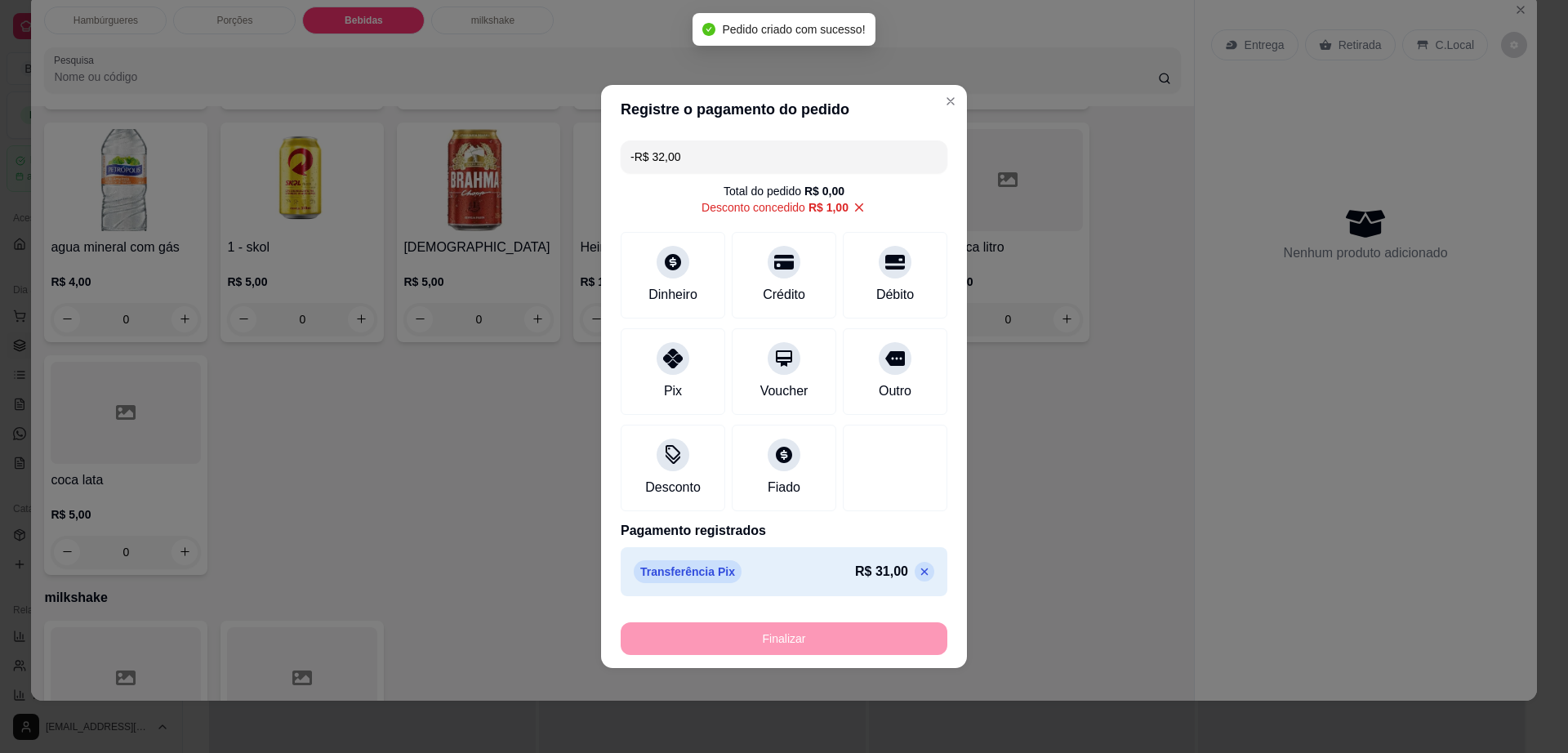
scroll to position [1397, 0]
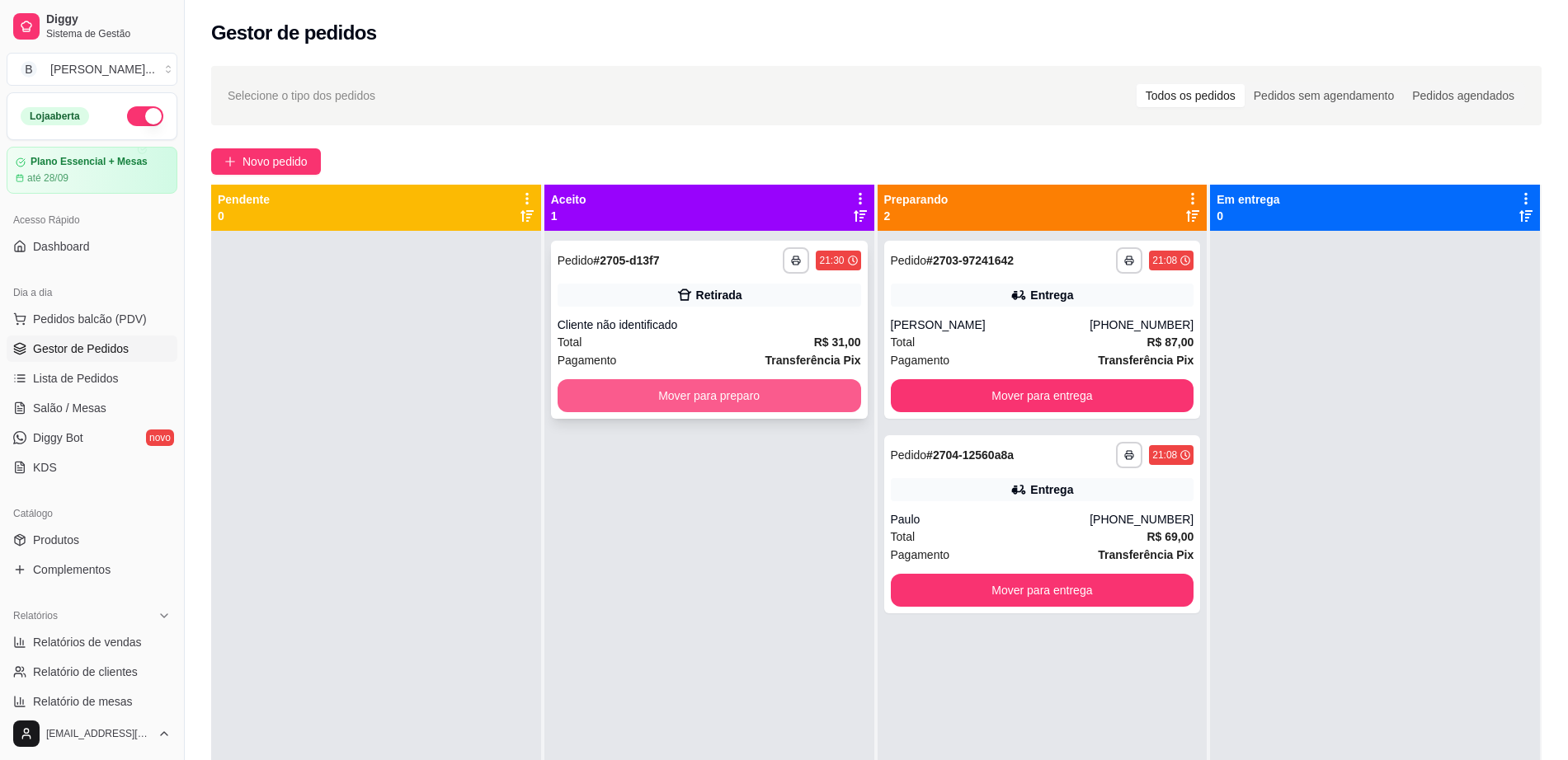
click at [734, 390] on button "Mover para preparo" at bounding box center [710, 395] width 304 height 33
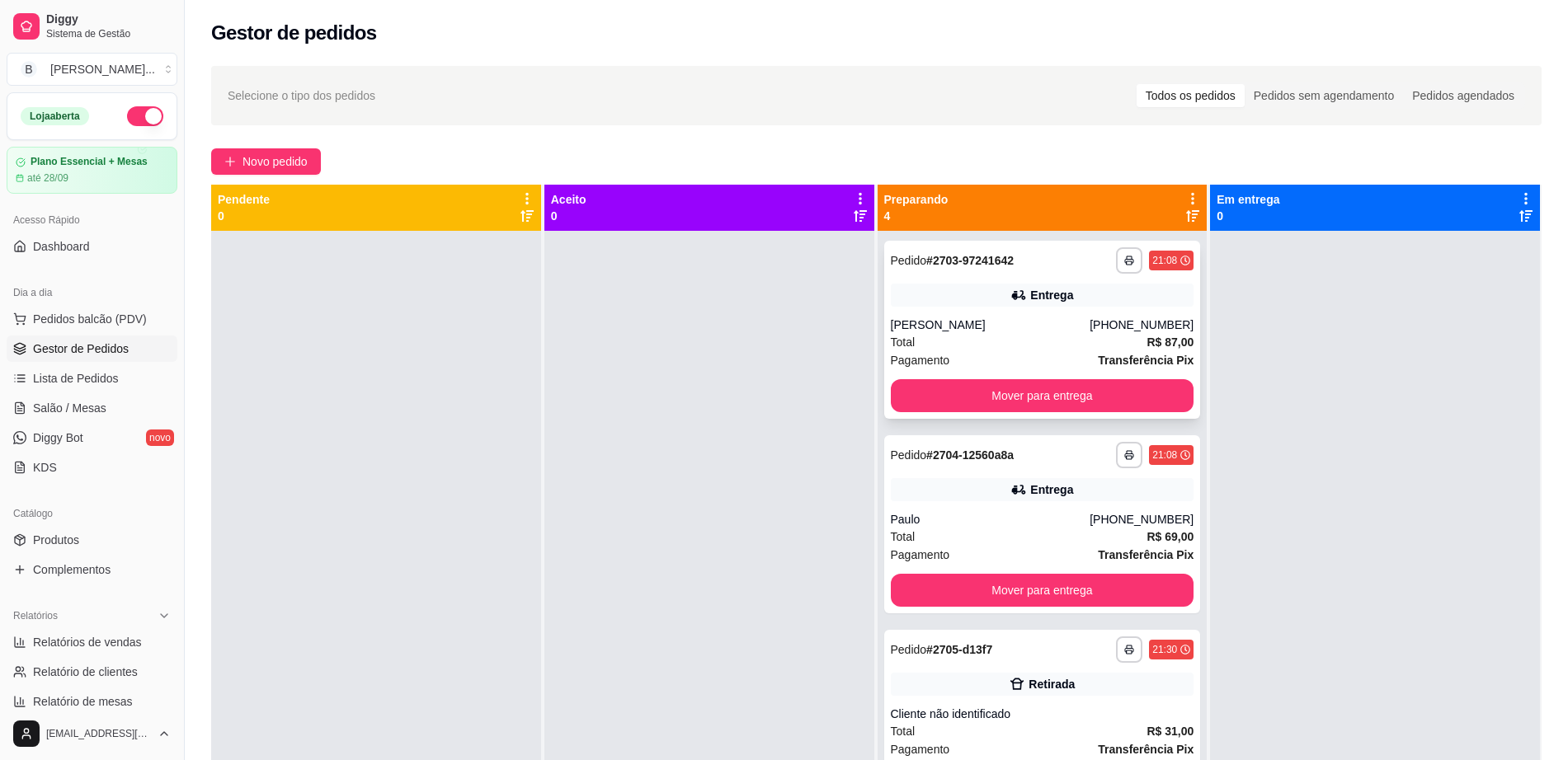
click at [1026, 310] on div "**********" at bounding box center [1043, 330] width 317 height 178
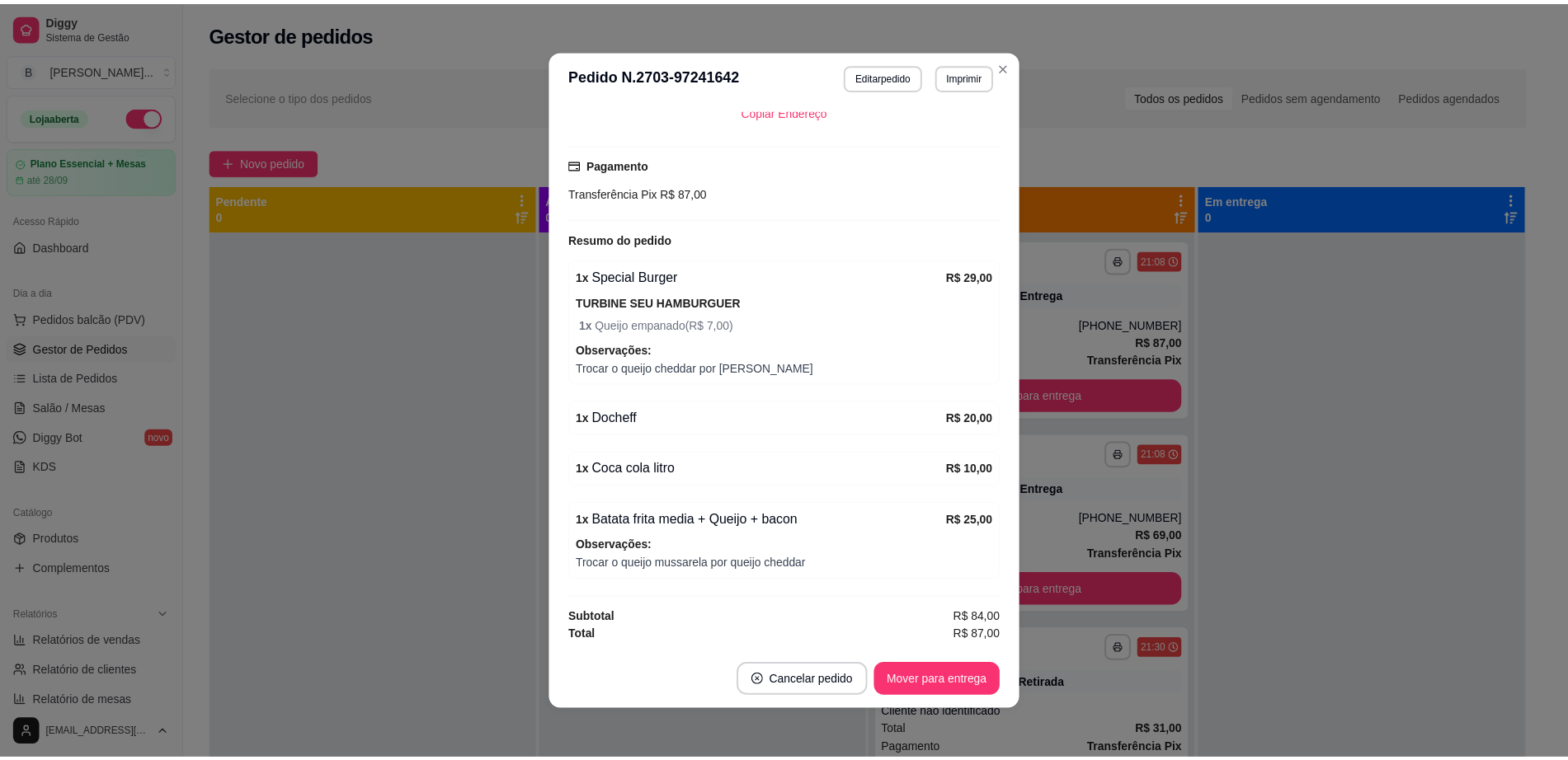
scroll to position [4, 0]
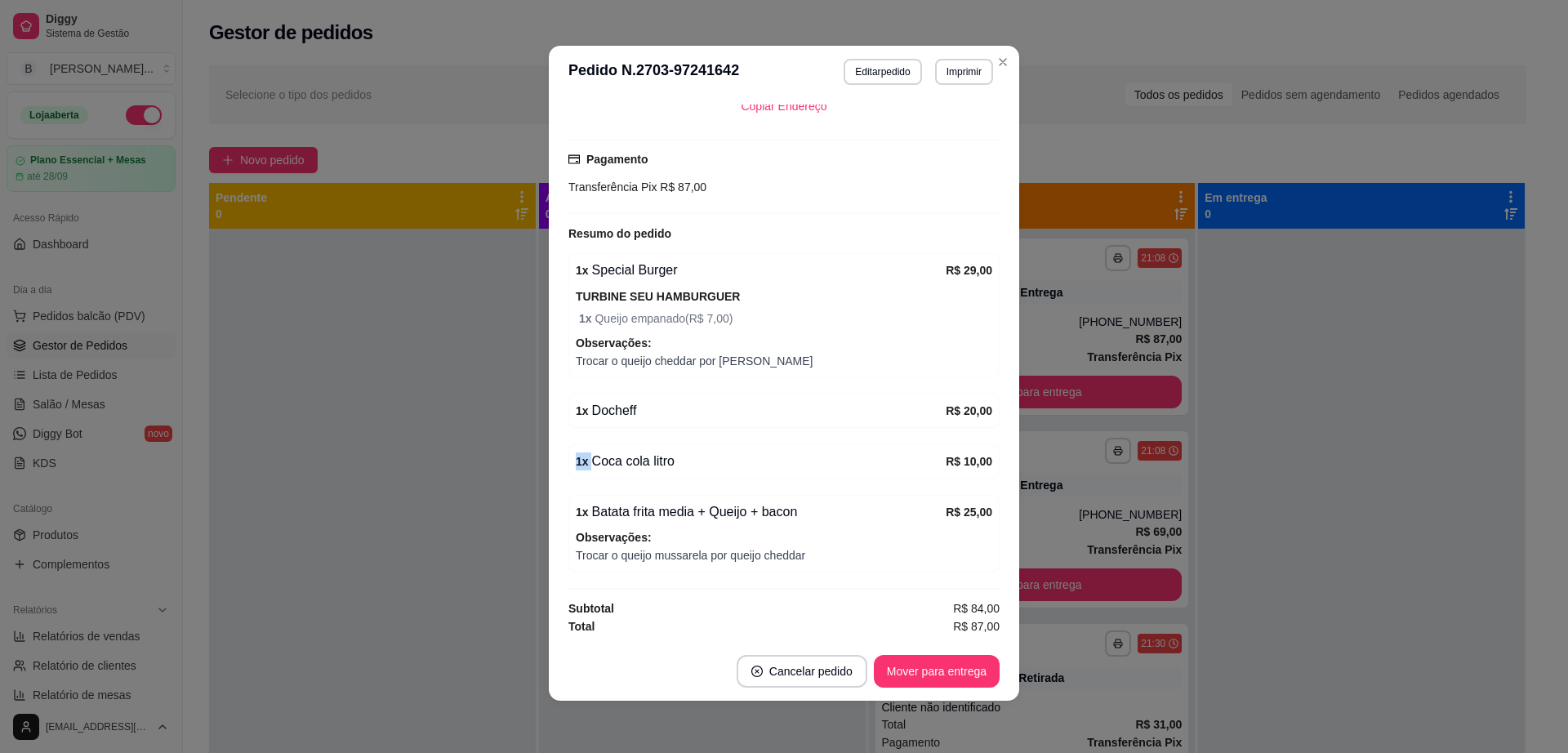
drag, startPoint x: 565, startPoint y: 467, endPoint x: 580, endPoint y: 485, distance: 23.4
click at [556, 479] on div "feito há 25 minutos Horário do pedido [DATE] 21:08 Status do pedido PREPARANDO …" at bounding box center [784, 370] width 470 height 544
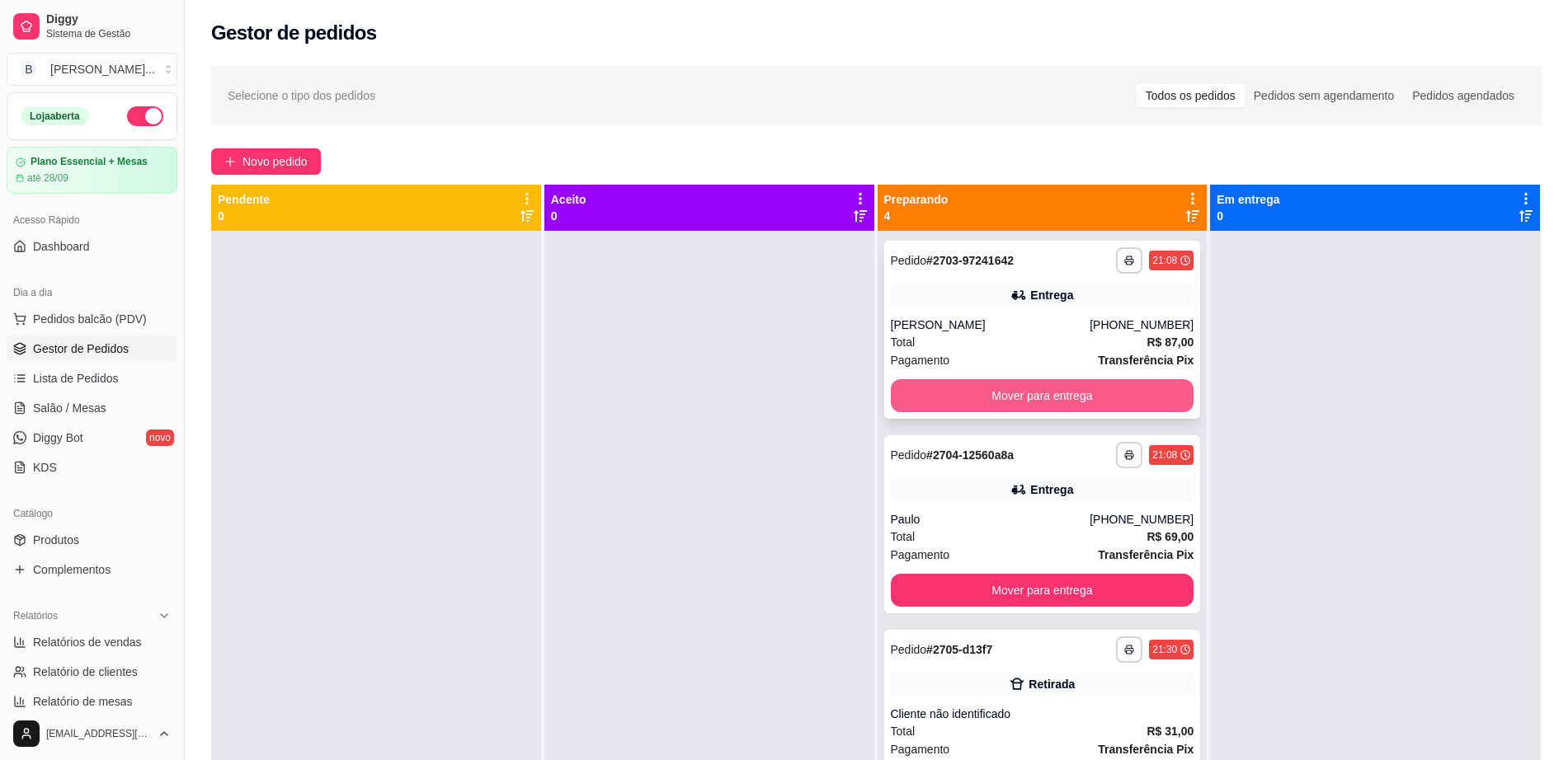
click at [1044, 387] on button "Mover para entrega" at bounding box center [1043, 395] width 304 height 33
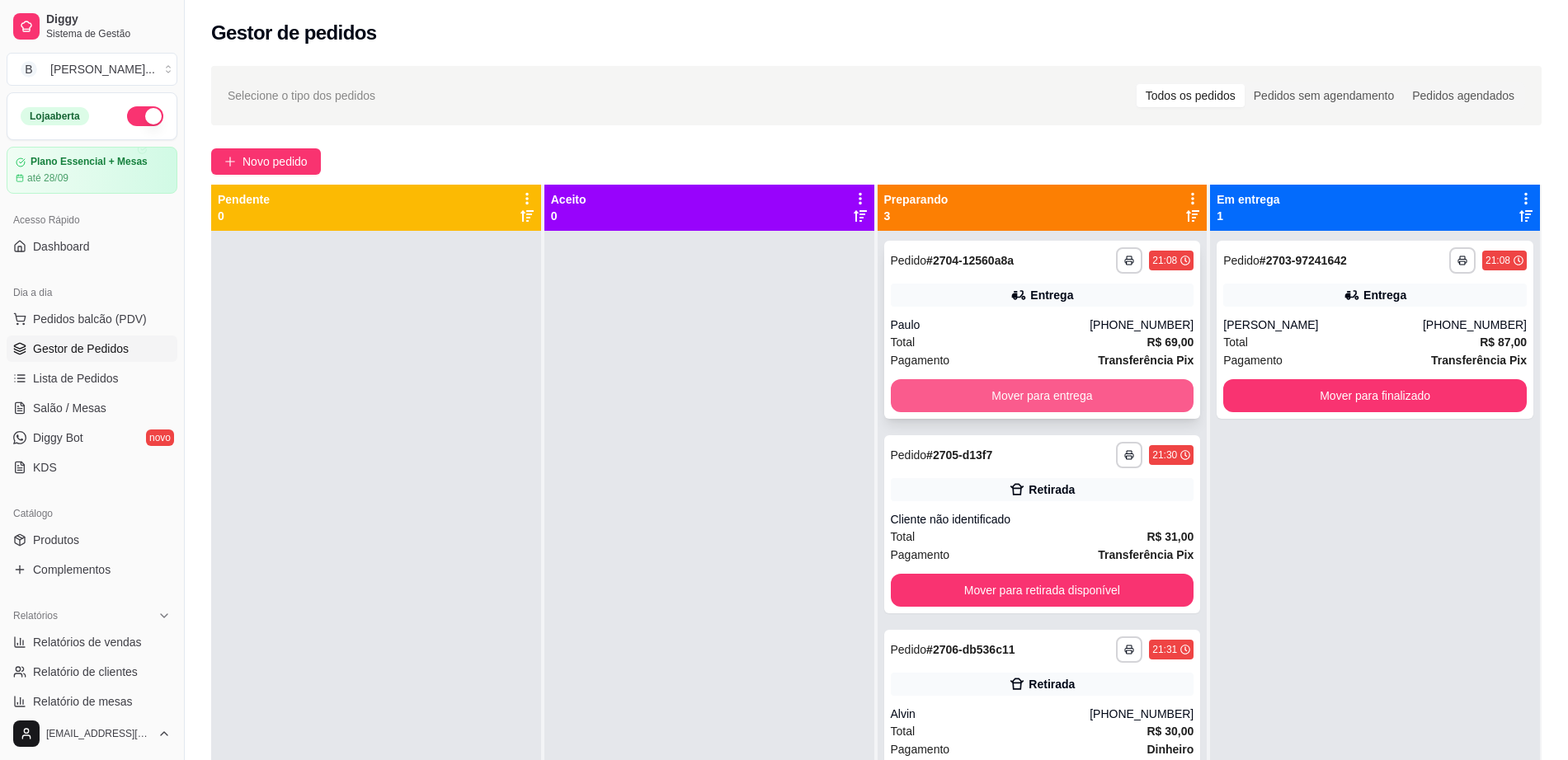
click at [1043, 387] on button "Mover para entrega" at bounding box center [1043, 395] width 304 height 33
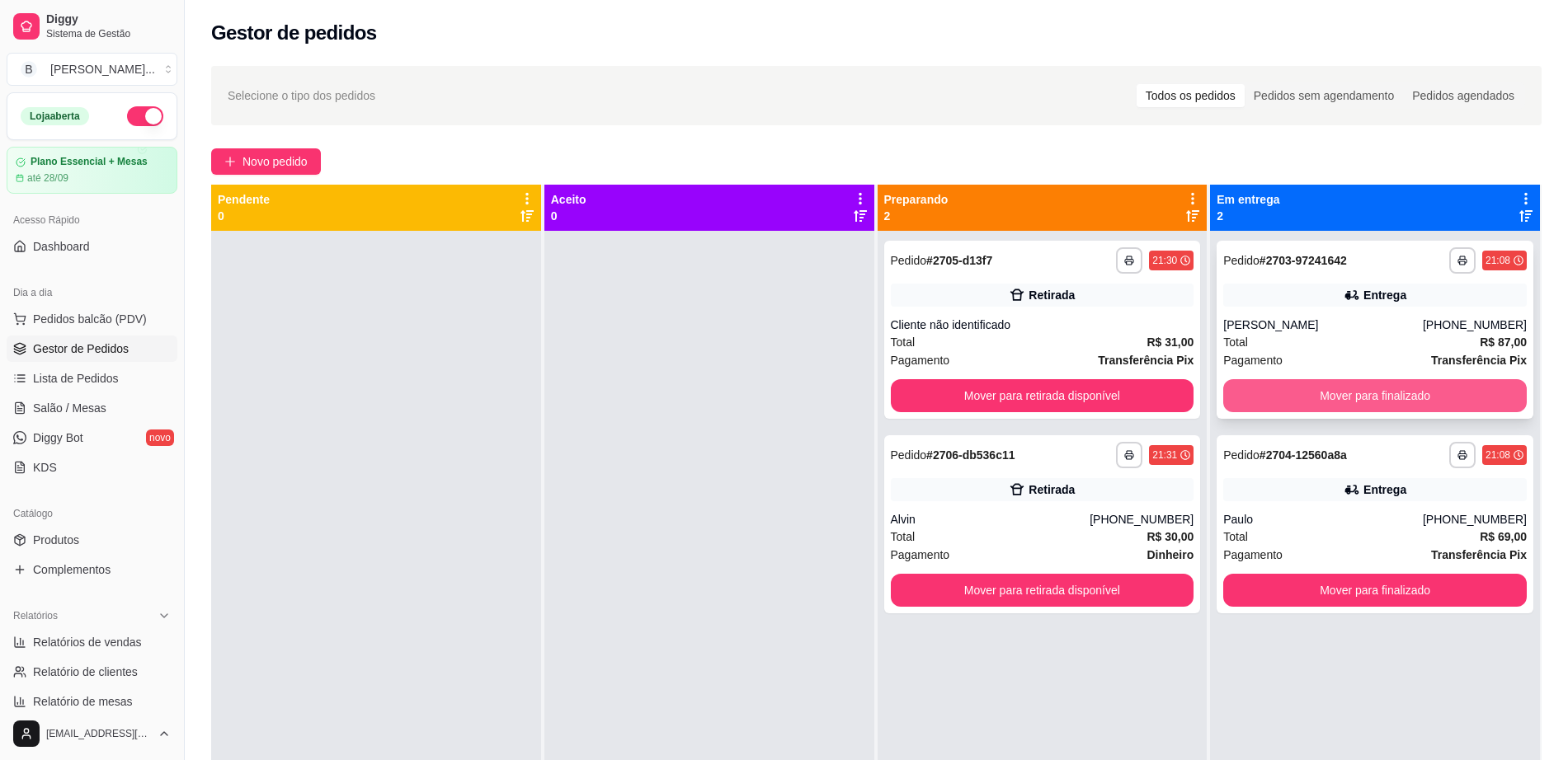
click at [1292, 388] on button "Mover para finalizado" at bounding box center [1376, 395] width 304 height 33
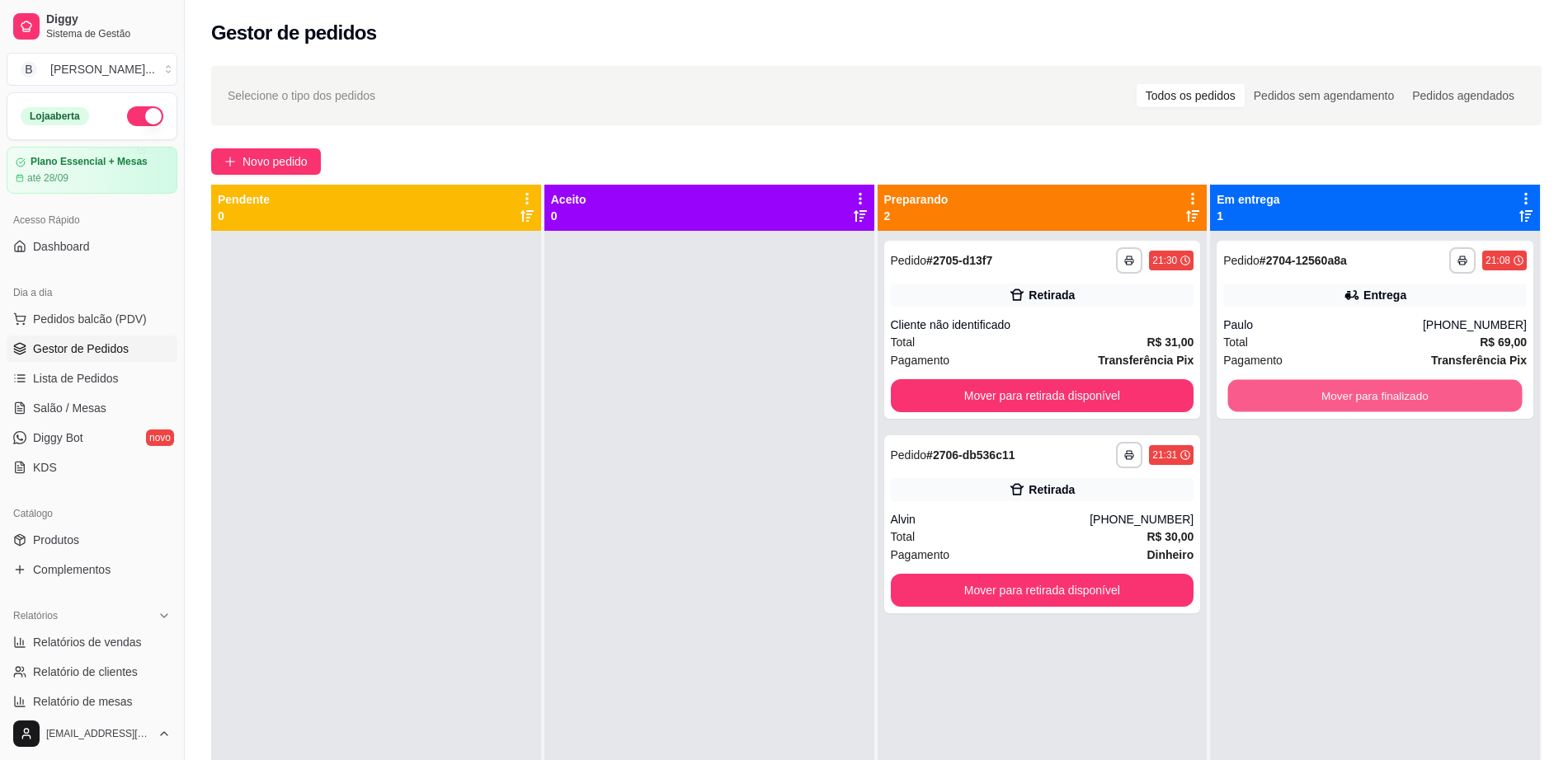
click at [1292, 388] on button "Mover para finalizado" at bounding box center [1376, 396] width 295 height 32
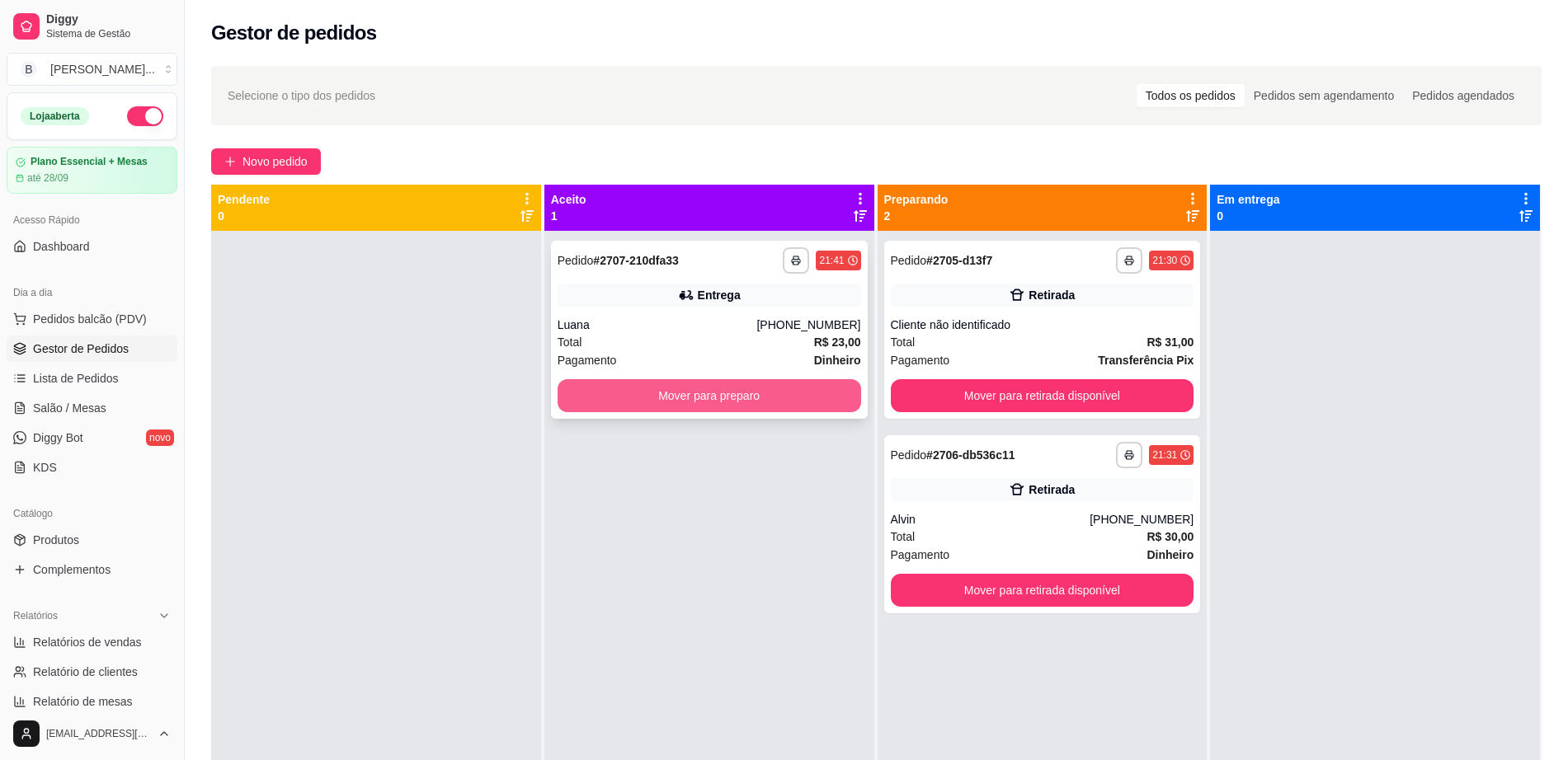
click at [677, 403] on button "Mover para preparo" at bounding box center [710, 395] width 304 height 33
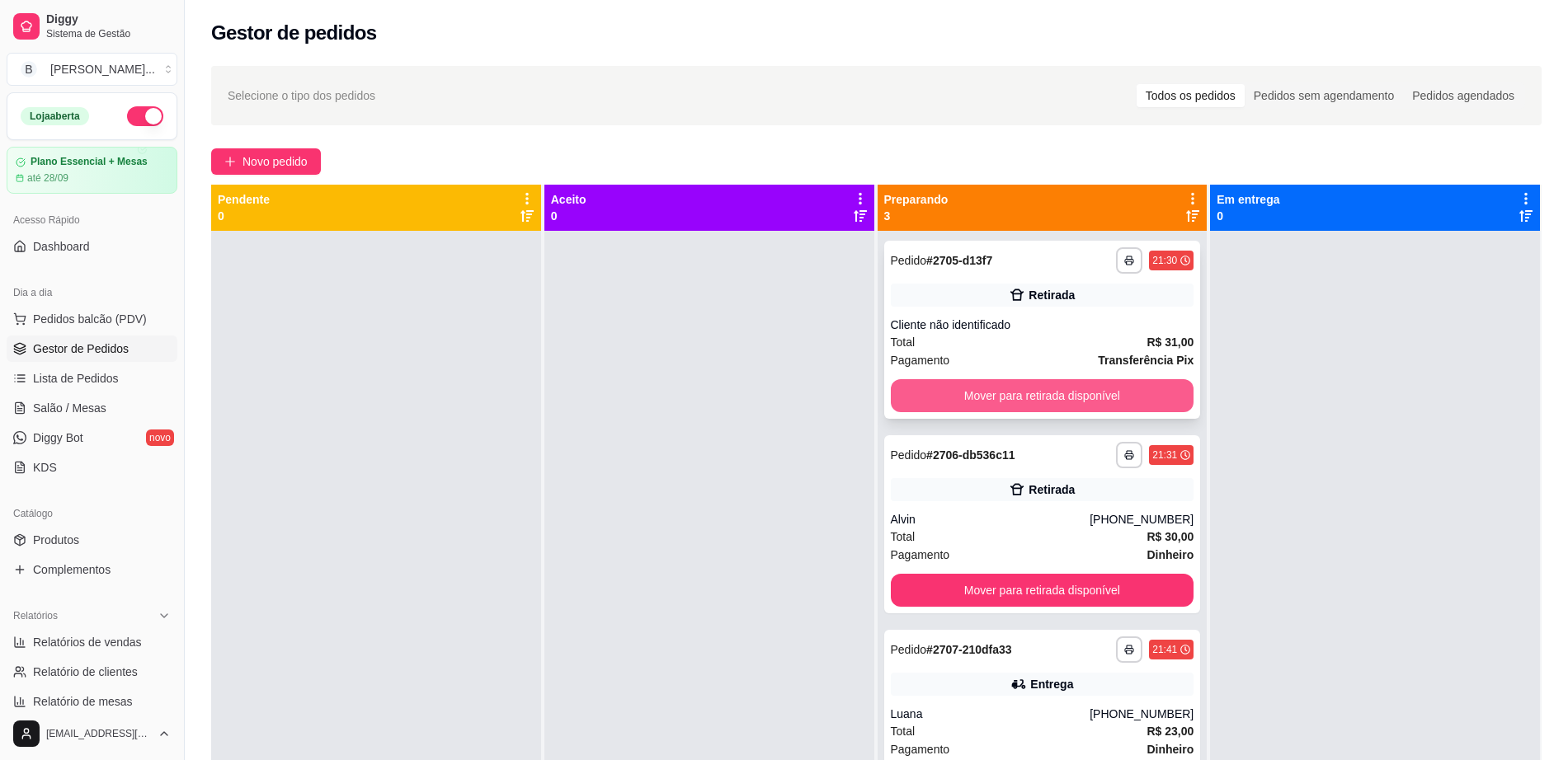
scroll to position [46, 0]
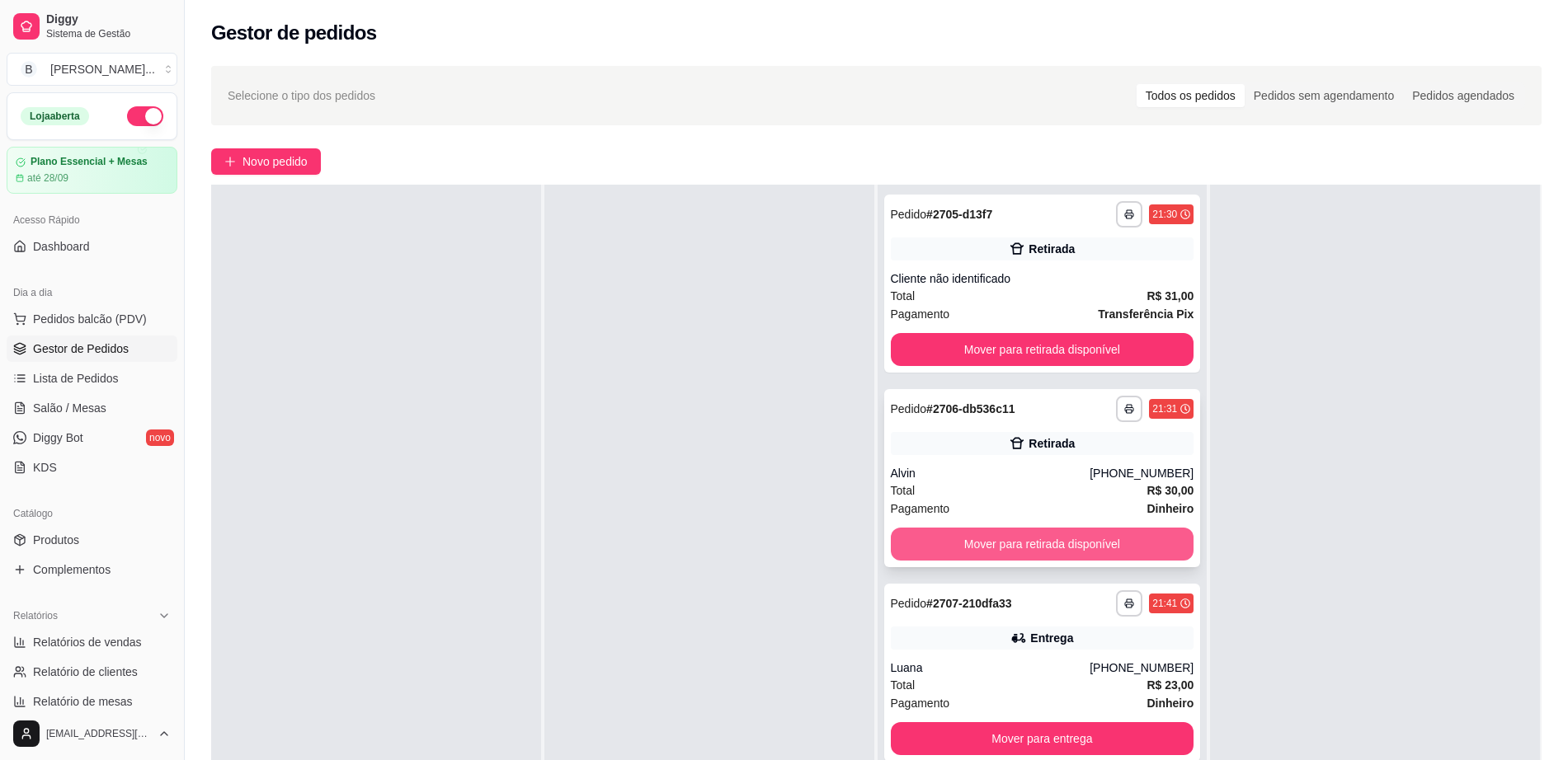
click at [1012, 540] on button "Mover para retirada disponível" at bounding box center [1043, 544] width 304 height 33
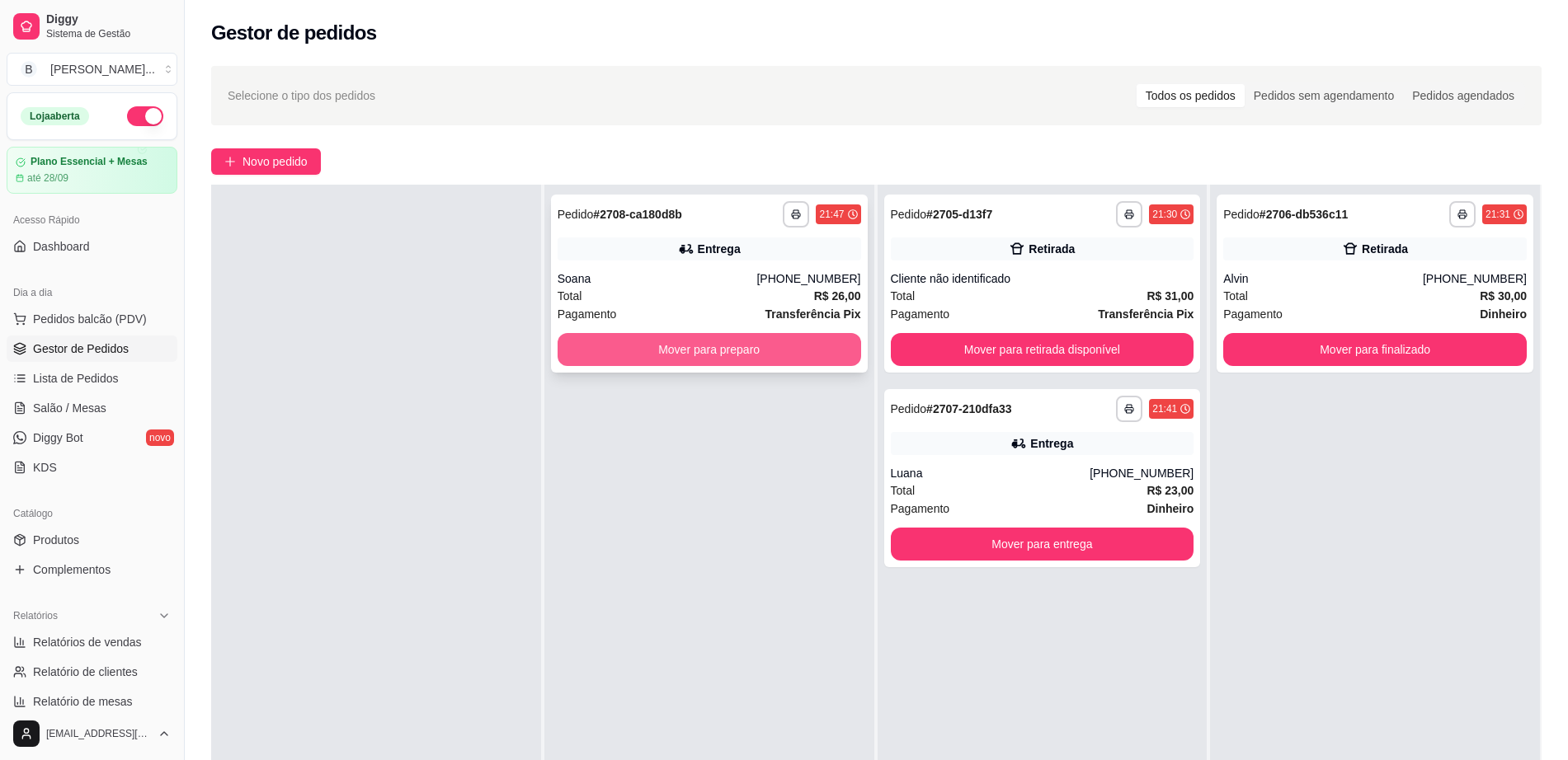
click at [663, 361] on button "Mover para preparo" at bounding box center [710, 349] width 304 height 33
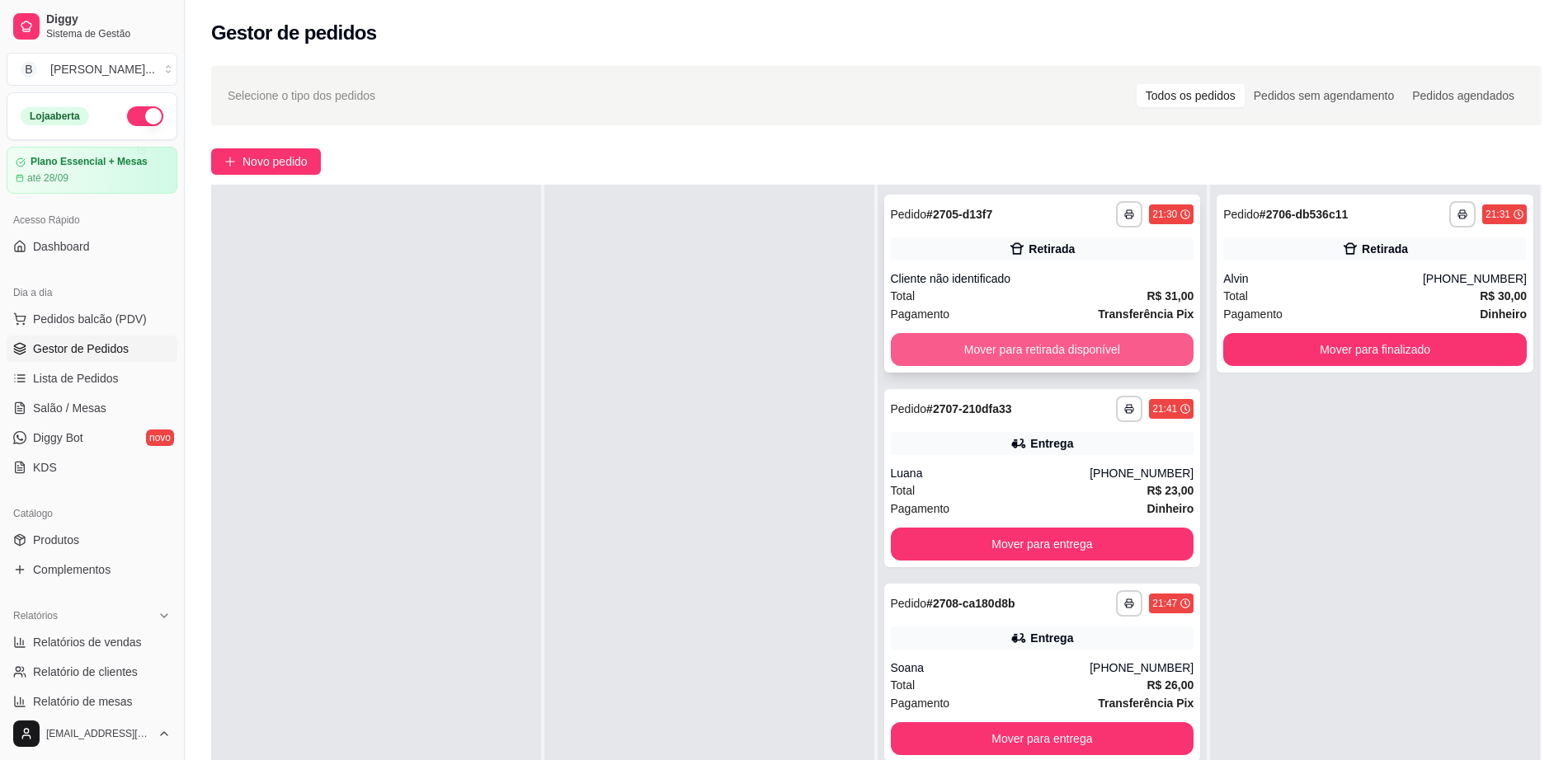
click at [965, 352] on button "Mover para retirada disponível" at bounding box center [1043, 349] width 304 height 33
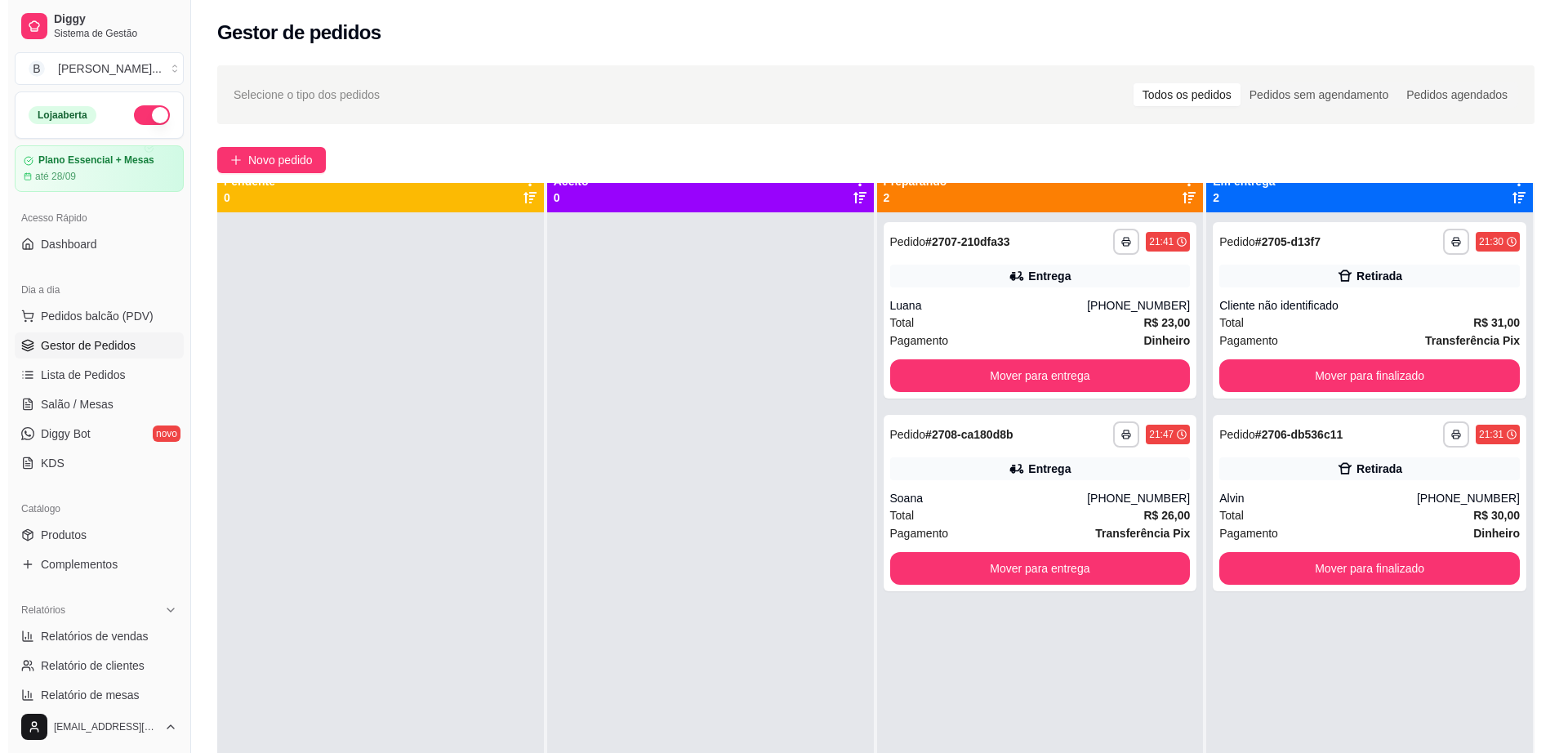
scroll to position [0, 0]
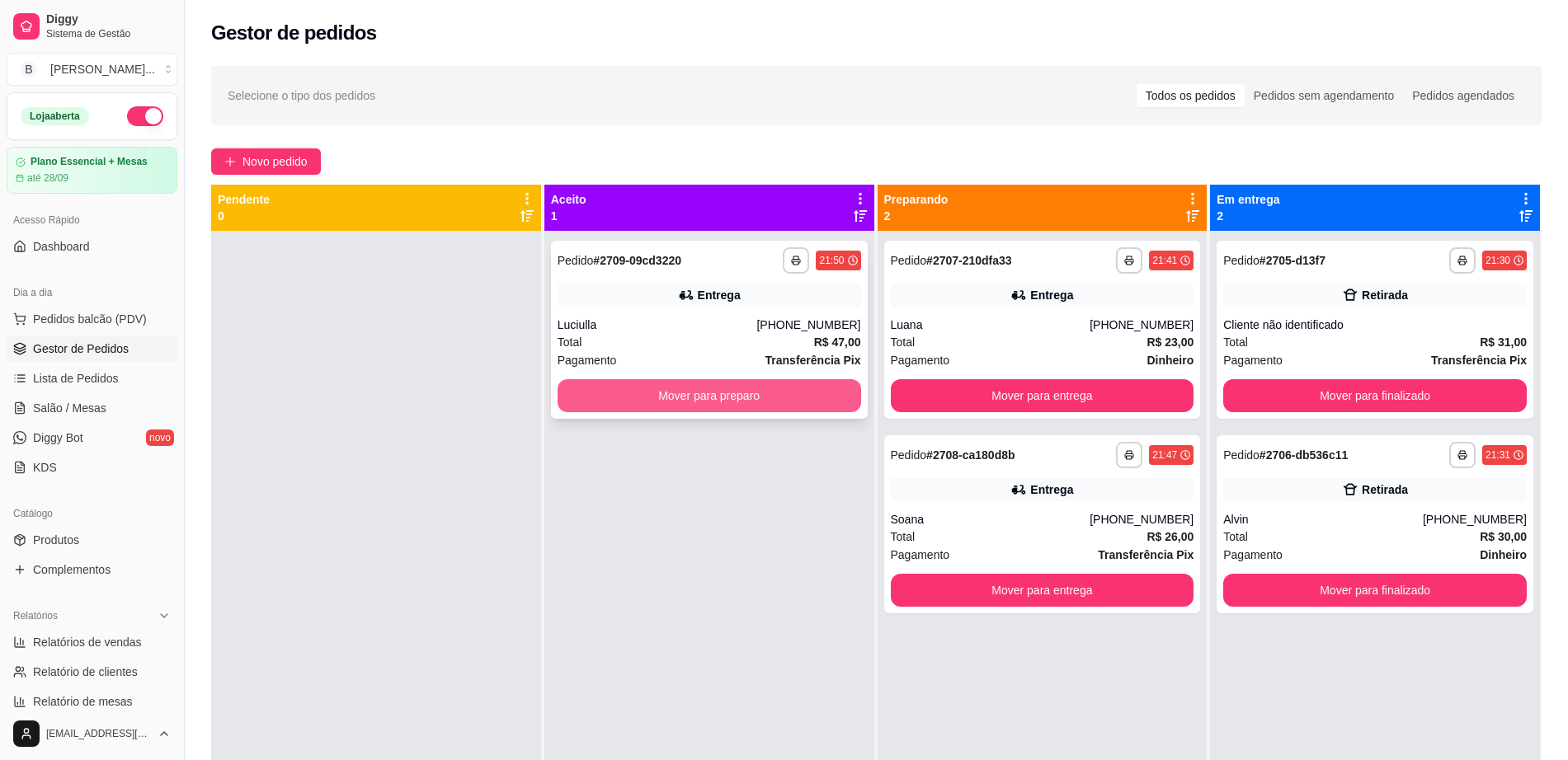
click at [638, 400] on button "Mover para preparo" at bounding box center [710, 395] width 304 height 33
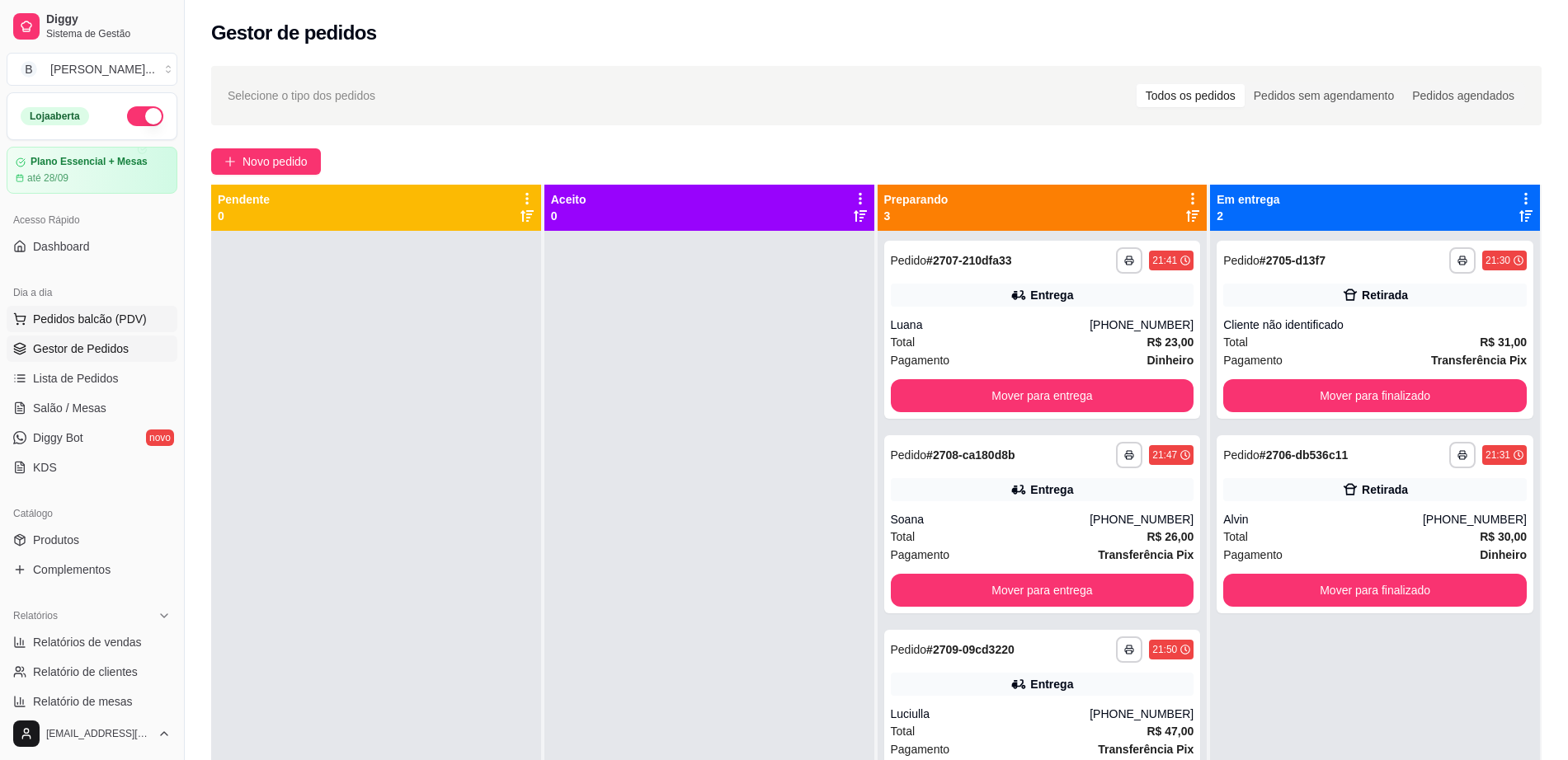
click at [126, 321] on span "Pedidos balcão (PDV)" at bounding box center [89, 319] width 114 height 17
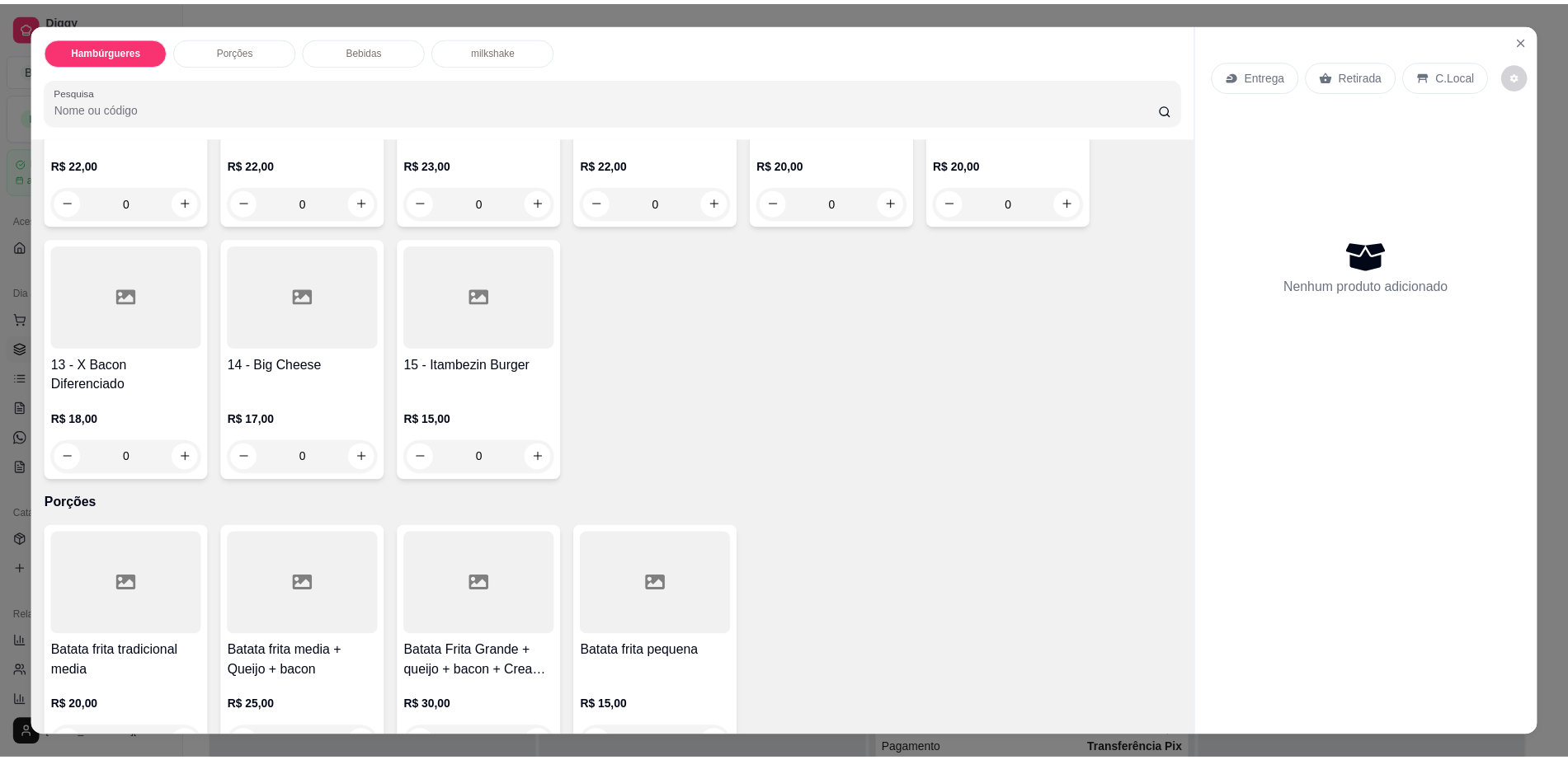
scroll to position [824, 0]
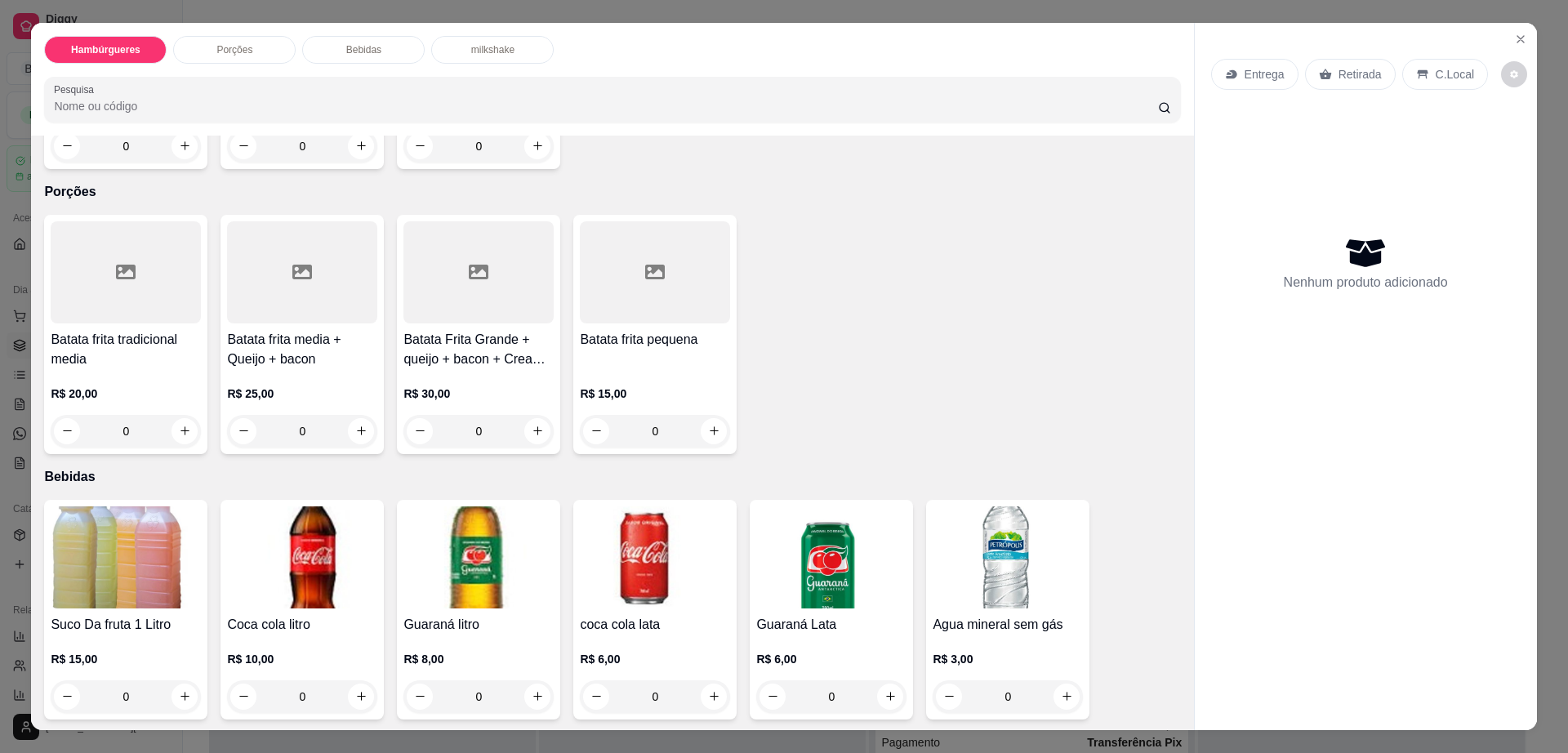
click at [168, 506] on img at bounding box center [126, 557] width 150 height 102
click at [1514, 44] on icon "Close" at bounding box center [1520, 38] width 13 height 13
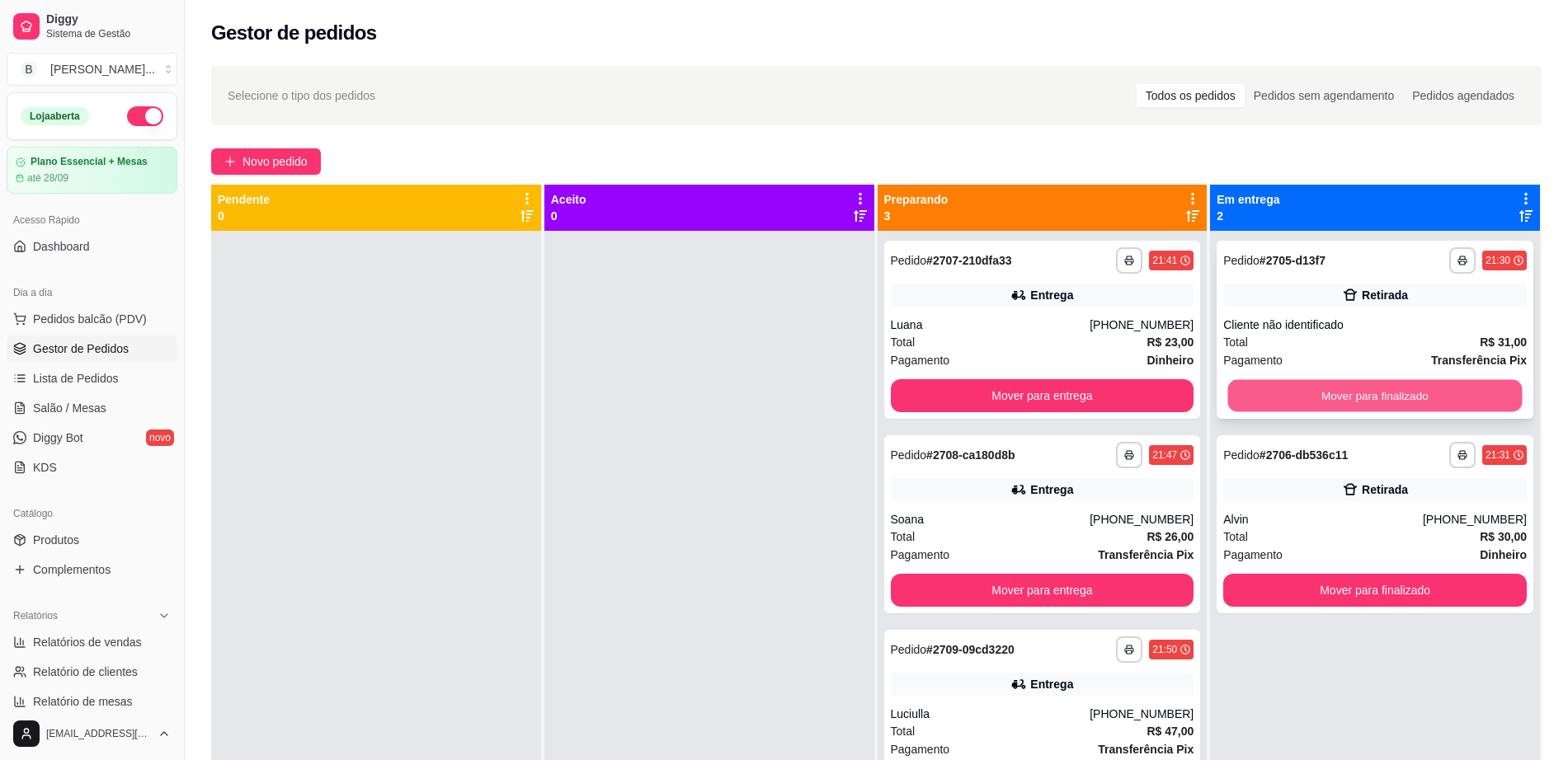
click at [1350, 408] on button "Mover para finalizado" at bounding box center [1376, 396] width 295 height 32
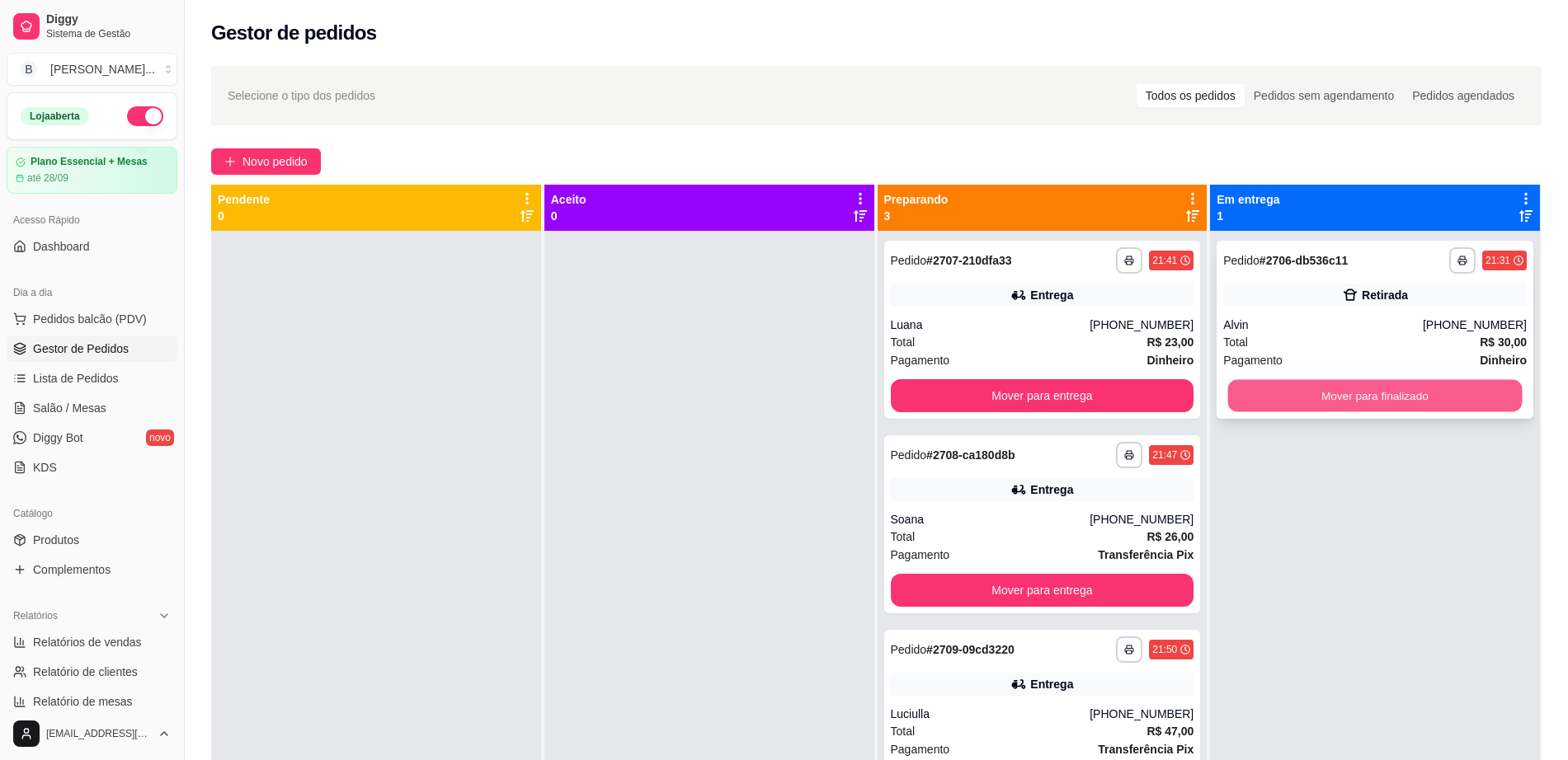
click at [1350, 405] on button "Mover para finalizado" at bounding box center [1376, 396] width 295 height 32
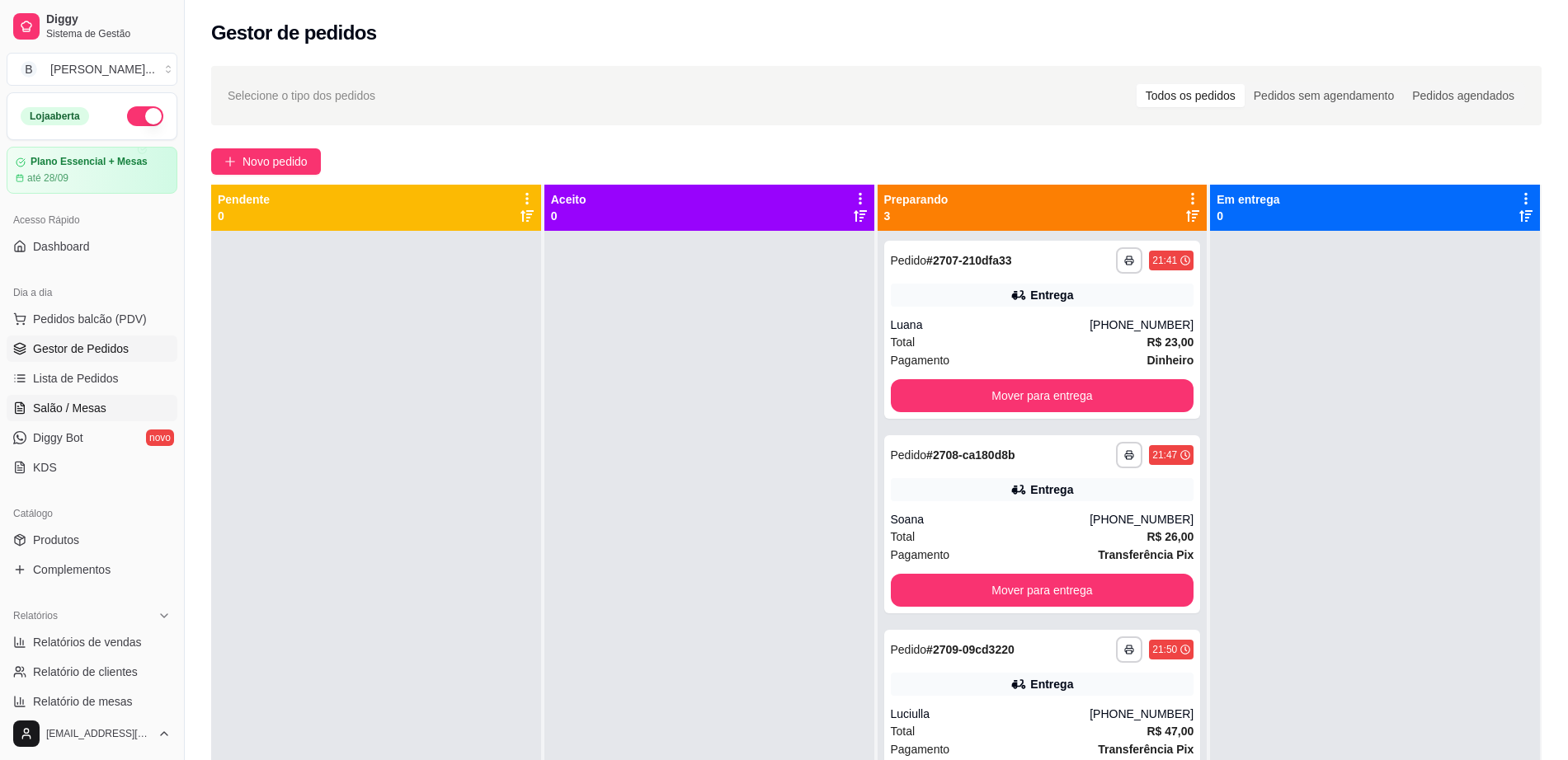
click at [74, 405] on span "Salão / Mesas" at bounding box center [69, 408] width 73 height 17
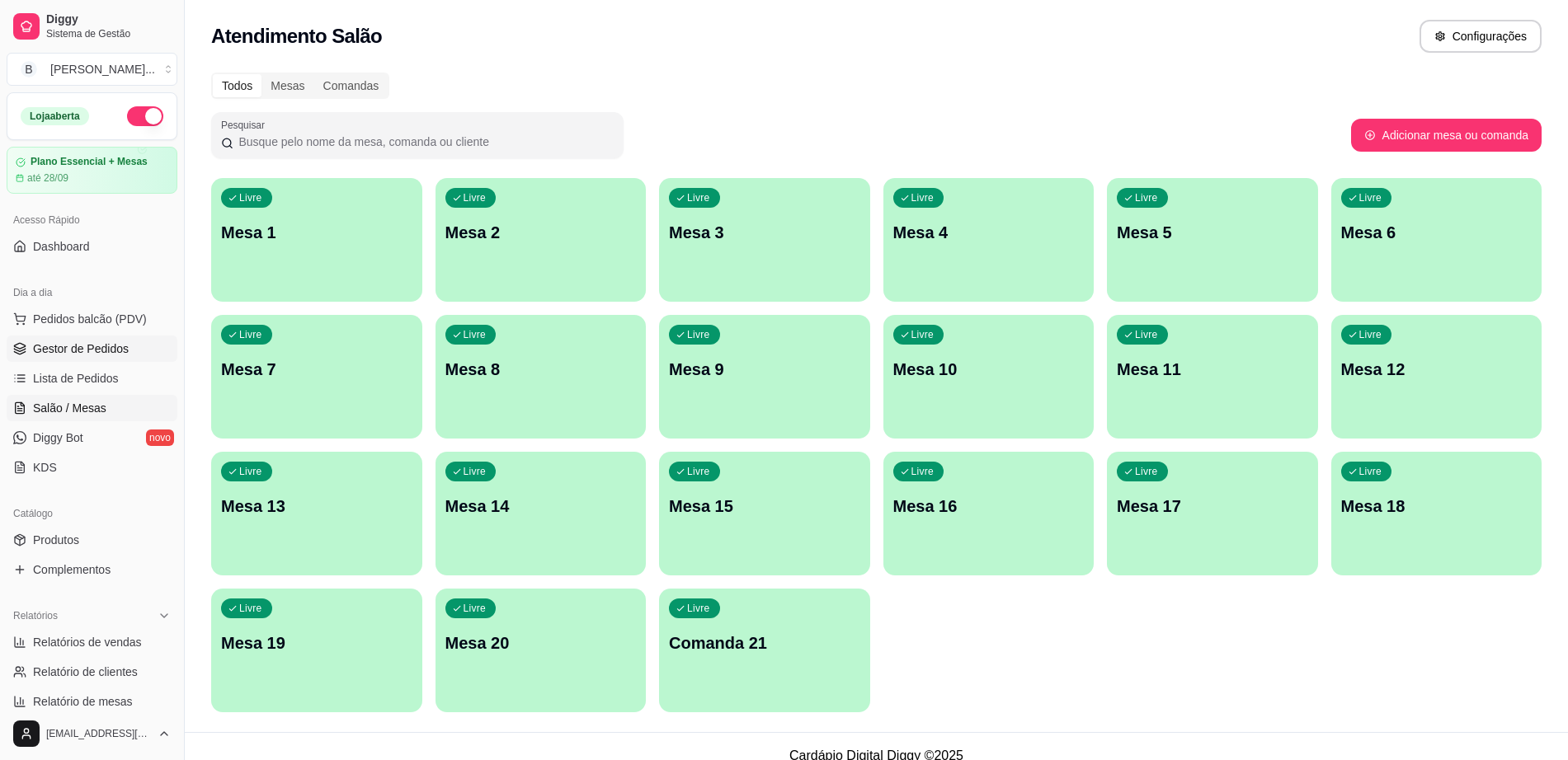
click at [124, 355] on span "Gestor de Pedidos" at bounding box center [80, 349] width 95 height 17
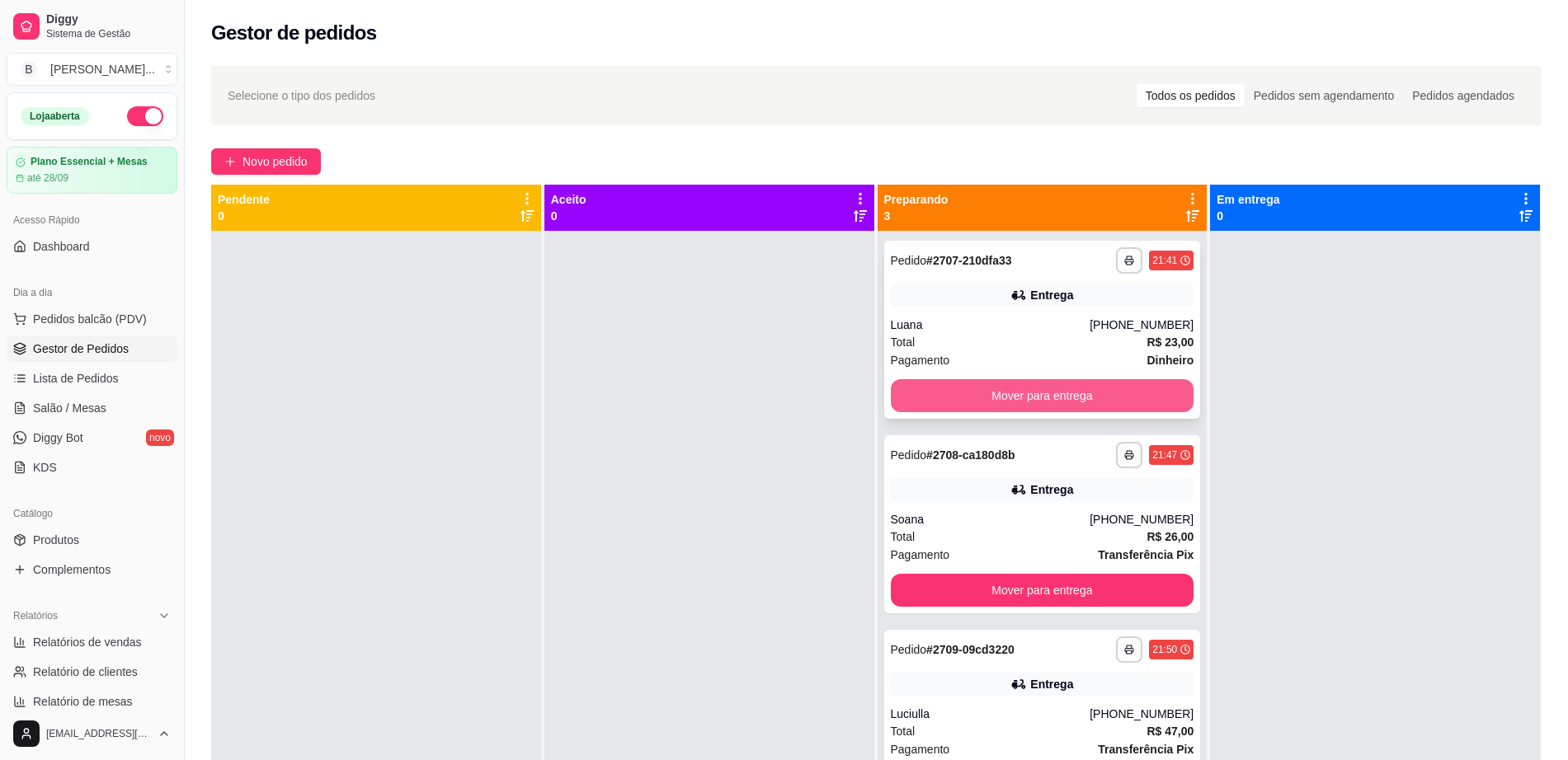
click at [1033, 397] on button "Mover para entrega" at bounding box center [1043, 395] width 304 height 33
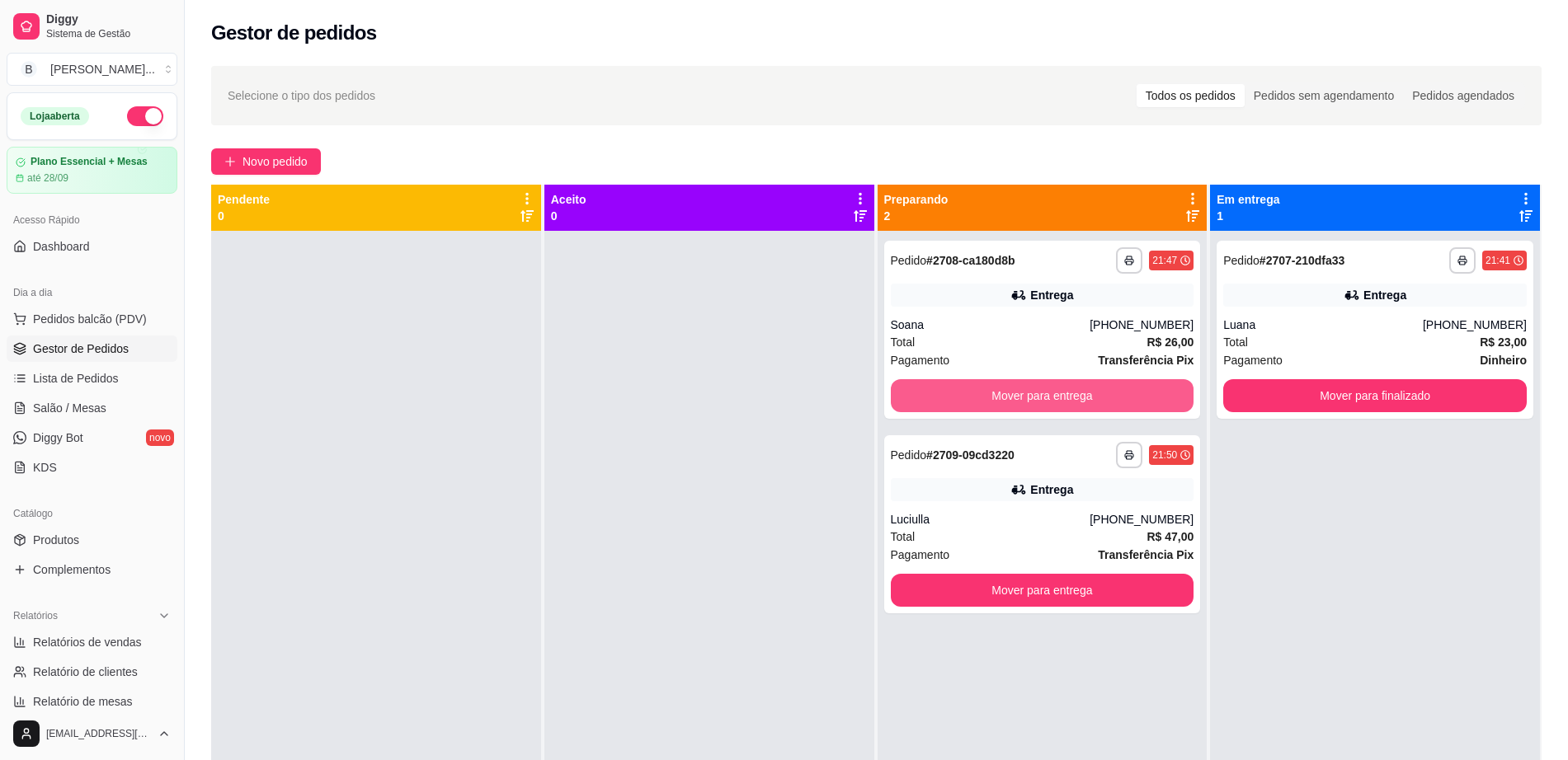
click at [1033, 397] on button "Mover para entrega" at bounding box center [1043, 395] width 304 height 33
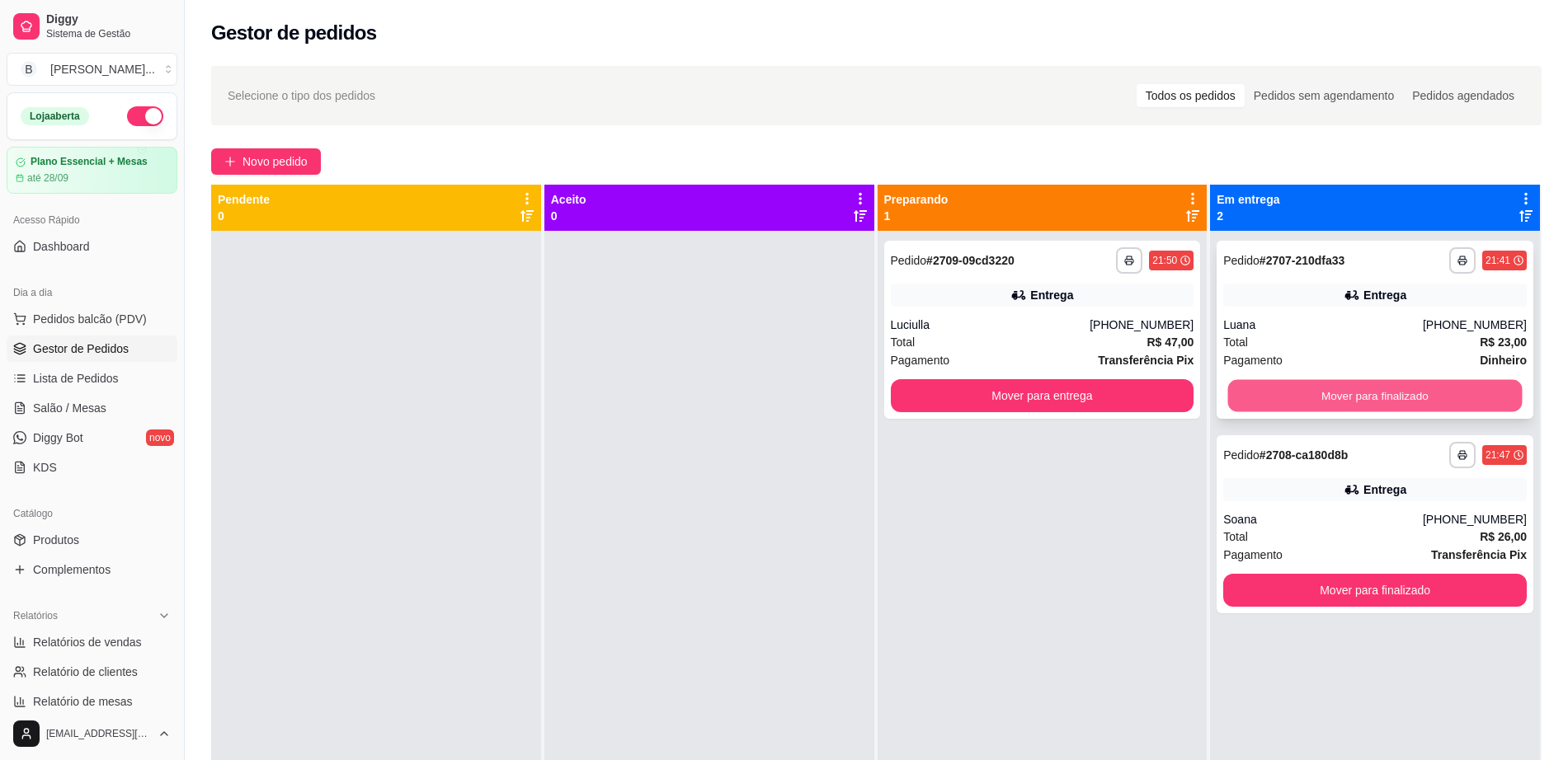
click at [1417, 395] on button "Mover para finalizado" at bounding box center [1376, 396] width 295 height 32
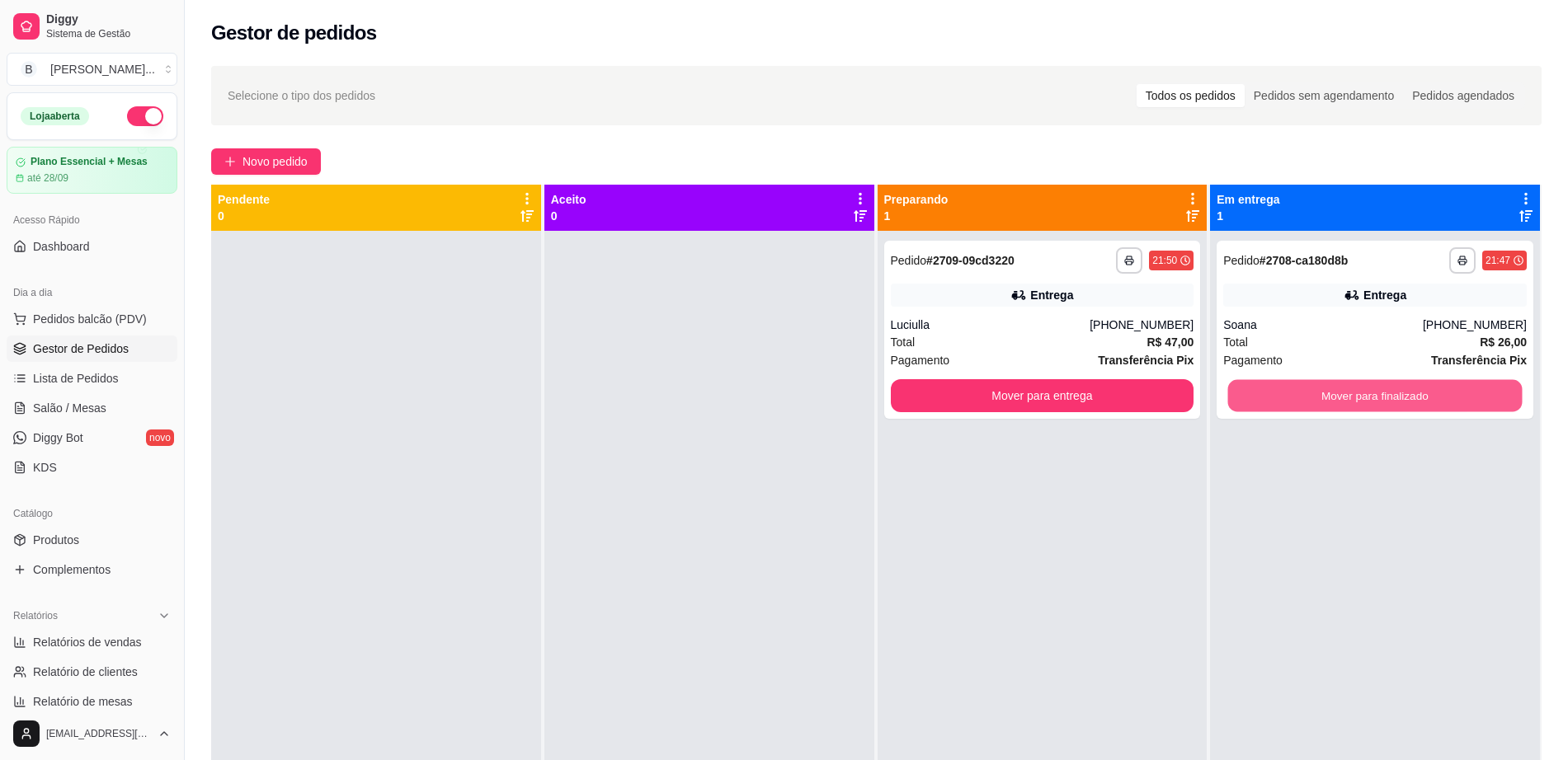
click at [1417, 395] on button "Mover para finalizado" at bounding box center [1376, 396] width 295 height 32
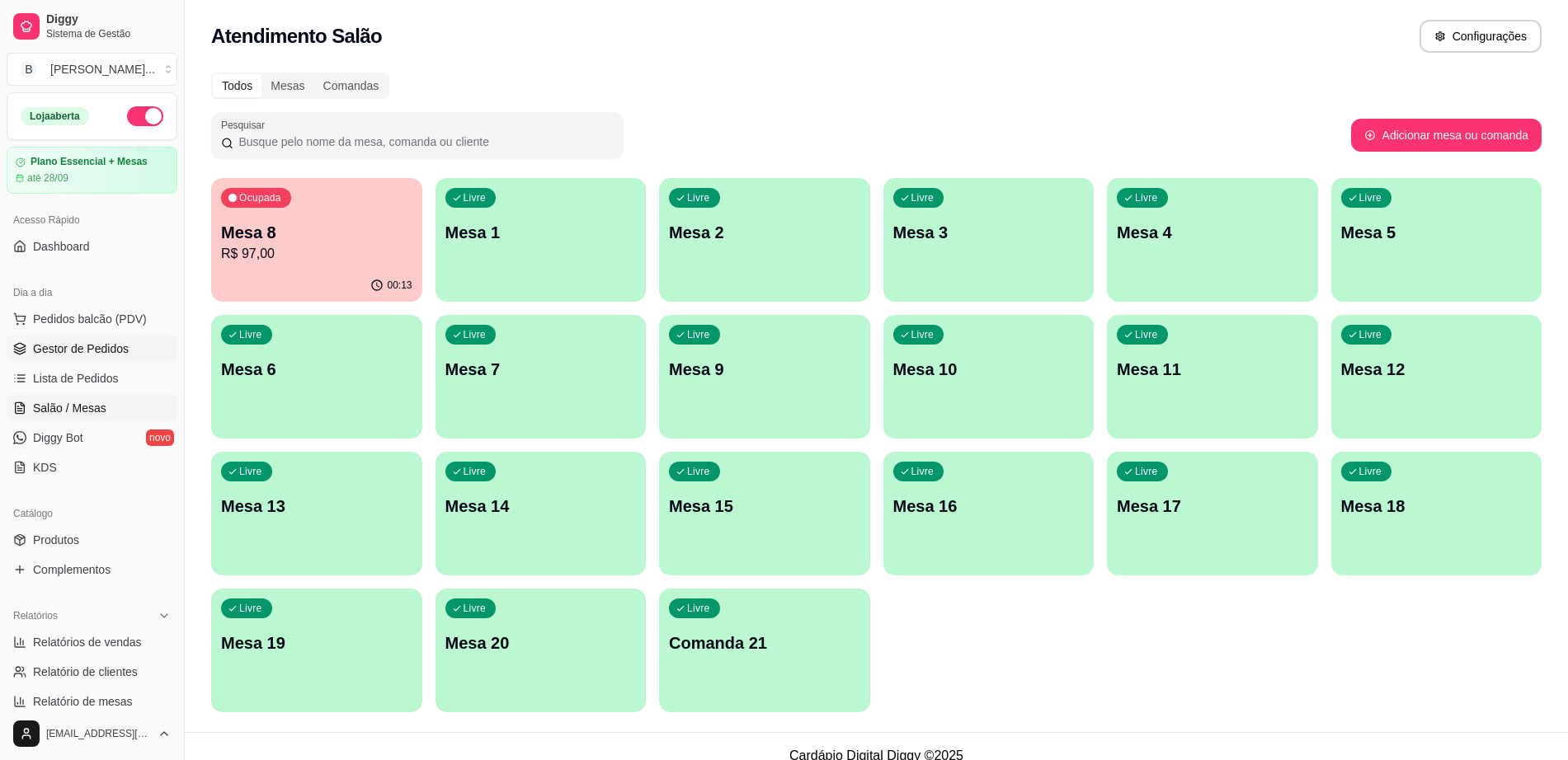
click at [122, 357] on span "Gestor de Pedidos" at bounding box center [80, 349] width 95 height 17
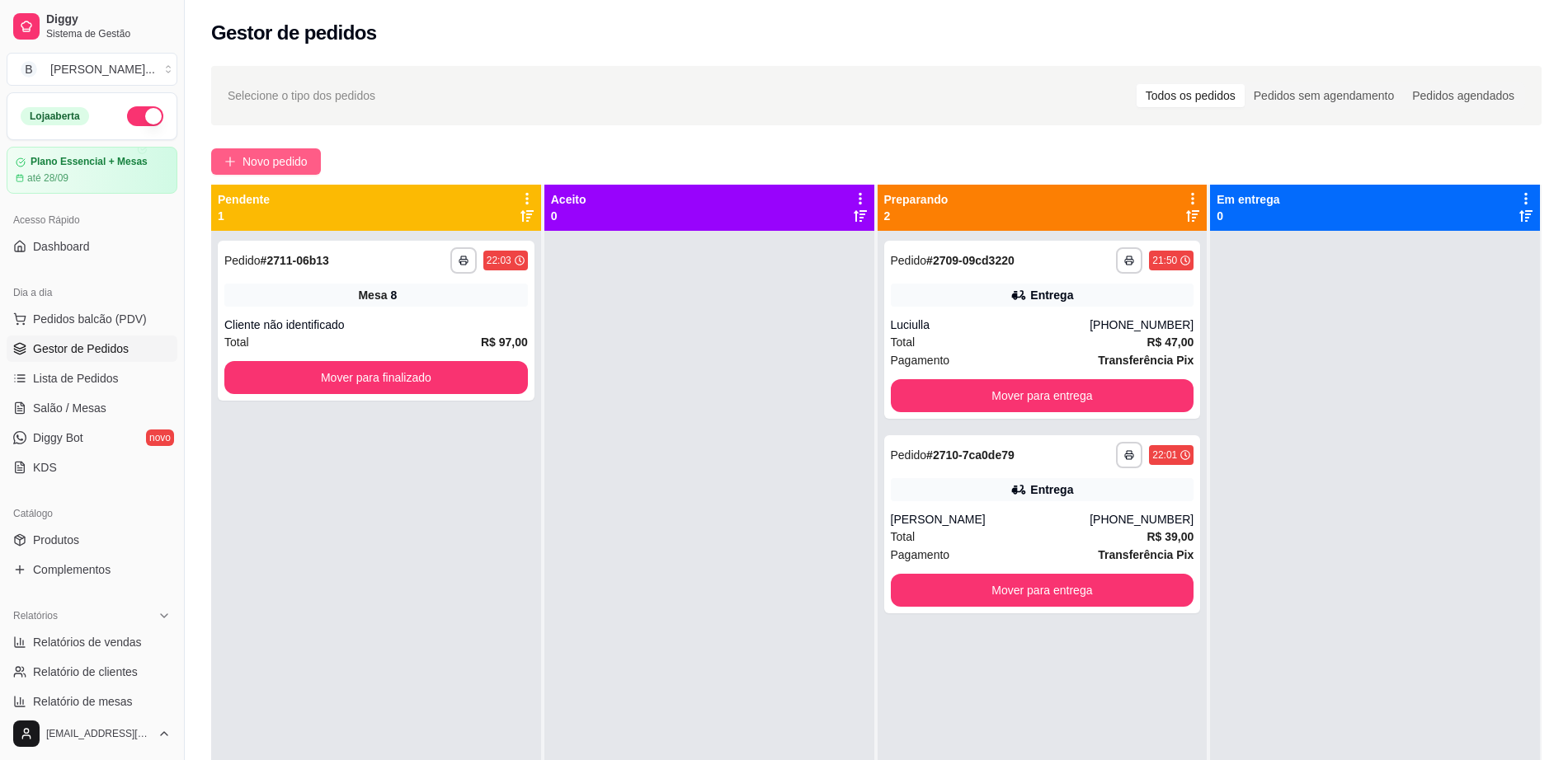
click at [255, 155] on span "Novo pedido" at bounding box center [275, 162] width 65 height 19
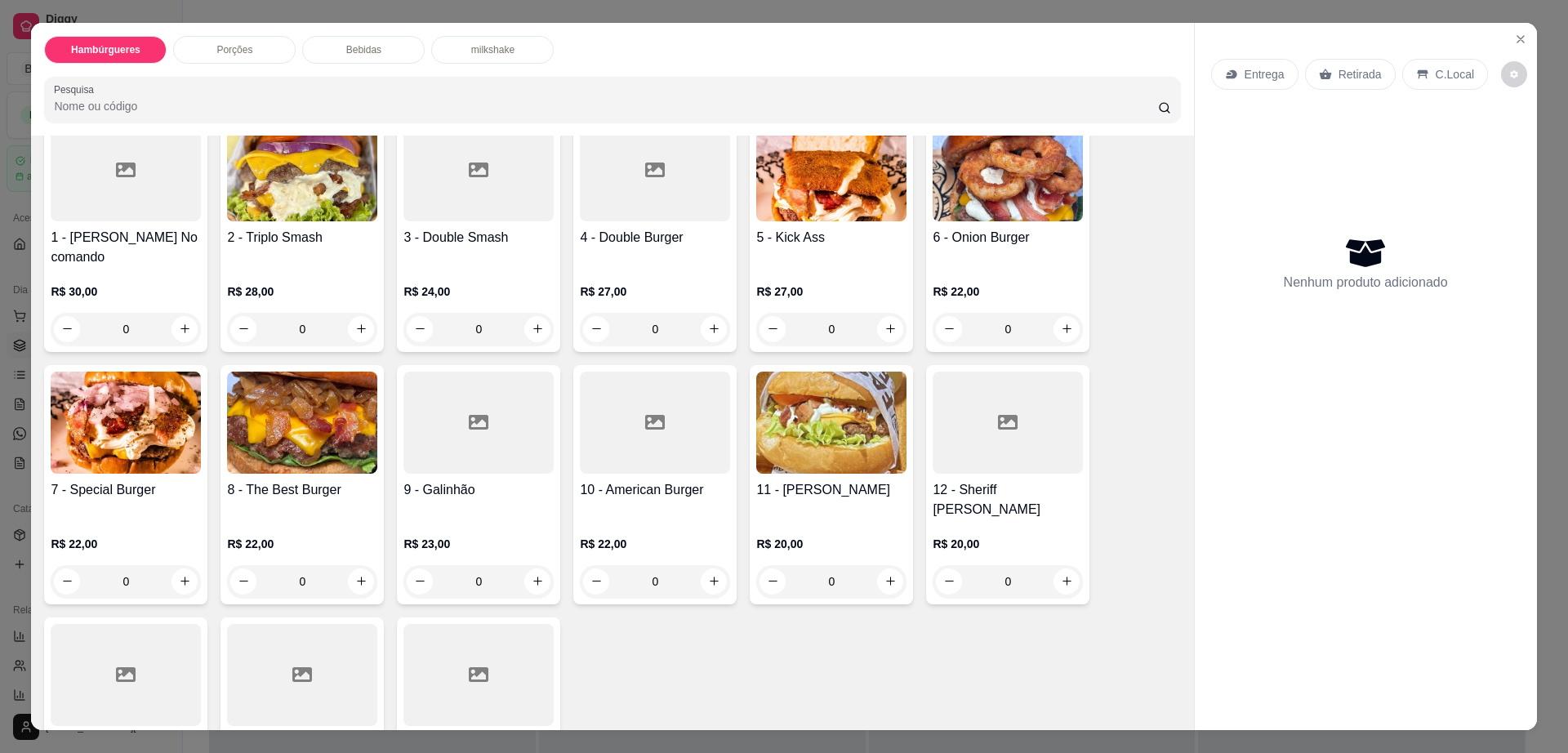
scroll to position [306, 0]
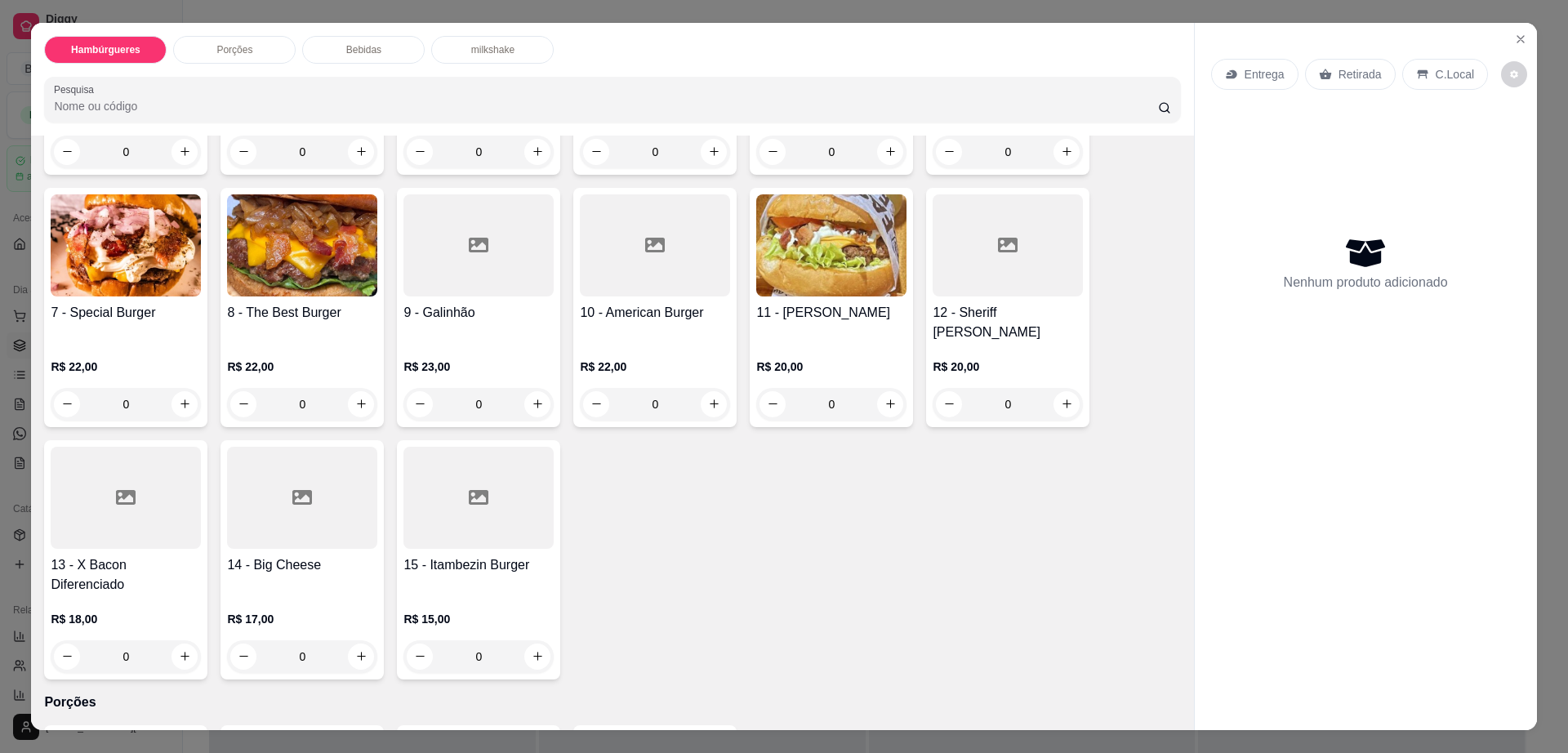
click at [145, 505] on div at bounding box center [126, 498] width 150 height 102
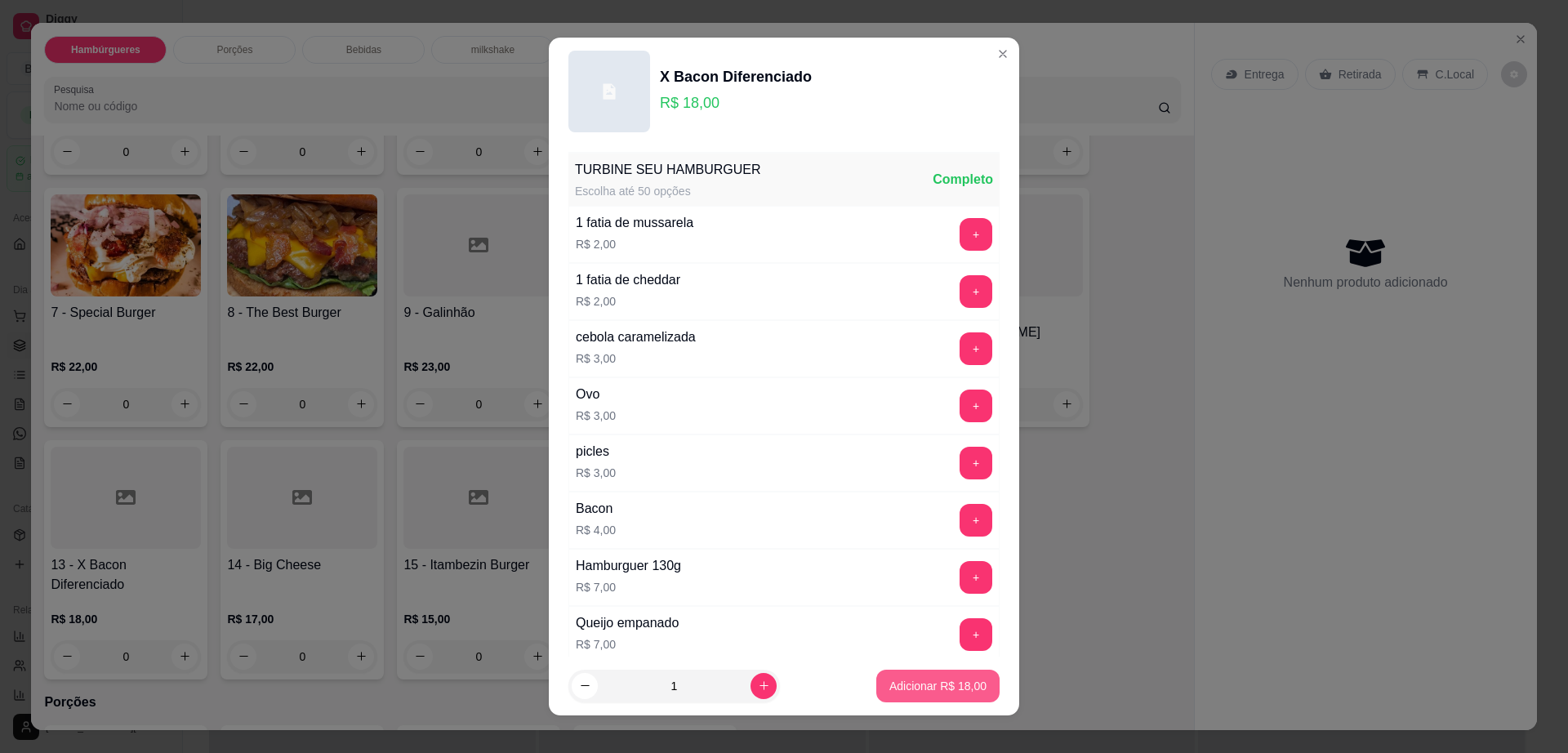
click at [933, 681] on p "Adicionar R$ 18,00" at bounding box center [937, 686] width 97 height 17
type input "1"
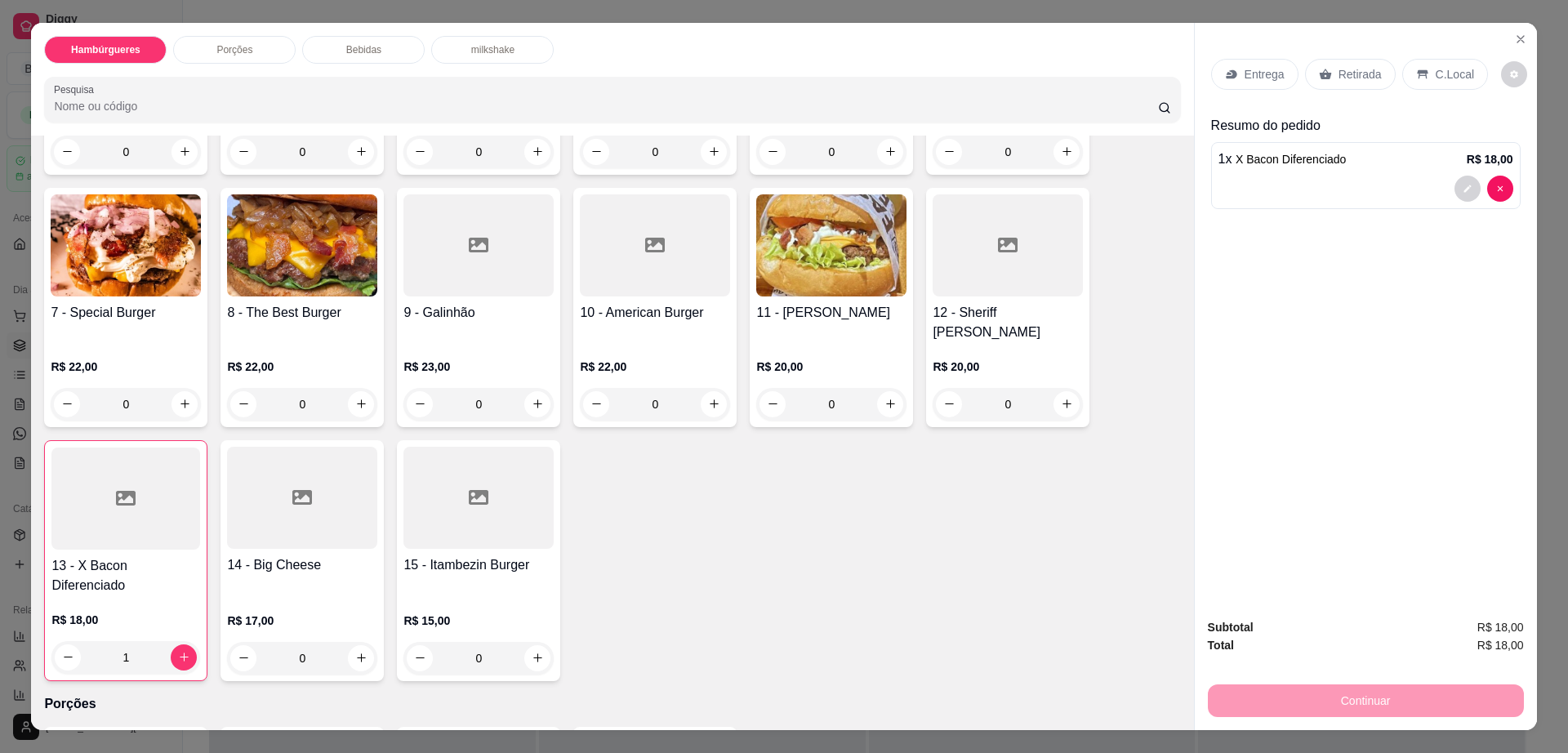
click at [1436, 68] on p "C.Local" at bounding box center [1454, 74] width 38 height 17
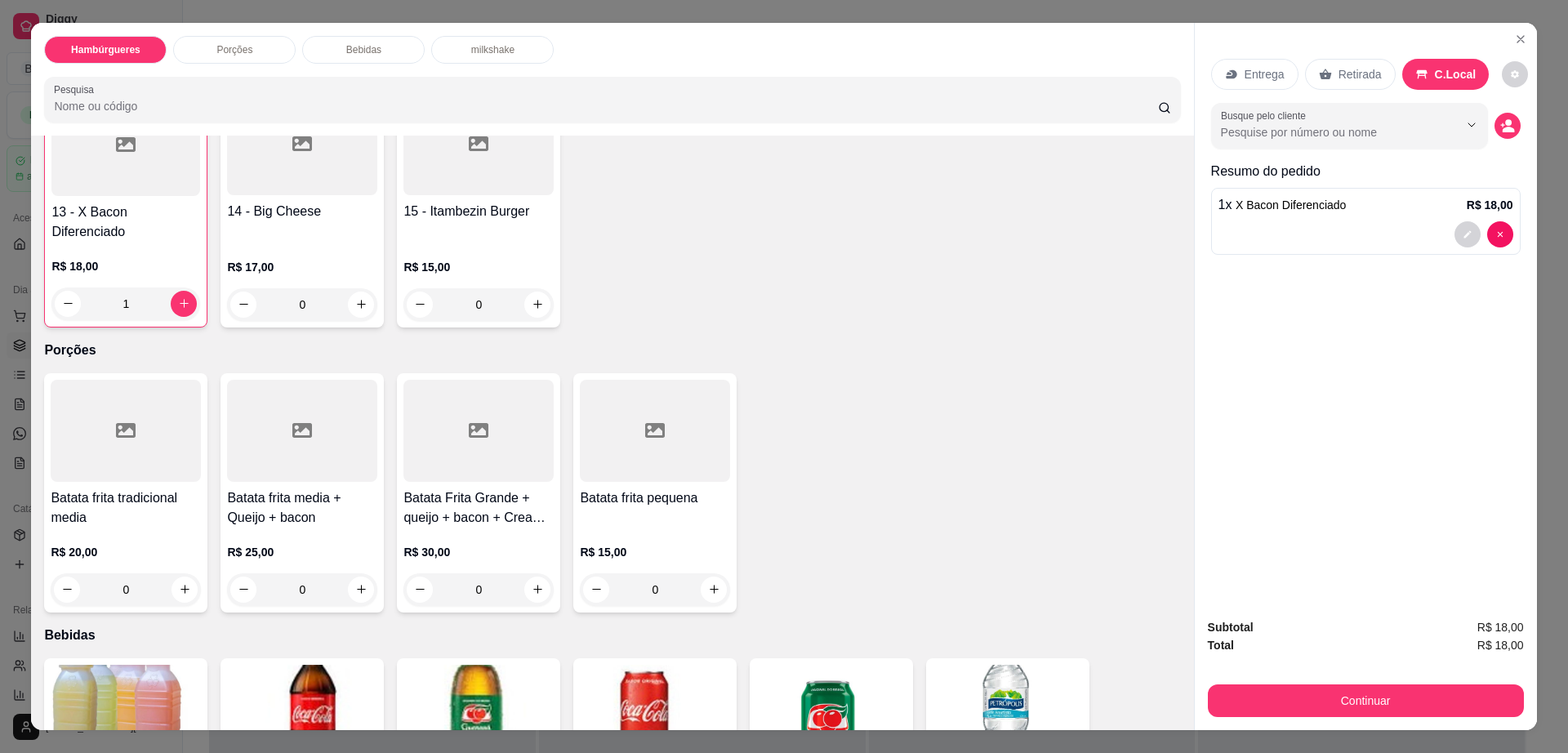
scroll to position [817, 0]
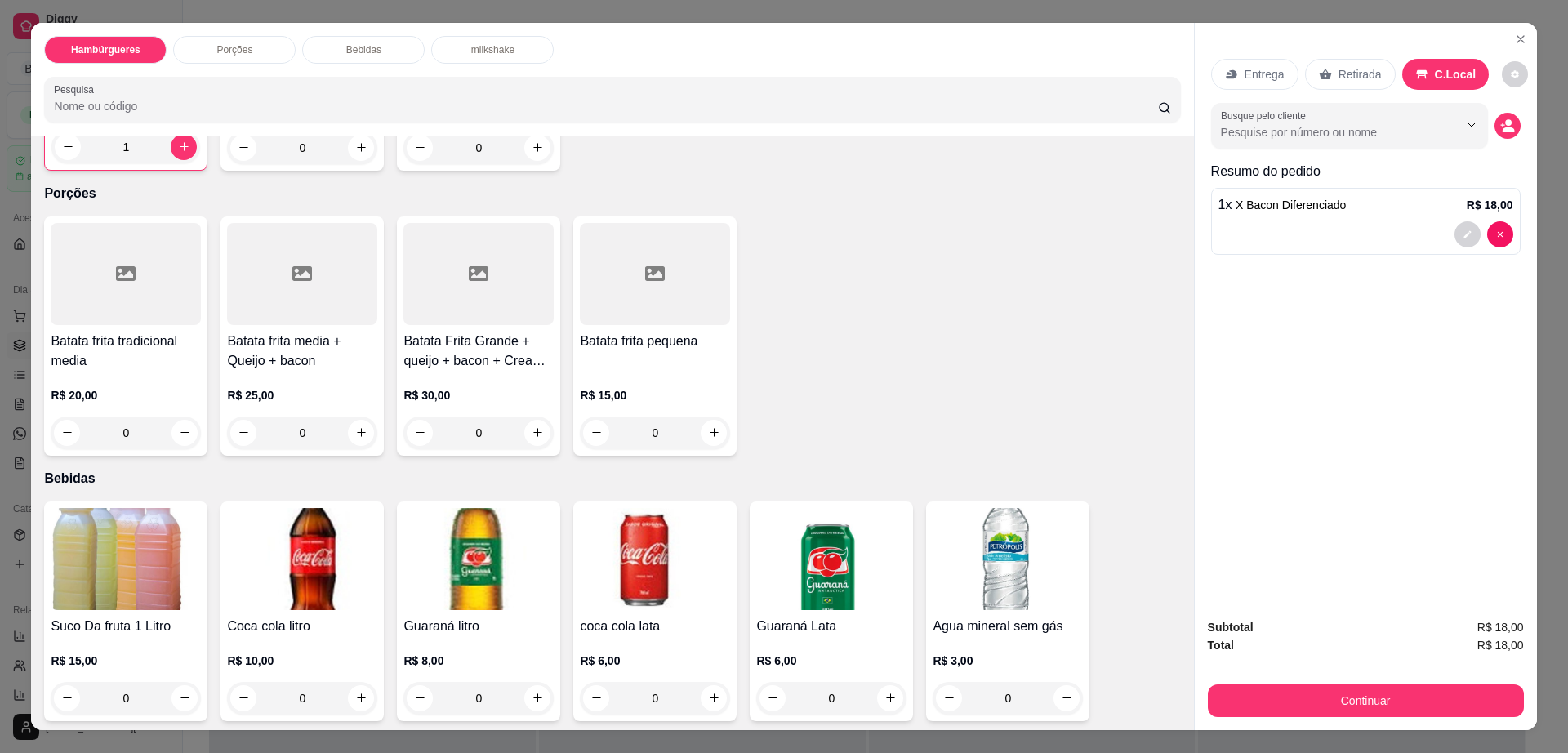
click at [663, 508] on img at bounding box center [655, 559] width 150 height 102
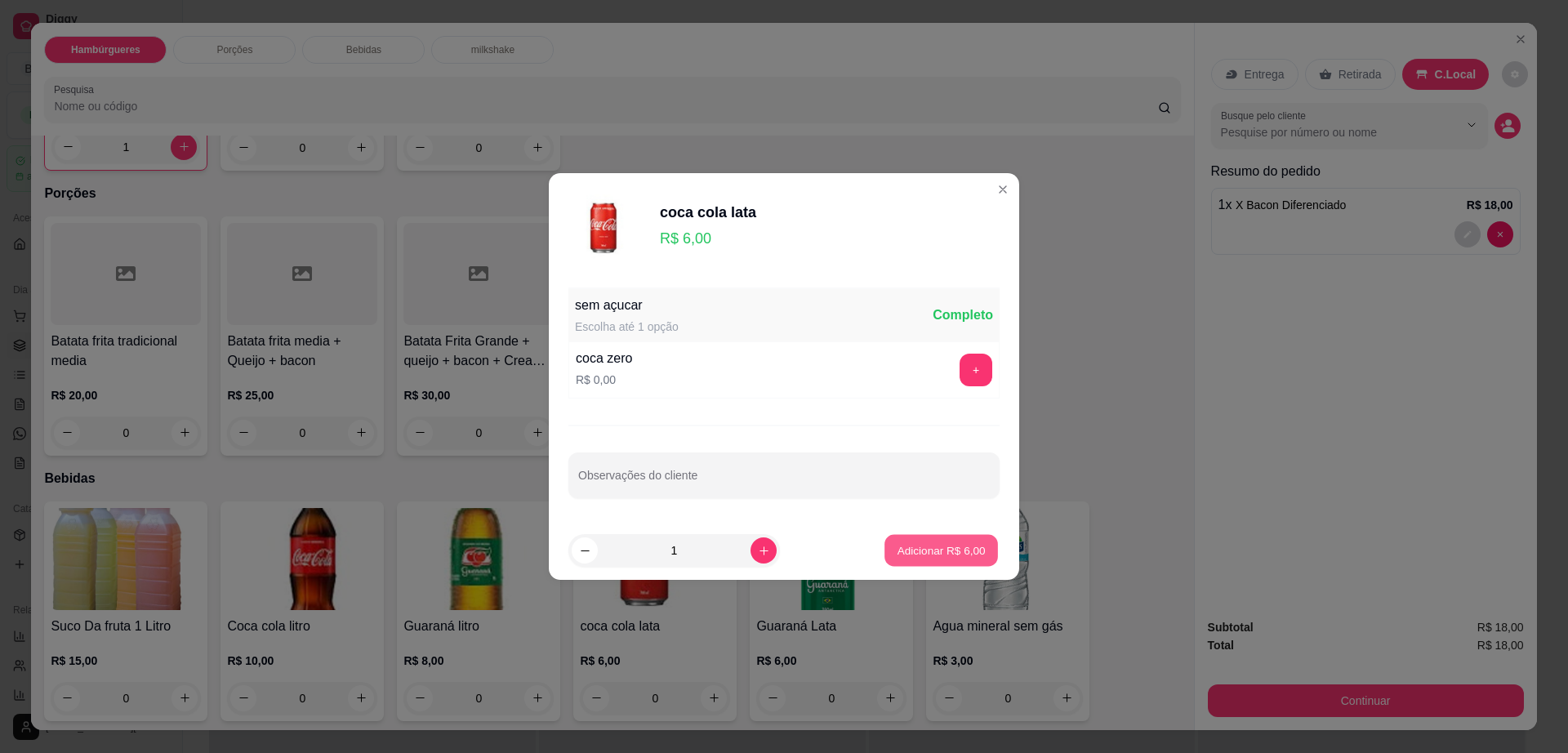
click at [902, 553] on p "Adicionar R$ 6,00" at bounding box center [940, 550] width 88 height 16
type input "1"
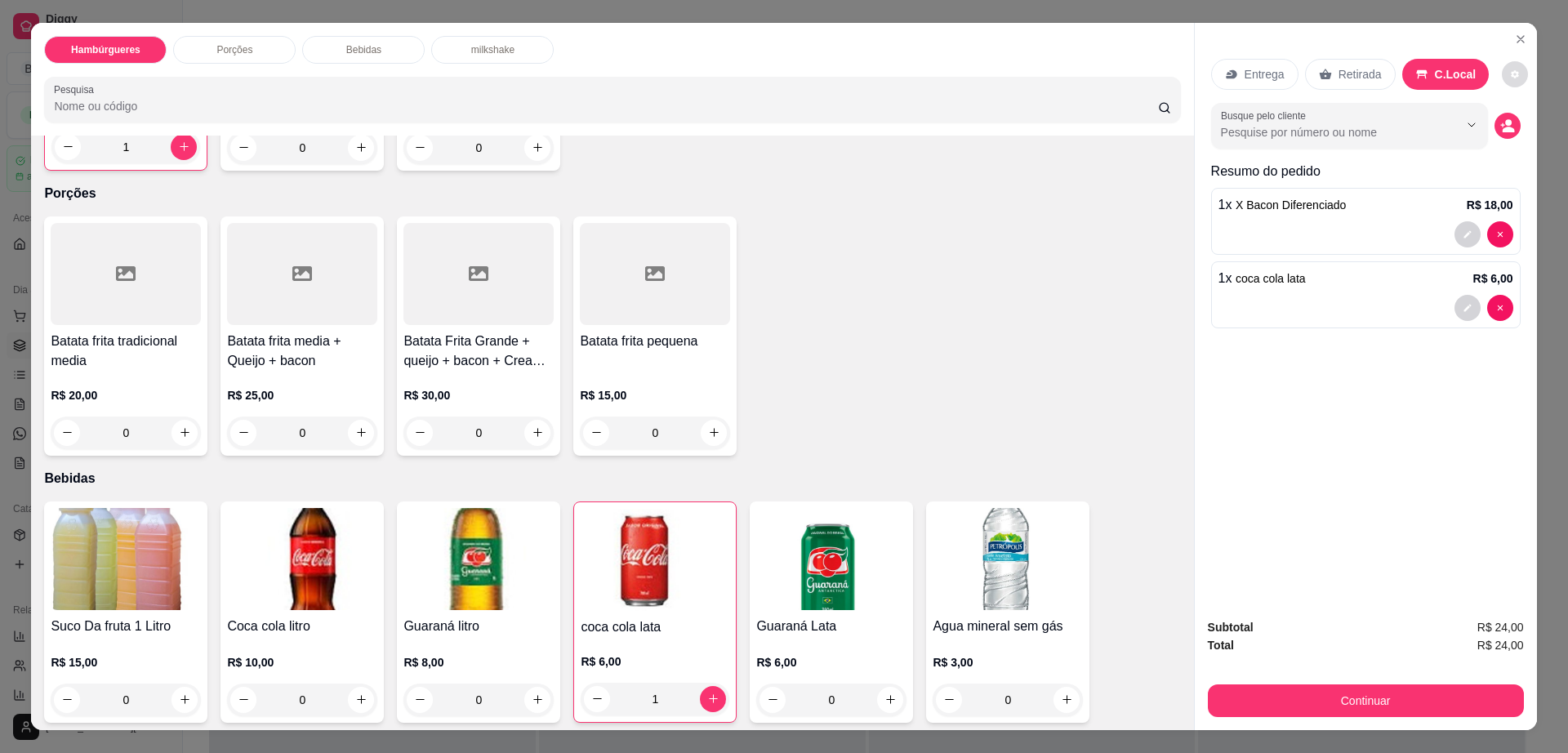
click at [1509, 73] on icon "decrease-product-quantity" at bounding box center [1514, 73] width 10 height 10
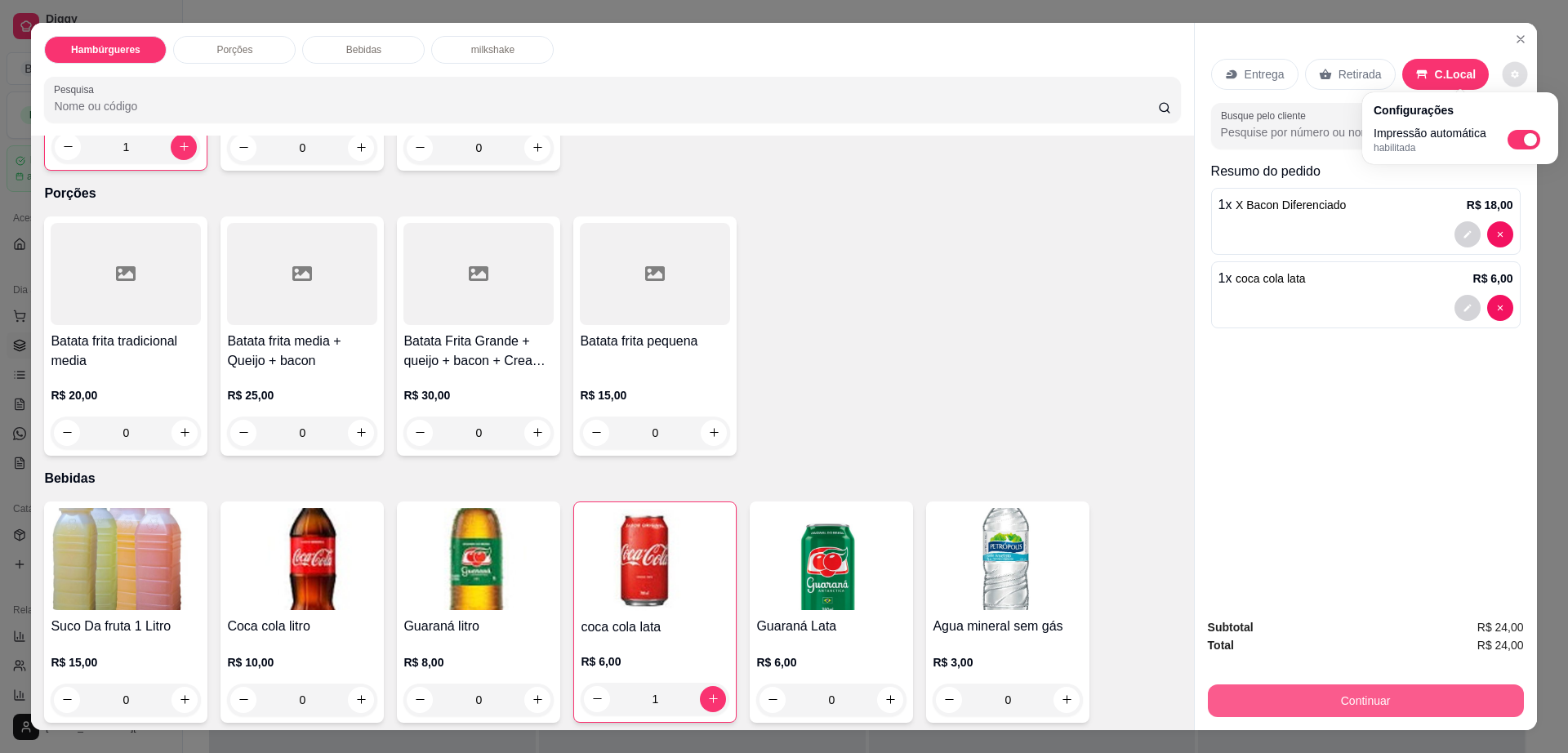
click at [1410, 715] on button "Continuar" at bounding box center [1366, 701] width 316 height 32
click at [1409, 715] on button "Continuar" at bounding box center [1366, 701] width 316 height 32
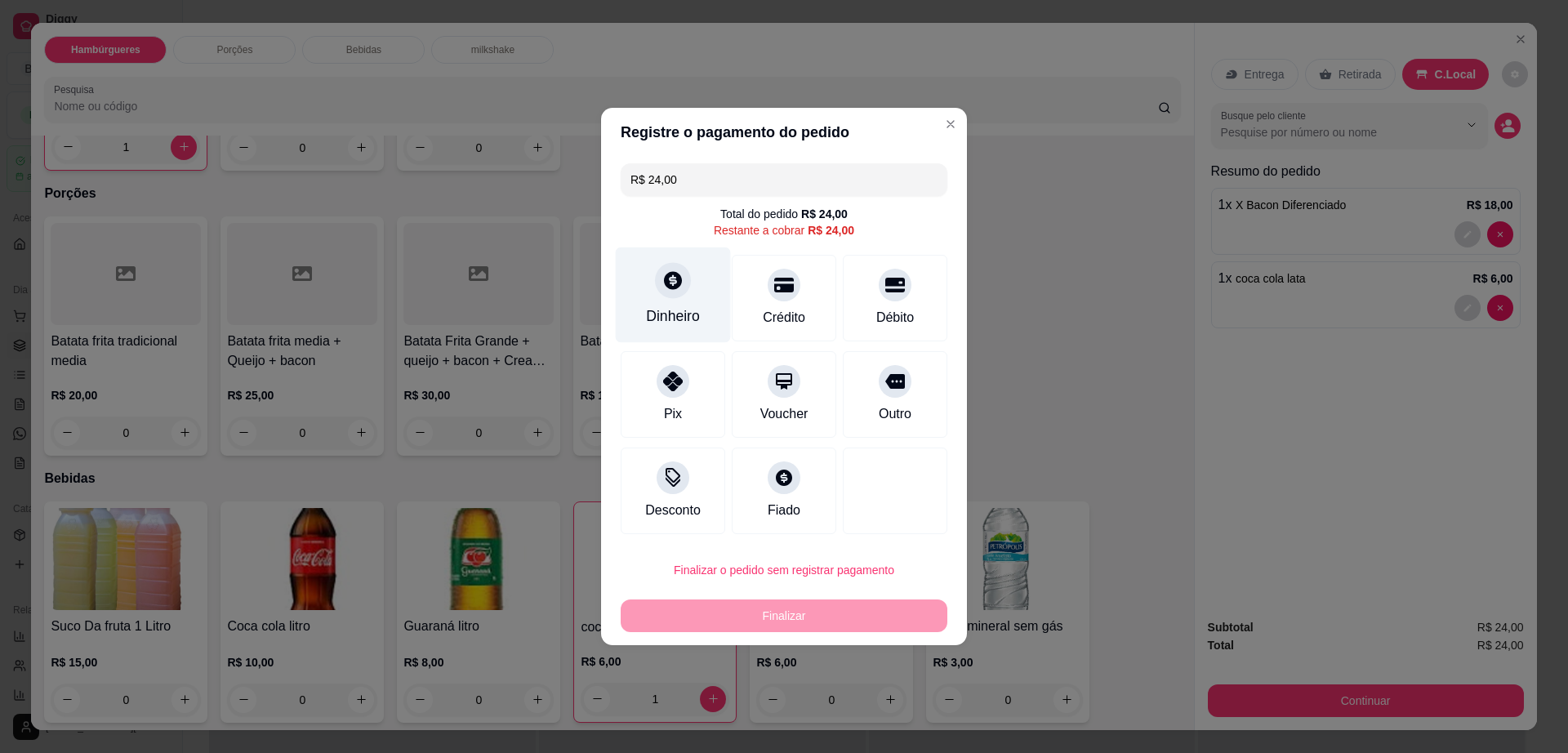
click at [690, 306] on div "Dinheiro" at bounding box center [673, 295] width 115 height 95
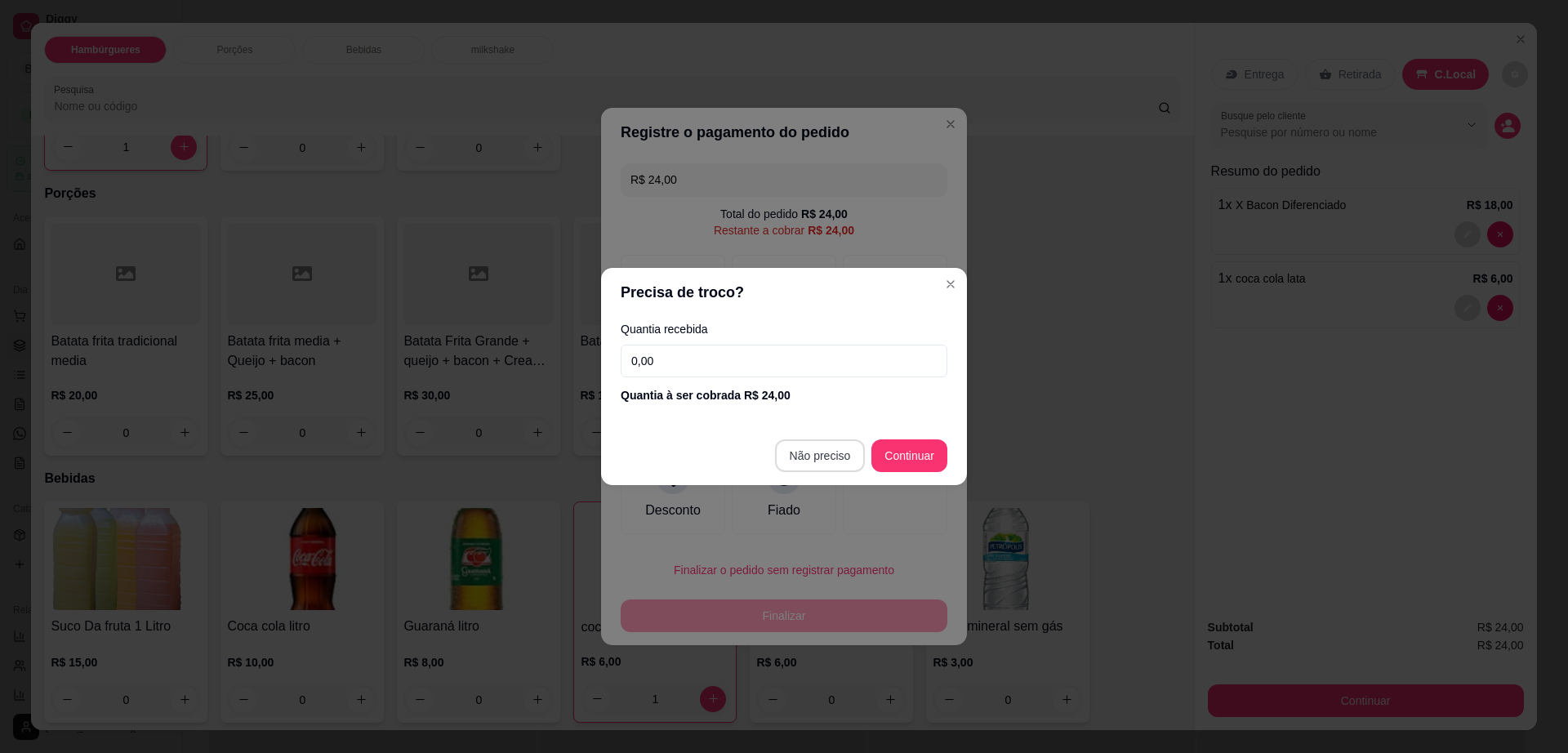
type input "R$ 0,00"
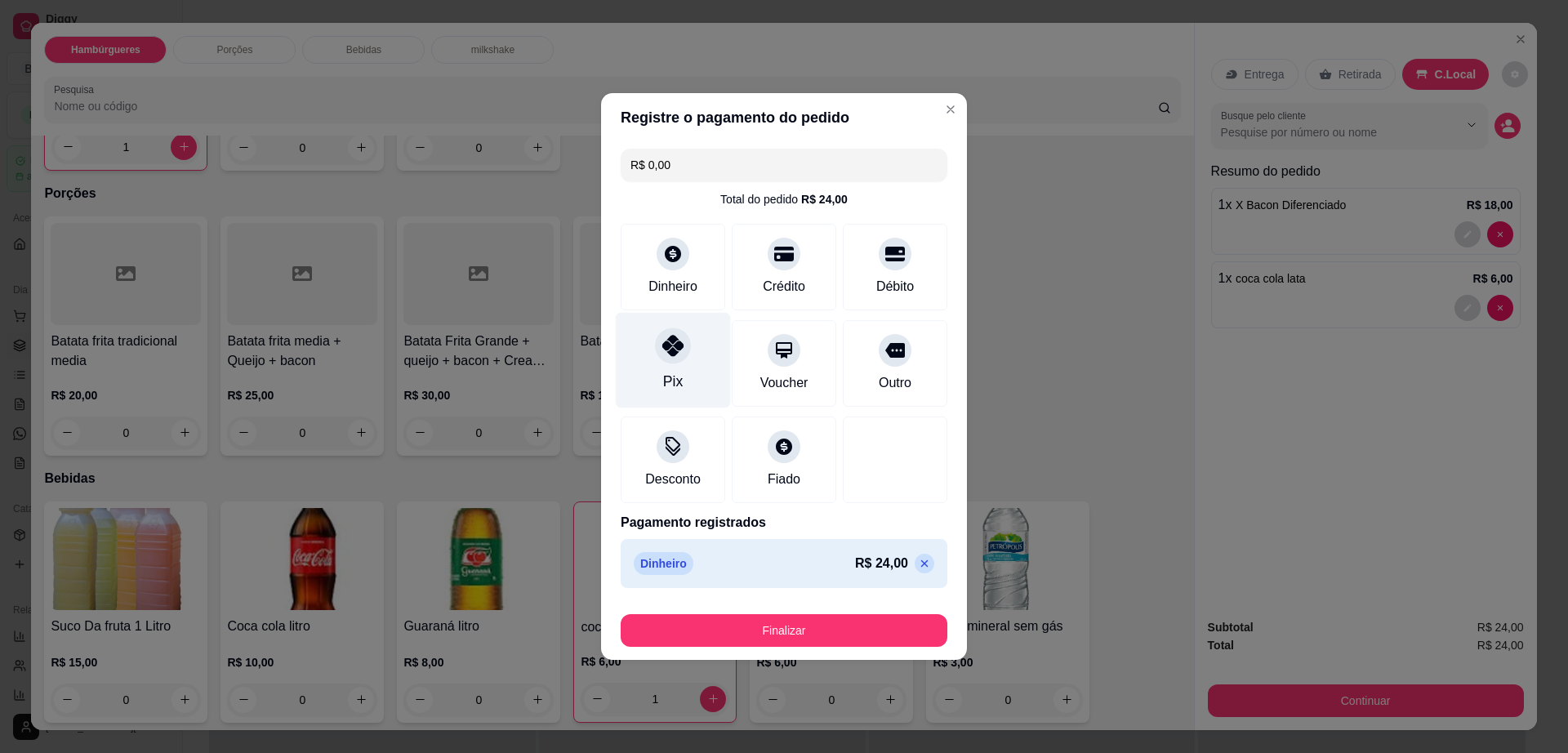
click at [671, 356] on icon at bounding box center [673, 345] width 21 height 21
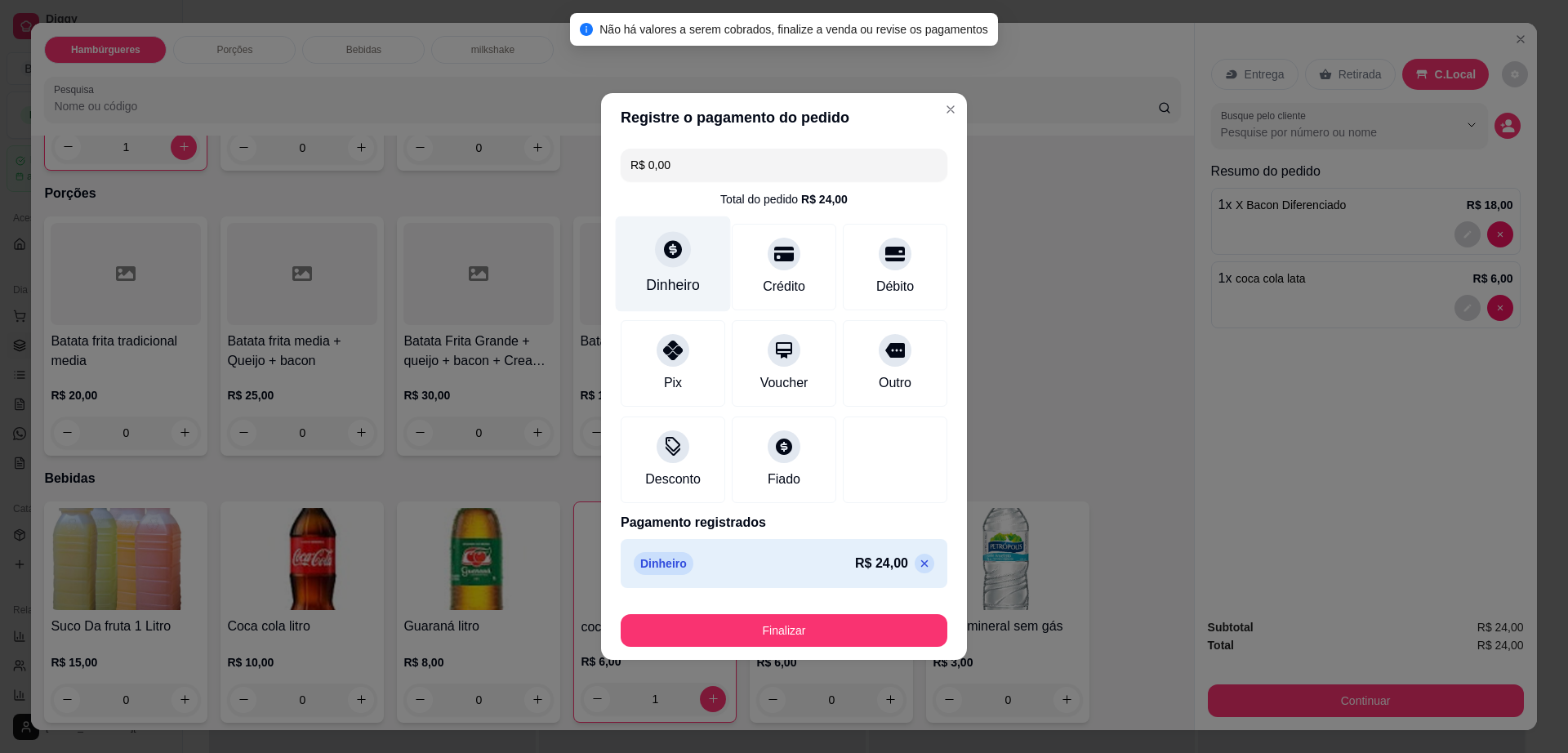
click at [656, 293] on div "Dinheiro" at bounding box center [673, 285] width 54 height 21
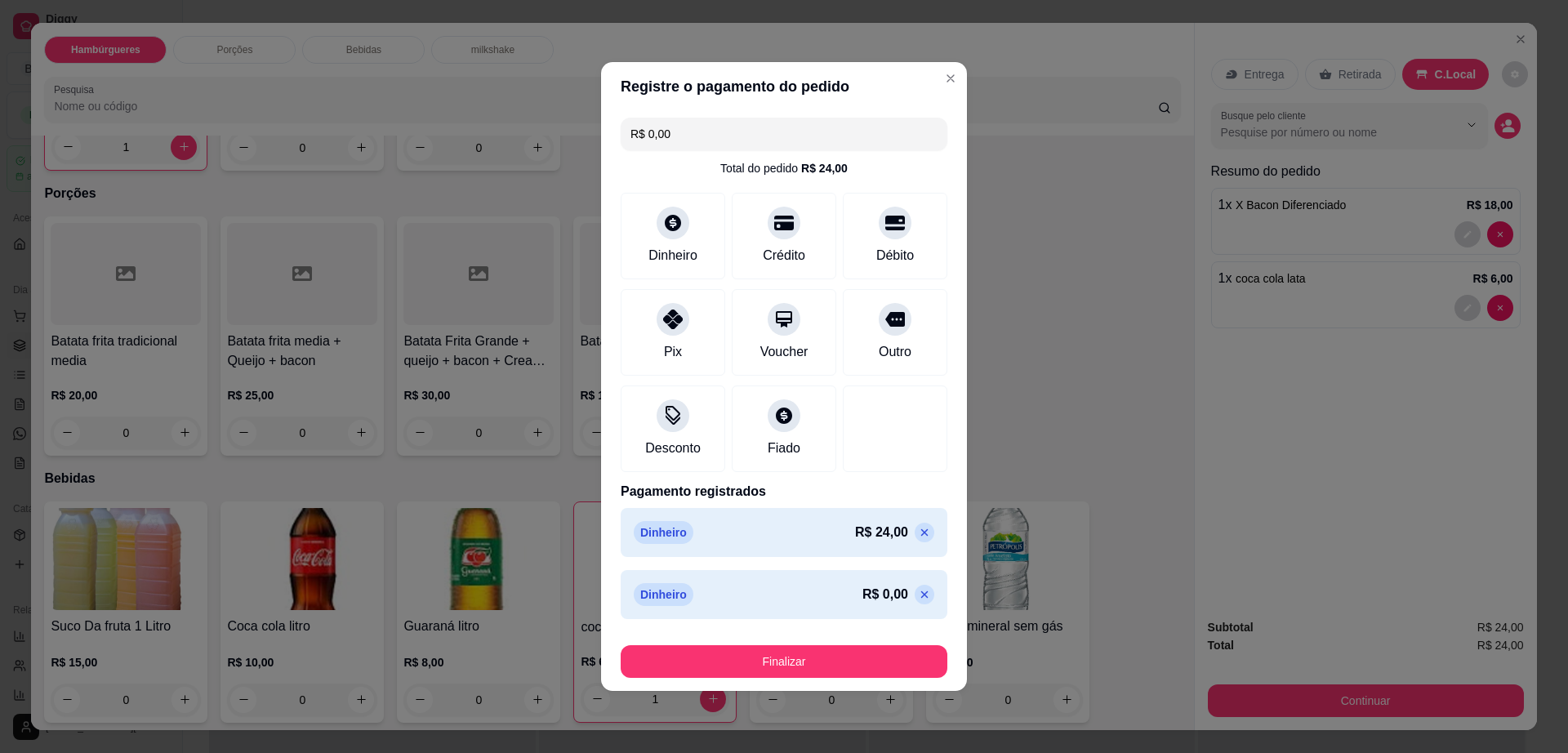
click at [918, 598] on icon at bounding box center [924, 595] width 13 height 13
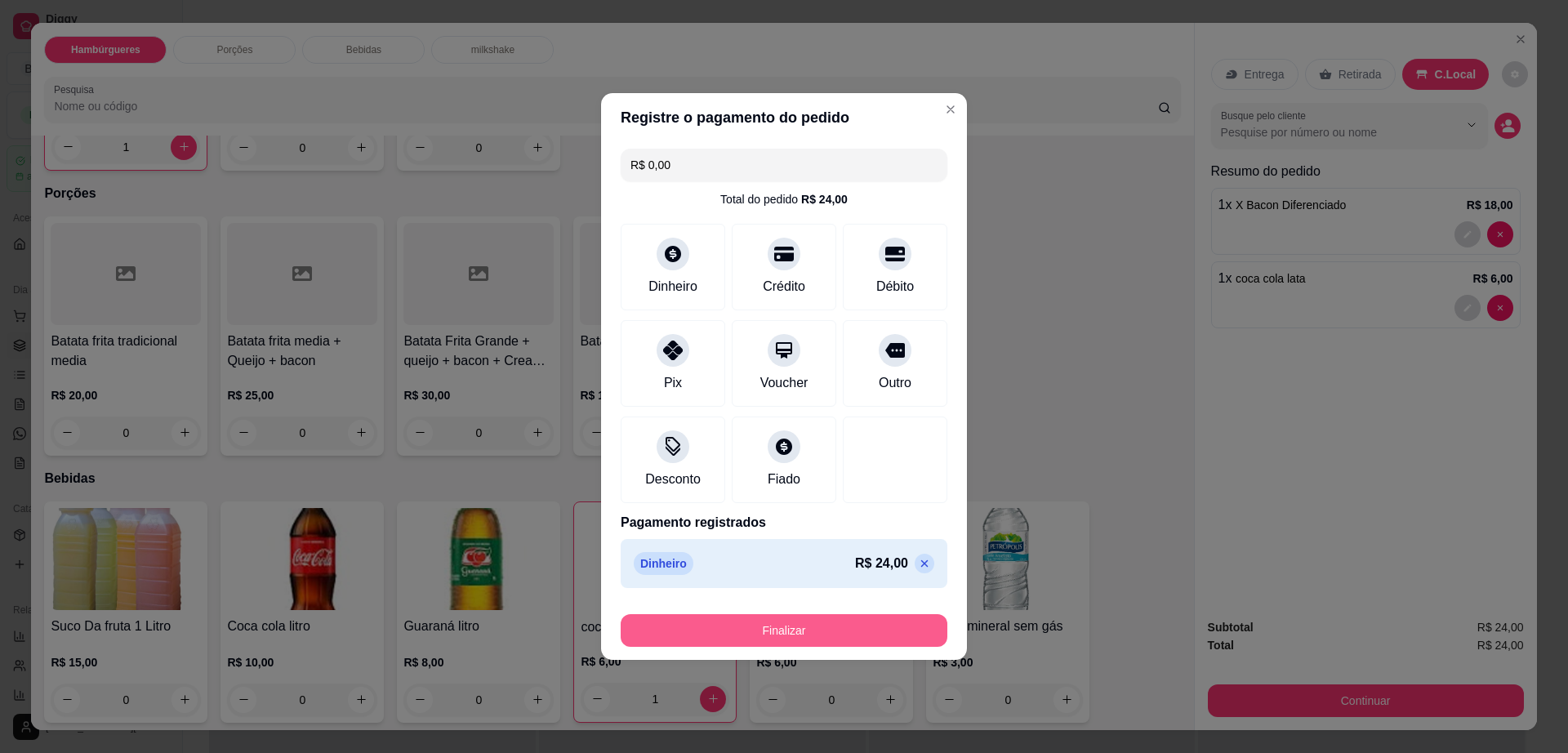
click at [817, 615] on div "Finalizar" at bounding box center [784, 631] width 327 height 32
click at [825, 620] on button "Finalizar" at bounding box center [784, 631] width 327 height 32
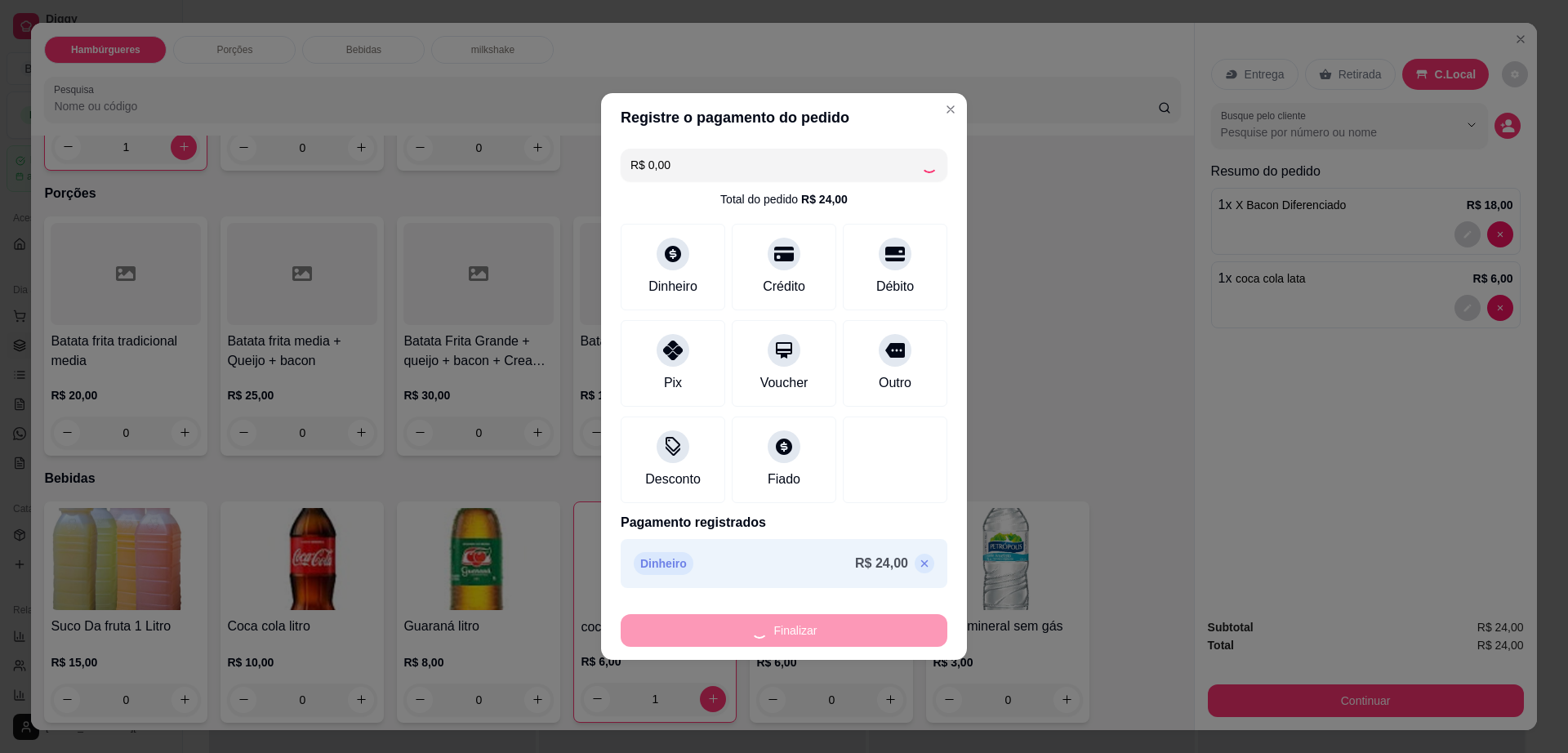
type input "0"
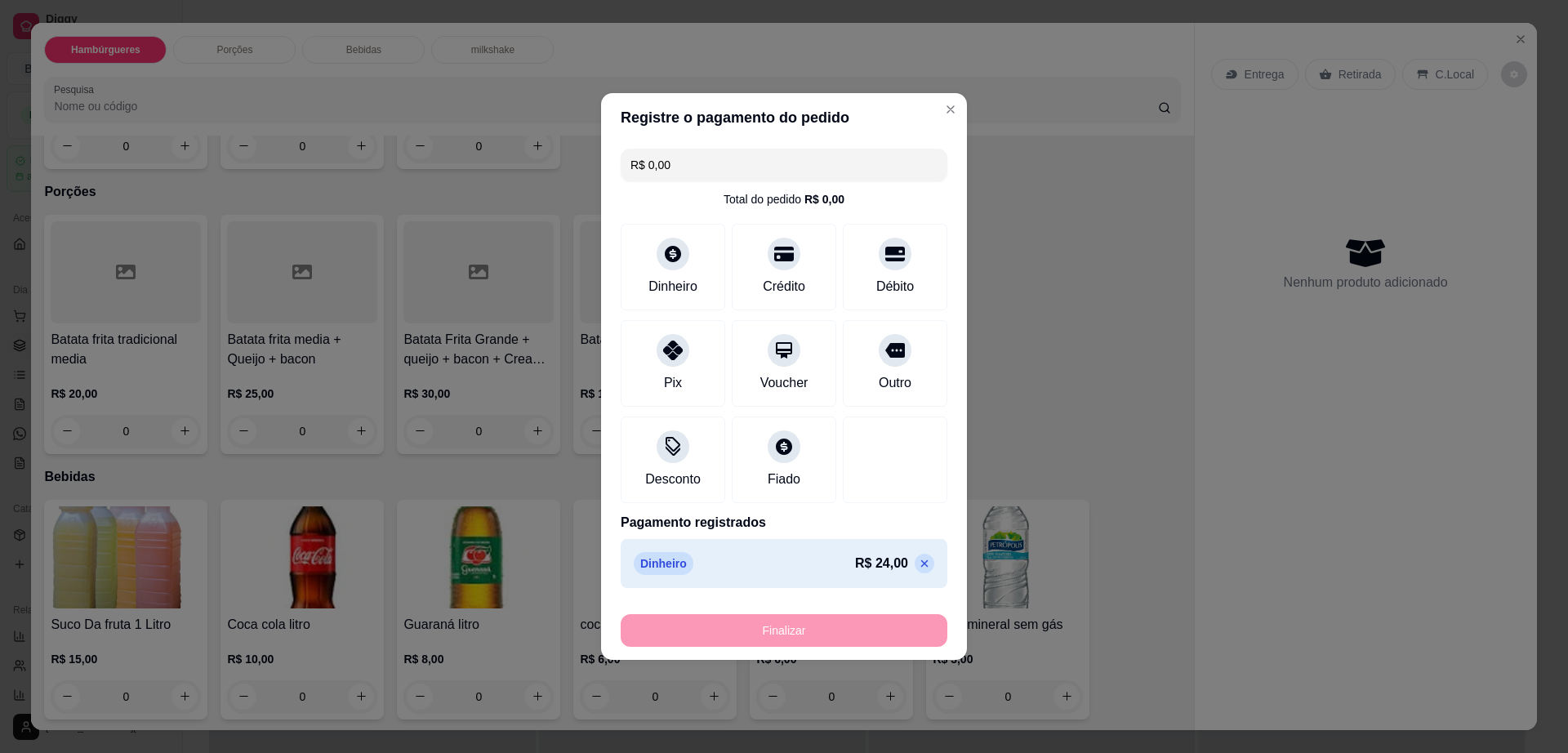
type input "-R$ 24,00"
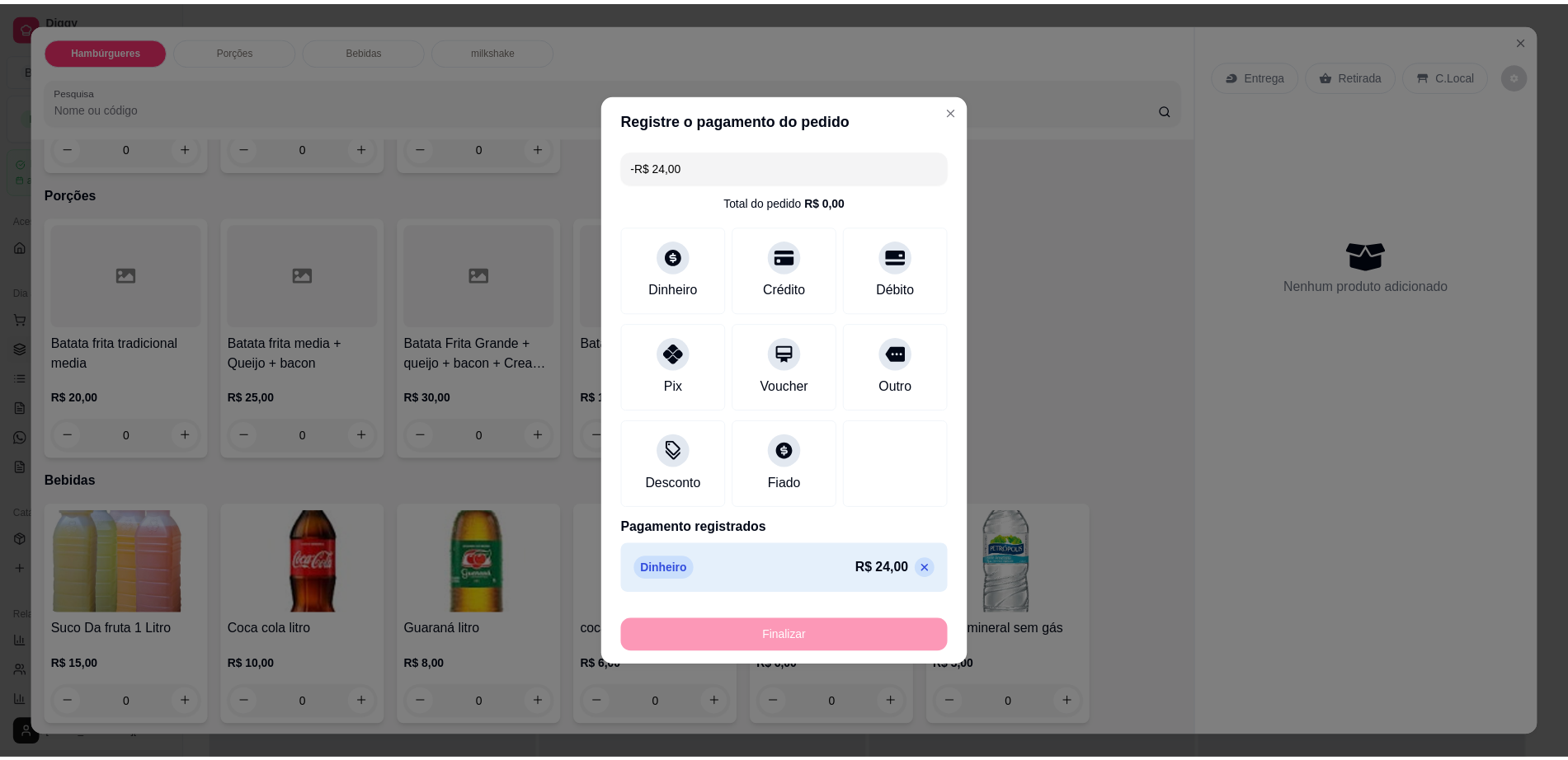
scroll to position [803, 0]
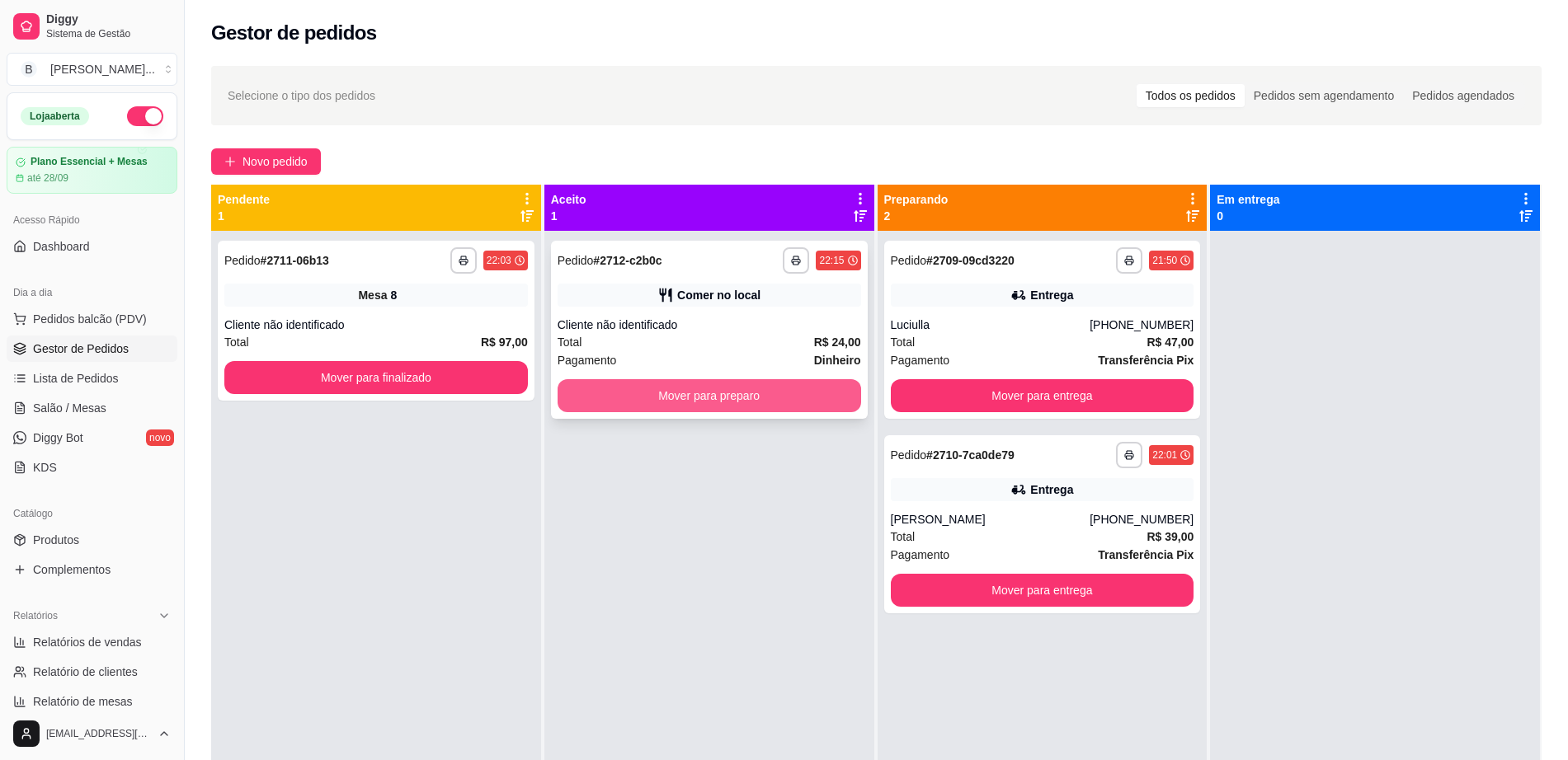
click at [702, 397] on button "Mover para preparo" at bounding box center [710, 395] width 304 height 33
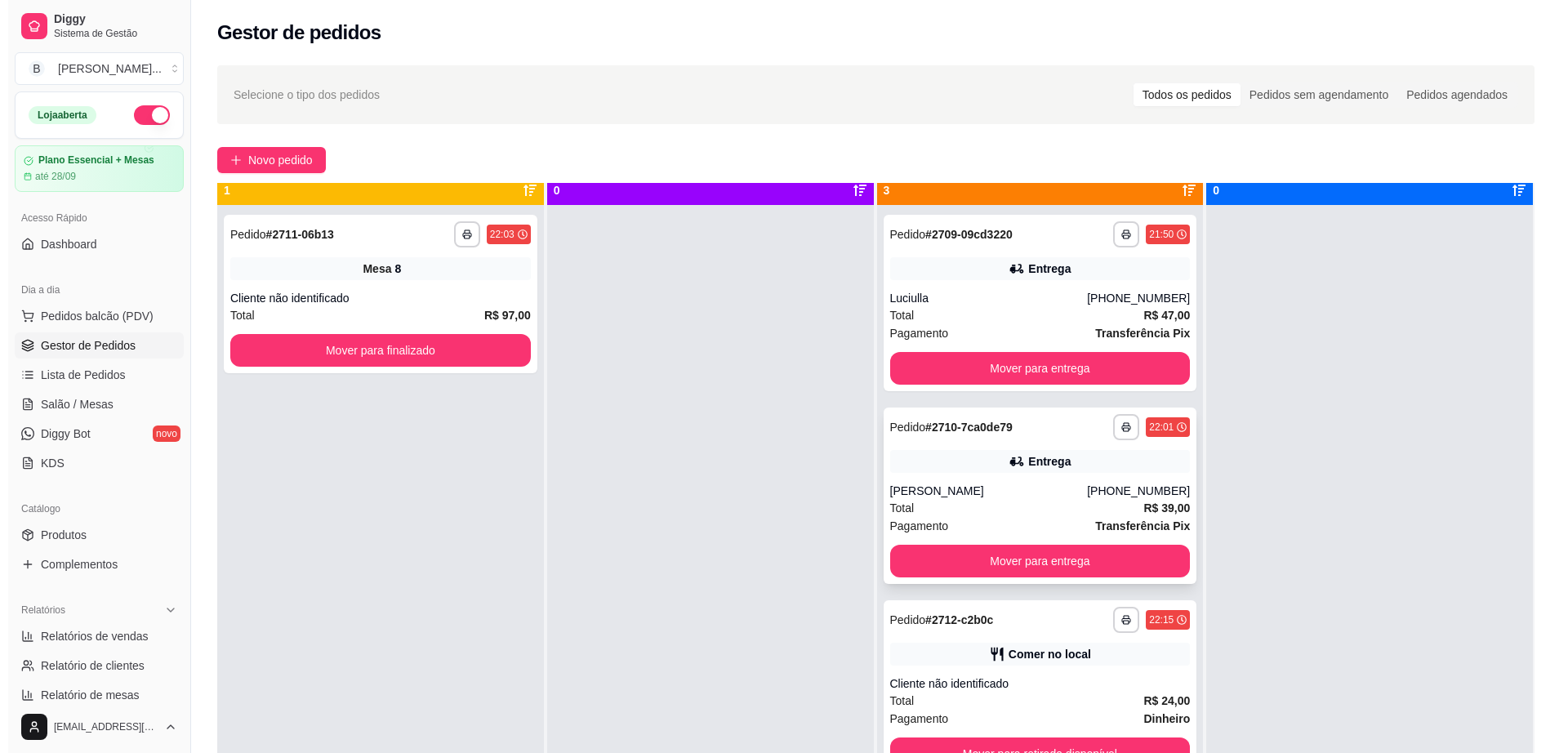
scroll to position [45, 0]
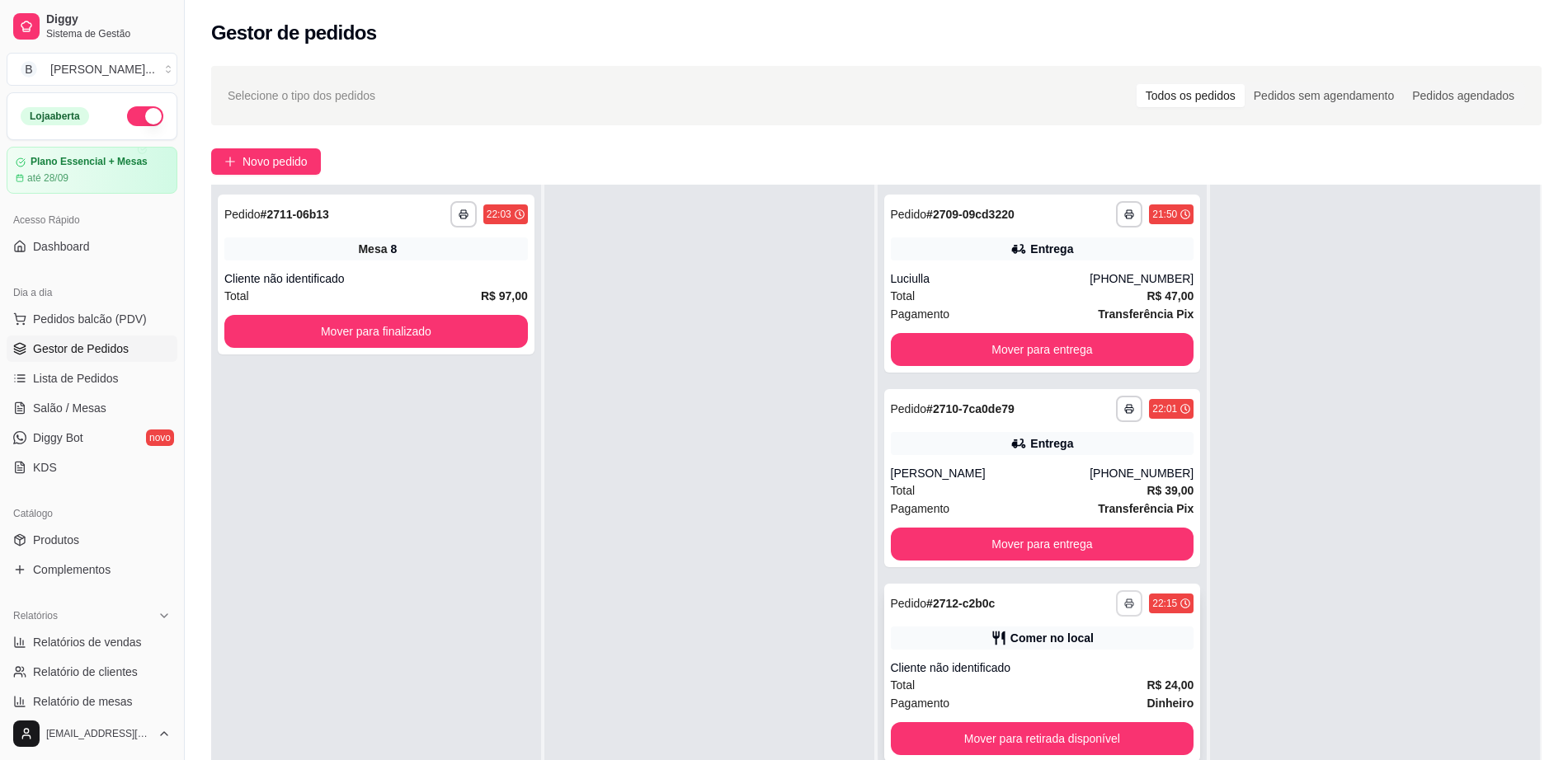
click at [1116, 604] on button "button" at bounding box center [1129, 604] width 26 height 26
click at [929, 339] on button "Mover para entrega" at bounding box center [1043, 349] width 304 height 33
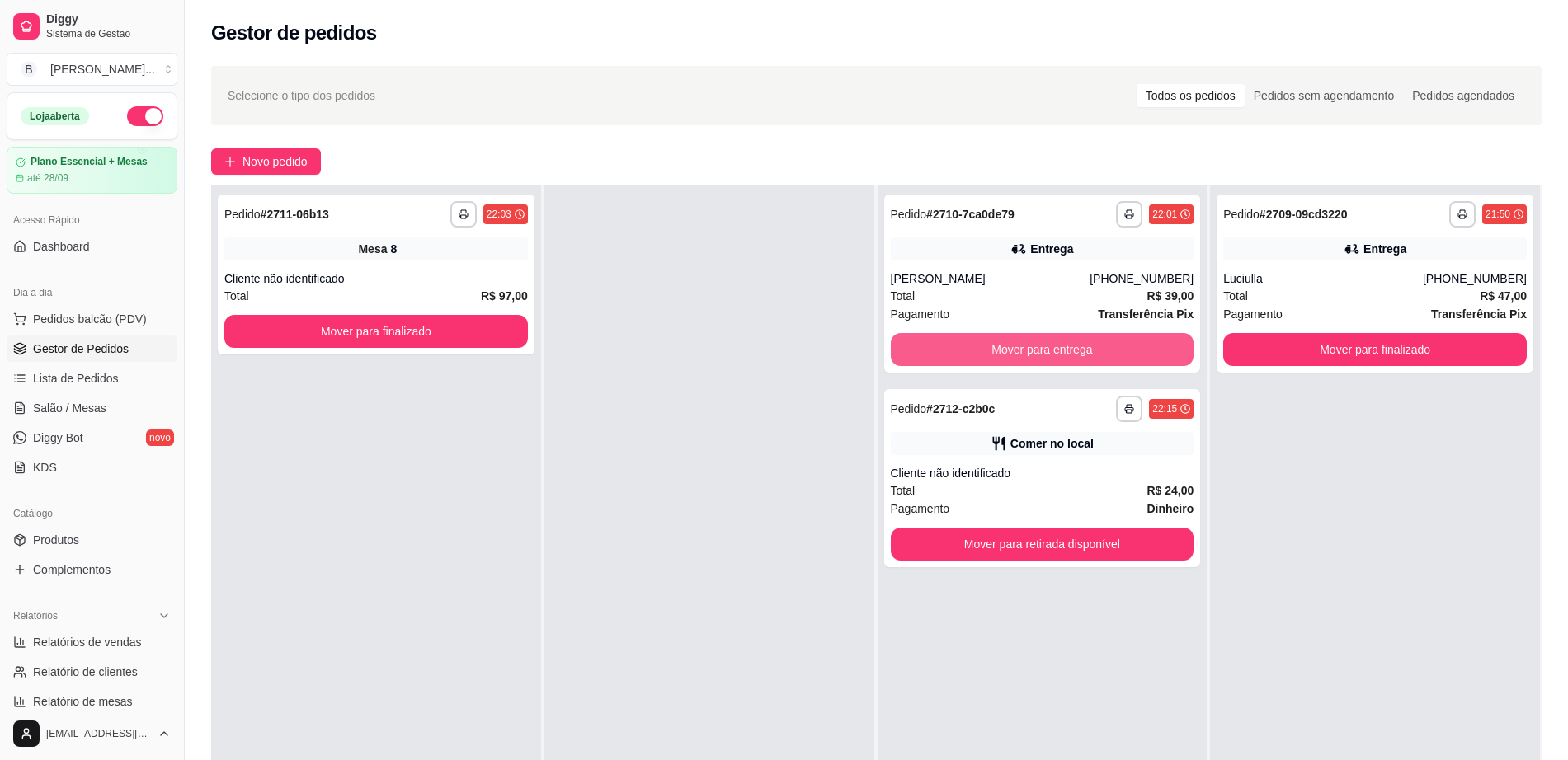
click at [929, 339] on button "Mover para entrega" at bounding box center [1043, 349] width 304 height 33
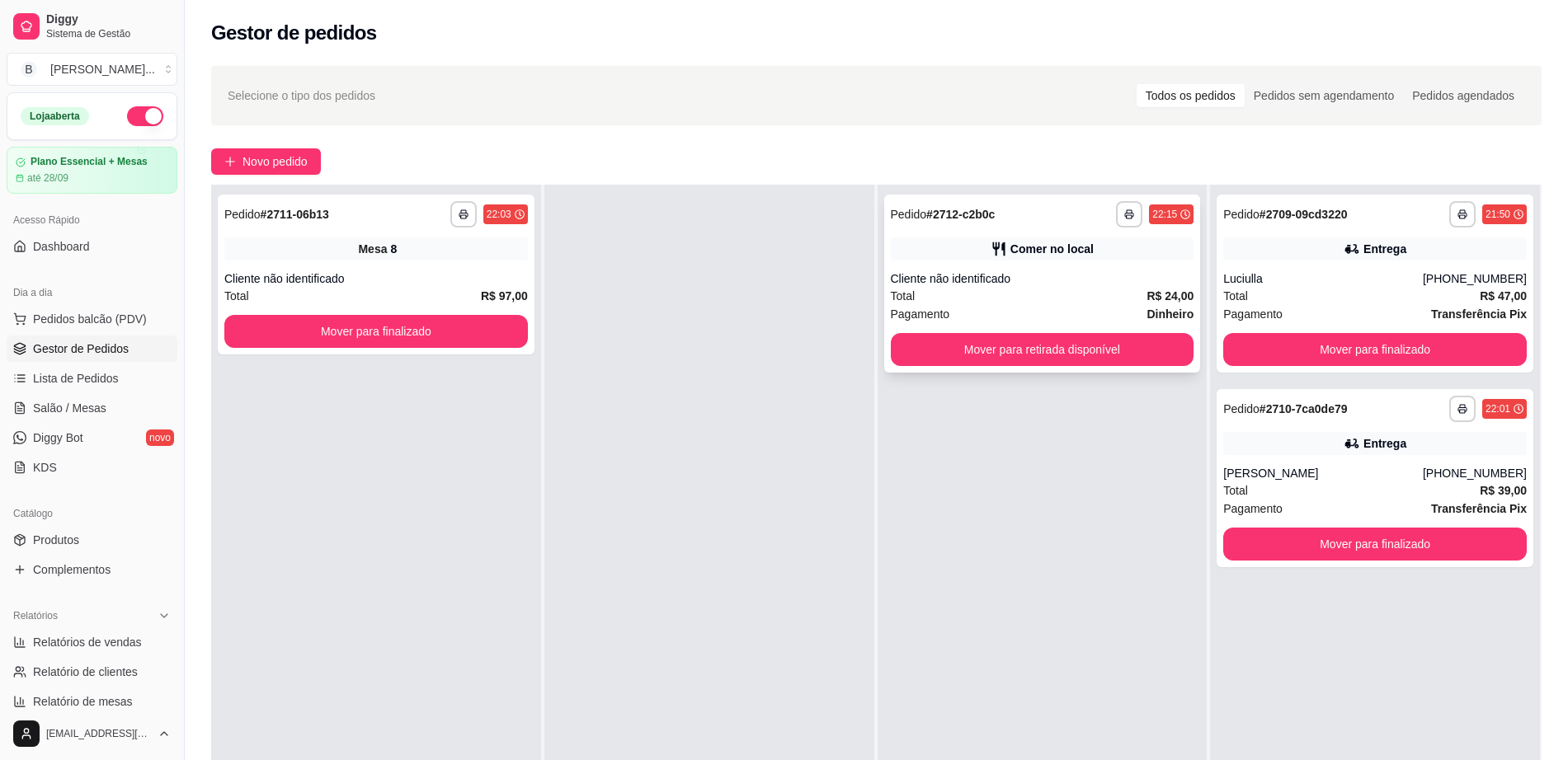
click at [1068, 294] on div "Total R$ 24,00" at bounding box center [1043, 296] width 304 height 19
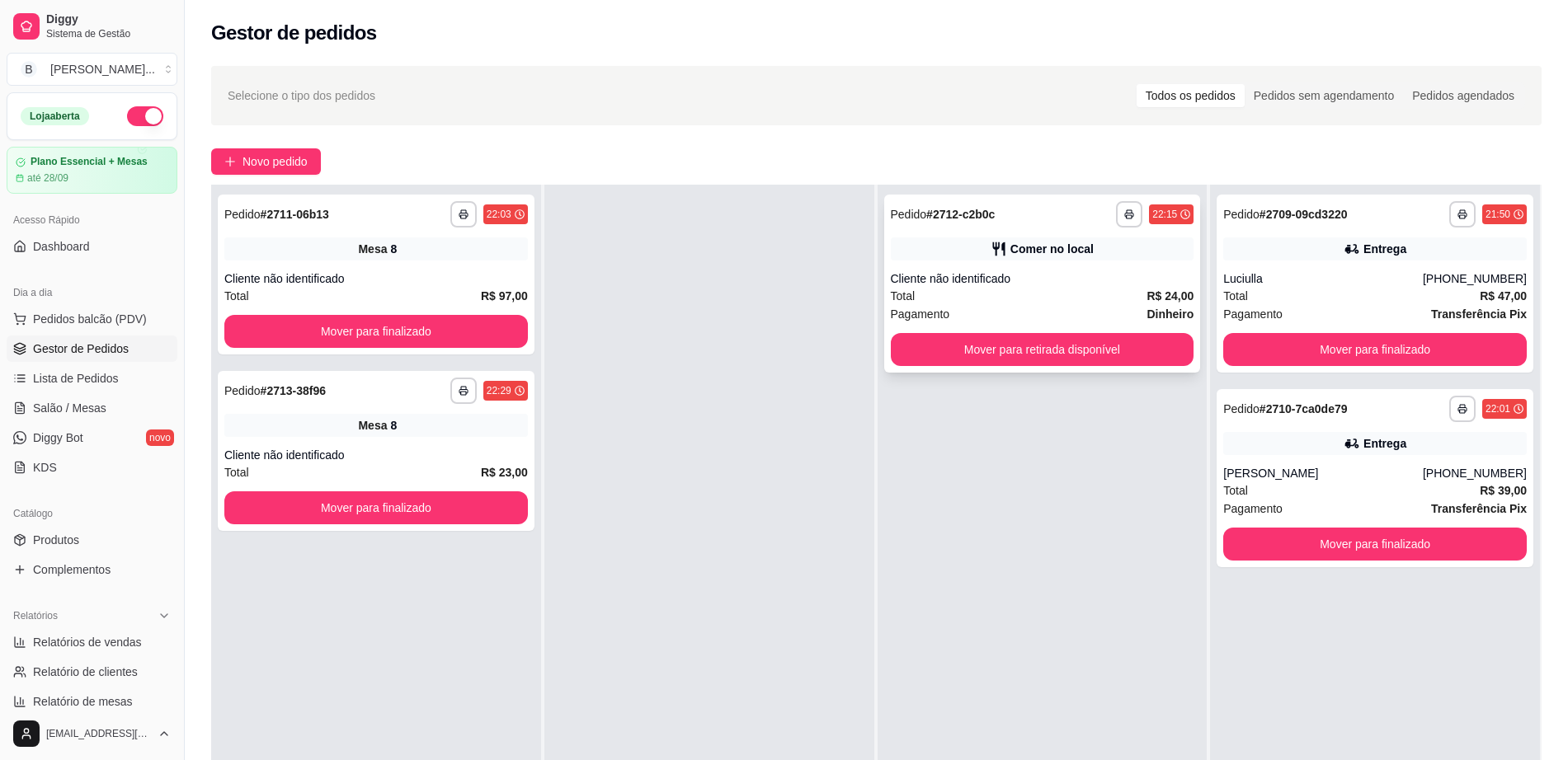
click at [1111, 303] on div "Total R$ 24,00" at bounding box center [1043, 296] width 304 height 19
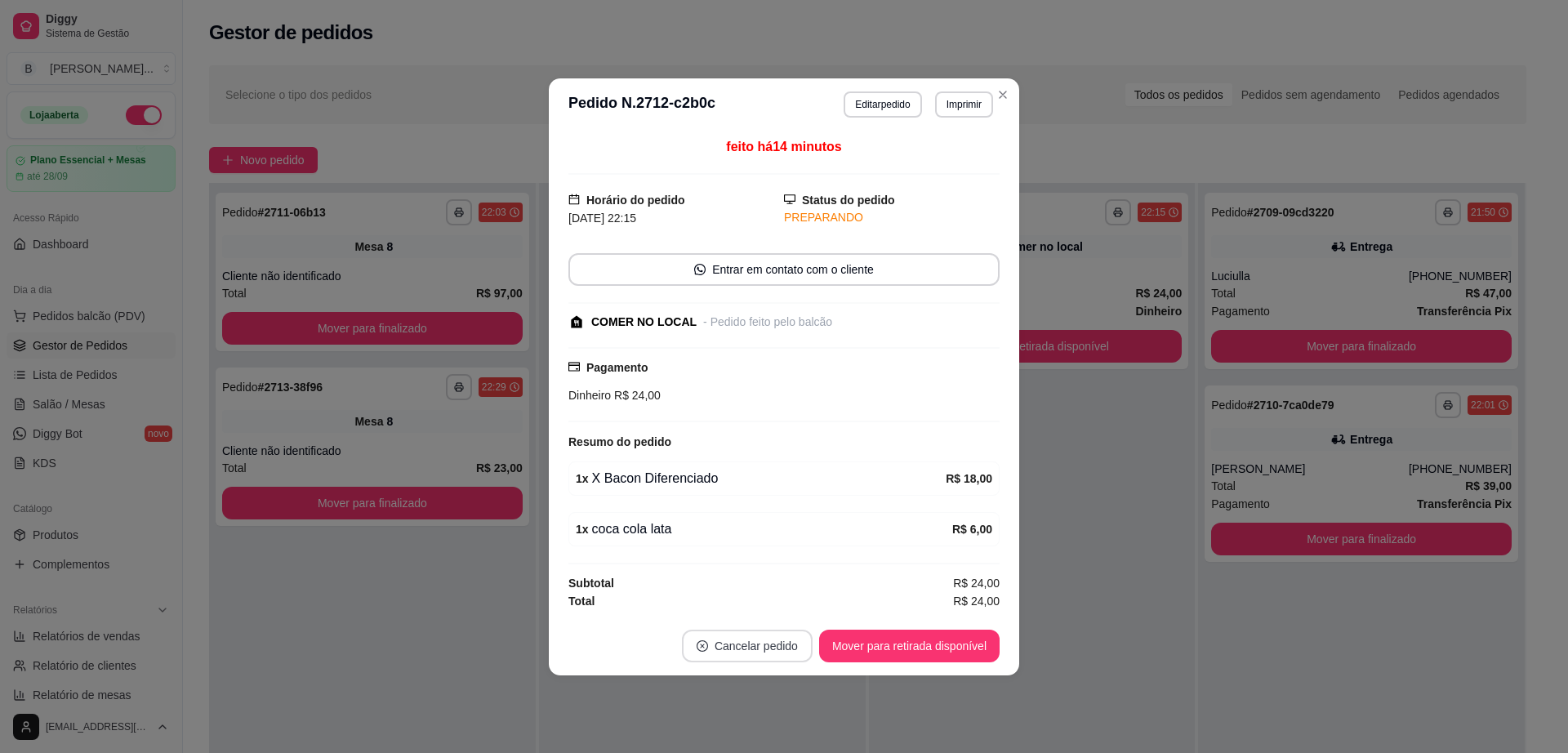
click at [767, 651] on button "Cancelar pedido" at bounding box center [746, 645] width 130 height 32
click at [781, 606] on button "Sim" at bounding box center [793, 604] width 66 height 32
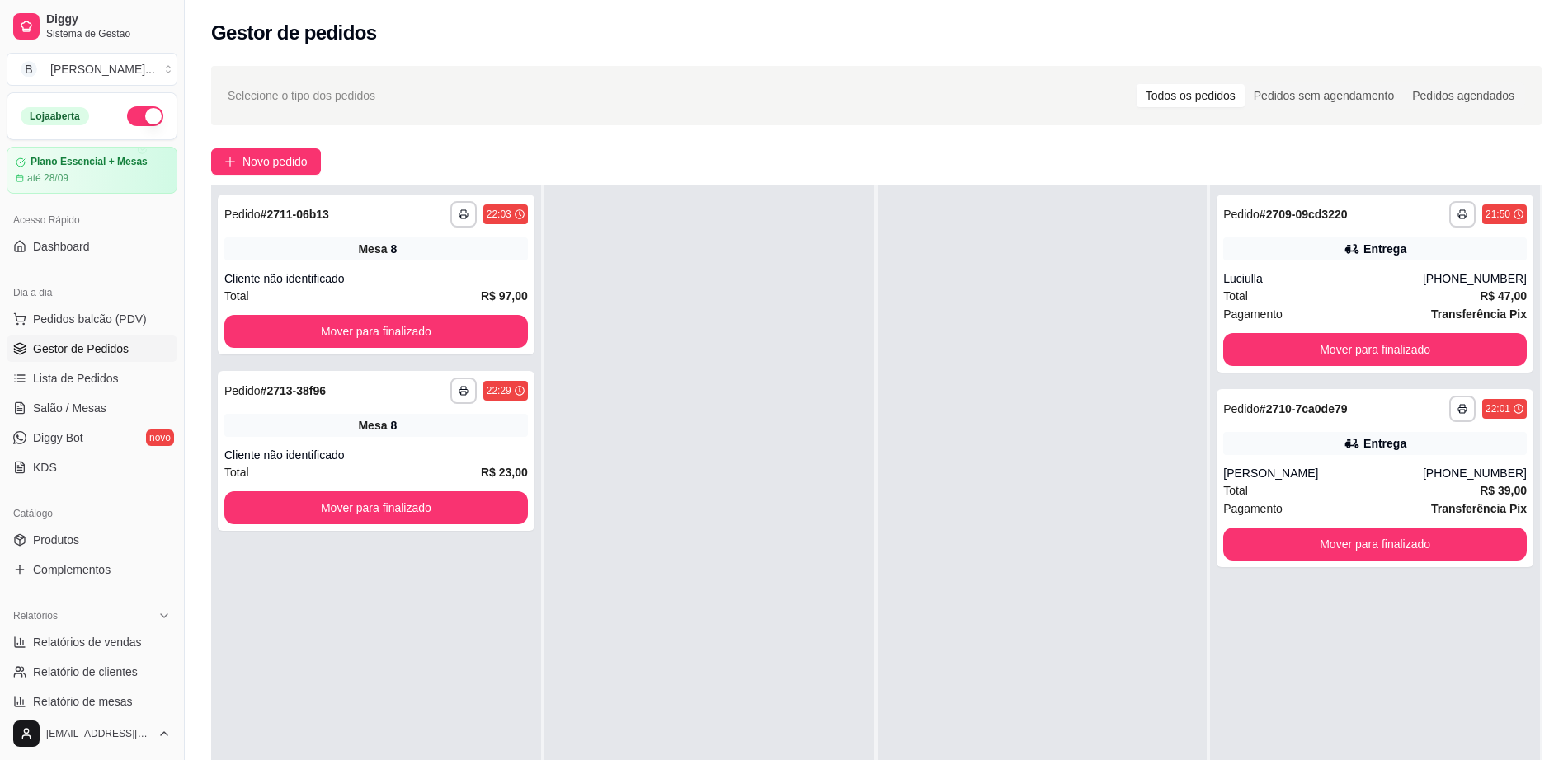
click at [446, 576] on div "**********" at bounding box center [376, 564] width 330 height 760
click at [121, 412] on link "Salão / Mesas" at bounding box center [91, 409] width 170 height 26
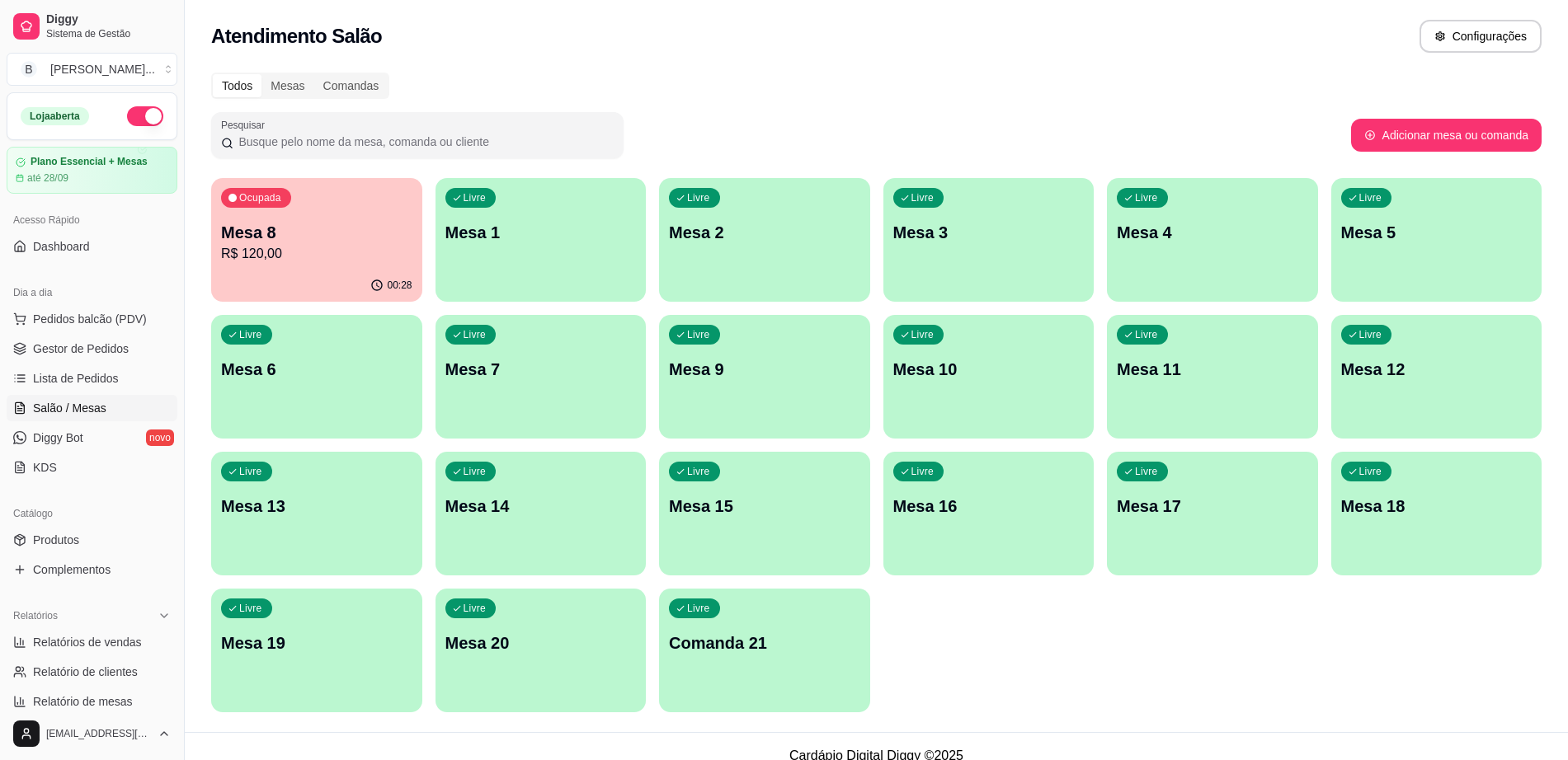
click at [1387, 250] on div "Livre Mesa 5" at bounding box center [1436, 230] width 211 height 104
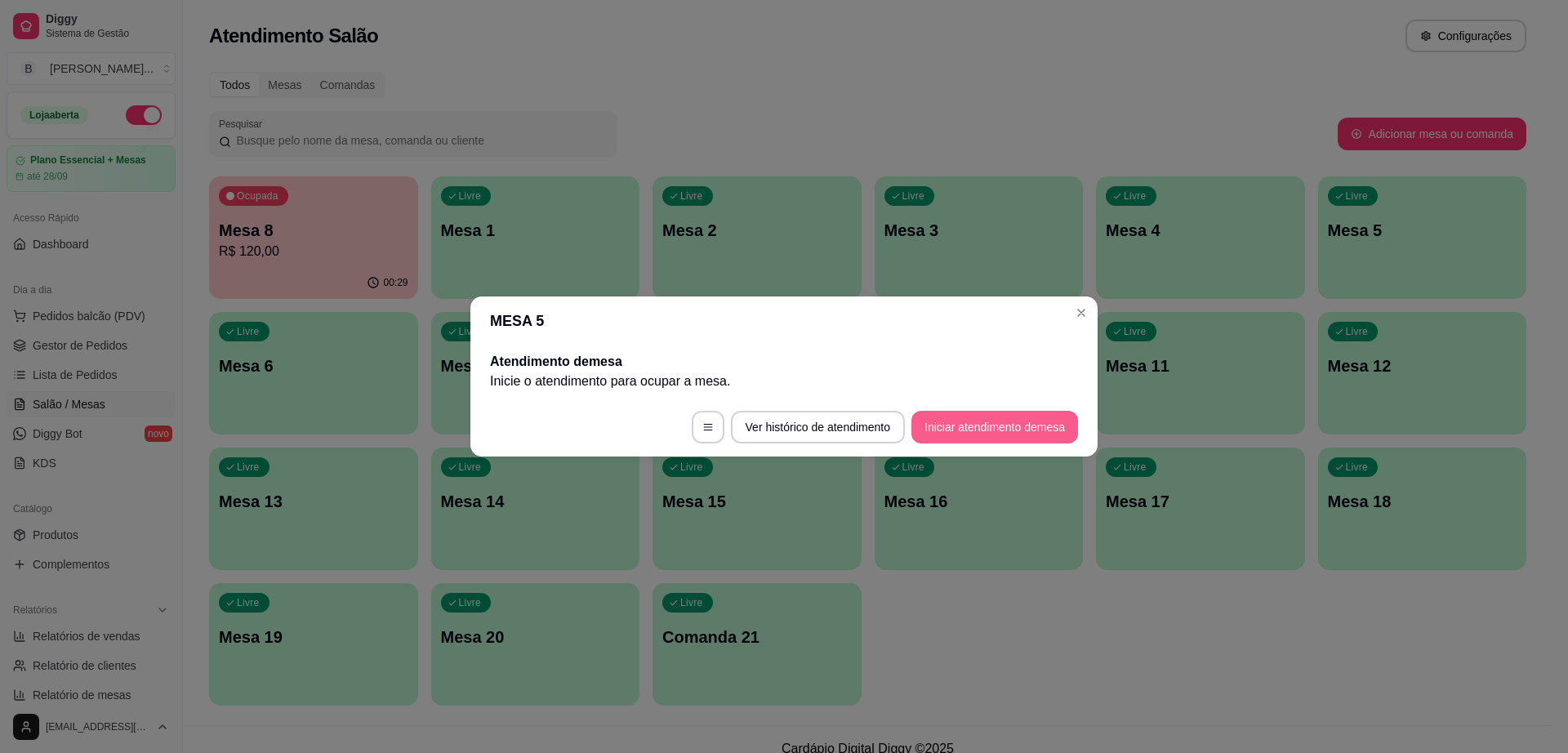
click at [994, 415] on button "Iniciar atendimento de mesa" at bounding box center [995, 427] width 167 height 32
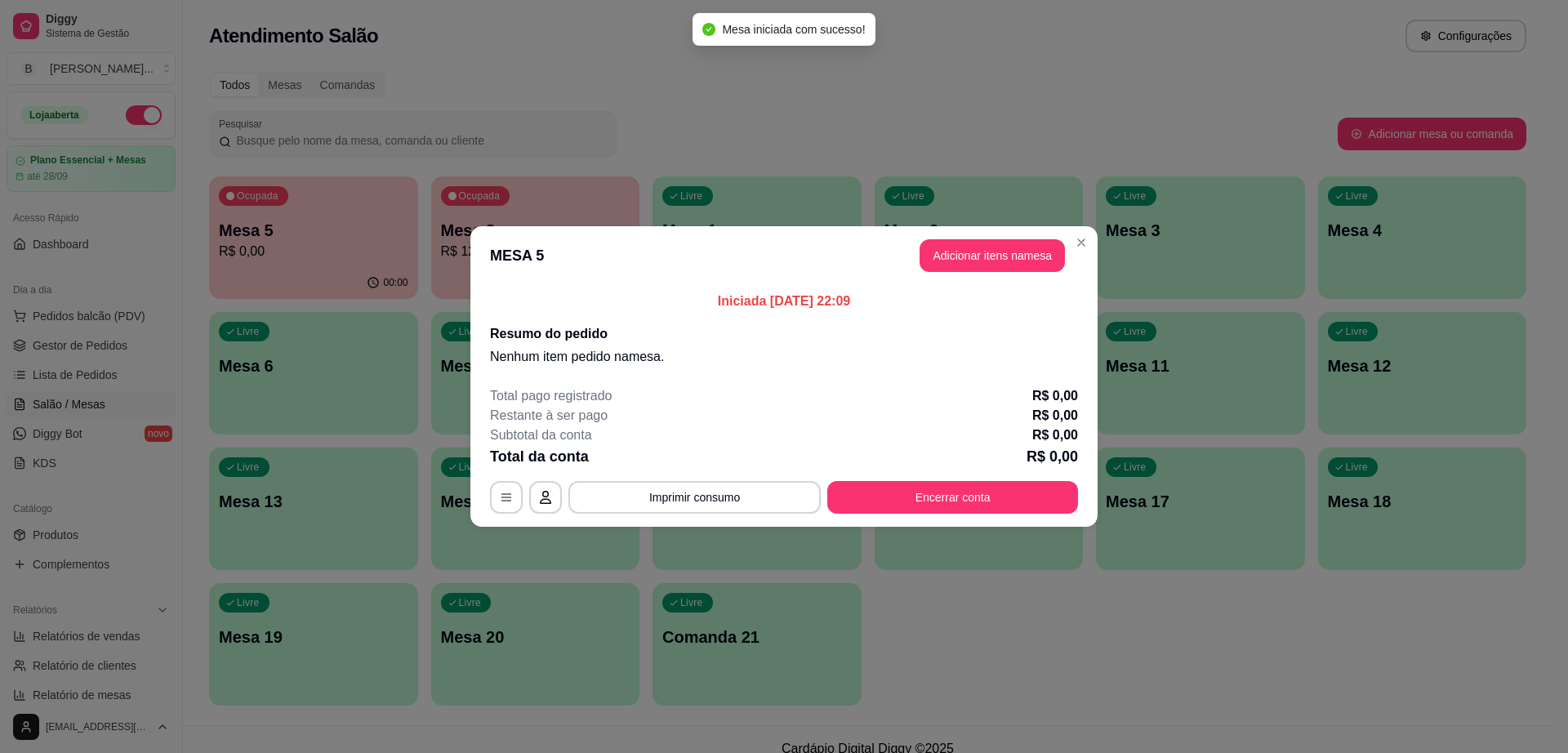
click at [1014, 236] on header "MESA 5 Adicionar itens na mesa" at bounding box center [784, 255] width 628 height 59
click at [1014, 255] on button "Adicionar itens na mesa" at bounding box center [992, 256] width 141 height 31
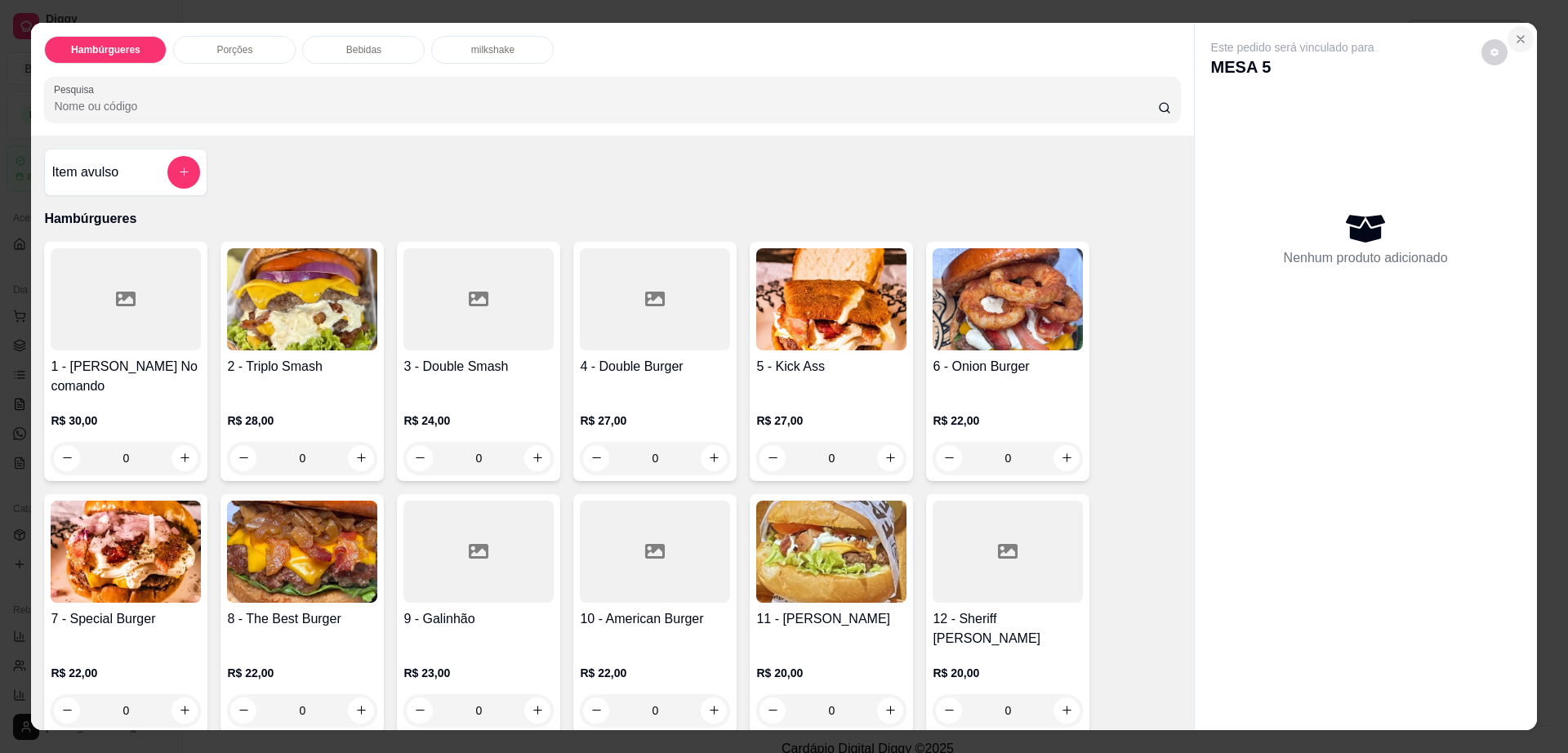
click at [1518, 33] on icon "Close" at bounding box center [1520, 38] width 13 height 13
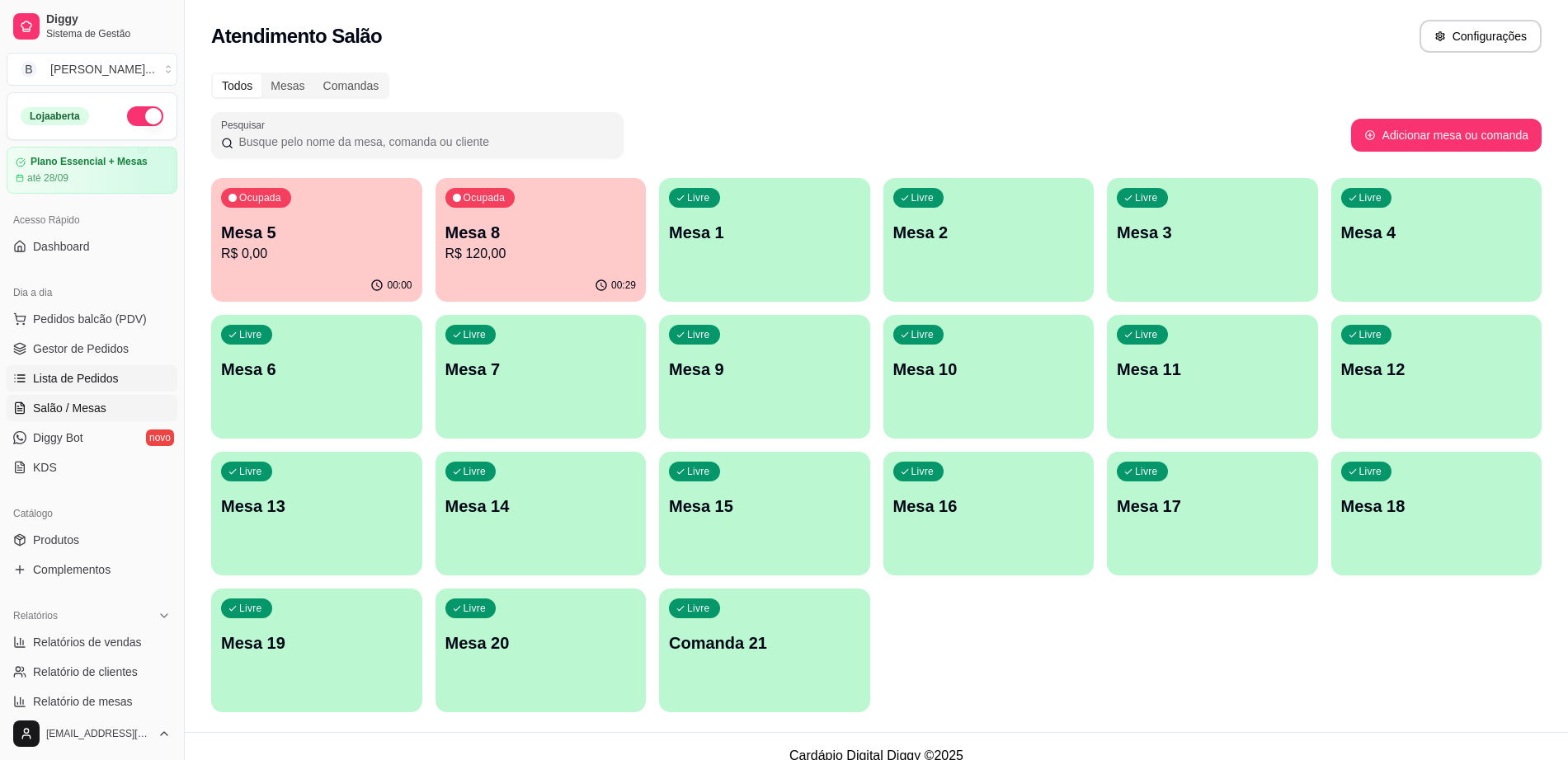
click at [120, 384] on link "Lista de Pedidos" at bounding box center [91, 379] width 170 height 26
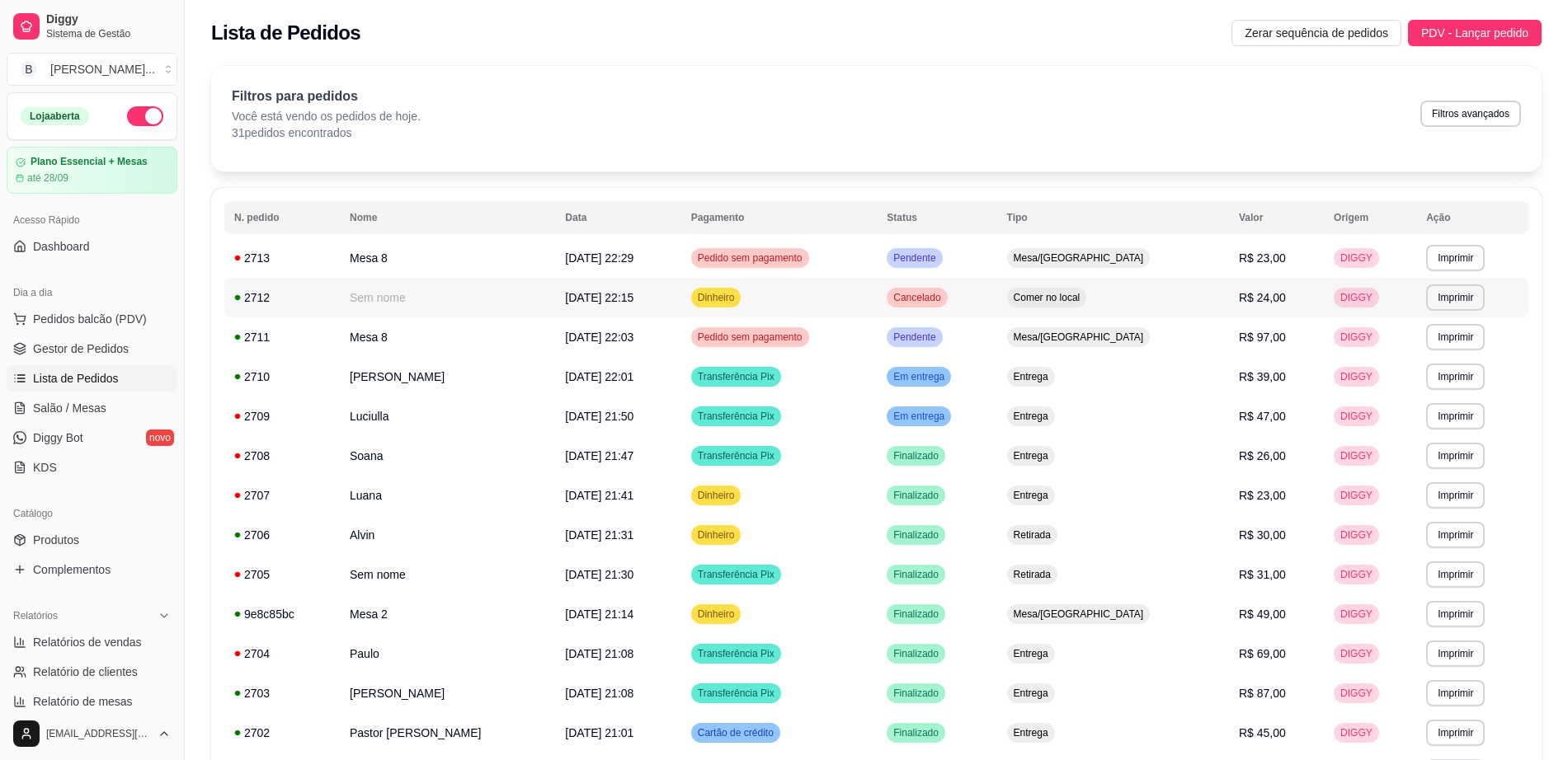
click at [877, 301] on td "Dinheiro" at bounding box center [779, 297] width 195 height 40
click at [133, 398] on link "Salão / Mesas" at bounding box center [91, 409] width 170 height 26
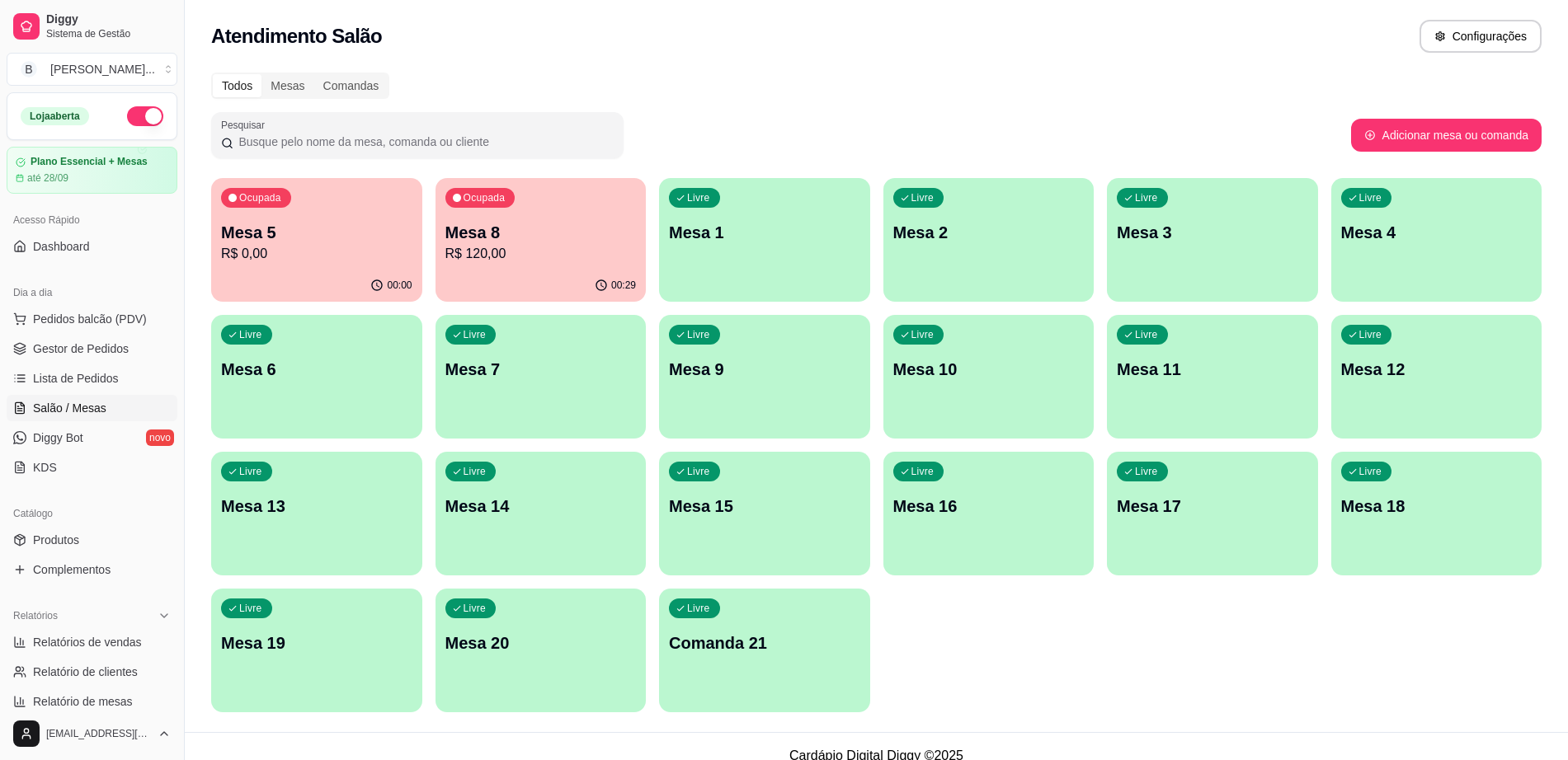
click at [307, 234] on p "Mesa 5" at bounding box center [316, 232] width 192 height 23
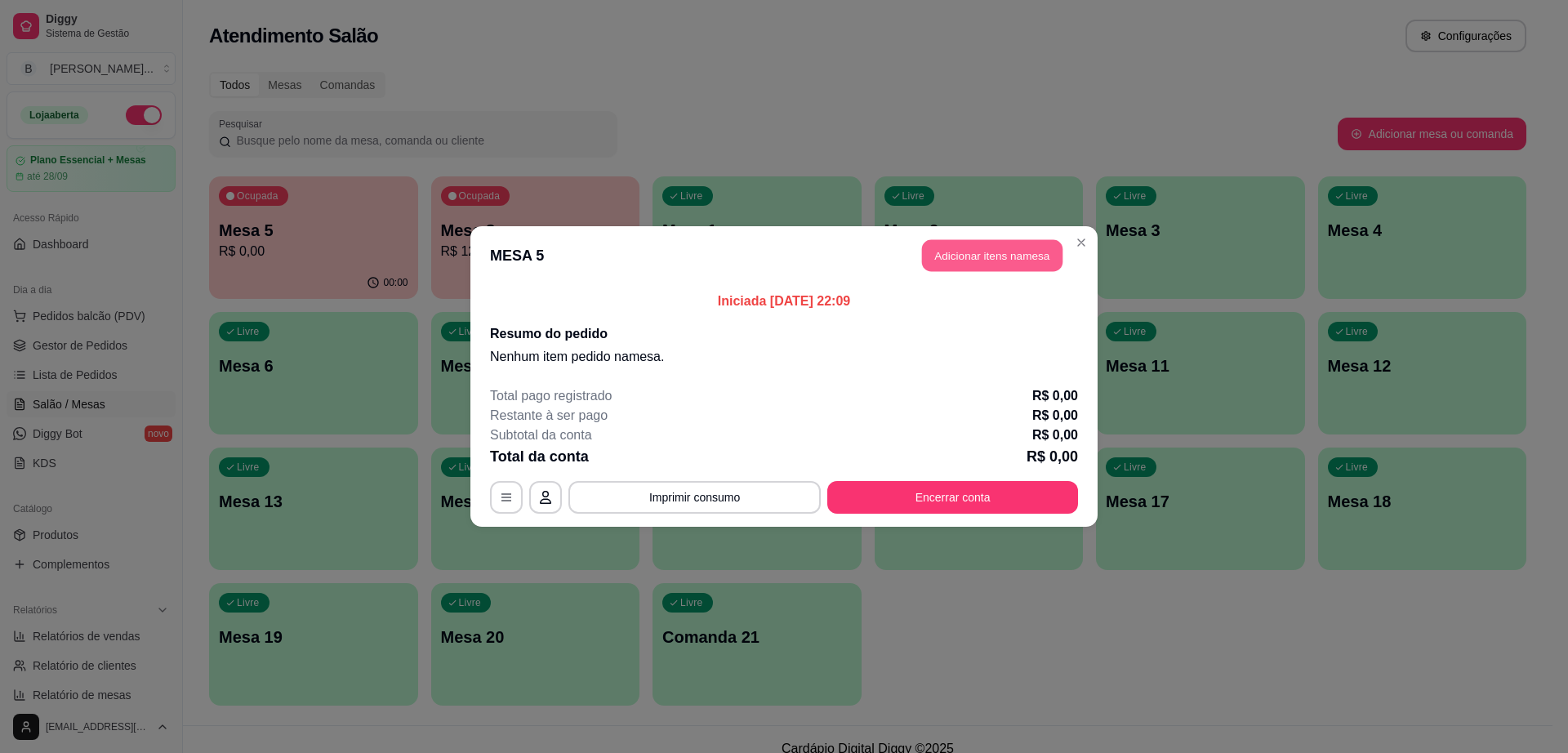
click at [962, 254] on button "Adicionar itens na mesa" at bounding box center [992, 256] width 141 height 31
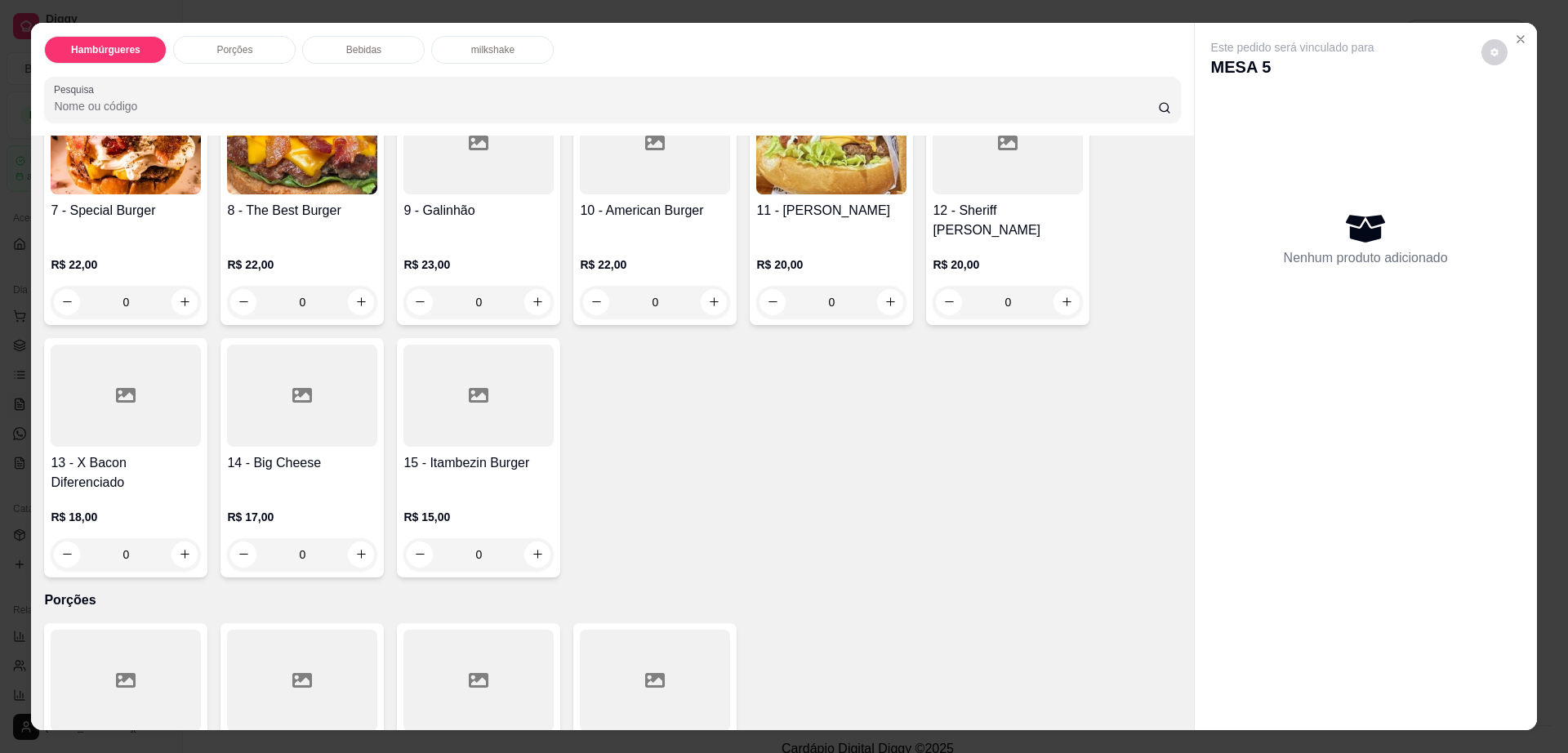
scroll to position [306, 0]
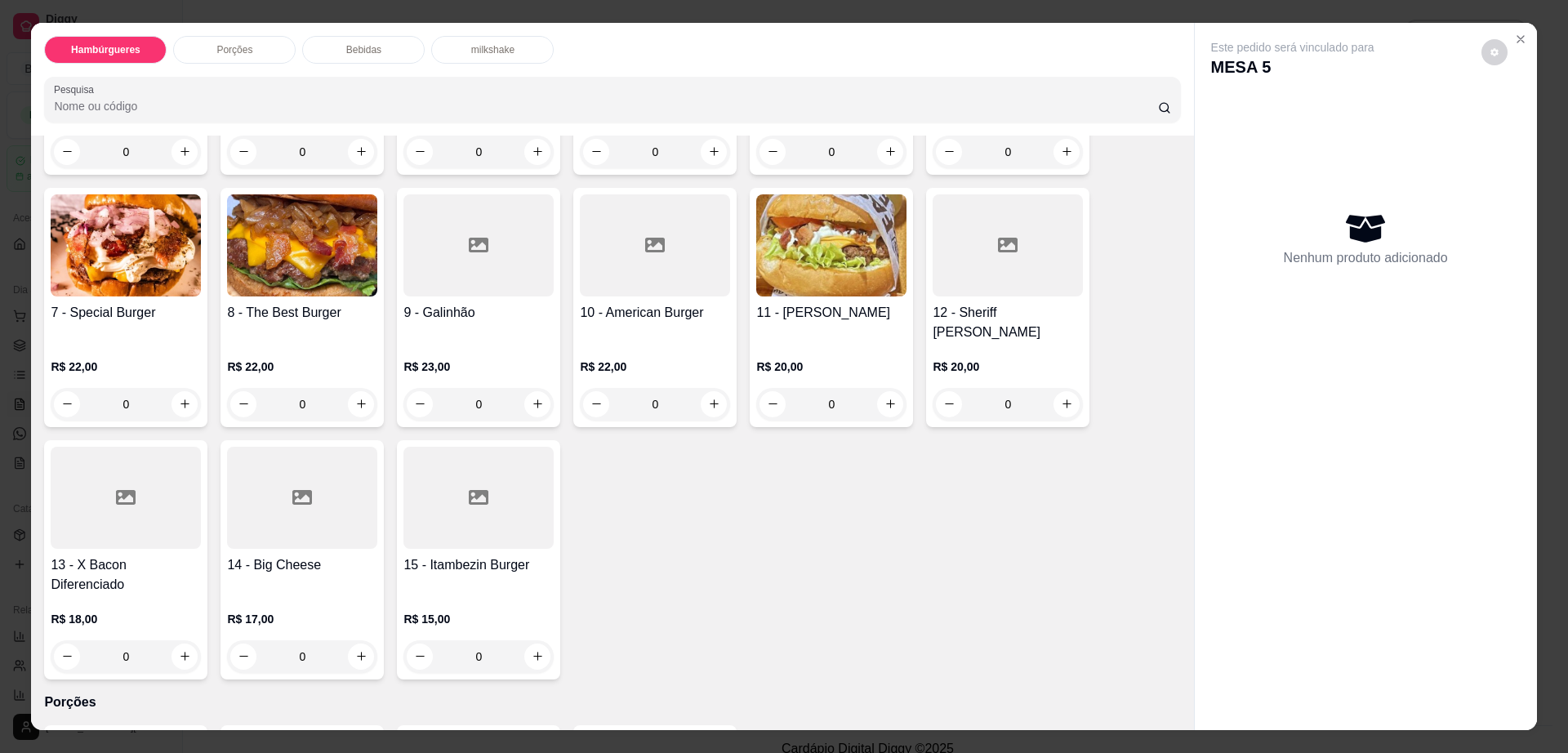
click at [87, 478] on div at bounding box center [126, 498] width 150 height 102
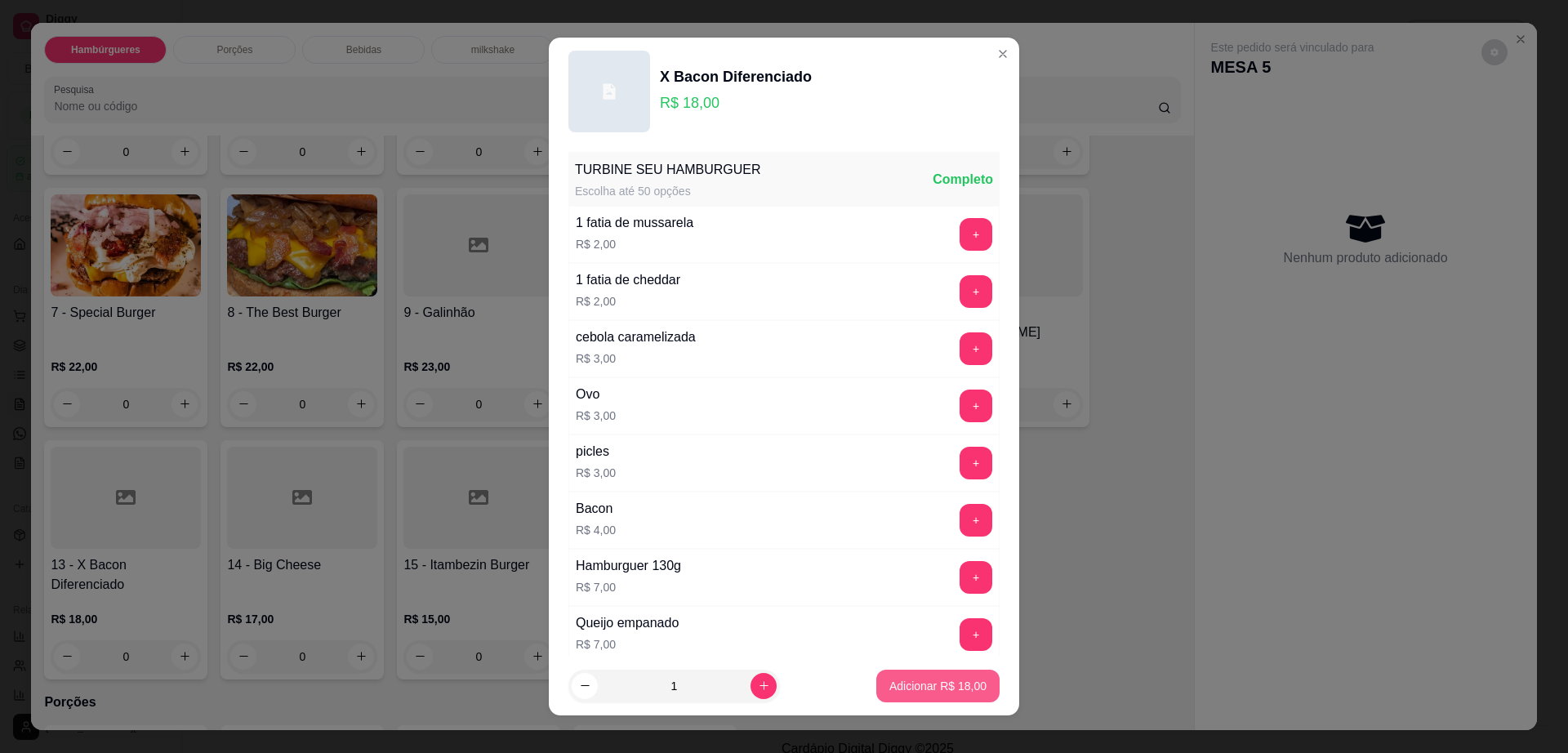
click at [914, 696] on button "Adicionar R$ 18,00" at bounding box center [937, 686] width 123 height 32
type input "1"
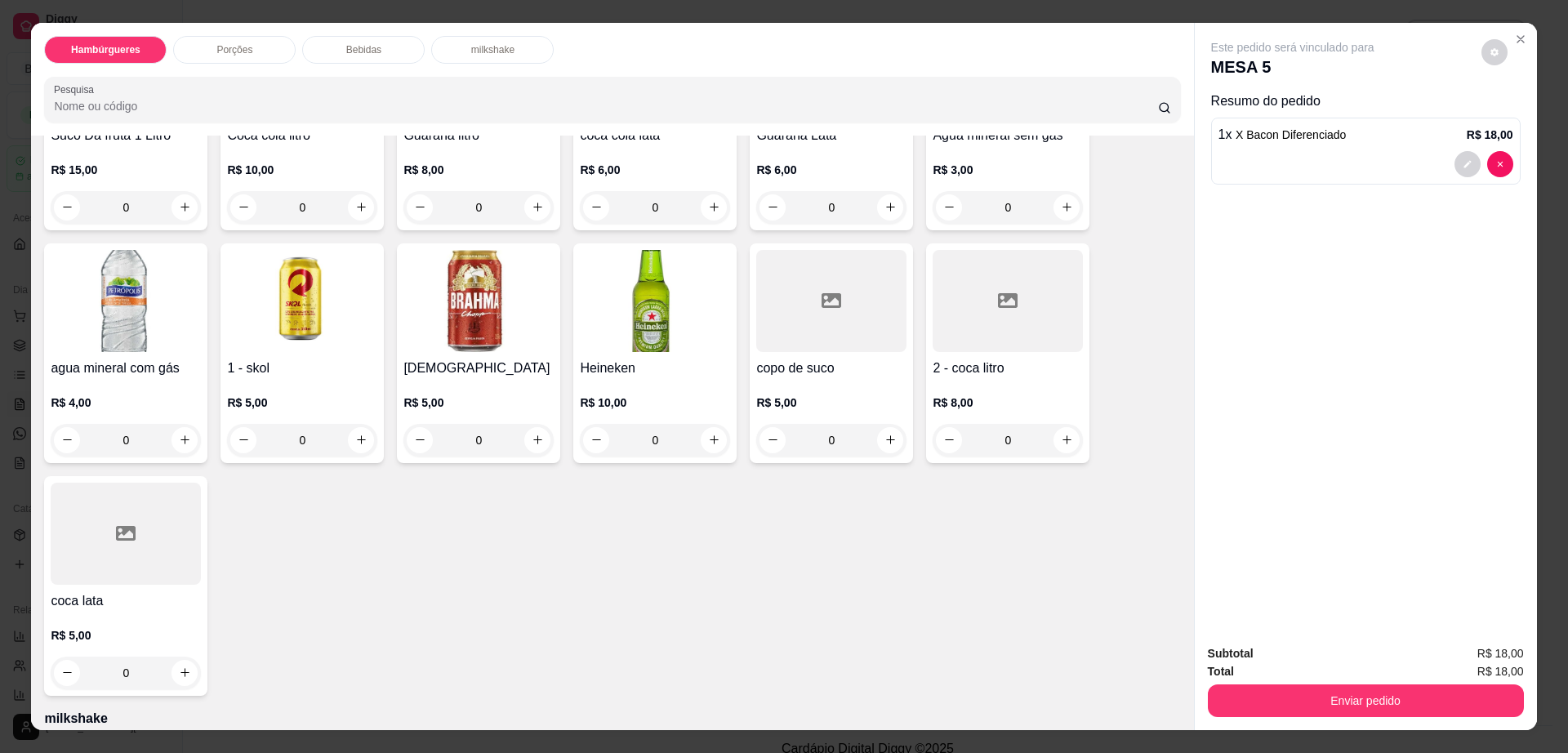
scroll to position [1328, 0]
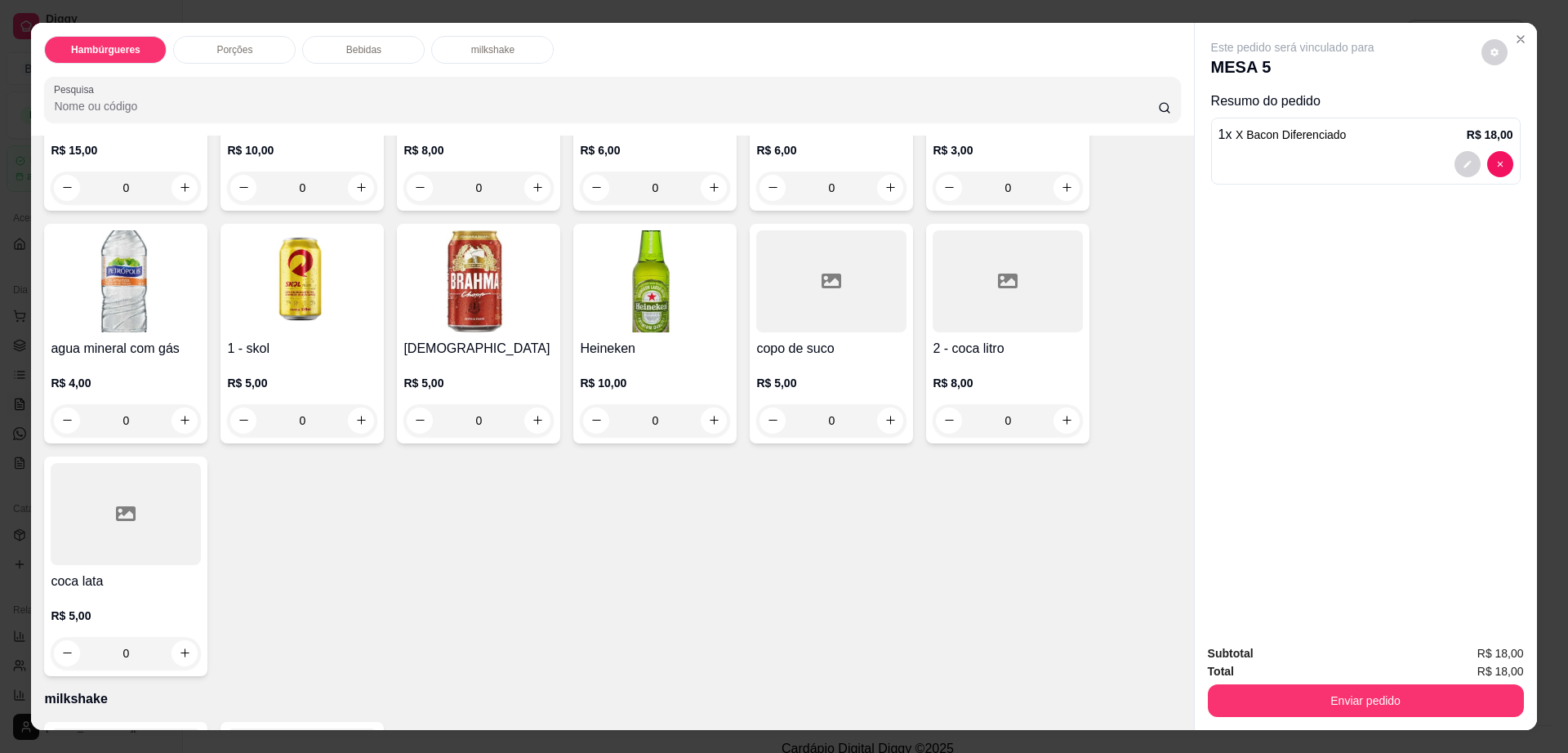
click at [77, 505] on div at bounding box center [126, 514] width 150 height 102
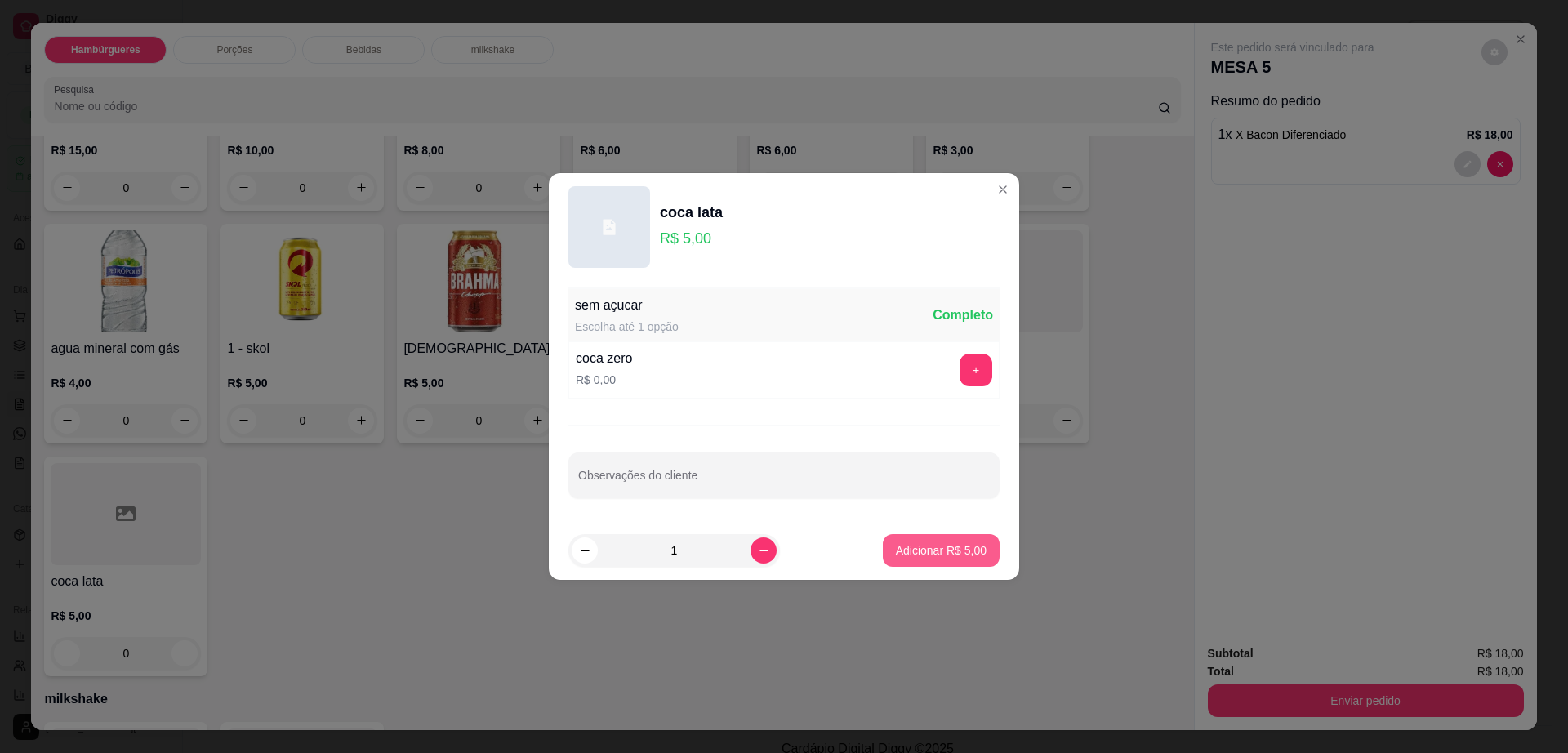
click at [912, 549] on p "Adicionar R$ 5,00" at bounding box center [941, 550] width 91 height 17
type input "1"
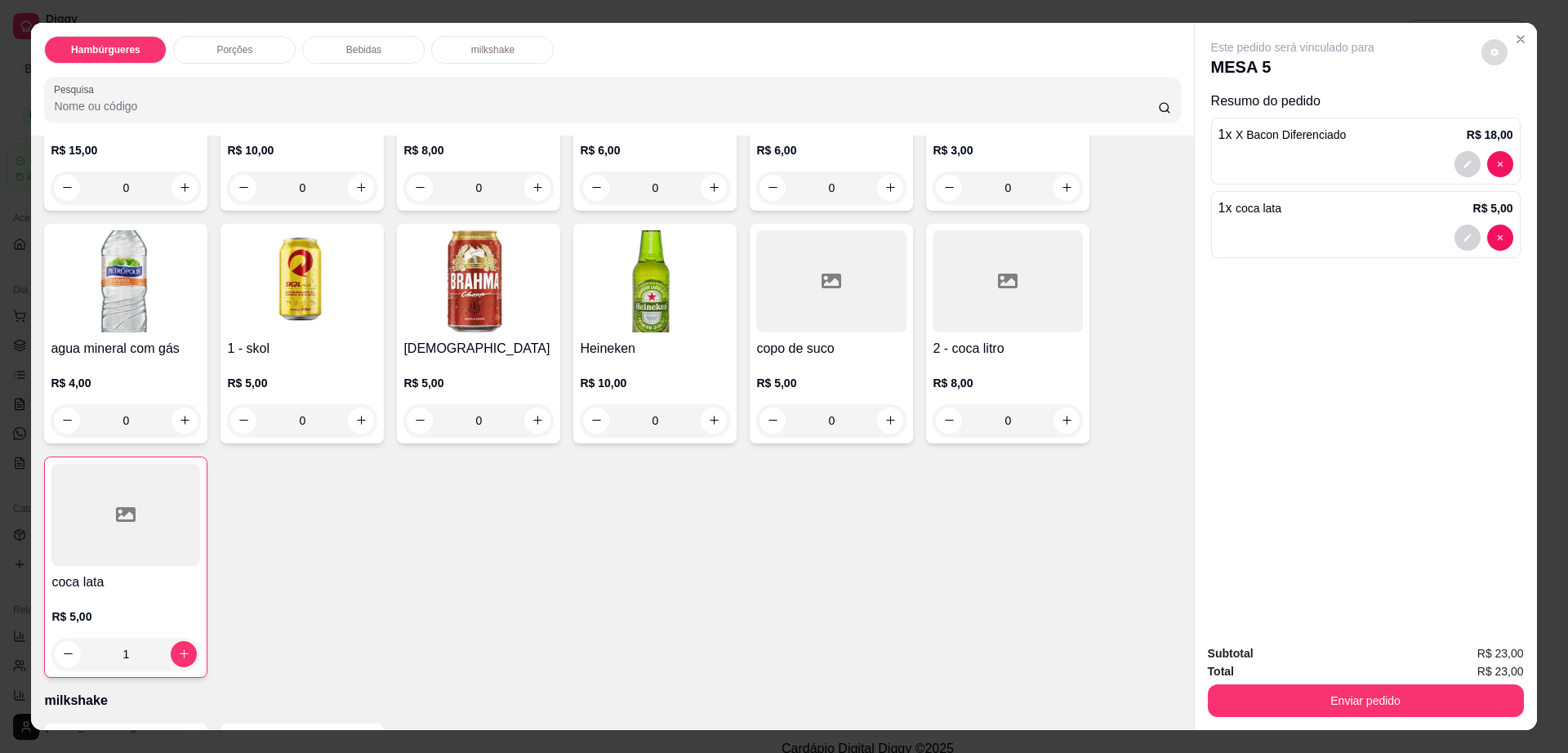
click at [1491, 52] on button "decrease-product-quantity" at bounding box center [1495, 52] width 26 height 26
click at [1365, 684] on div "Enviar pedido" at bounding box center [1366, 699] width 316 height 37
click at [1361, 694] on button "Enviar pedido" at bounding box center [1366, 701] width 316 height 32
click at [1342, 666] on button "Não registrar e enviar pedido" at bounding box center [1309, 661] width 170 height 31
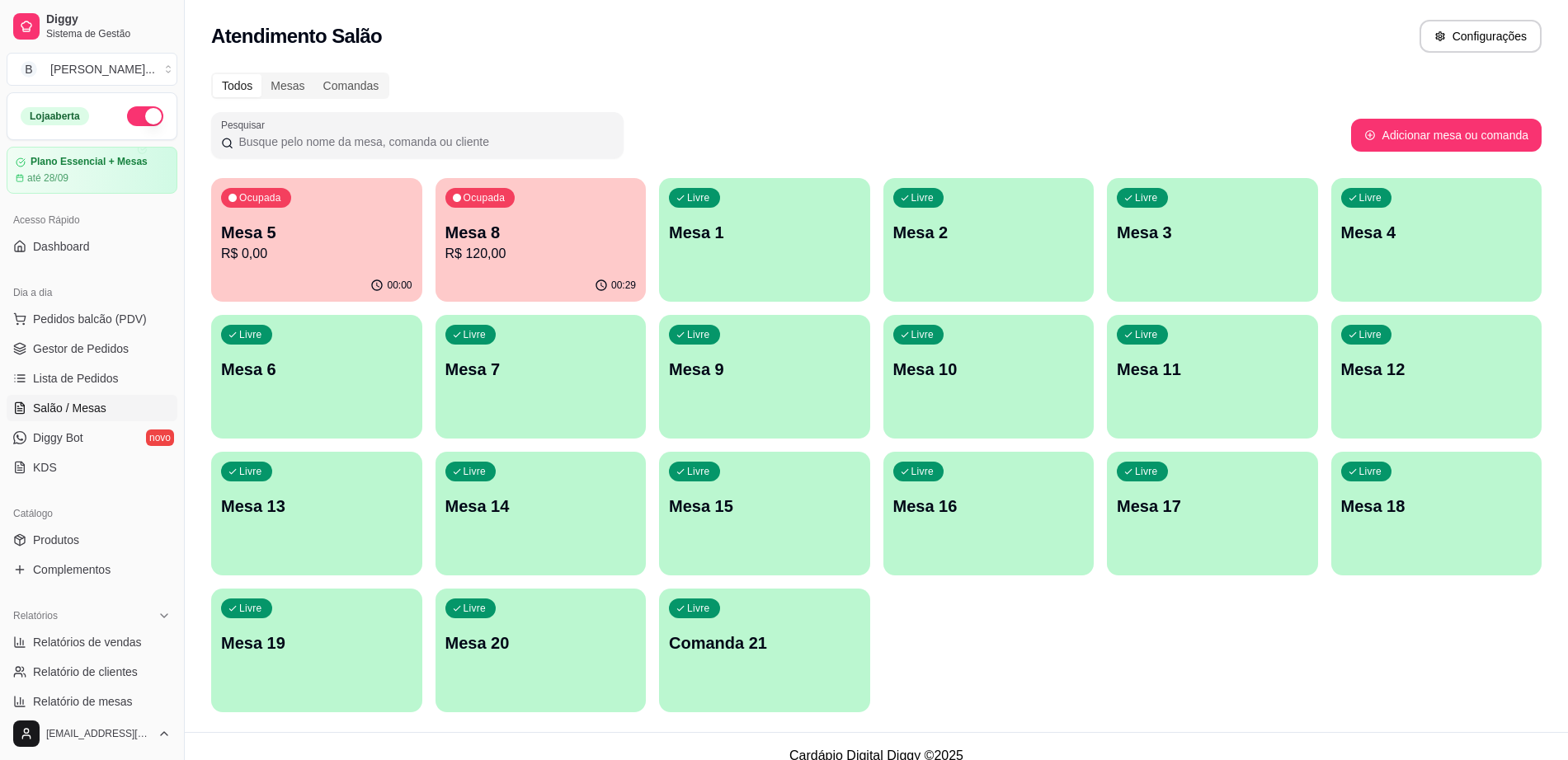
click at [576, 240] on p "Mesa 8" at bounding box center [541, 232] width 192 height 23
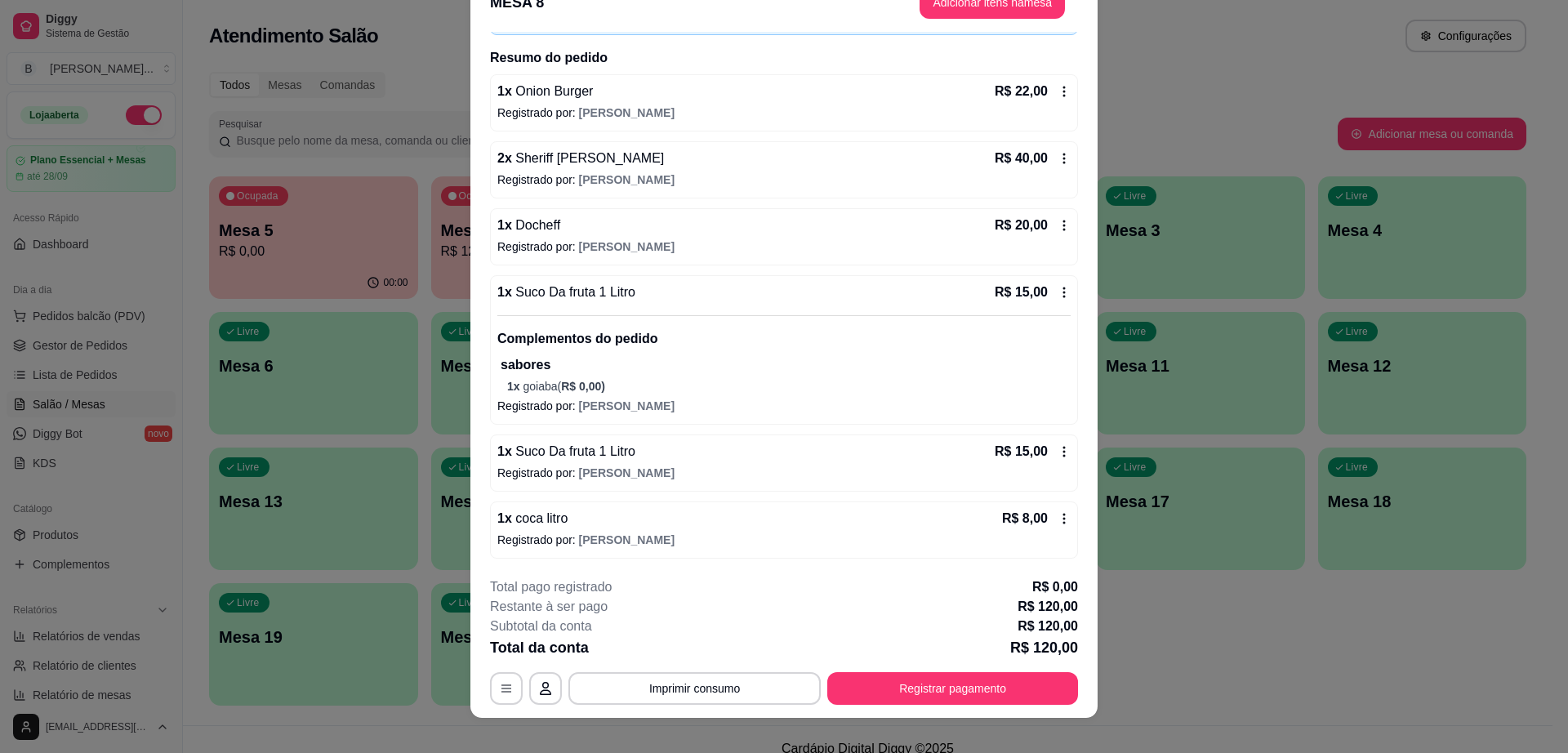
scroll to position [48, 0]
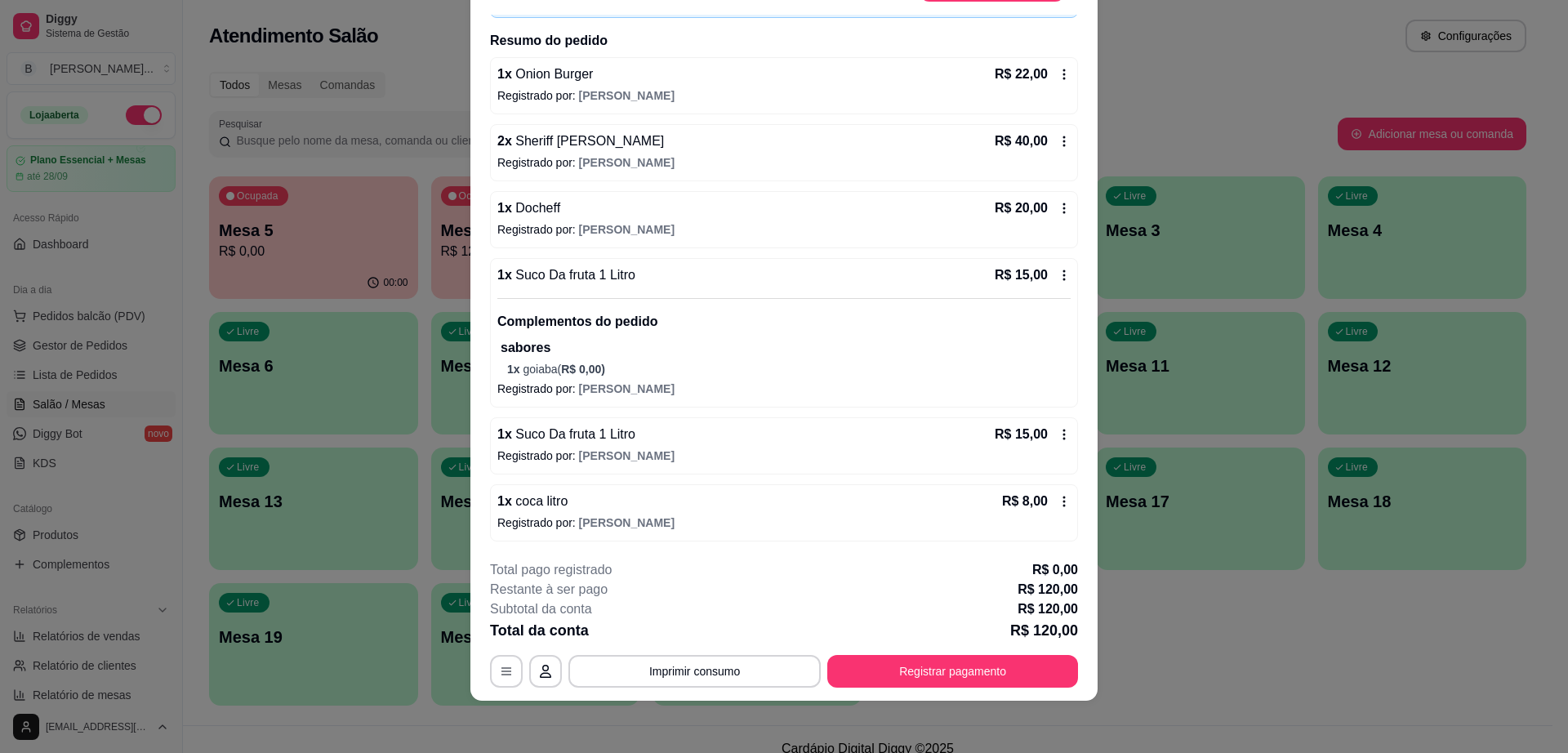
click at [985, 688] on div "**********" at bounding box center [784, 671] width 588 height 32
click at [993, 672] on button "Registrar pagamento" at bounding box center [952, 671] width 251 height 32
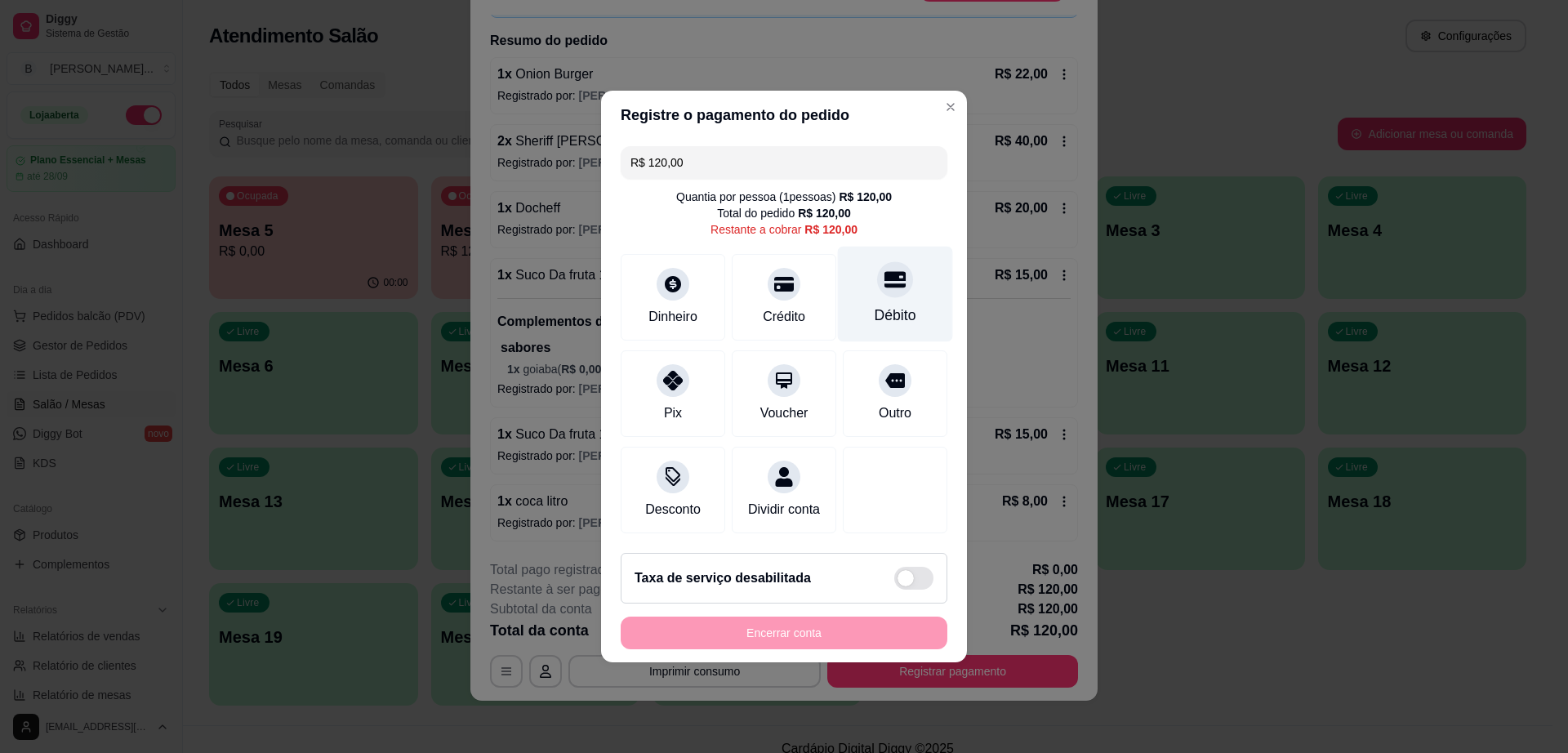
click at [892, 270] on div at bounding box center [894, 279] width 36 height 36
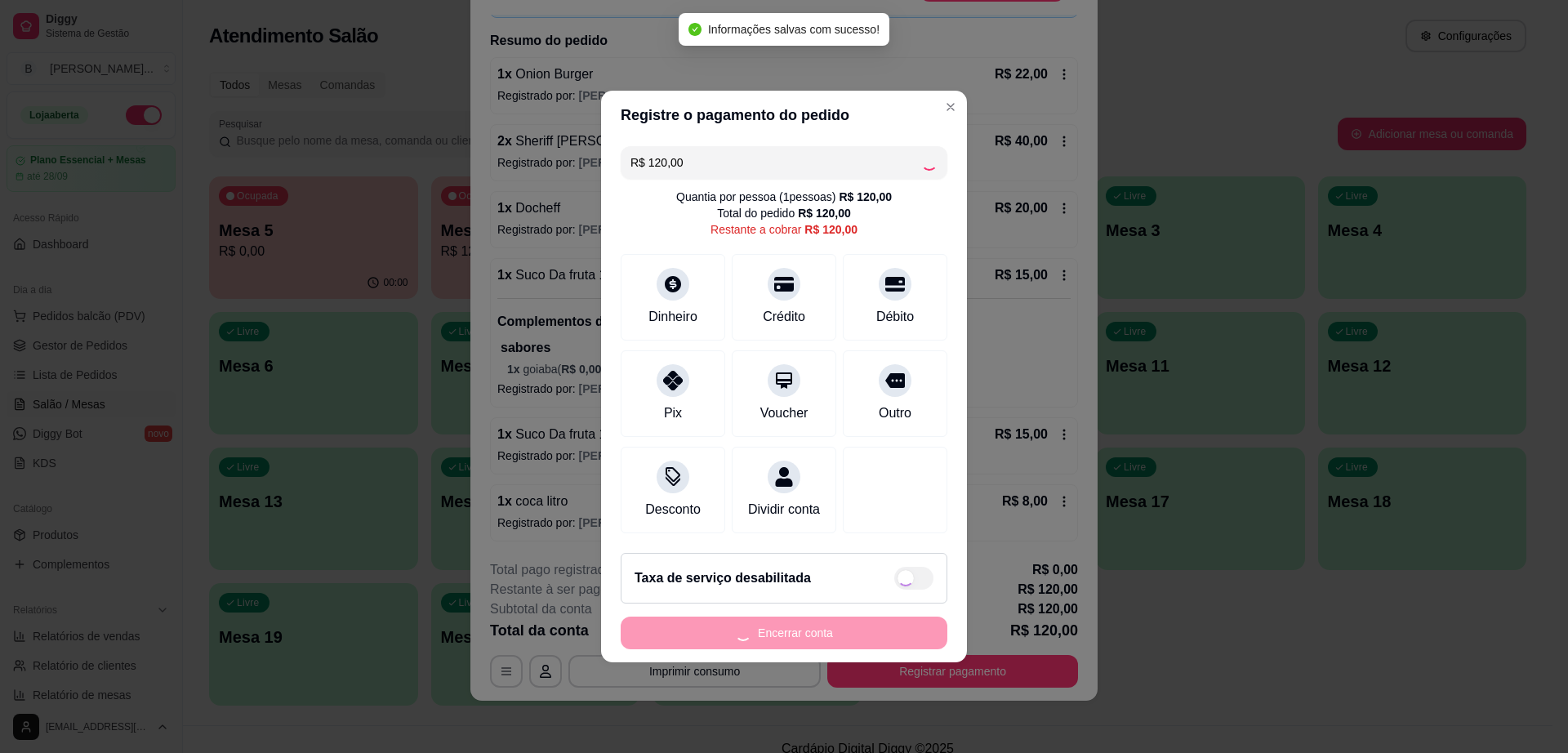
type input "R$ 0,00"
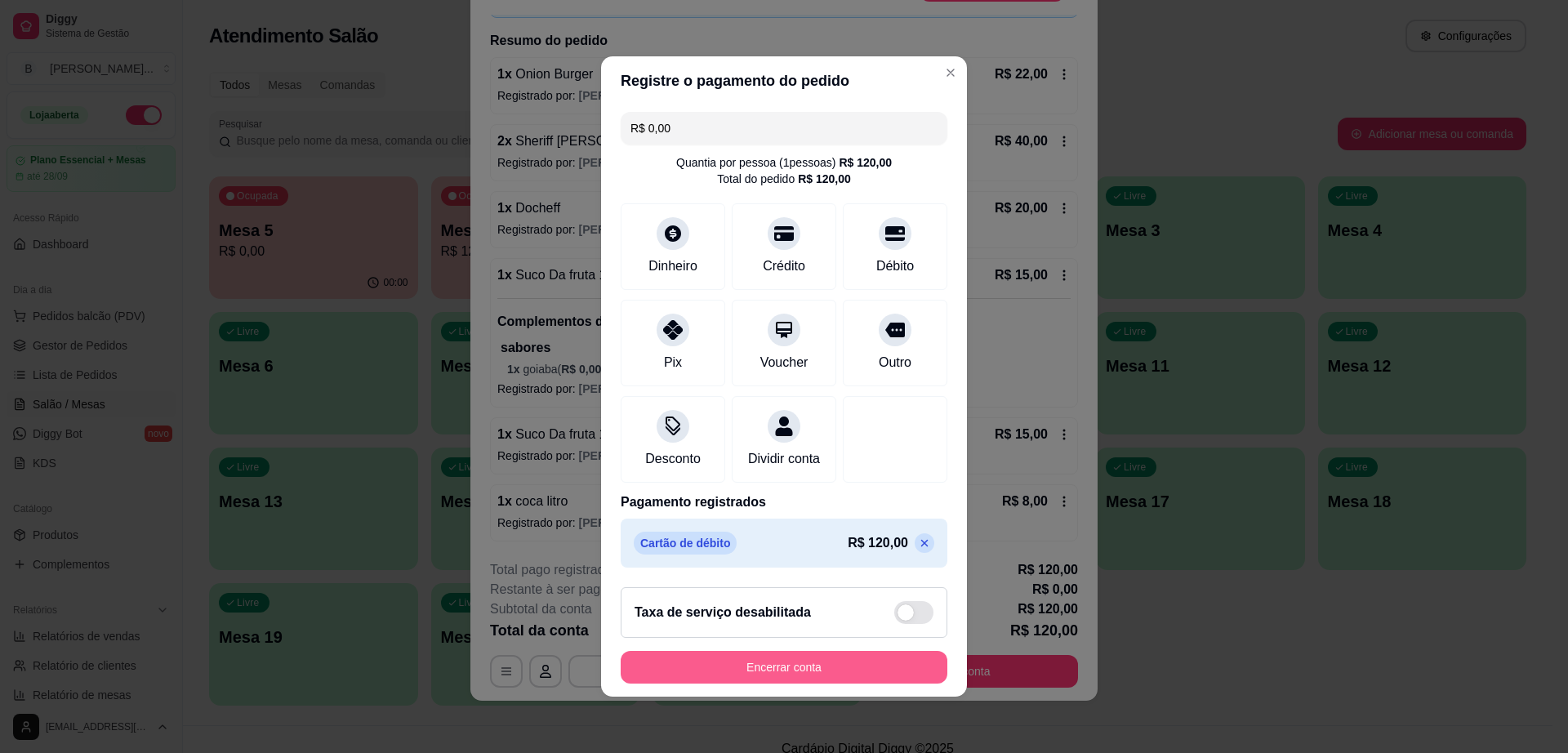
click at [836, 684] on button "Encerrar conta" at bounding box center [784, 667] width 327 height 32
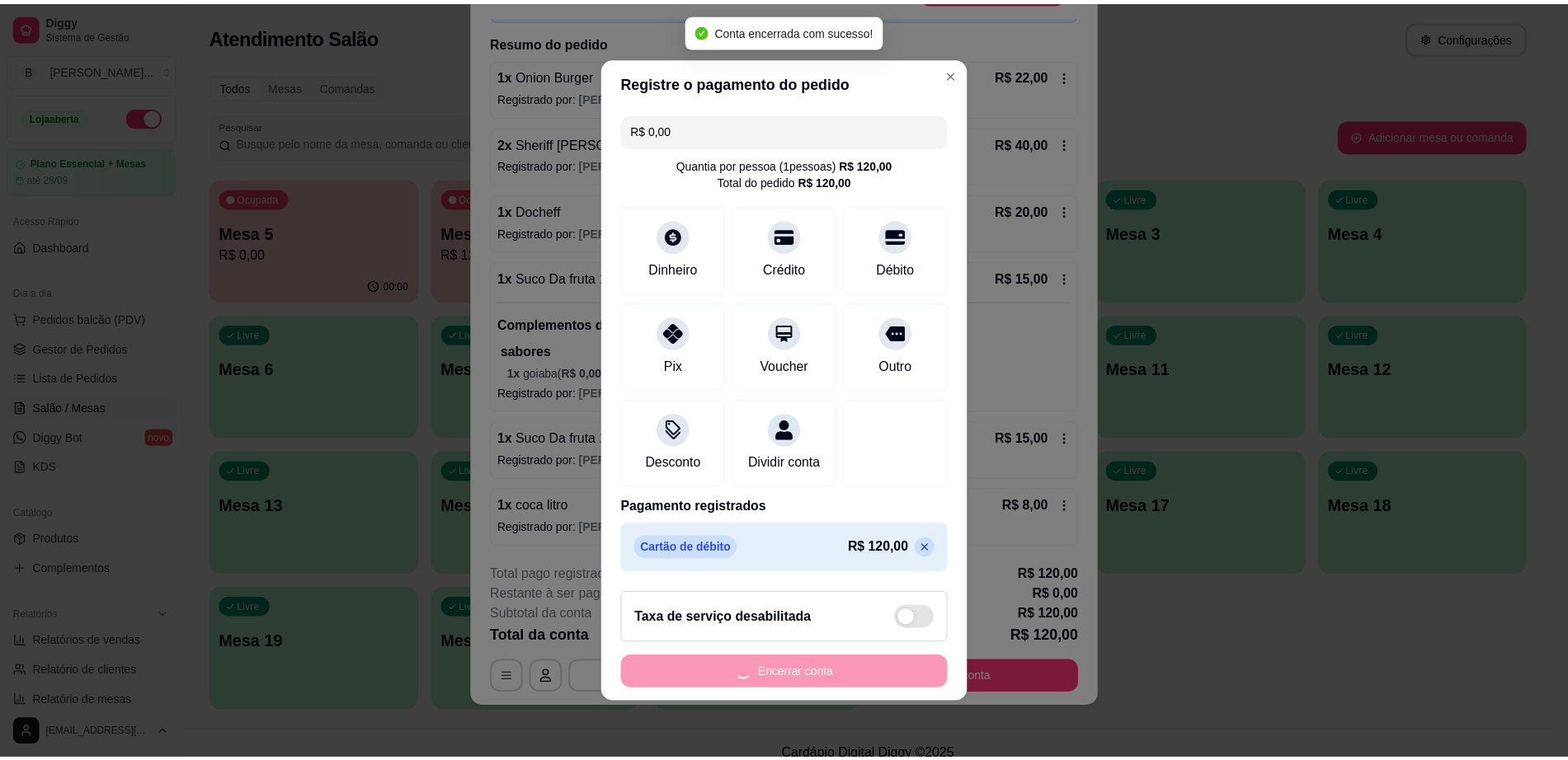
scroll to position [0, 0]
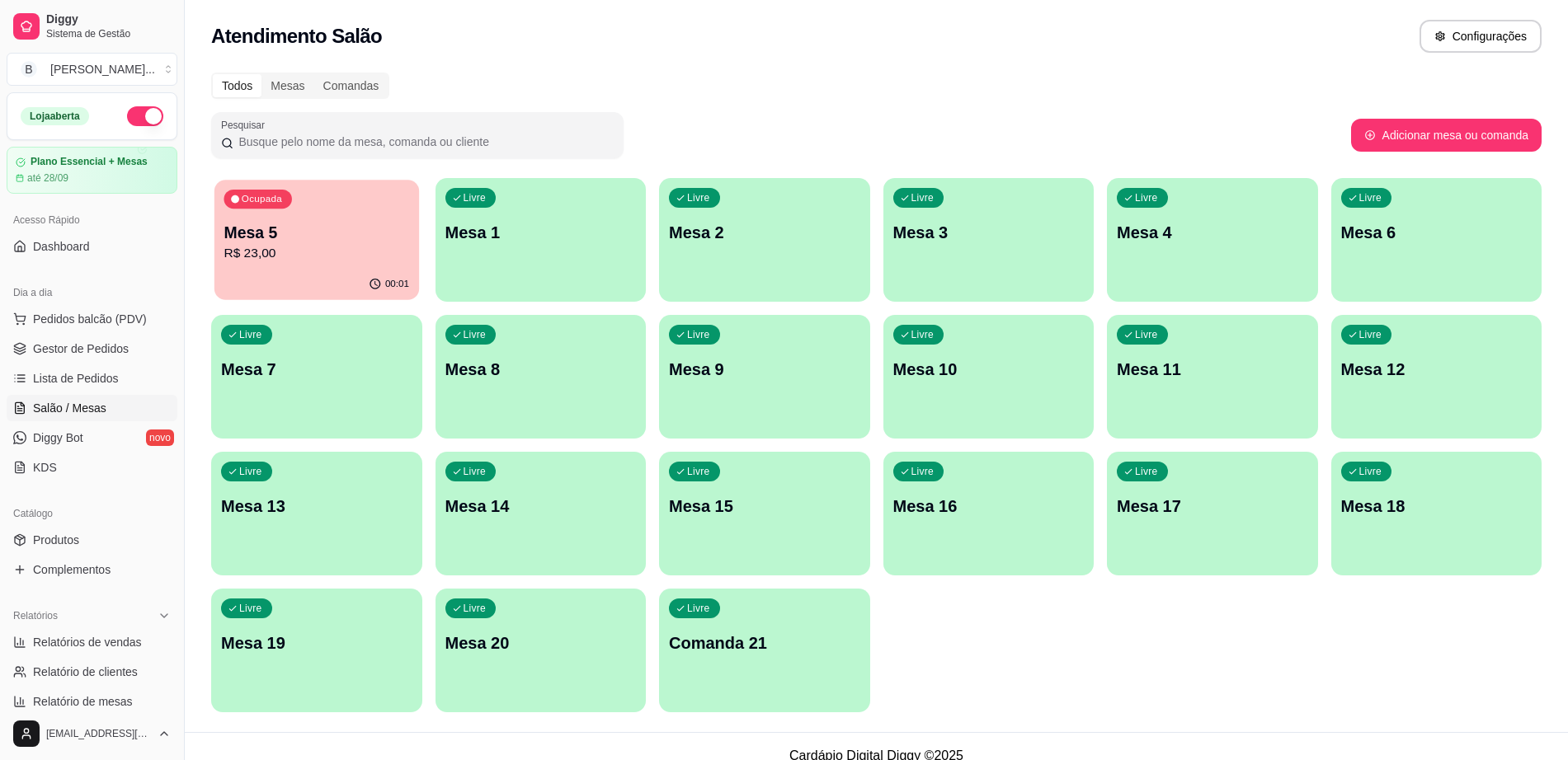
click at [336, 237] on p "Mesa 5" at bounding box center [316, 232] width 185 height 22
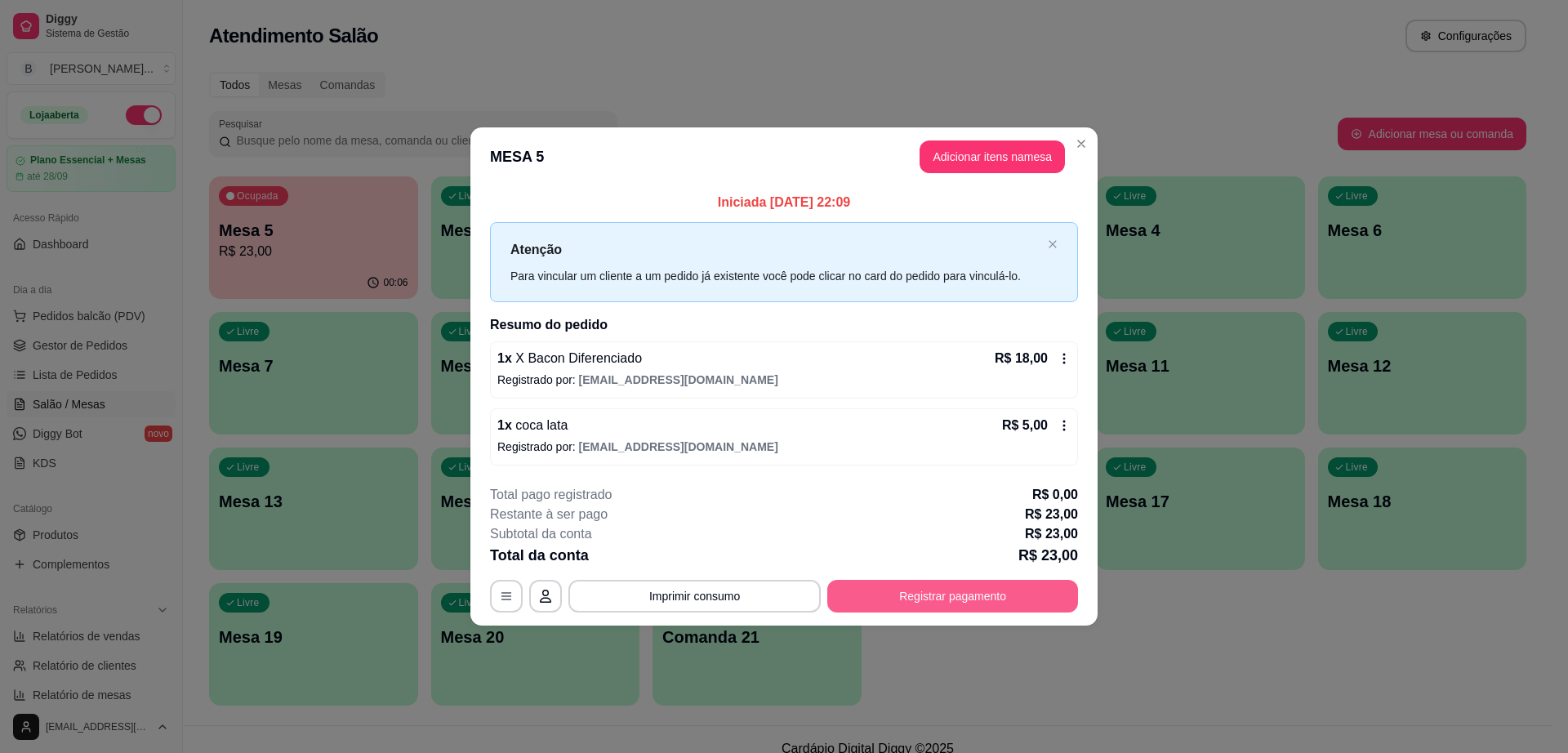
click at [969, 606] on button "Registrar pagamento" at bounding box center [952, 596] width 251 height 32
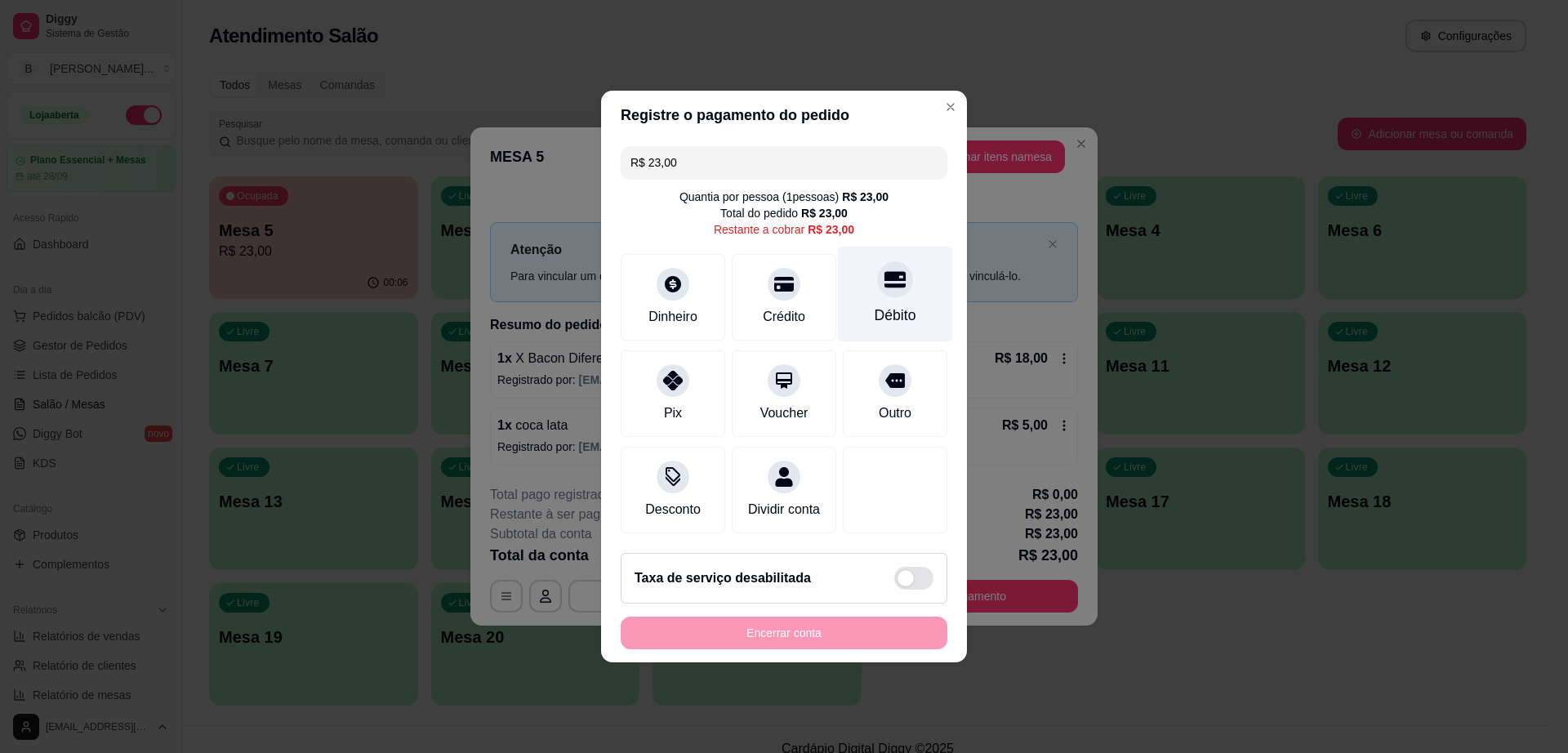
click at [879, 284] on div at bounding box center [894, 279] width 36 height 36
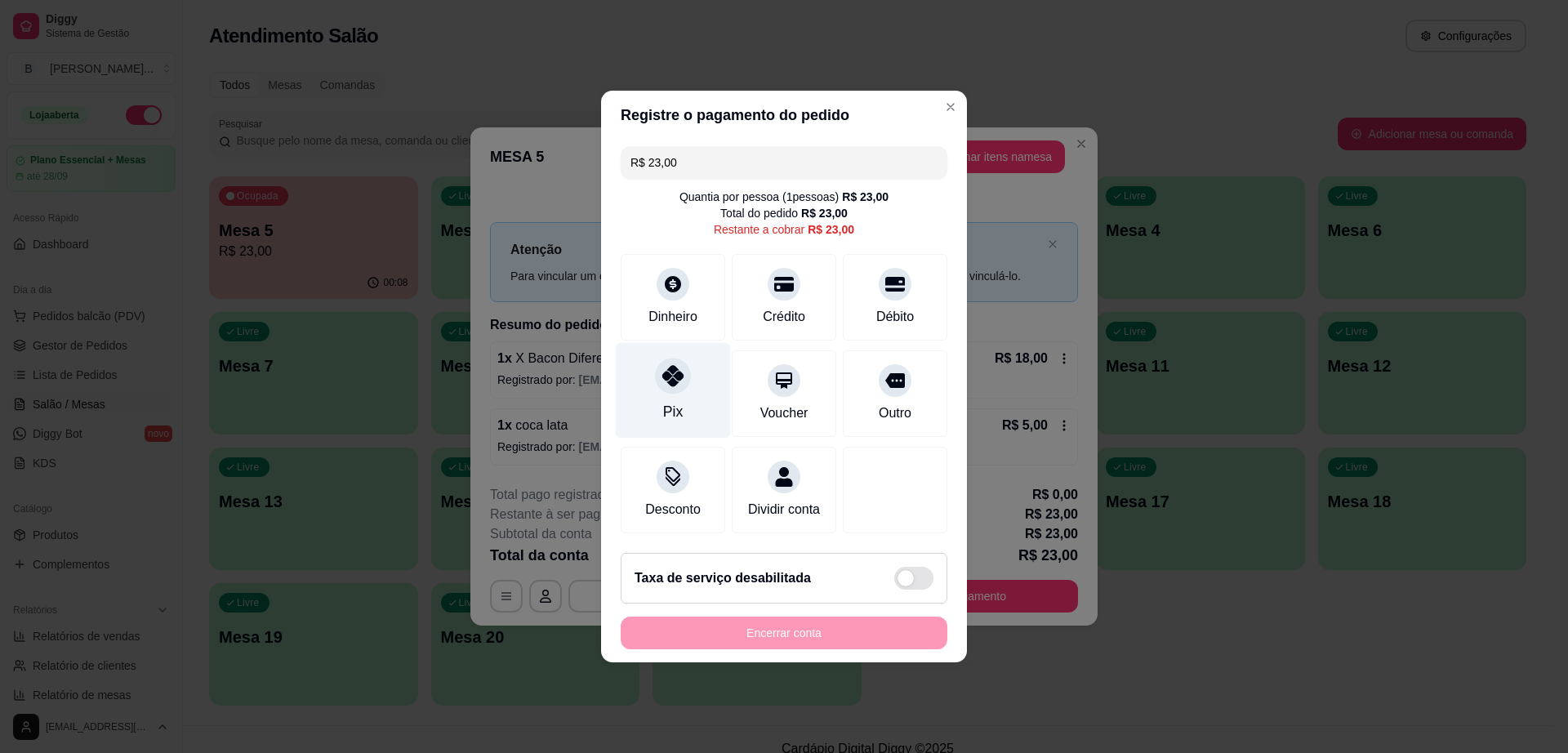
click at [674, 370] on icon at bounding box center [673, 376] width 21 height 21
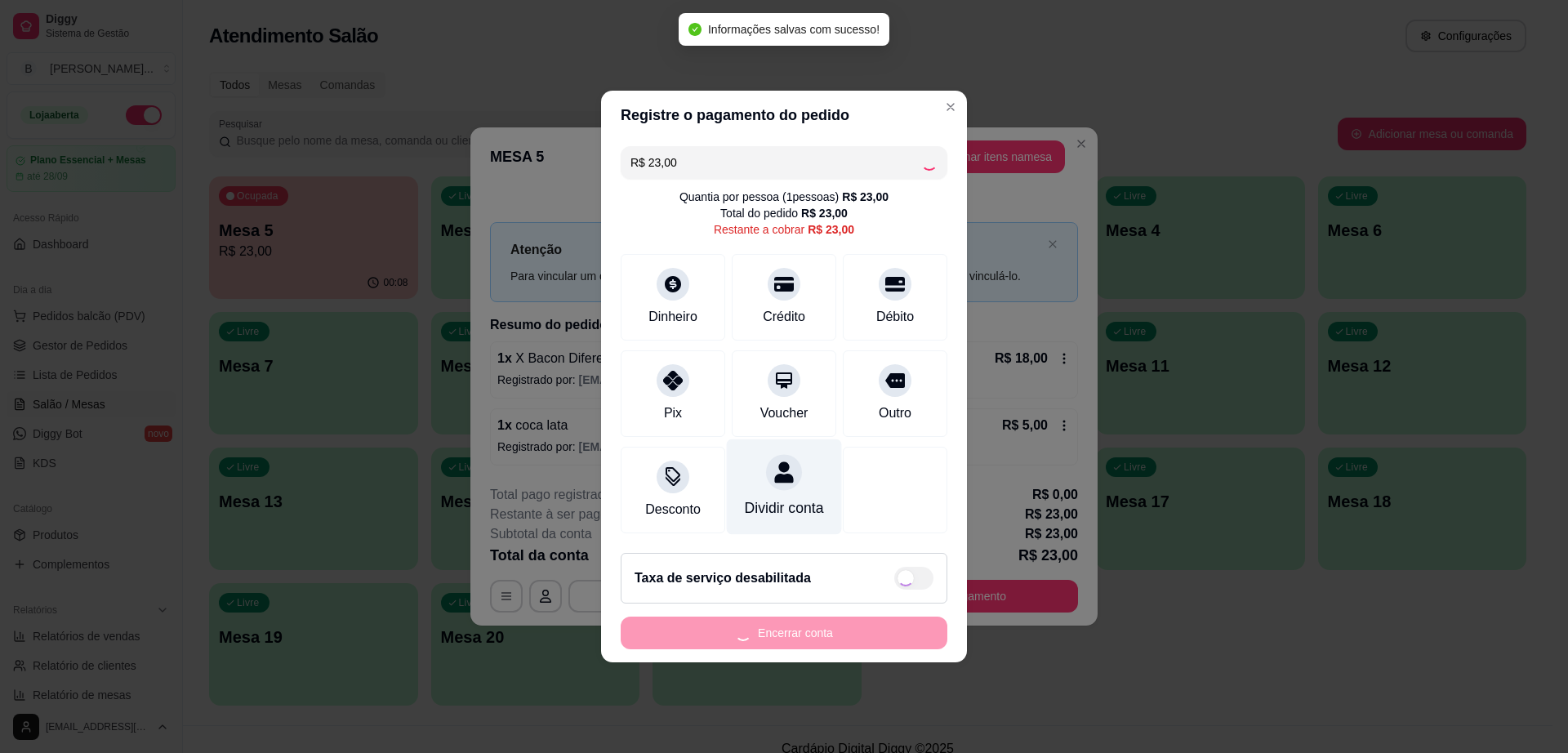
type input "R$ 0,00"
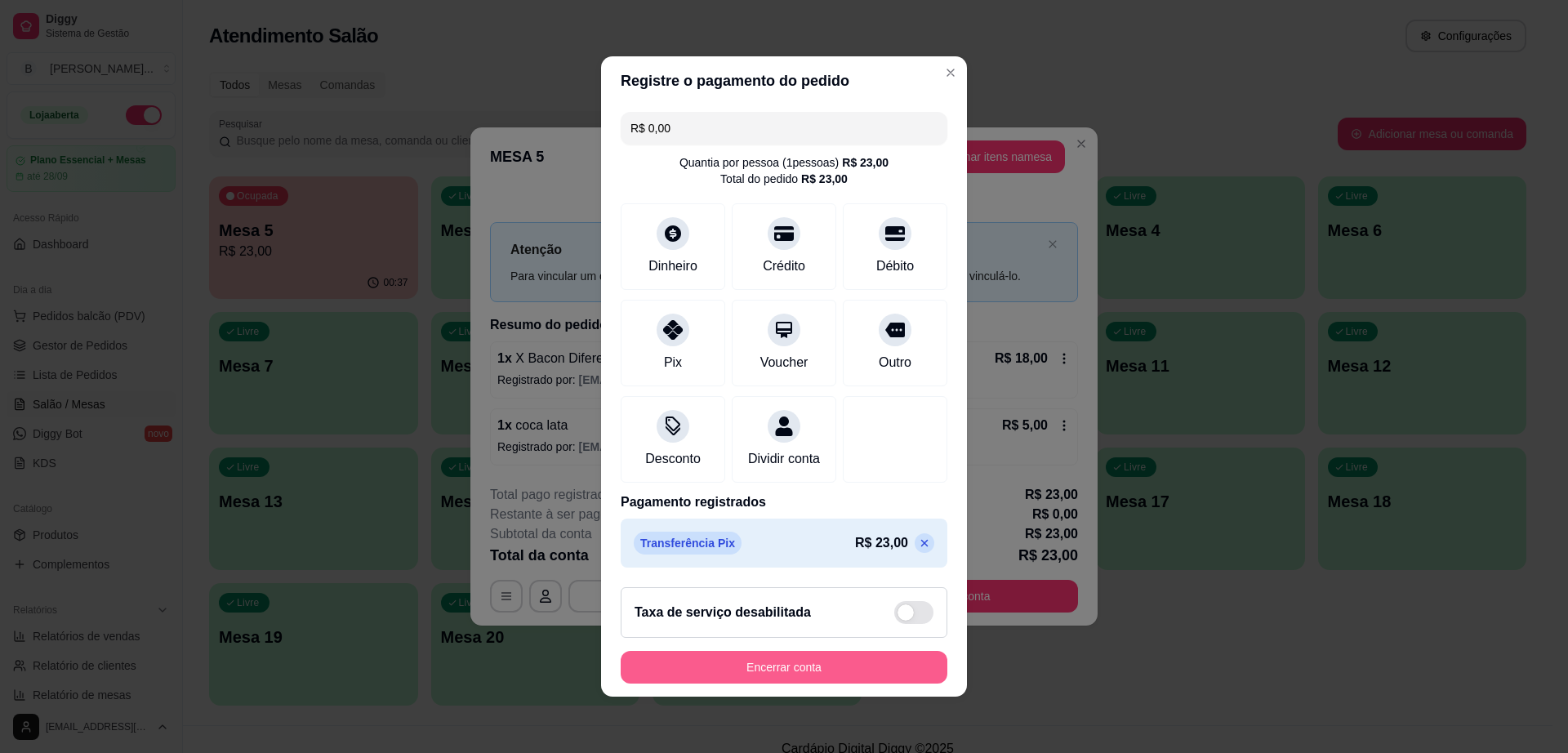
click at [839, 684] on button "Encerrar conta" at bounding box center [784, 667] width 327 height 32
